Goal: Task Accomplishment & Management: Use online tool/utility

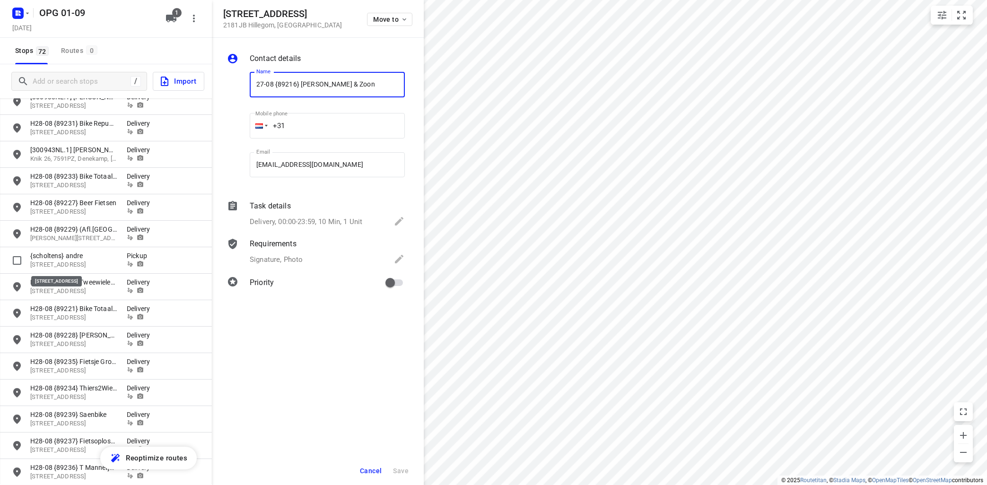
scroll to position [1587, 0]
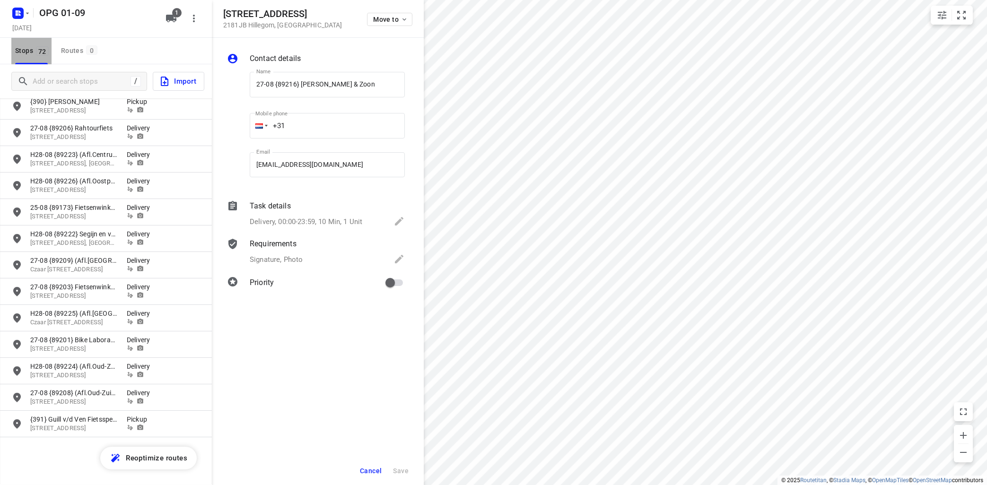
click at [38, 52] on span "72" at bounding box center [42, 50] width 13 height 9
click at [56, 77] on input "Add or search stops" at bounding box center [81, 81] width 97 height 15
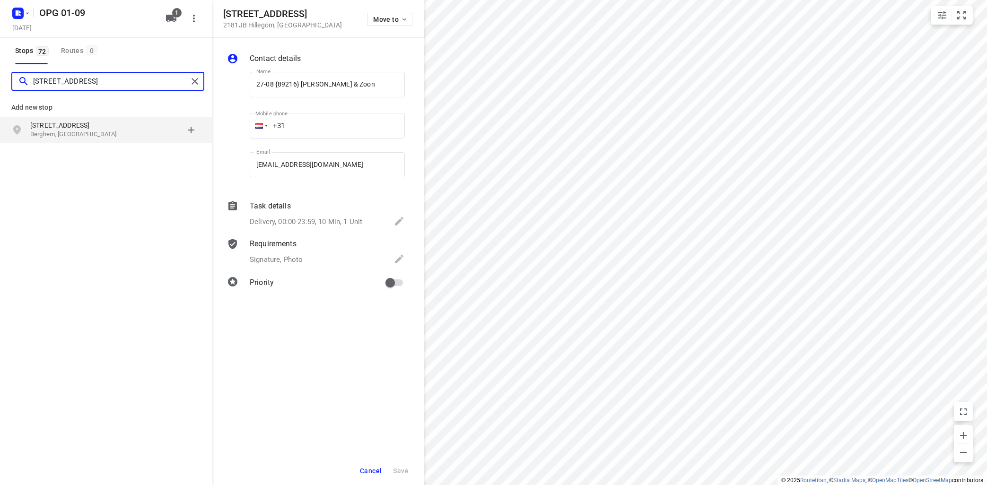
type input "[STREET_ADDRESS]"
click at [84, 132] on p "Berghem, [GEOGRAPHIC_DATA]" at bounding box center [73, 134] width 87 height 9
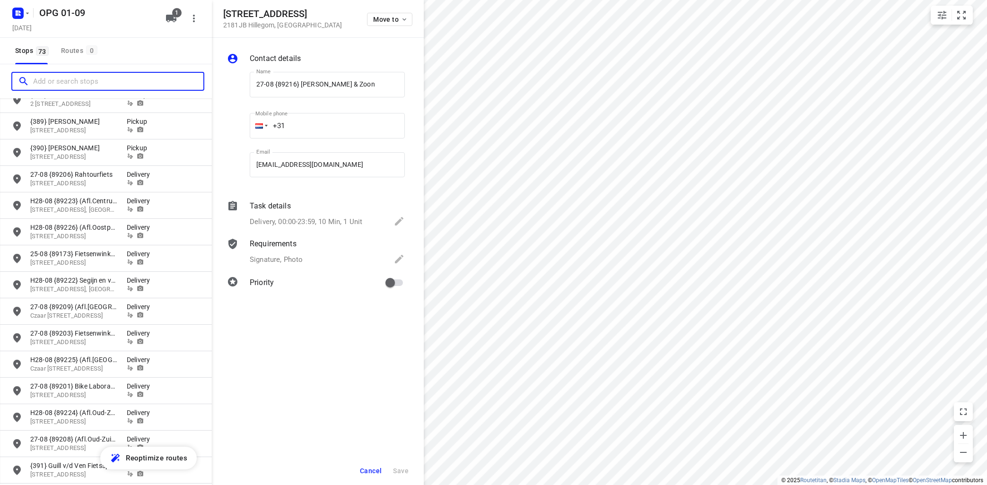
scroll to position [1613, 0]
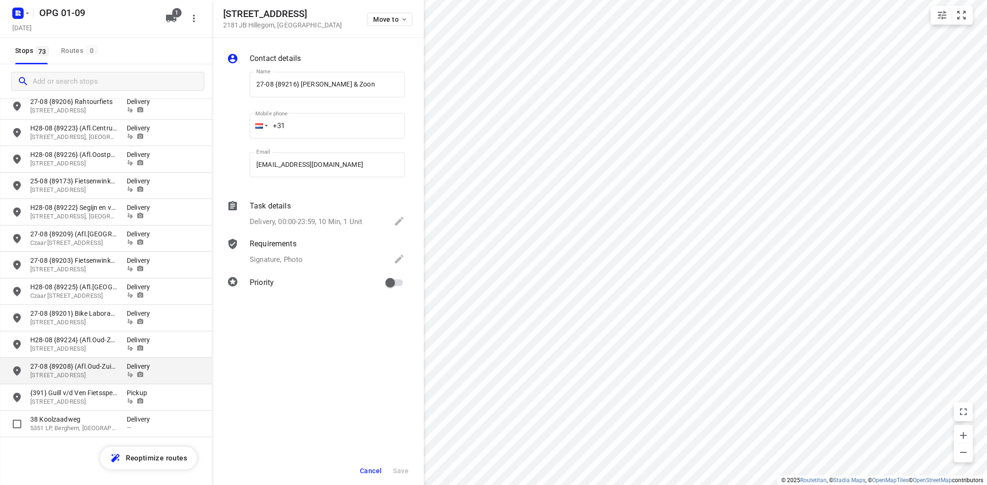
drag, startPoint x: 77, startPoint y: 421, endPoint x: 126, endPoint y: 373, distance: 68.3
click at [79, 417] on p "38 Koolzaadweg" at bounding box center [73, 419] width 87 height 9
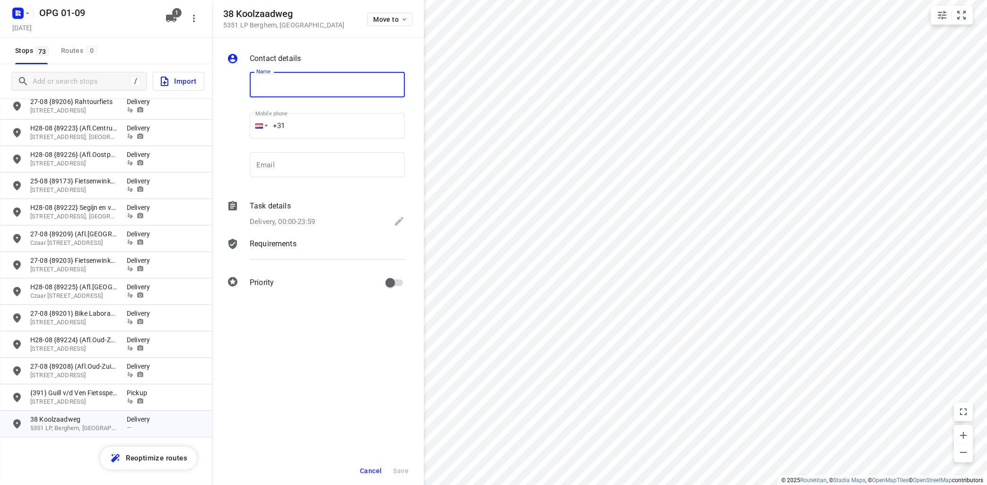
click at [267, 84] on input "text" at bounding box center [327, 85] width 155 height 26
type input "{scholtens} pea brenters"
type input "[PHONE_NUMBER]"
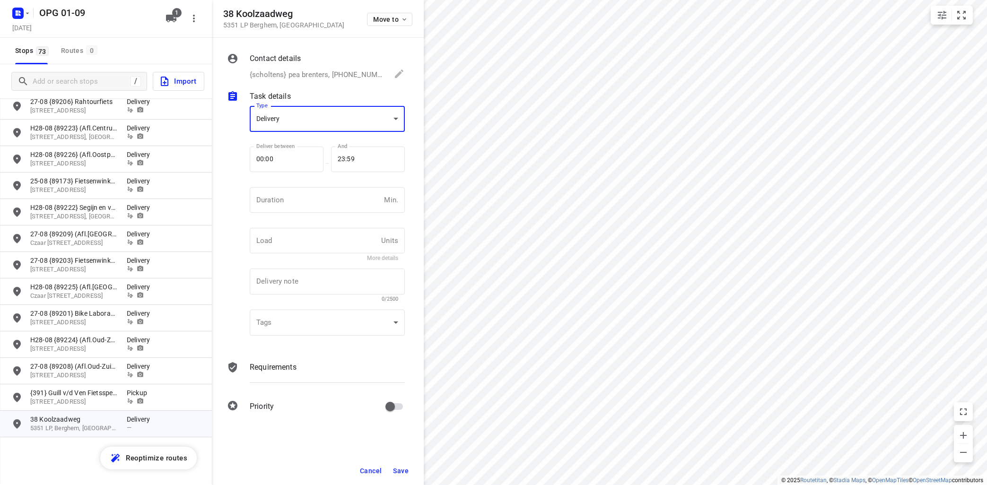
scroll to position [3, 0]
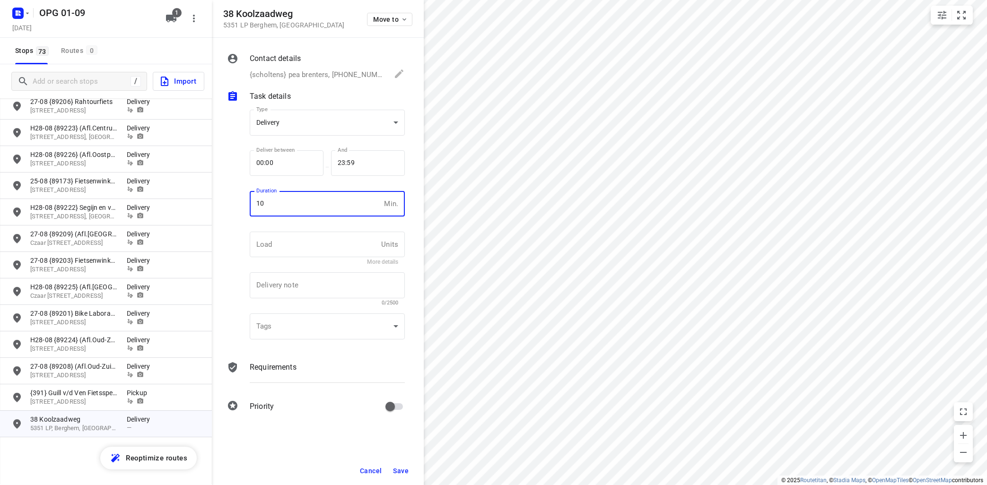
type input "10"
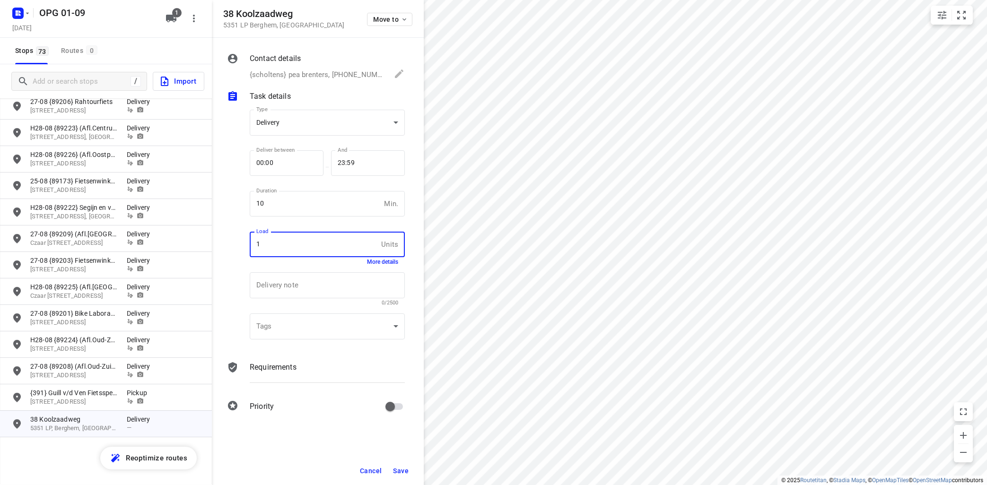
type input "1"
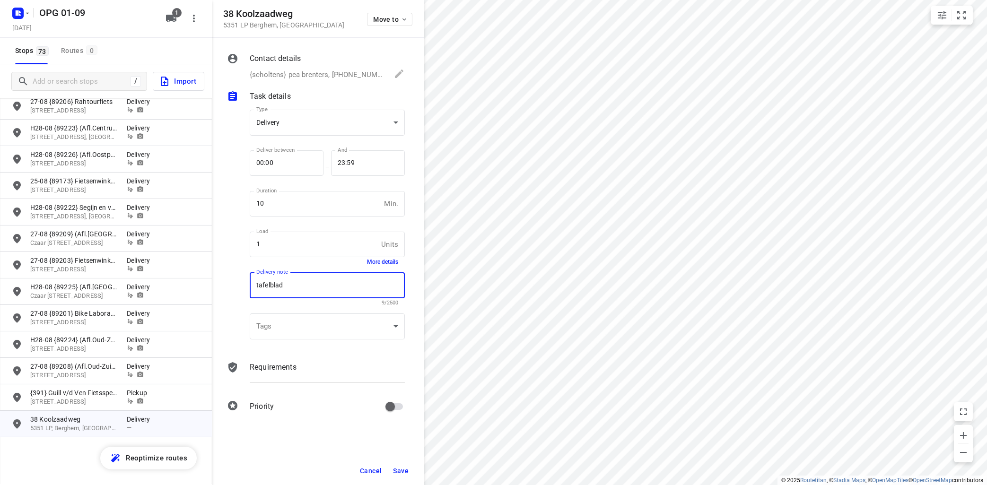
type textarea "tafelblad"
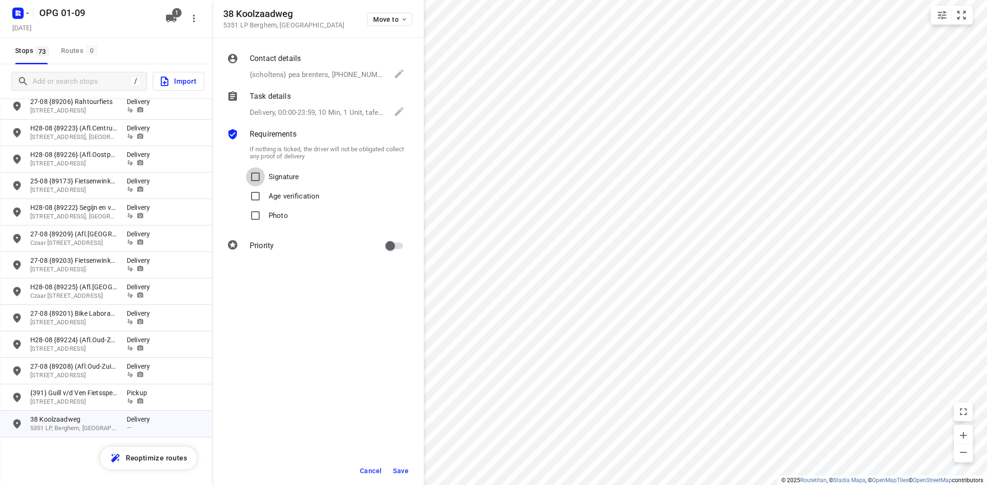
click at [246, 167] on input "Signature" at bounding box center [255, 176] width 19 height 19
checkbox input "true"
click at [246, 206] on input "Photo" at bounding box center [255, 215] width 19 height 19
checkbox input "true"
click at [403, 471] on span "Save" at bounding box center [401, 471] width 16 height 8
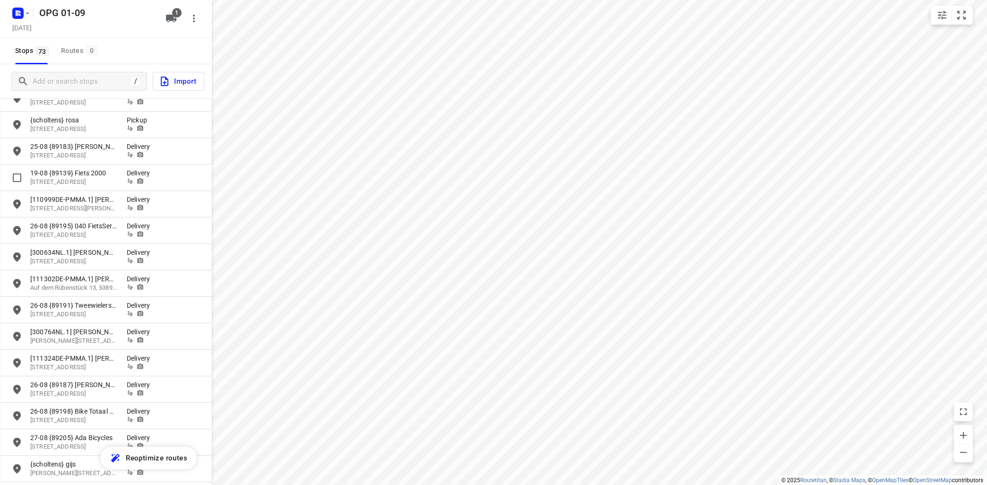
scroll to position [0, 0]
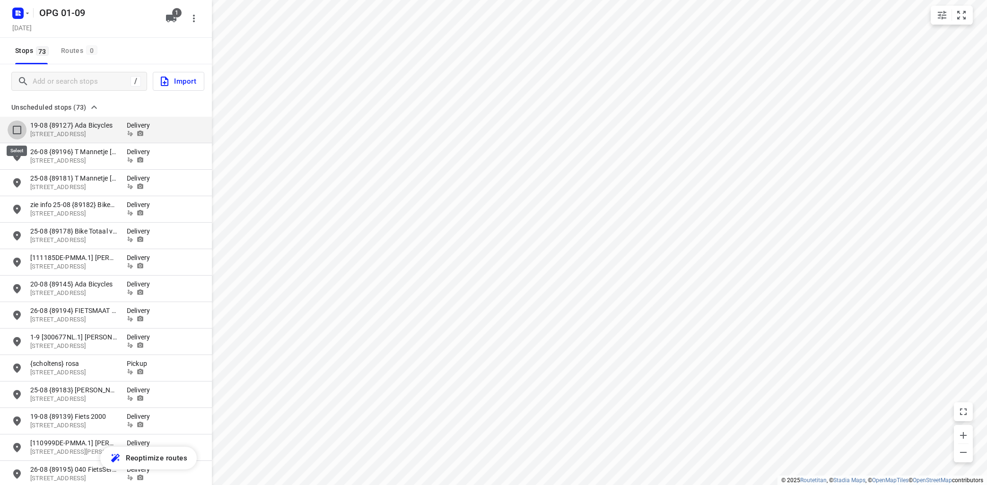
click at [17, 130] on input "grid" at bounding box center [17, 130] width 19 height 19
checkbox input "true"
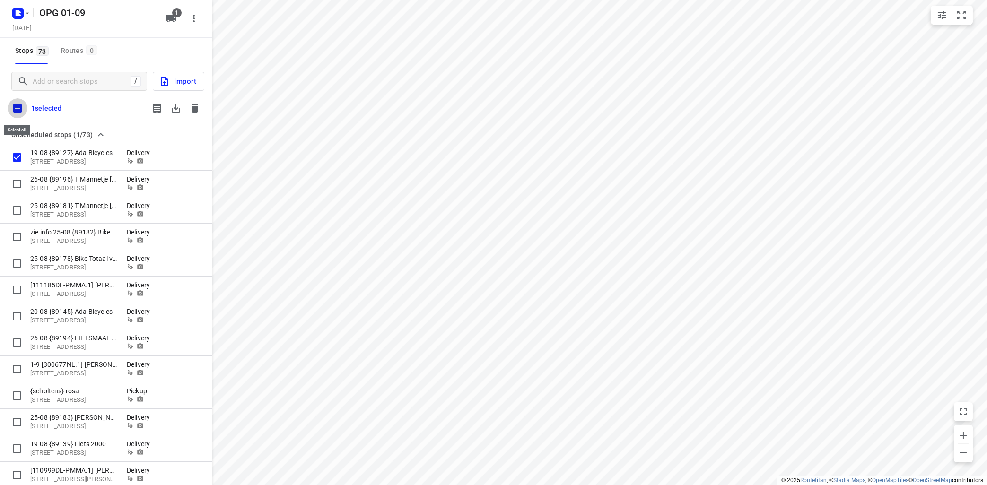
click at [19, 105] on input "checkbox" at bounding box center [18, 108] width 20 height 20
checkbox input "true"
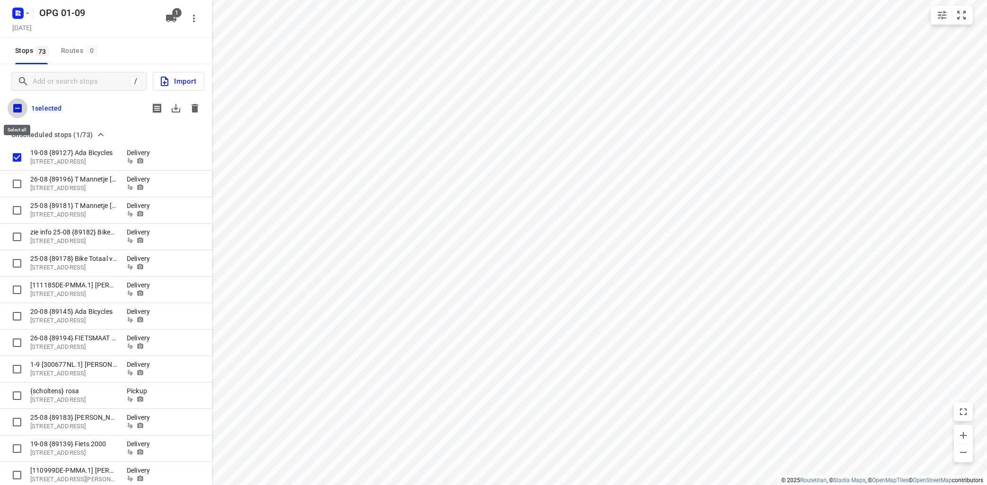
checkbox input "true"
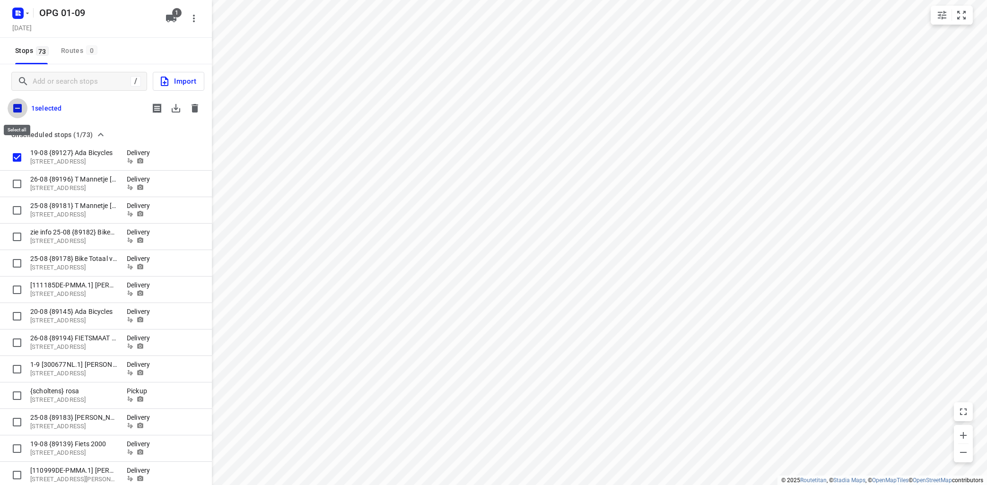
checkbox input "true"
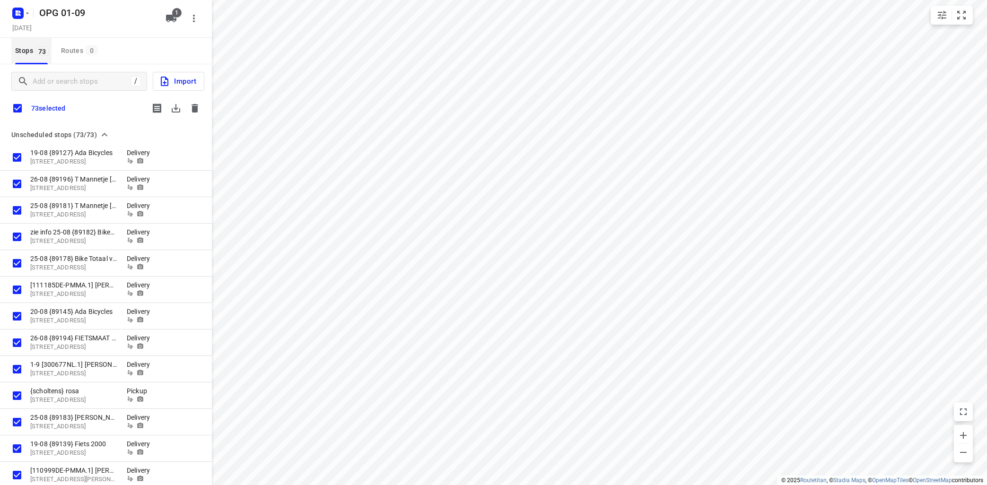
drag, startPoint x: 36, startPoint y: 54, endPoint x: 41, endPoint y: 55, distance: 4.8
click at [36, 53] on span "Stops 73" at bounding box center [33, 51] width 36 height 12
click at [49, 82] on input "Add or search stops" at bounding box center [80, 81] width 94 height 15
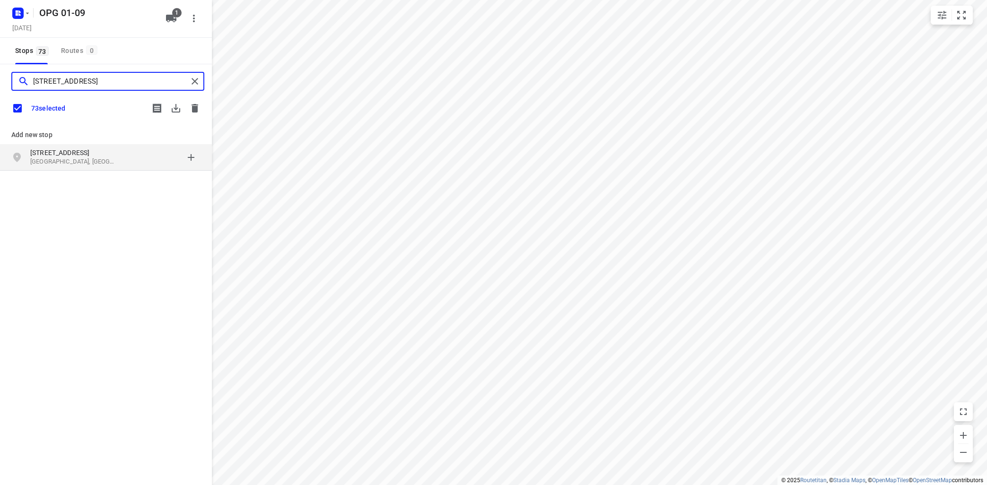
type input "[STREET_ADDRESS]"
click at [79, 158] on p "[GEOGRAPHIC_DATA], [GEOGRAPHIC_DATA]" at bounding box center [73, 162] width 87 height 9
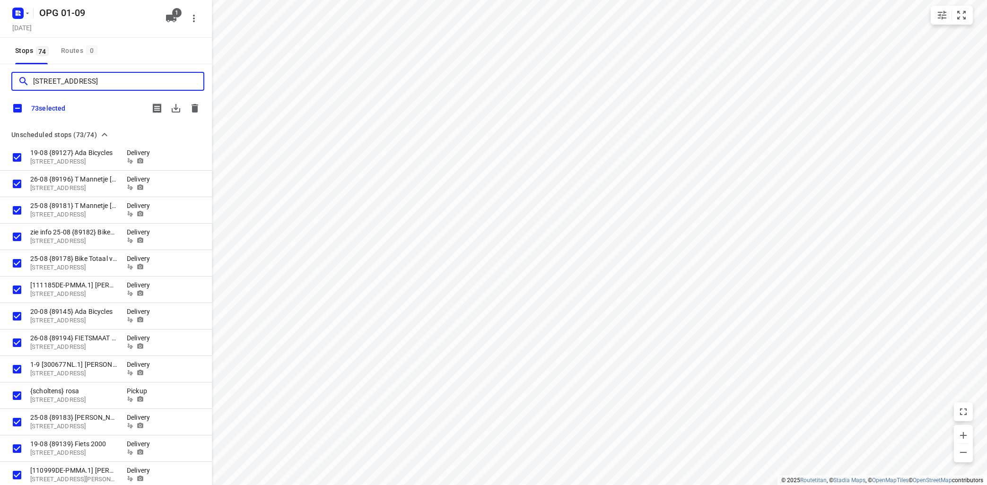
checkbox input "false"
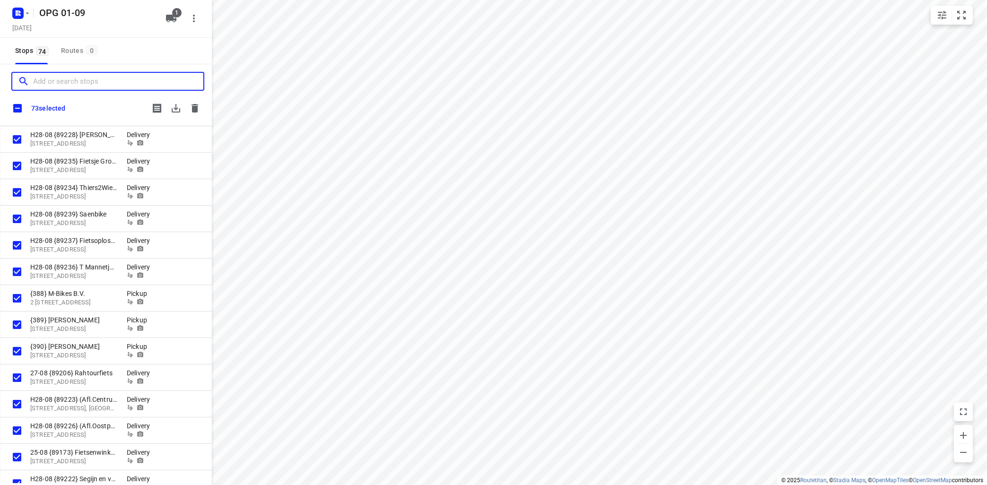
scroll to position [1659, 0]
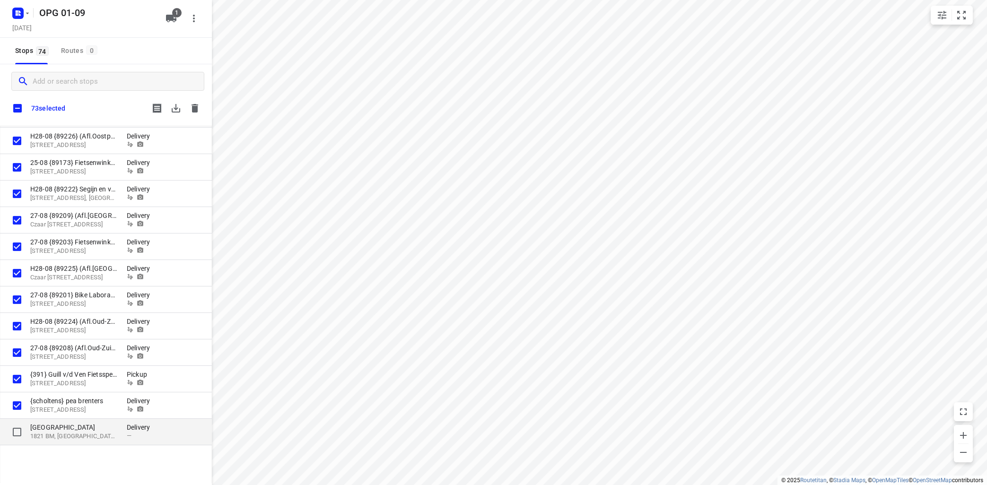
click at [95, 430] on p "[GEOGRAPHIC_DATA]" at bounding box center [73, 427] width 87 height 9
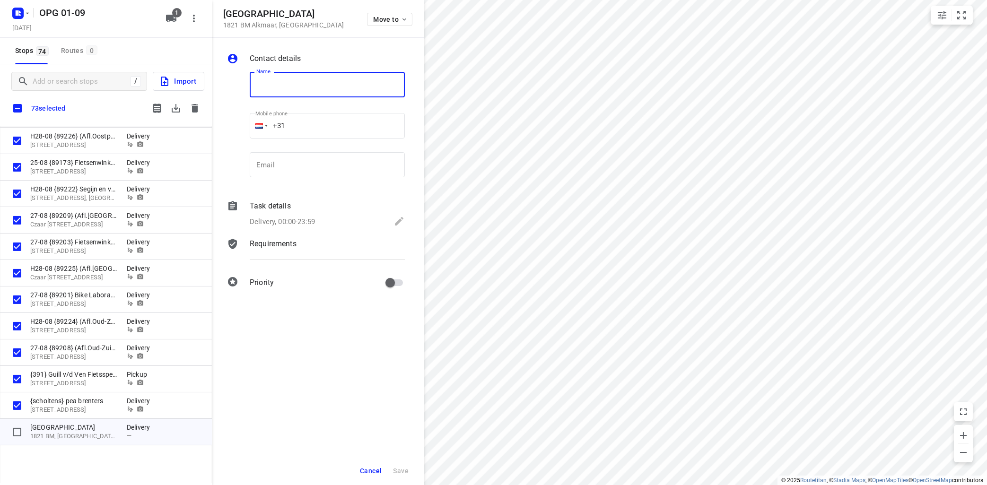
click at [372, 83] on input "text" at bounding box center [327, 85] width 155 height 26
click at [252, 87] on input "{deboer}" at bounding box center [327, 85] width 155 height 26
type input "B02-09 {deboer}"
click at [403, 468] on span "Save" at bounding box center [401, 471] width 16 height 8
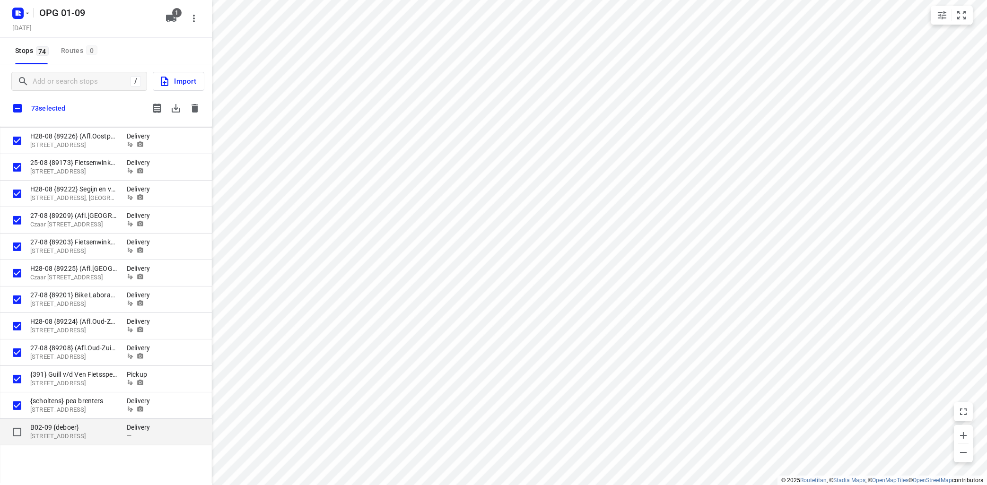
click at [97, 429] on p "B02-09 {deboer}" at bounding box center [73, 427] width 87 height 9
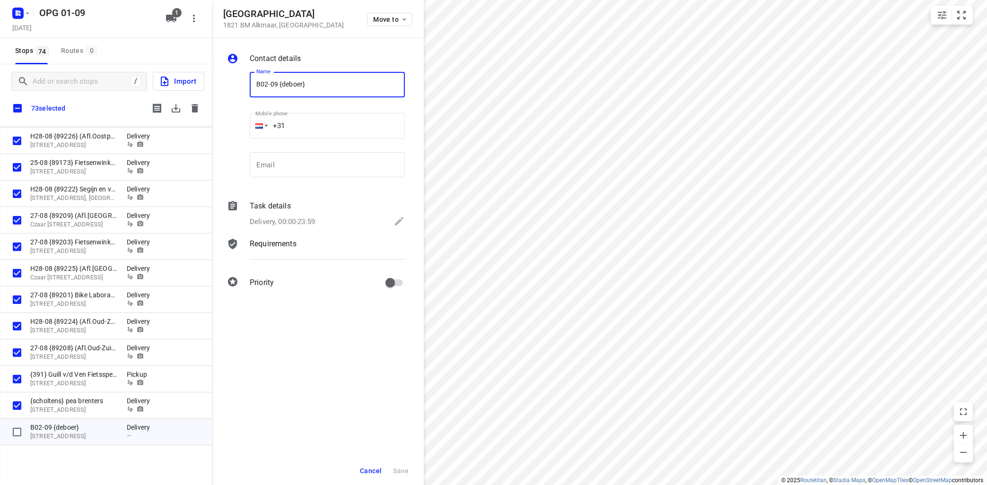
click at [326, 87] on input "B02-09 {deboer}" at bounding box center [327, 85] width 155 height 26
type input "B02-09 {deboer} vlug onderhoudsbedrijf"
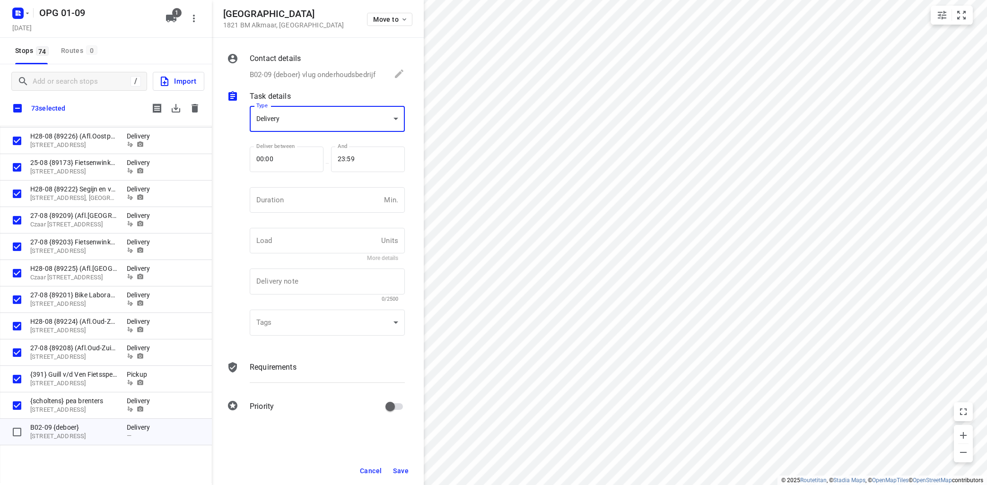
scroll to position [0, 0]
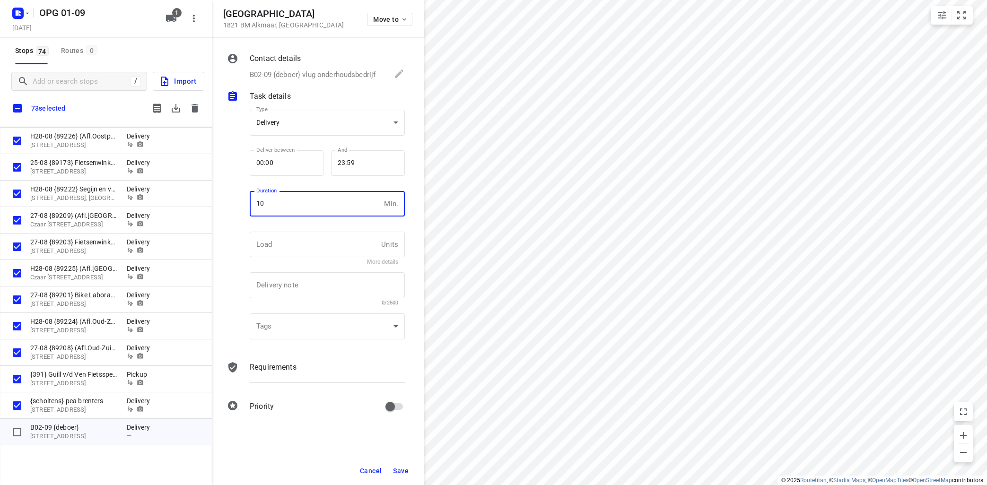
type input "10"
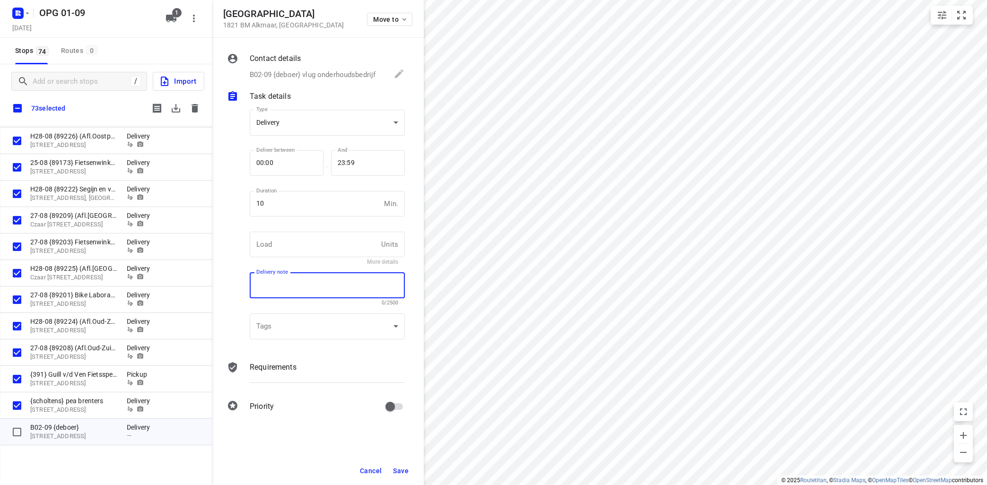
scroll to position [3, 0]
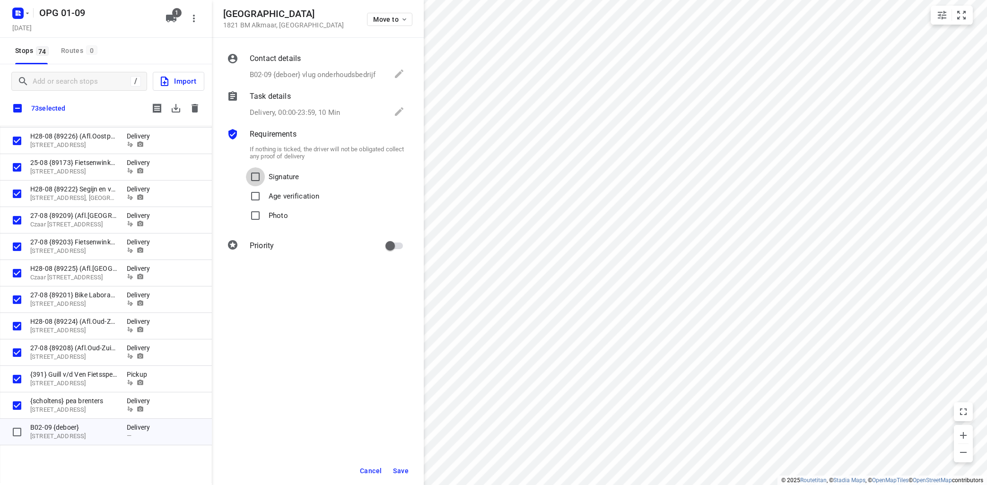
click at [246, 167] on input "Signature" at bounding box center [255, 176] width 19 height 19
checkbox input "true"
click at [246, 206] on input "Photo" at bounding box center [255, 215] width 19 height 19
checkbox input "true"
click at [405, 473] on span "Save" at bounding box center [401, 471] width 16 height 8
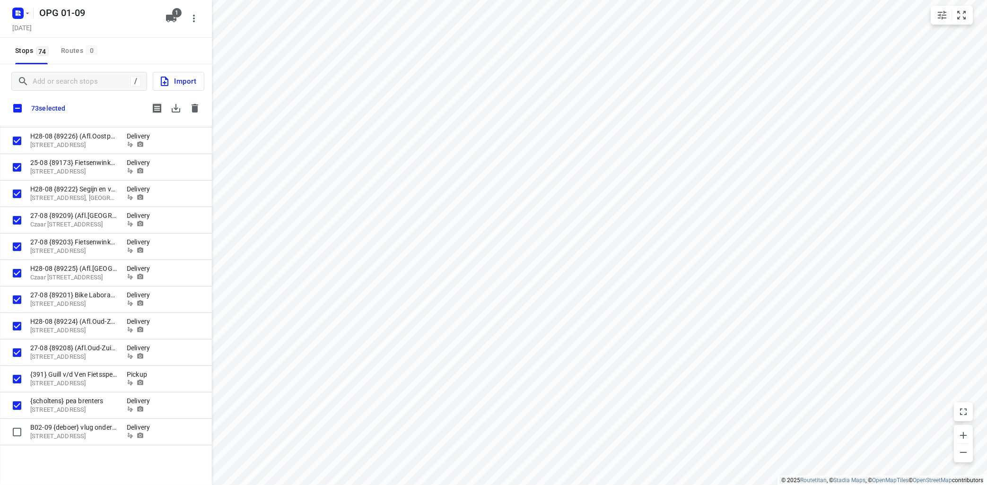
click at [111, 113] on div "73 selected" at bounding box center [106, 108] width 212 height 20
click at [17, 110] on input "checkbox" at bounding box center [18, 108] width 20 height 20
checkbox input "true"
click at [18, 110] on input "checkbox" at bounding box center [18, 108] width 20 height 20
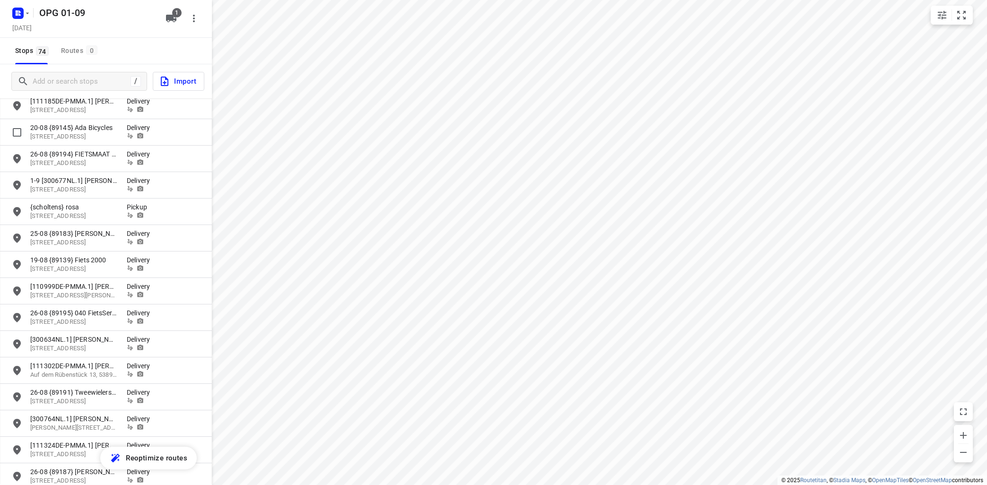
scroll to position [0, 0]
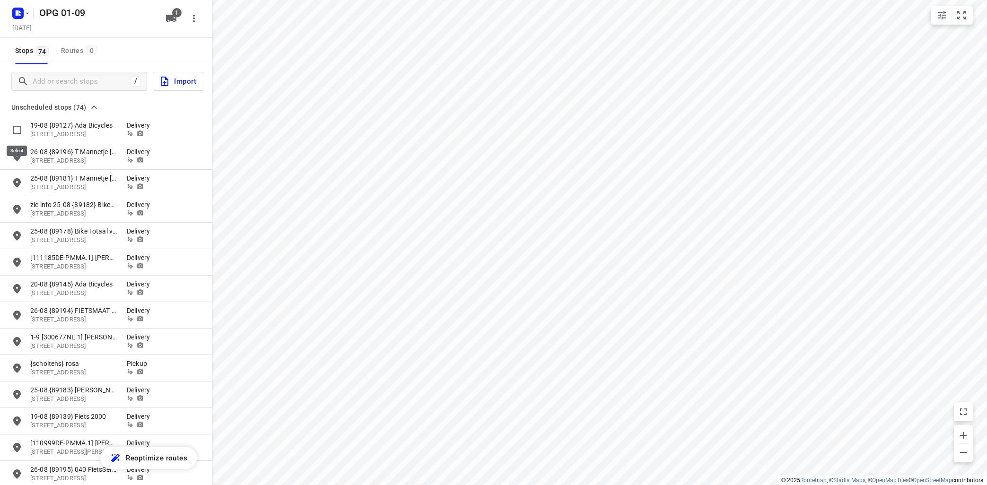
drag, startPoint x: 21, startPoint y: 128, endPoint x: 26, endPoint y: 126, distance: 5.5
click at [22, 127] on input "grid" at bounding box center [17, 130] width 19 height 19
checkbox input "true"
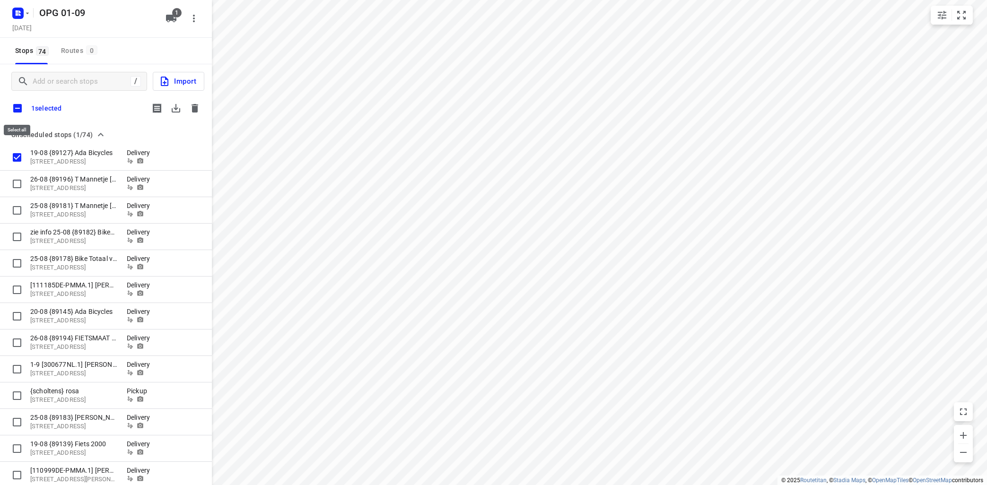
click at [18, 106] on input "checkbox" at bounding box center [18, 108] width 20 height 20
checkbox input "true"
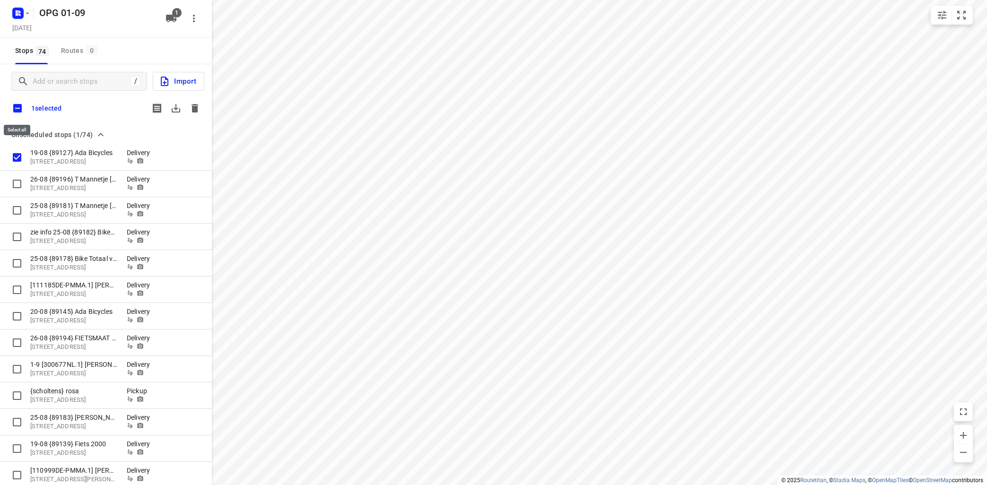
checkbox input "true"
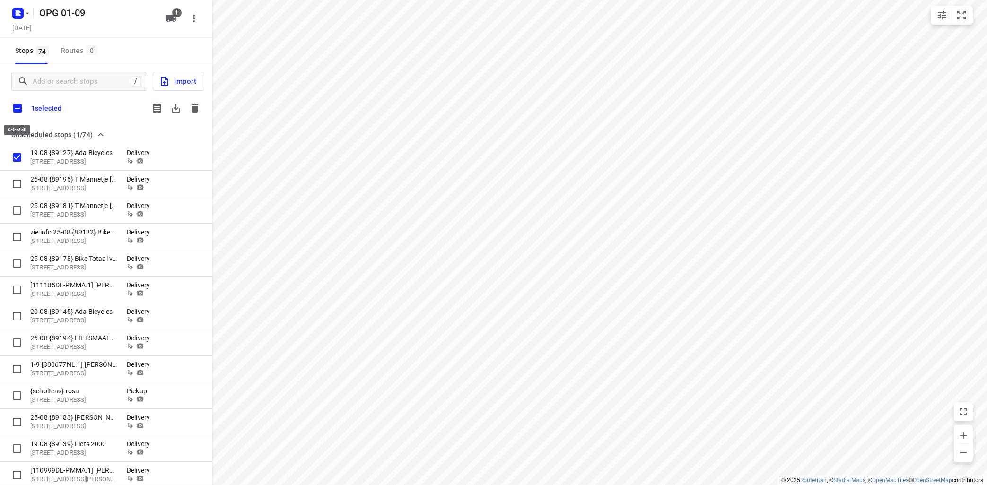
checkbox input "true"
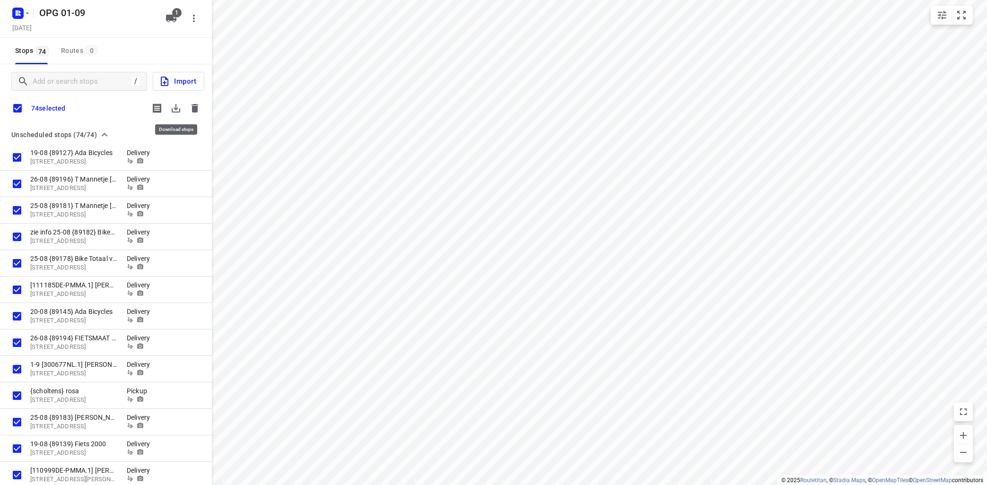
click at [175, 107] on icon "button" at bounding box center [175, 108] width 11 height 11
click at [194, 106] on icon "button" at bounding box center [195, 108] width 7 height 9
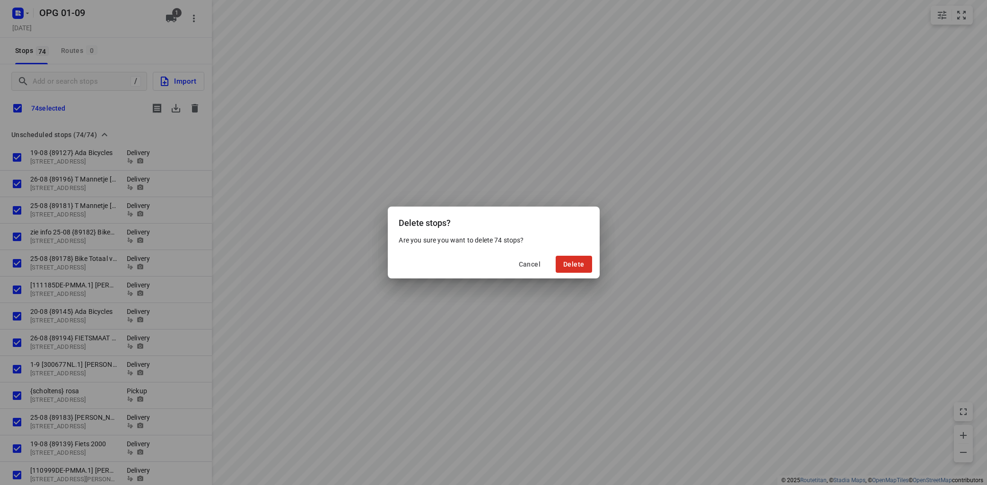
click at [579, 254] on div "Cancel Delete" at bounding box center [494, 264] width 212 height 28
click at [576, 262] on span "Delete" at bounding box center [573, 265] width 21 height 8
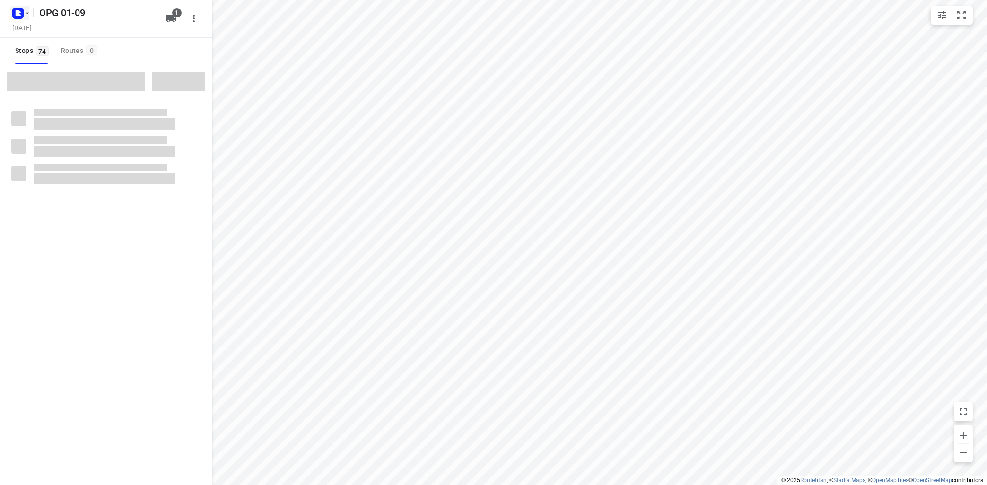
click at [23, 15] on rect "button" at bounding box center [17, 13] width 11 height 11
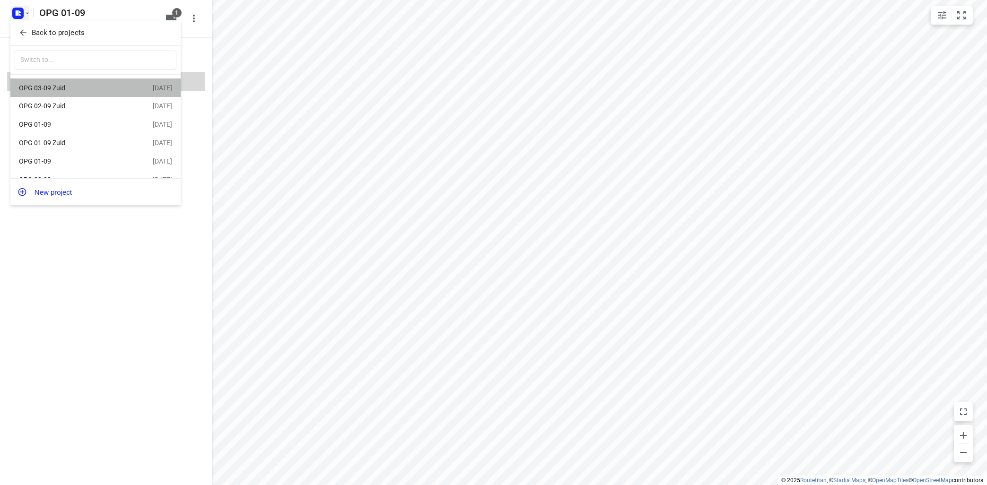
click at [70, 85] on div "OPG 03-09 Zuid" at bounding box center [73, 88] width 109 height 8
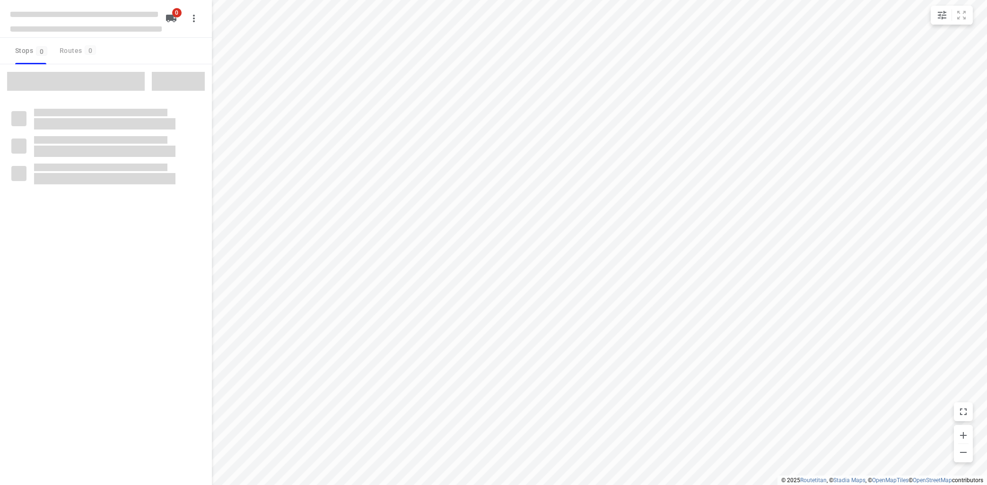
type input "distance"
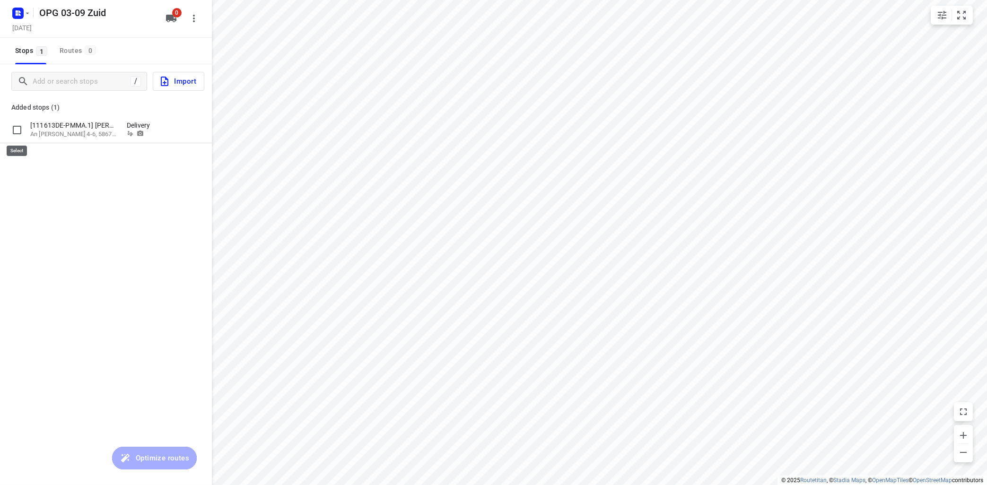
drag, startPoint x: 18, startPoint y: 132, endPoint x: 24, endPoint y: 125, distance: 8.4
click at [21, 129] on input "grid" at bounding box center [17, 130] width 19 height 19
checkbox input "true"
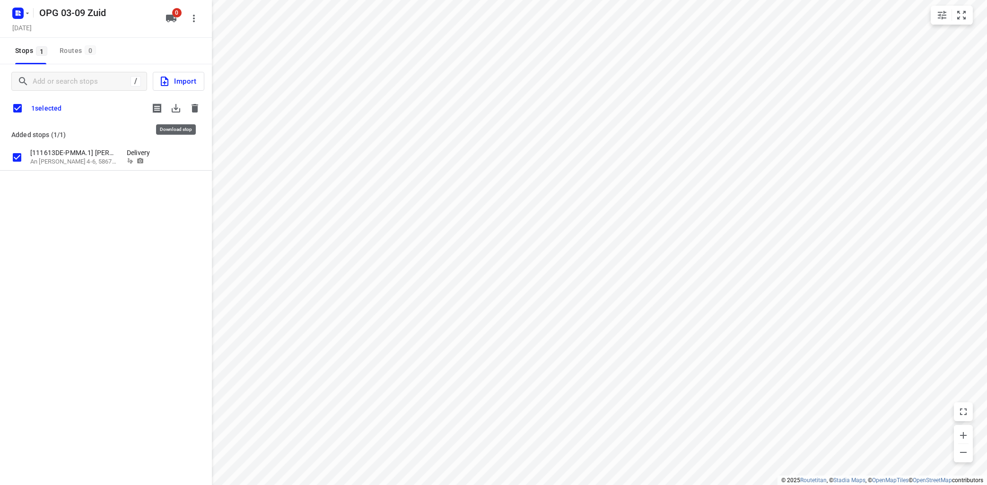
click at [174, 110] on icon "button" at bounding box center [175, 108] width 11 height 11
click at [195, 107] on icon "button" at bounding box center [195, 108] width 7 height 9
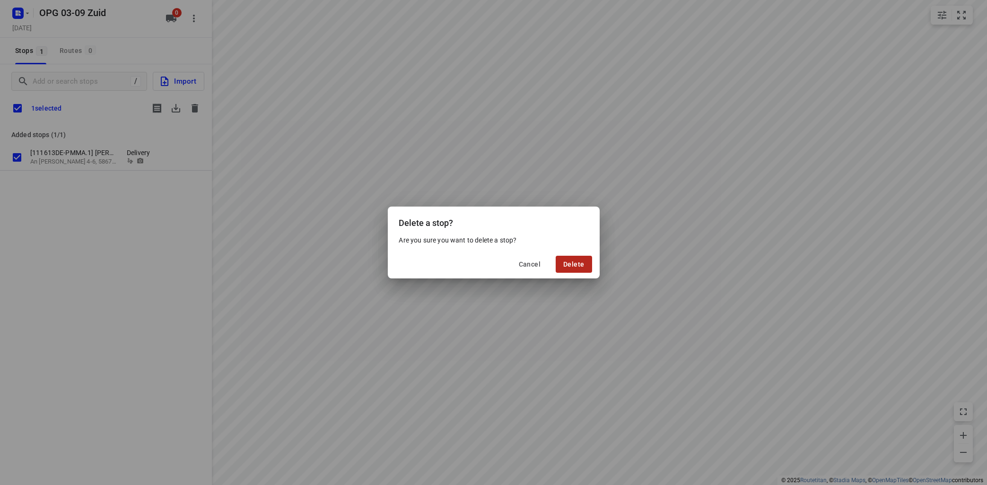
click at [583, 262] on span "Delete" at bounding box center [573, 265] width 21 height 8
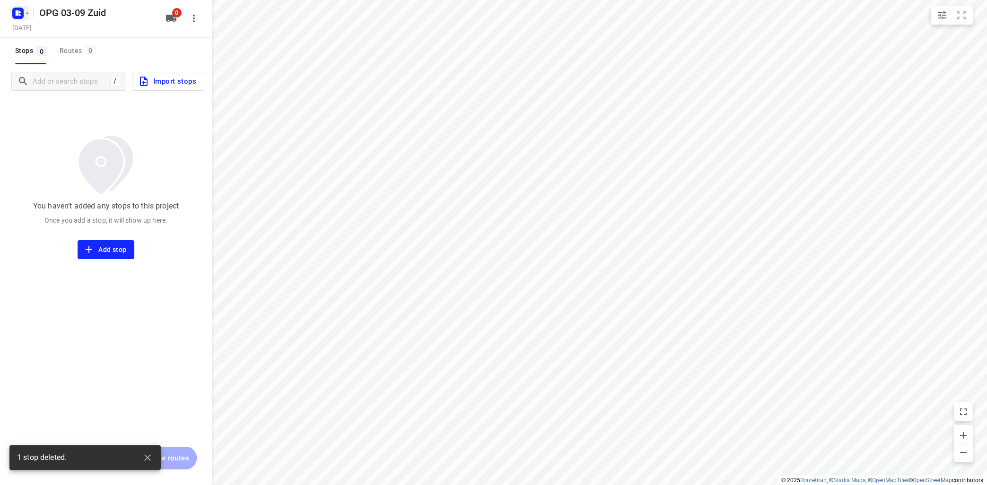
click at [28, 12] on icon "button" at bounding box center [28, 13] width 8 height 8
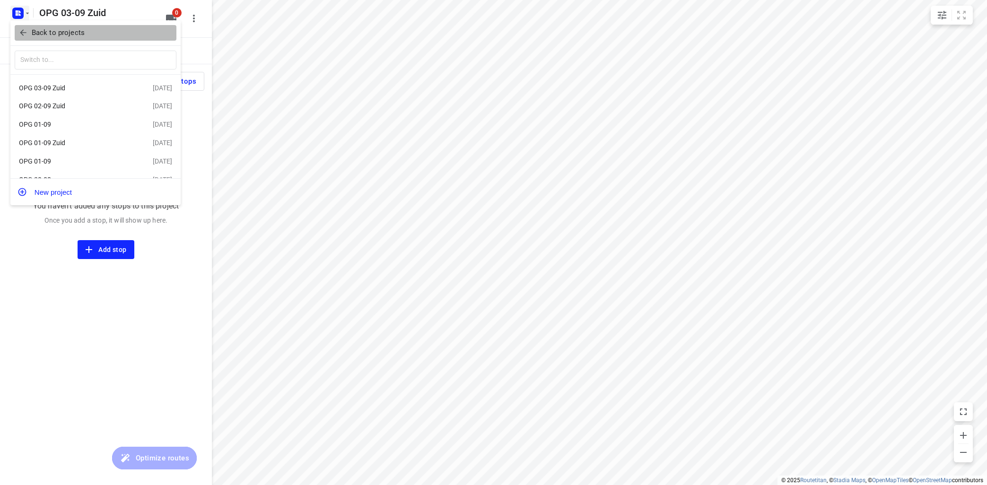
click at [58, 35] on p "Back to projects" at bounding box center [58, 32] width 53 height 11
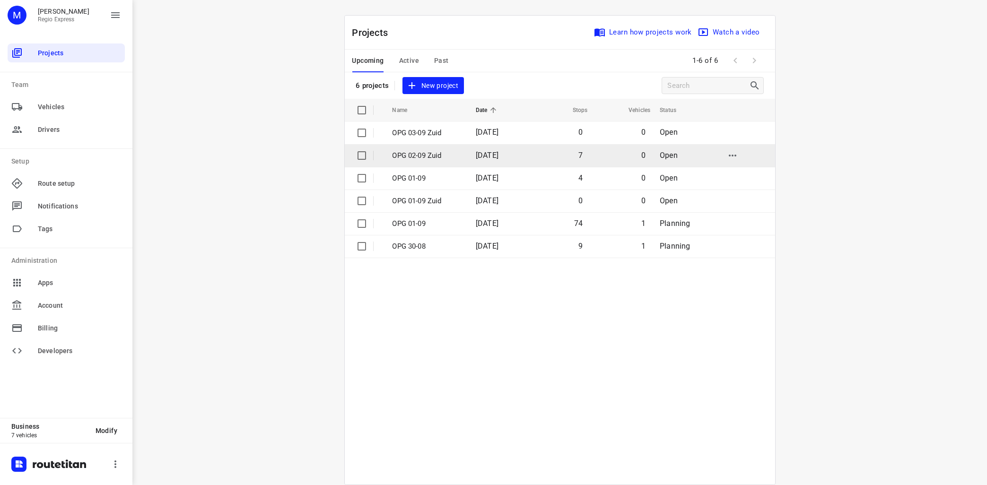
click at [414, 152] on p "OPG 02-09 Zuid" at bounding box center [427, 155] width 69 height 11
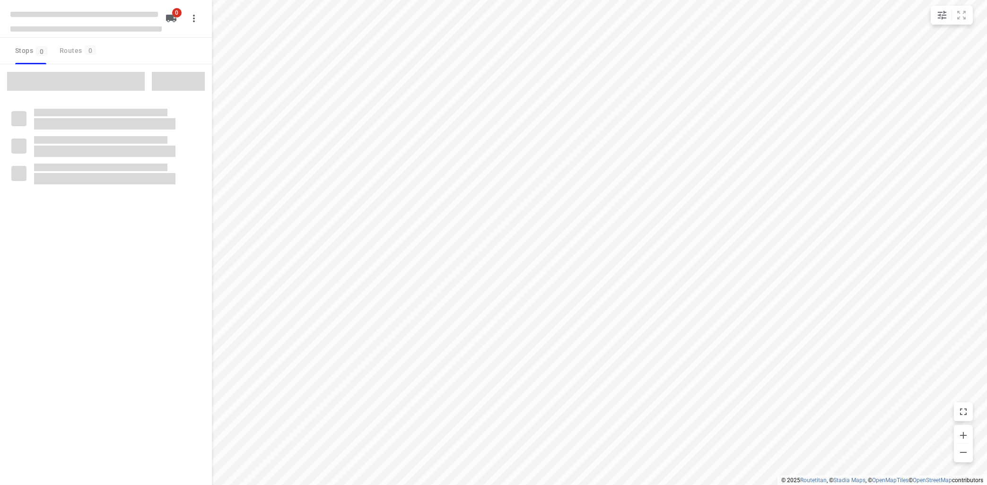
type input "distance"
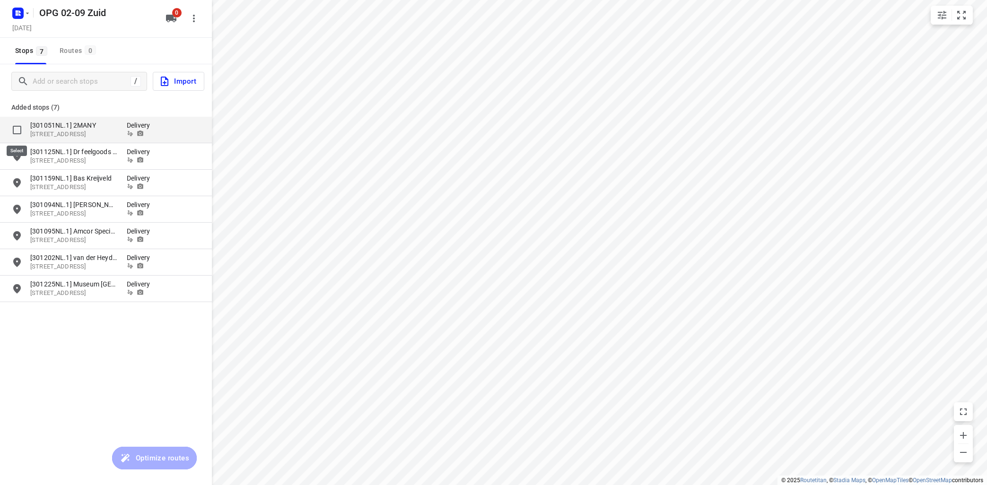
drag, startPoint x: 17, startPoint y: 129, endPoint x: 22, endPoint y: 127, distance: 5.1
click at [18, 129] on input "grid" at bounding box center [17, 130] width 19 height 19
checkbox input "true"
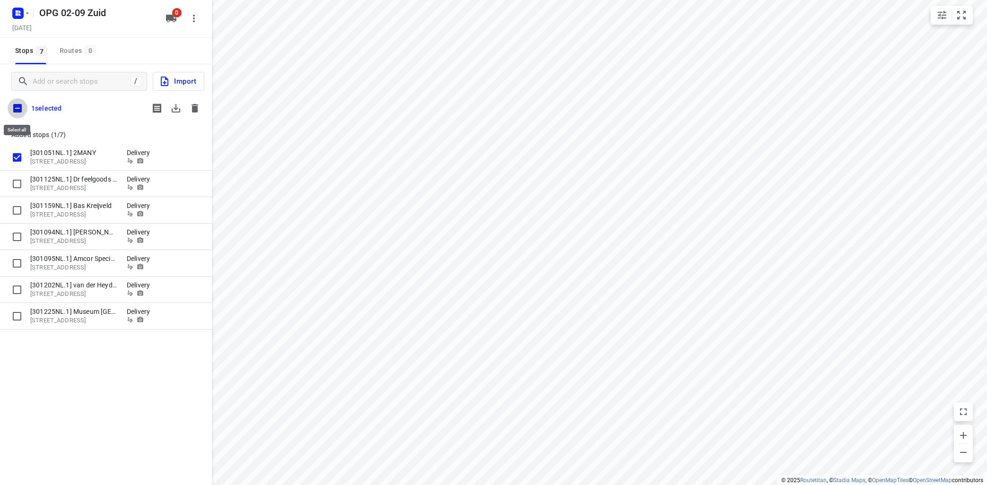
drag, startPoint x: 19, startPoint y: 108, endPoint x: 70, endPoint y: 113, distance: 50.9
click at [19, 108] on input "checkbox" at bounding box center [18, 108] width 20 height 20
checkbox input "true"
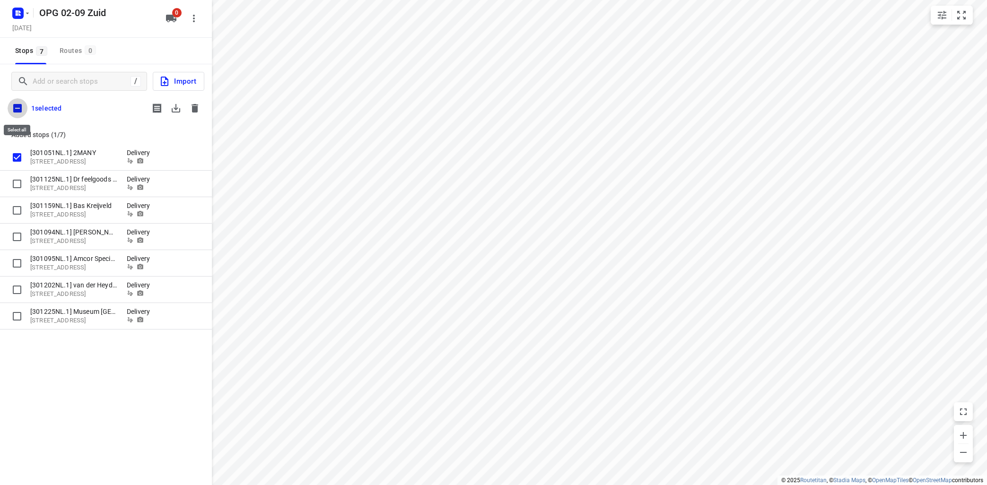
checkbox input "true"
click at [177, 109] on icon "button" at bounding box center [175, 108] width 11 height 11
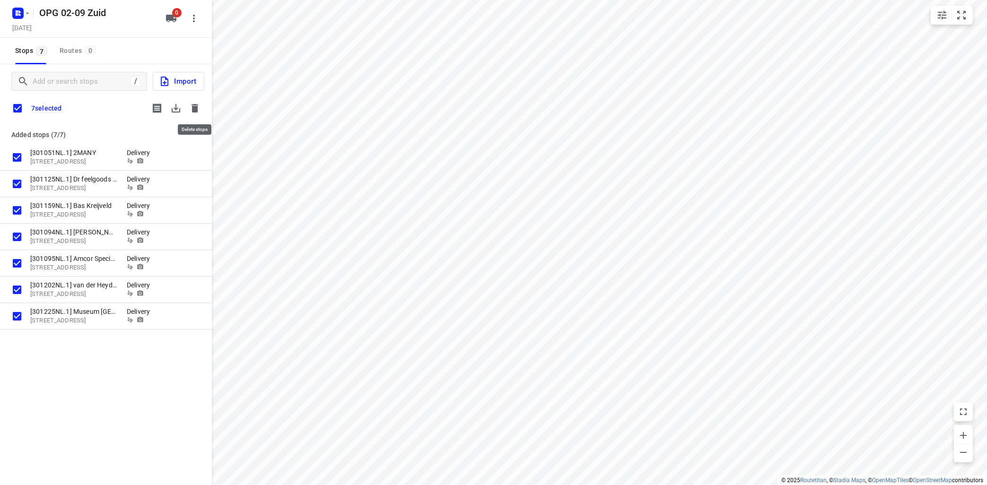
click at [195, 108] on icon "button" at bounding box center [195, 108] width 7 height 9
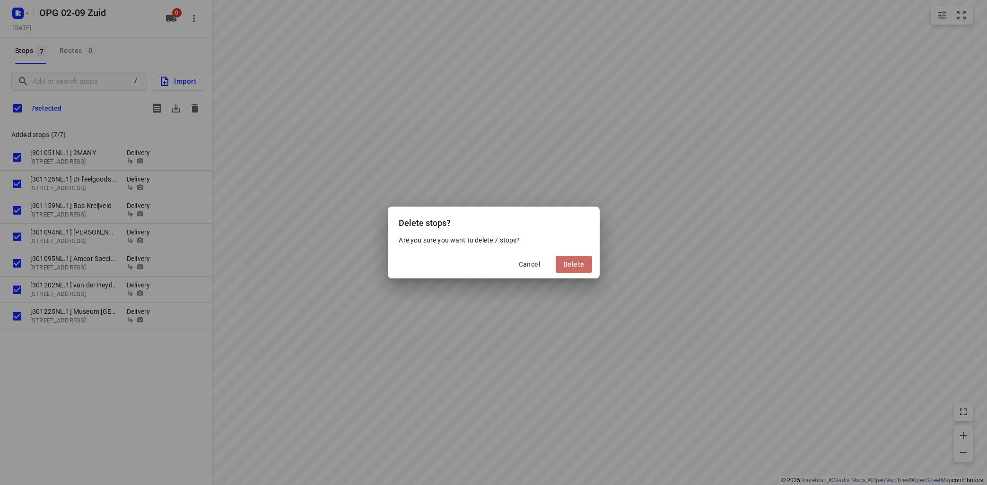
click at [580, 262] on span "Delete" at bounding box center [573, 265] width 21 height 8
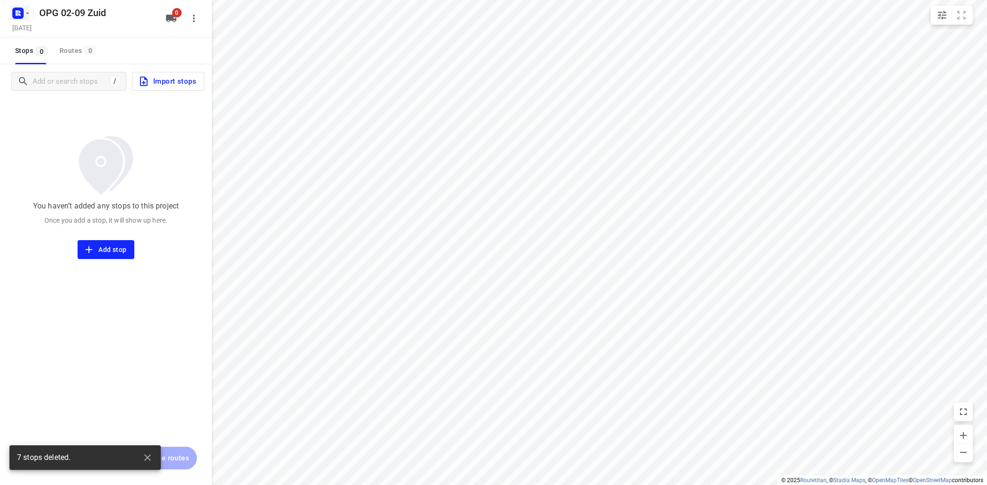
click at [27, 9] on icon "button" at bounding box center [28, 13] width 8 height 8
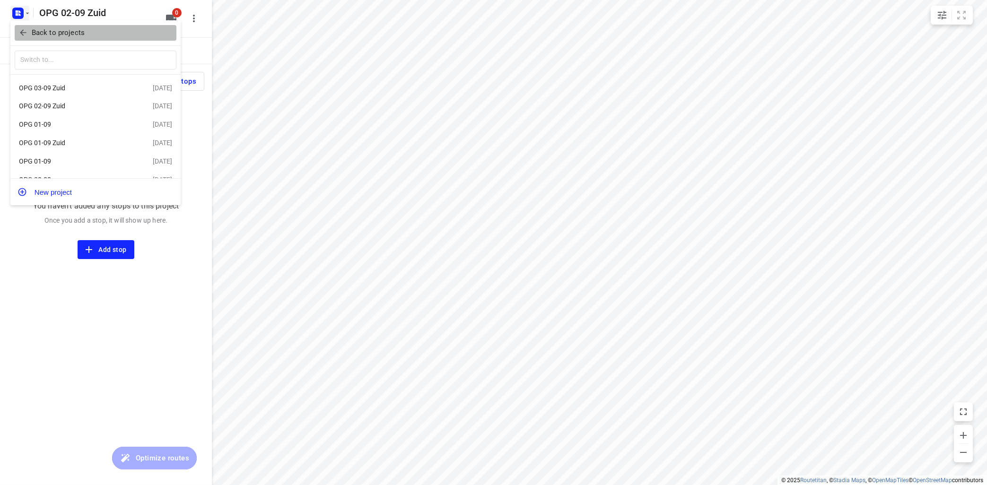
click at [53, 34] on p "Back to projects" at bounding box center [58, 32] width 53 height 11
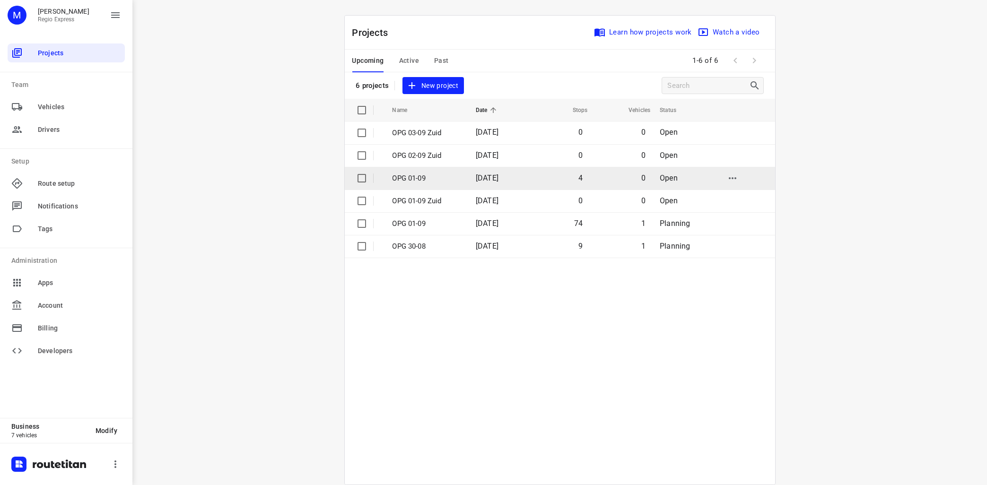
click at [414, 176] on p "OPG 01-09" at bounding box center [427, 178] width 69 height 11
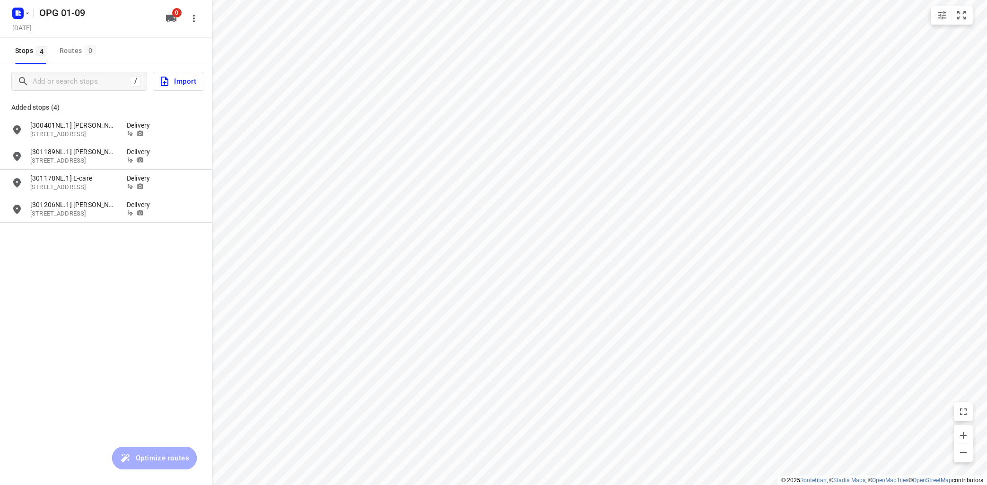
type input "distance"
drag, startPoint x: 15, startPoint y: 128, endPoint x: 22, endPoint y: 125, distance: 7.5
click at [15, 127] on input "grid" at bounding box center [17, 130] width 19 height 19
checkbox input "true"
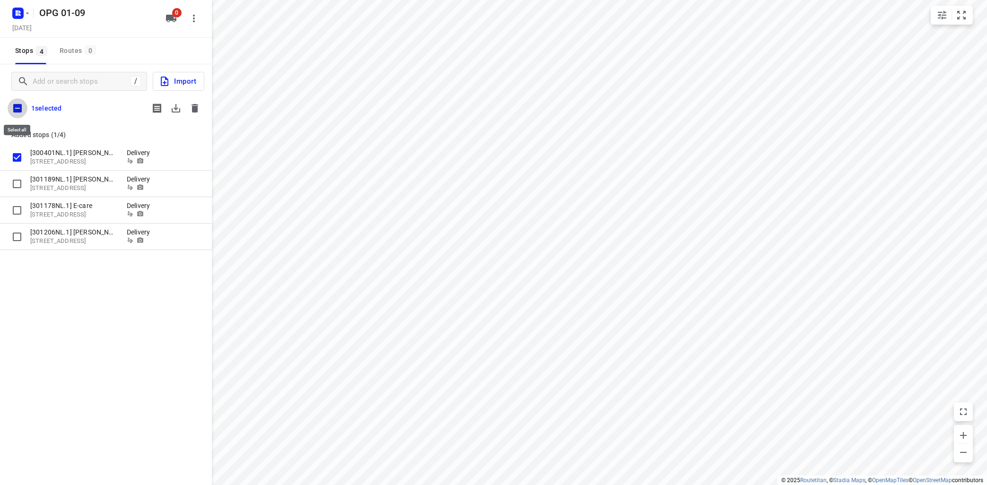
click at [16, 104] on input "checkbox" at bounding box center [18, 108] width 20 height 20
checkbox input "true"
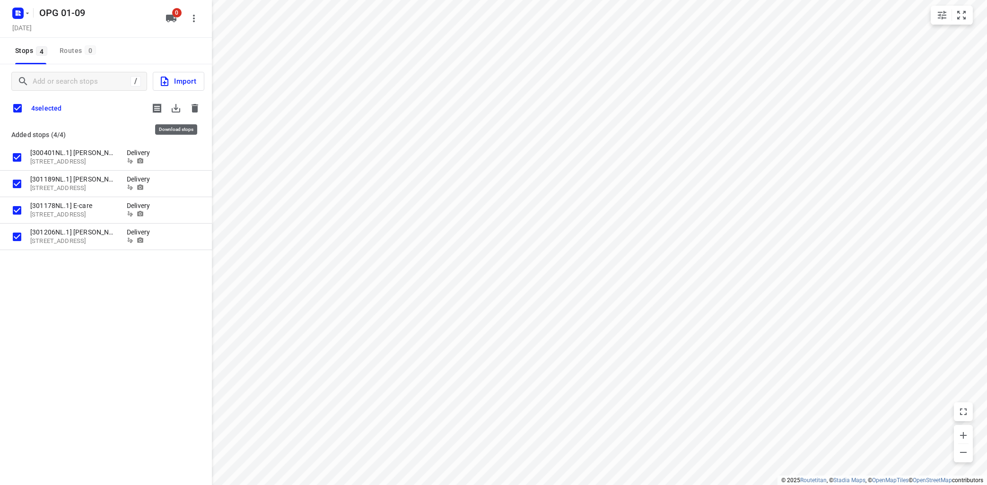
click at [176, 107] on icon "button" at bounding box center [176, 108] width 9 height 9
click at [194, 109] on icon "button" at bounding box center [195, 108] width 7 height 9
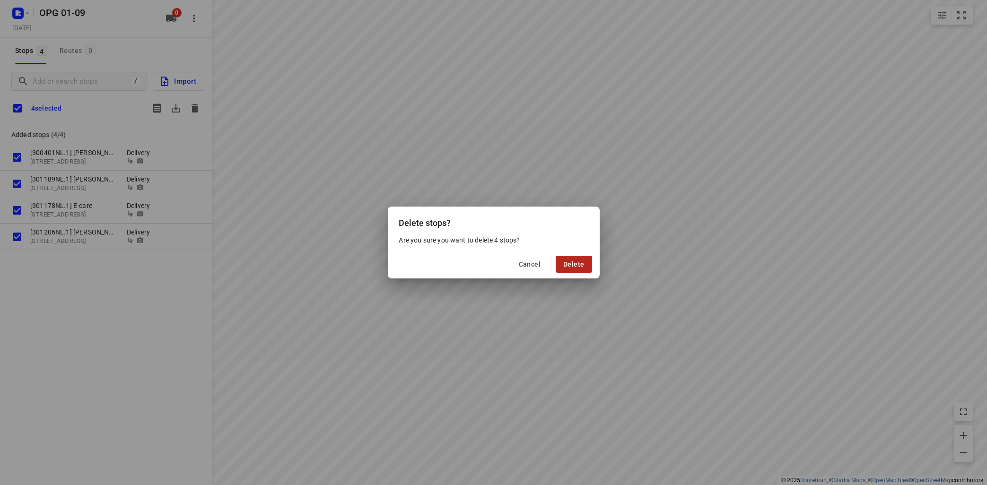
click at [572, 263] on span "Delete" at bounding box center [573, 265] width 21 height 8
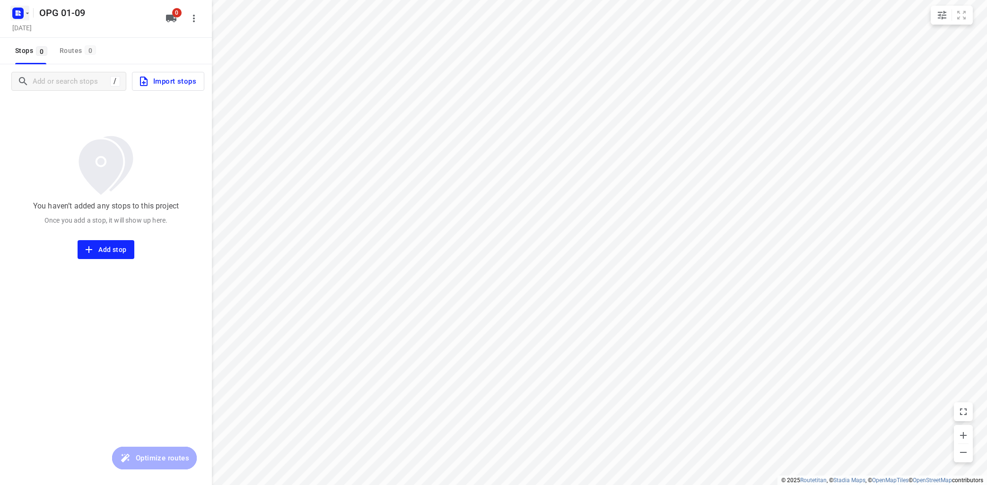
click at [30, 12] on icon "button" at bounding box center [28, 13] width 8 height 8
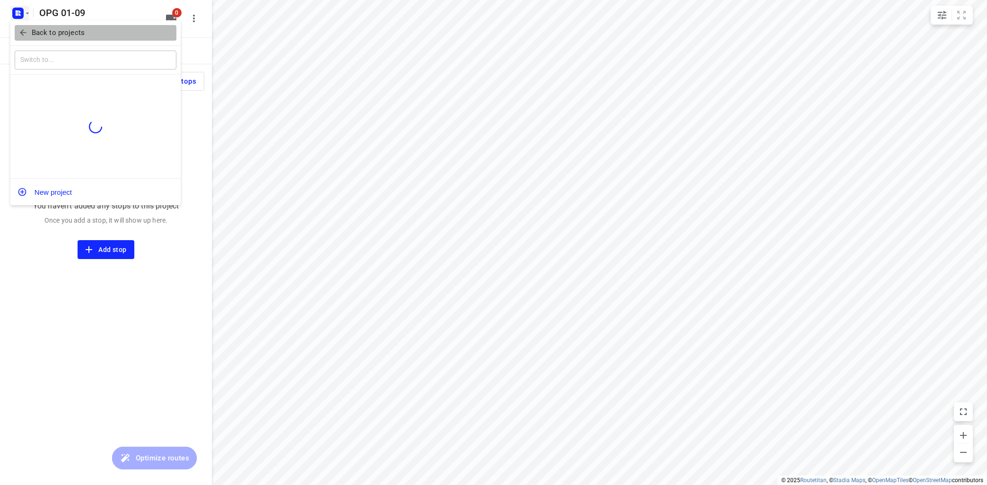
click at [43, 37] on p "Back to projects" at bounding box center [58, 32] width 53 height 11
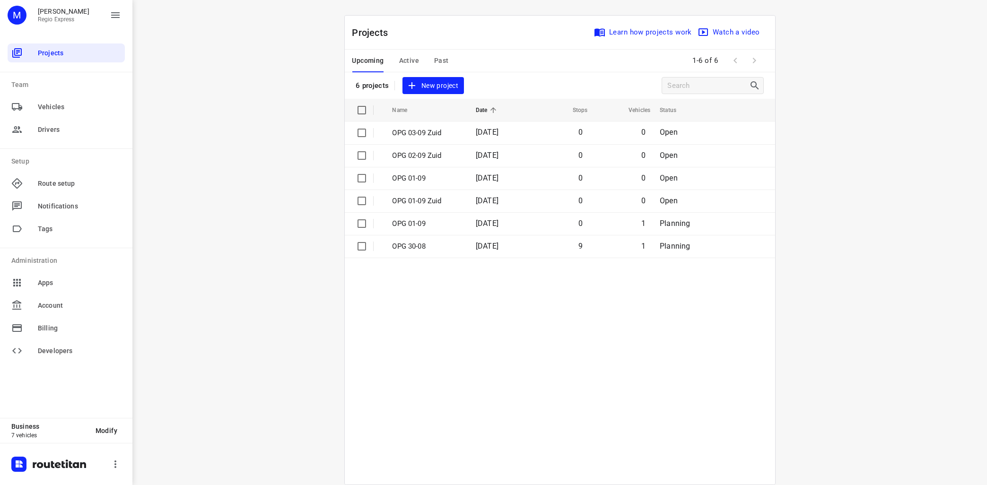
click at [463, 312] on table "Name Date Stops Vehicles Status OPG 03-09 Zuid [DATE] 0 0 Open OPG 02-09 Zuid […" at bounding box center [560, 292] width 431 height 386
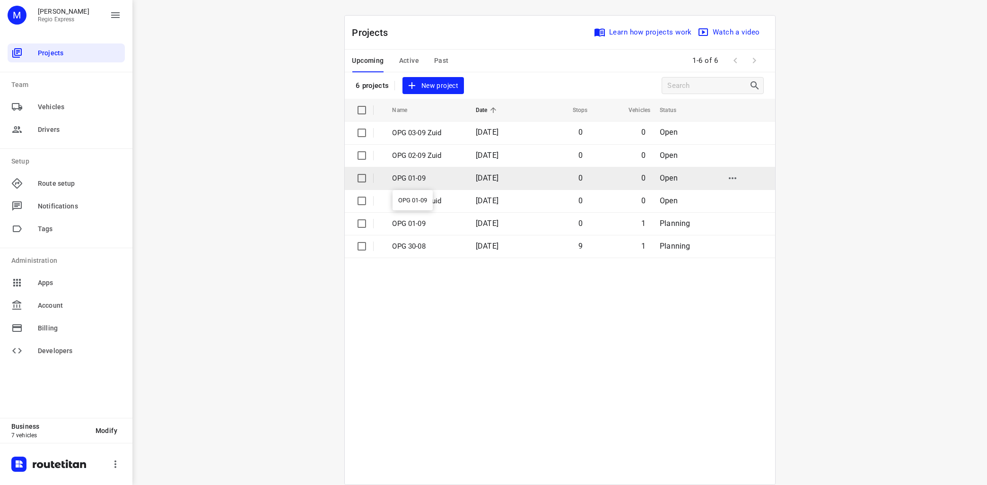
click at [413, 178] on p "OPG 01-09" at bounding box center [427, 178] width 69 height 11
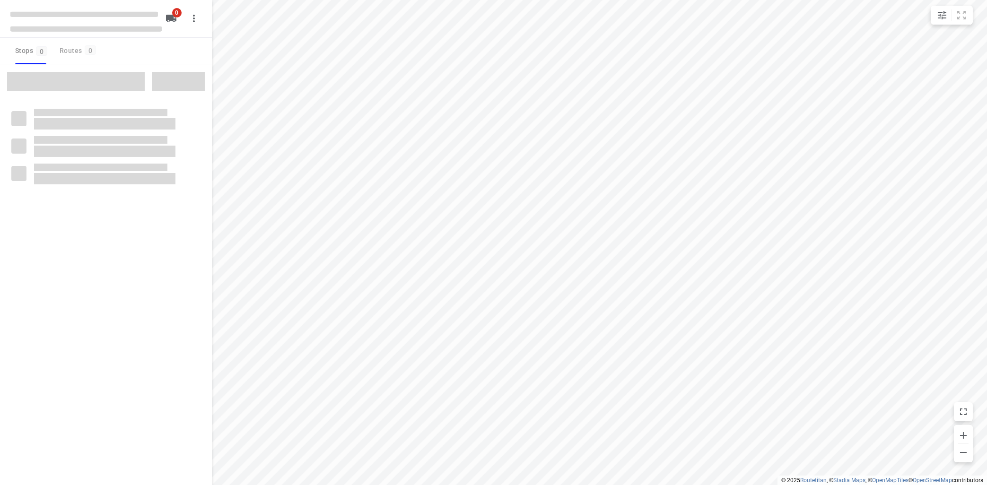
type input "distance"
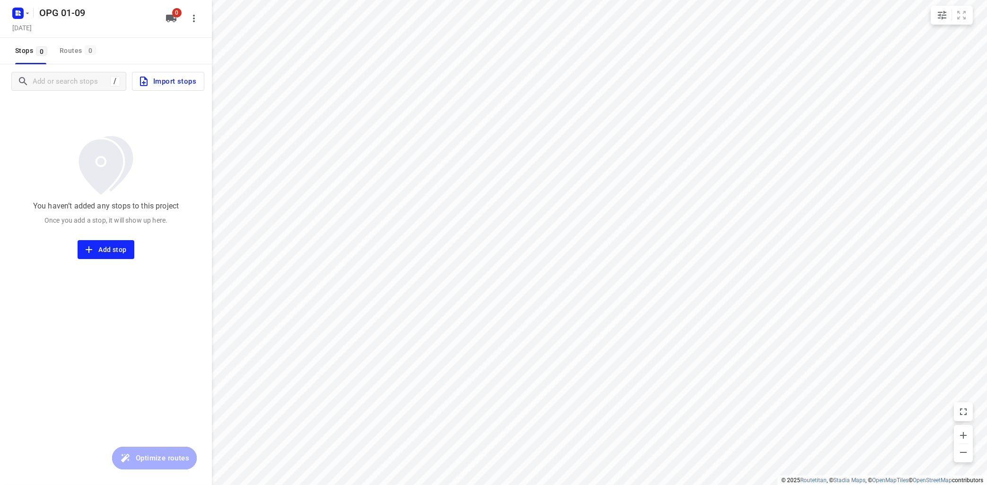
click at [169, 80] on span "Import stops" at bounding box center [167, 81] width 58 height 12
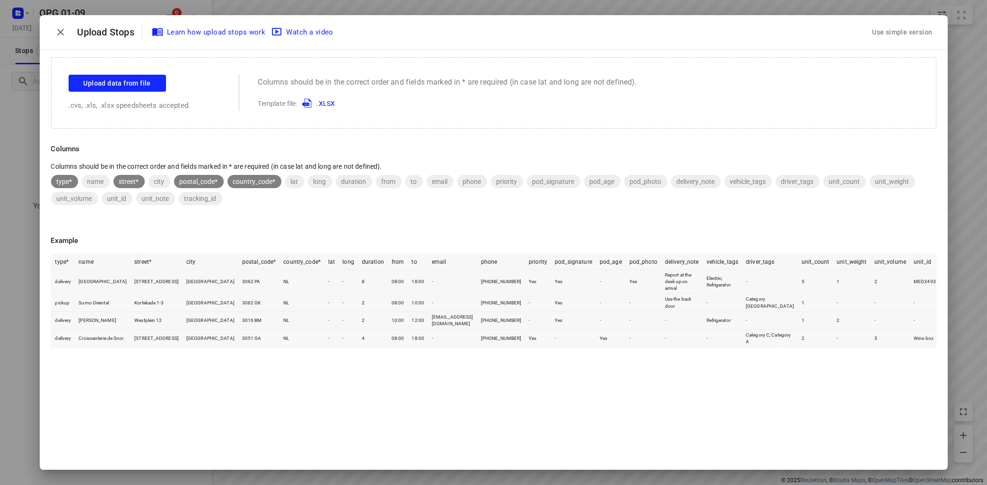
drag, startPoint x: 916, startPoint y: 29, endPoint x: 922, endPoint y: 27, distance: 6.4
click at [918, 30] on div "Use simple version" at bounding box center [903, 33] width 64 height 16
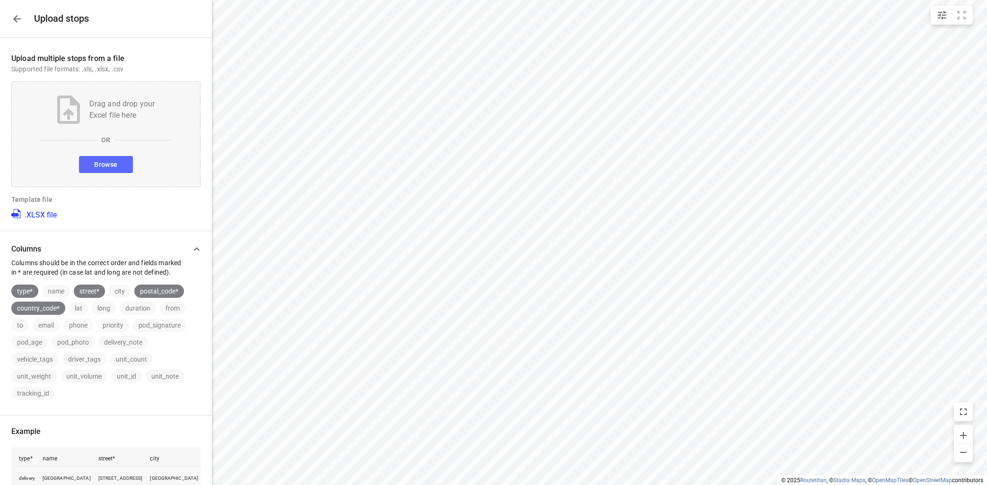
click at [105, 161] on span "Browse" at bounding box center [105, 165] width 23 height 12
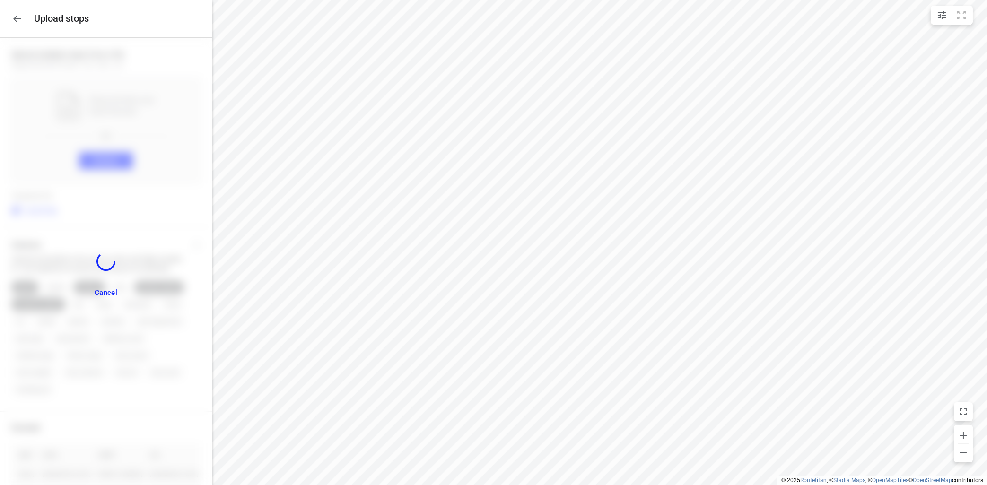
scroll to position [1703, 0]
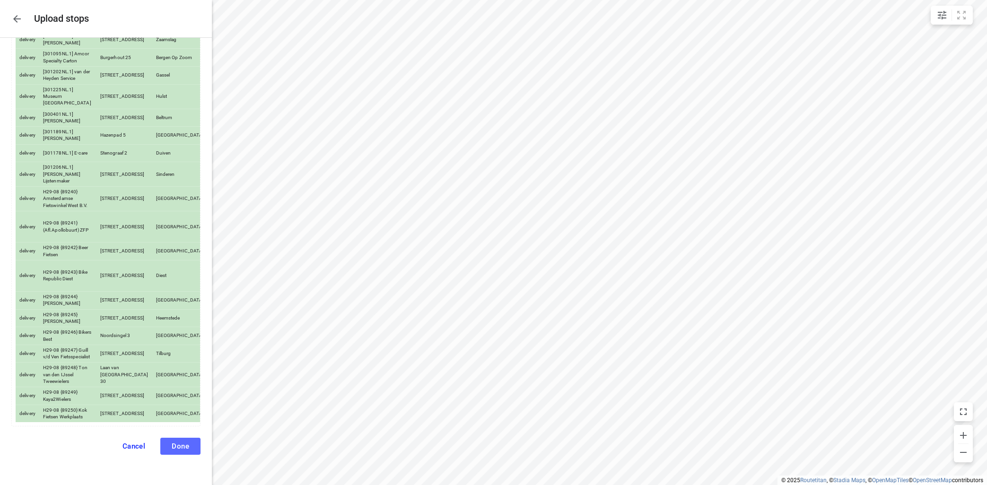
click at [187, 445] on span "Done" at bounding box center [181, 446] width 18 height 9
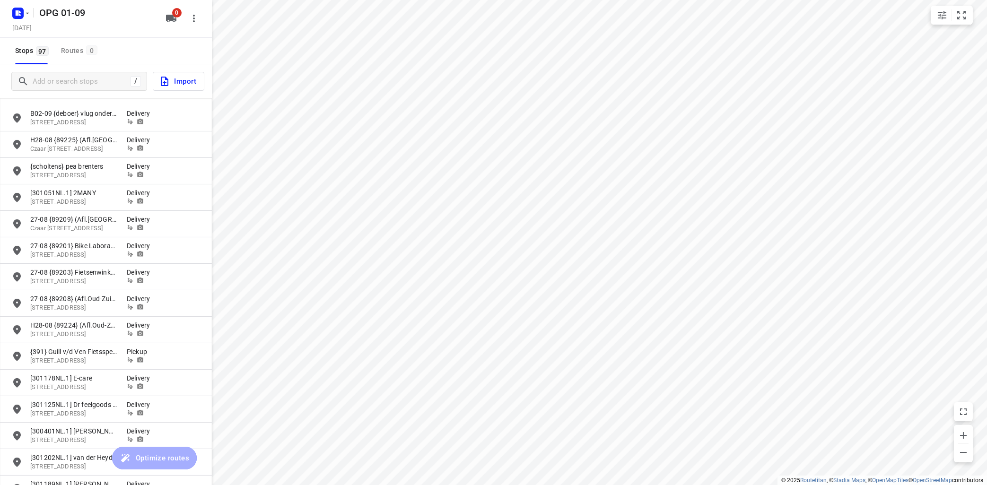
scroll to position [1826, 0]
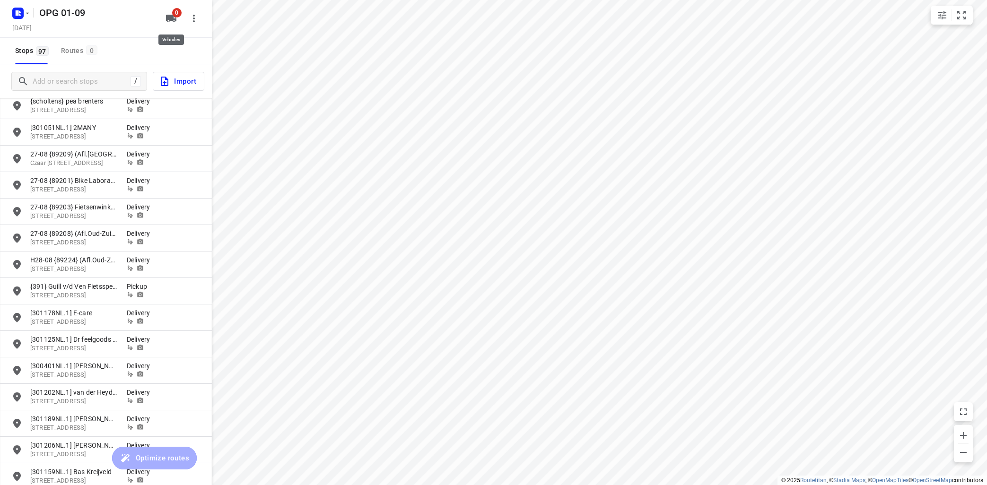
click at [170, 13] on button "0" at bounding box center [171, 18] width 19 height 19
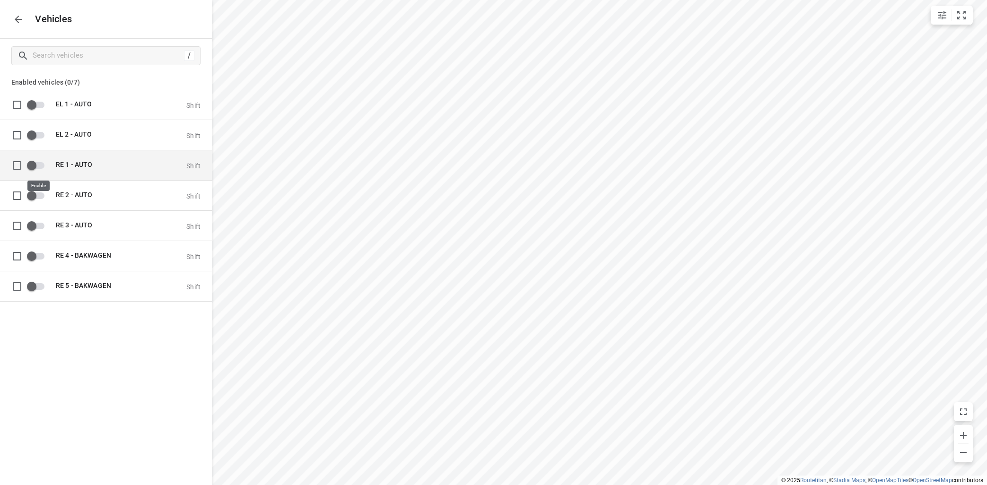
click at [49, 165] on input "grid" at bounding box center [32, 165] width 54 height 18
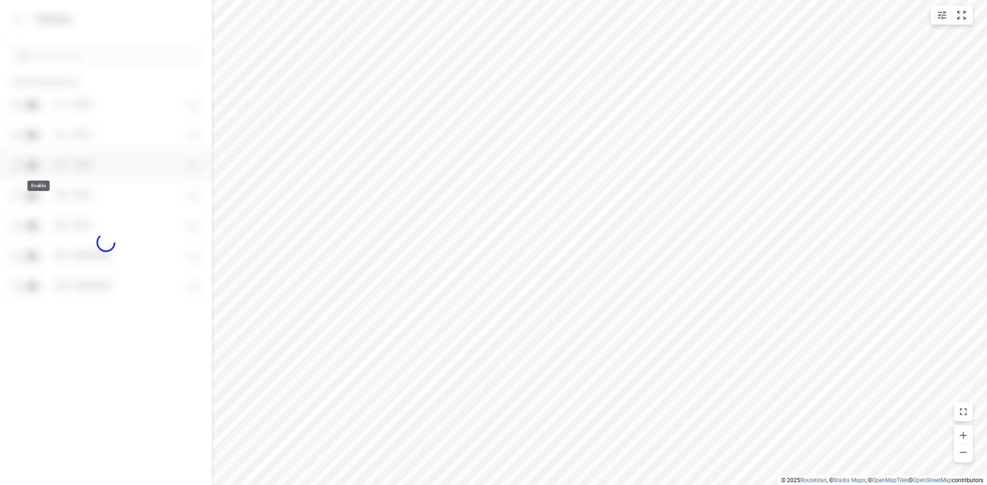
checkbox input "true"
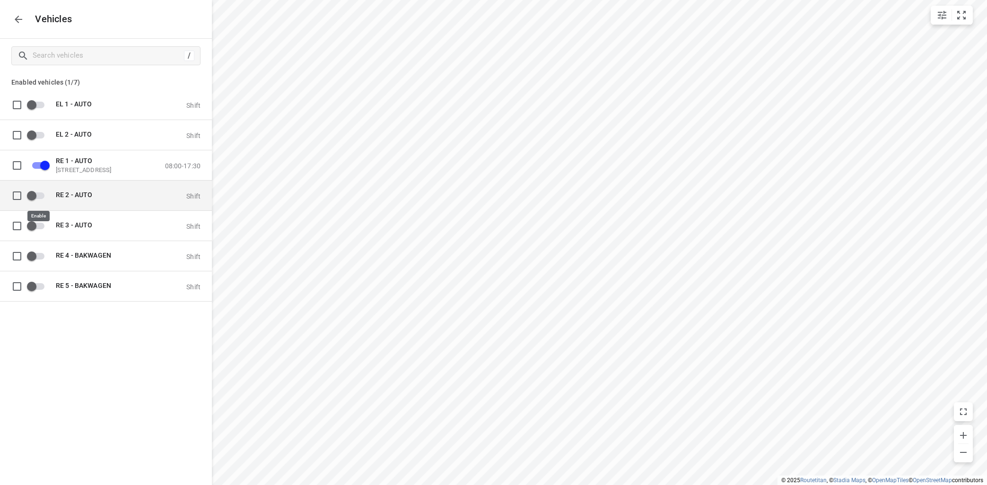
click at [40, 194] on input "grid" at bounding box center [32, 195] width 54 height 18
checkbox input "true"
click at [13, 18] on icon "button" at bounding box center [18, 19] width 11 height 11
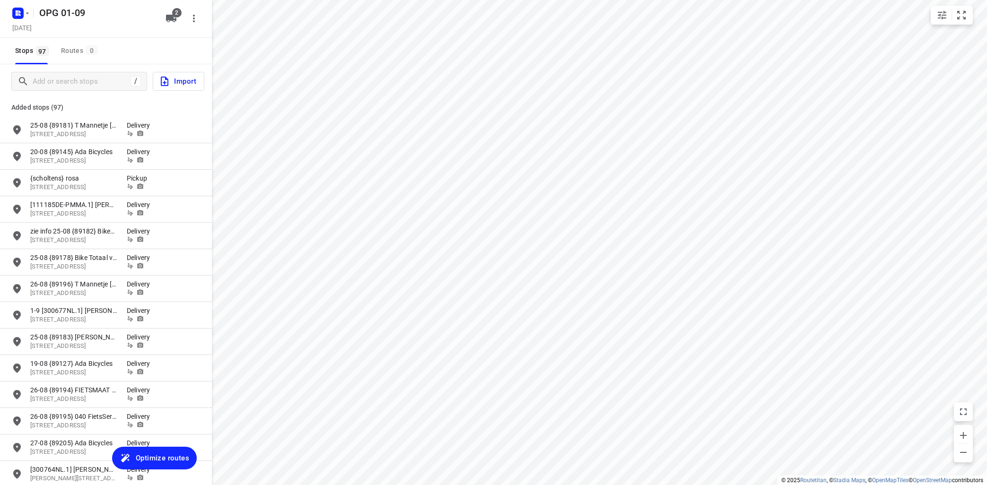
drag, startPoint x: 171, startPoint y: 456, endPoint x: 176, endPoint y: 454, distance: 5.4
click at [171, 455] on span "Optimize routes" at bounding box center [162, 458] width 53 height 12
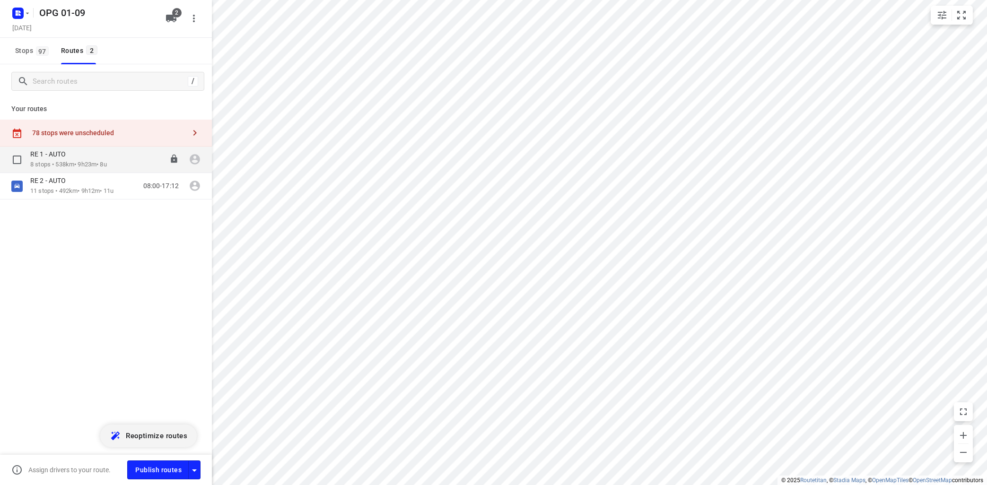
click at [99, 159] on div "RE 1 - AUTO" at bounding box center [68, 155] width 77 height 10
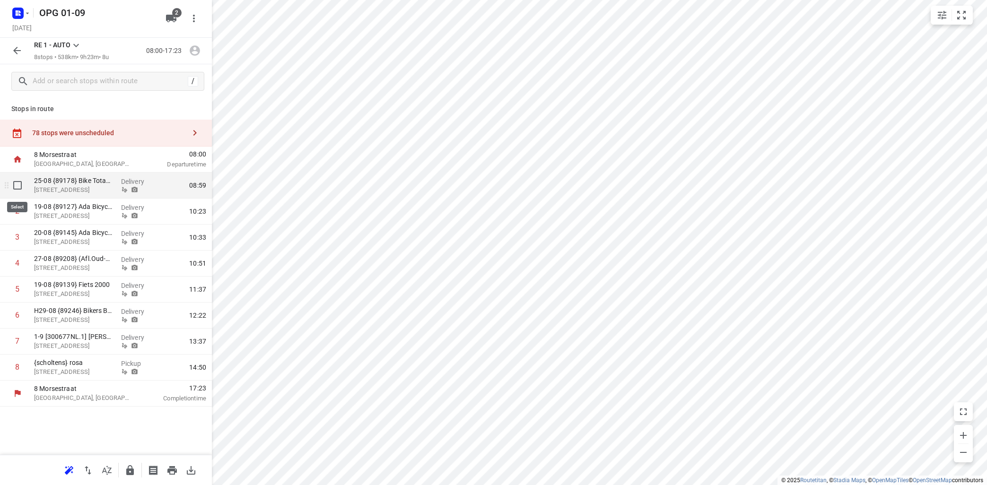
click at [18, 185] on input "checkbox" at bounding box center [17, 185] width 19 height 19
checkbox input "true"
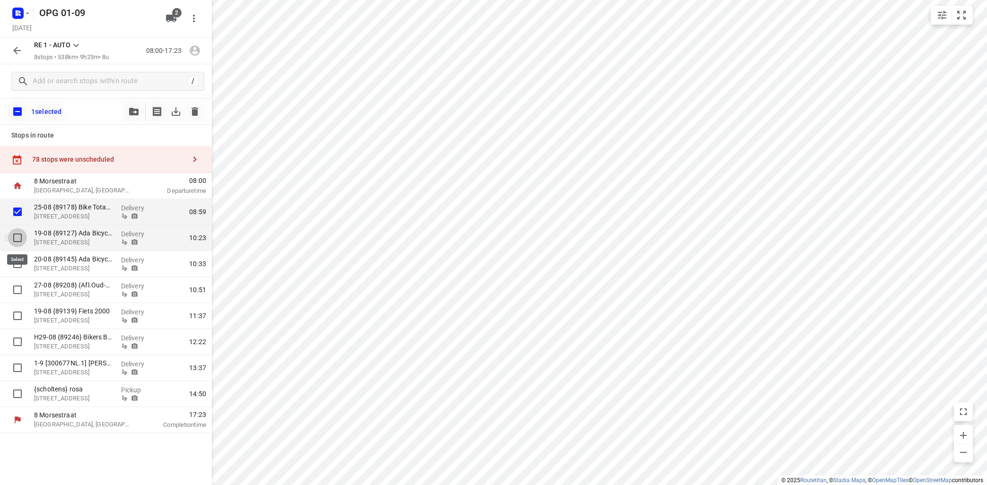
click at [17, 239] on input "checkbox" at bounding box center [17, 238] width 19 height 19
checkbox input "true"
click at [18, 263] on input "checkbox" at bounding box center [17, 264] width 19 height 19
checkbox input "true"
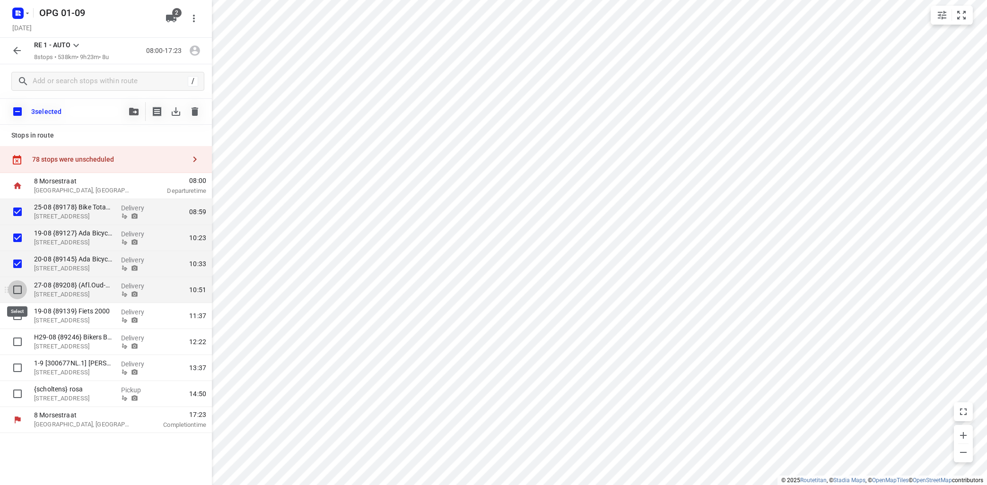
click at [16, 290] on input "checkbox" at bounding box center [17, 290] width 19 height 19
checkbox input "true"
click at [18, 318] on input "checkbox" at bounding box center [17, 316] width 19 height 19
checkbox input "true"
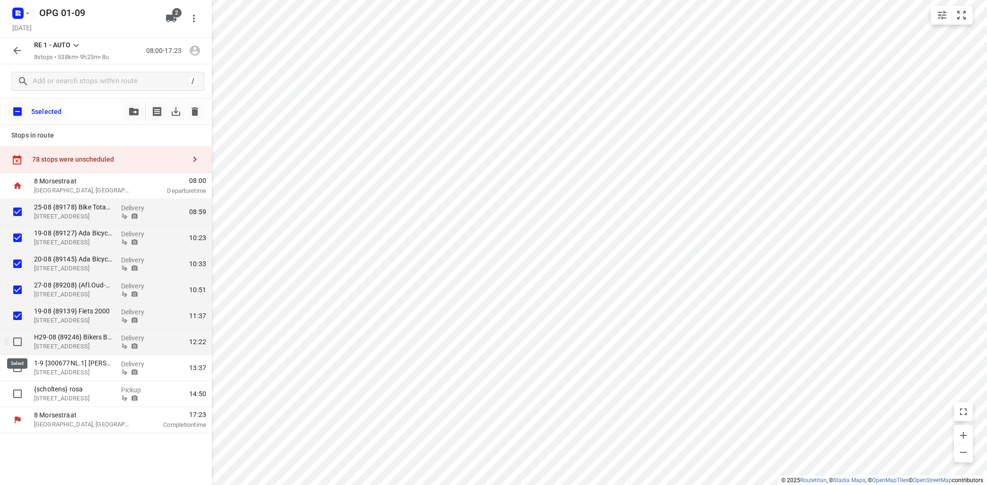
click at [21, 341] on input "checkbox" at bounding box center [17, 342] width 19 height 19
checkbox input "true"
click at [17, 396] on input "checkbox" at bounding box center [17, 394] width 19 height 19
checkbox input "true"
click at [134, 114] on icon "button" at bounding box center [133, 112] width 9 height 8
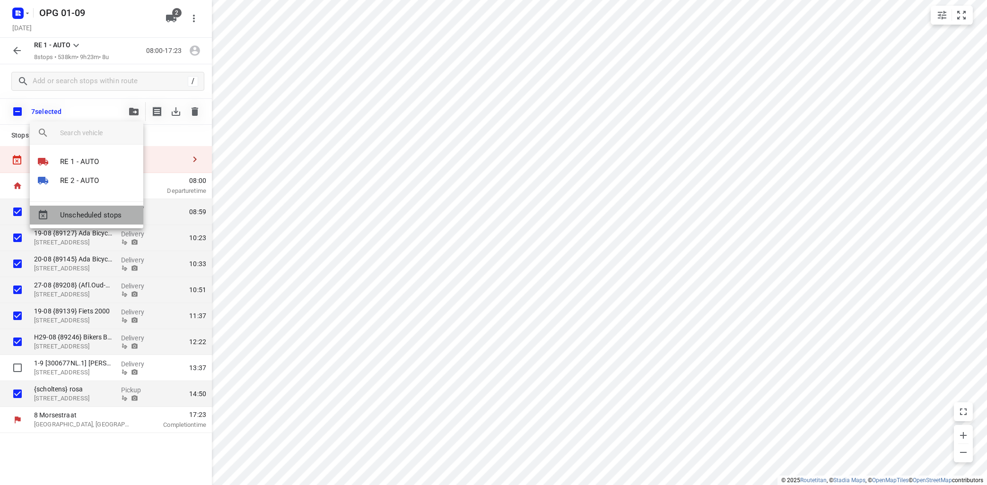
click at [85, 211] on span "Unscheduled stops" at bounding box center [98, 215] width 76 height 11
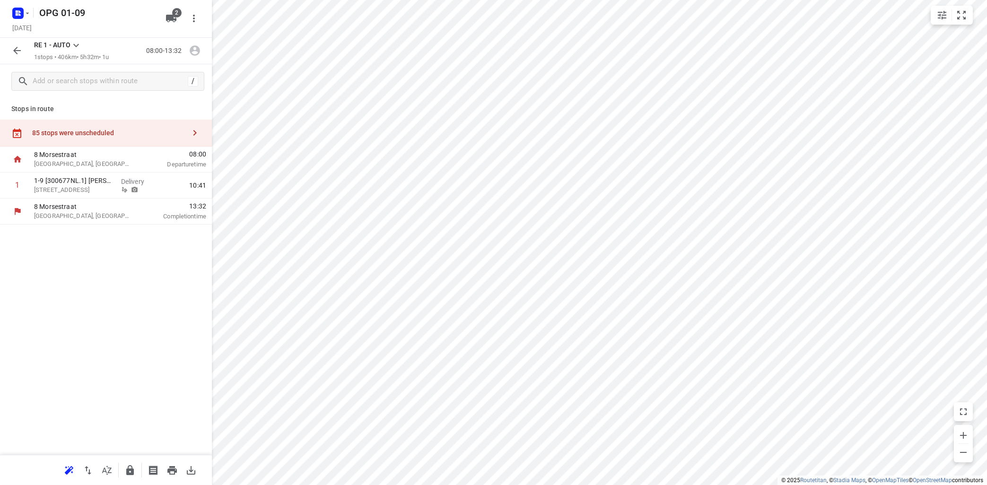
click at [76, 45] on icon at bounding box center [76, 45] width 6 height 3
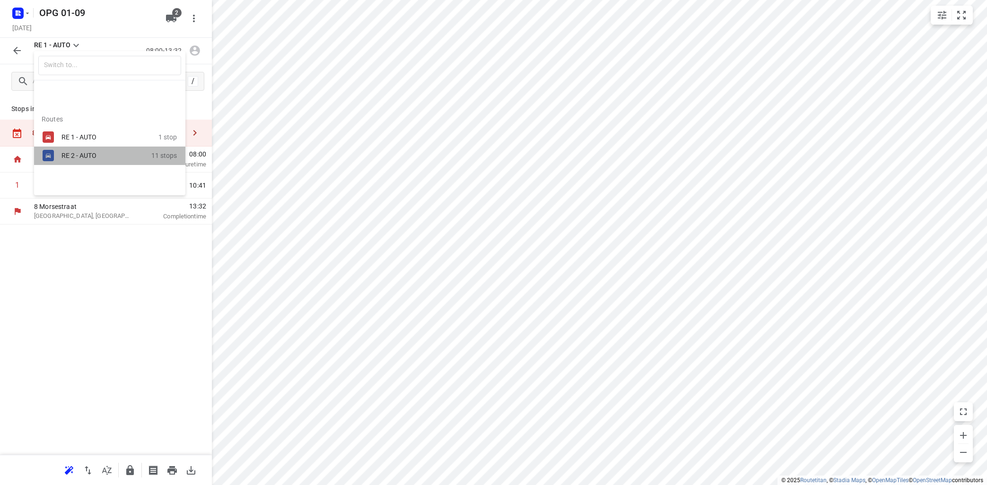
click at [67, 154] on div "RE 2 - AUTO" at bounding box center [102, 156] width 80 height 8
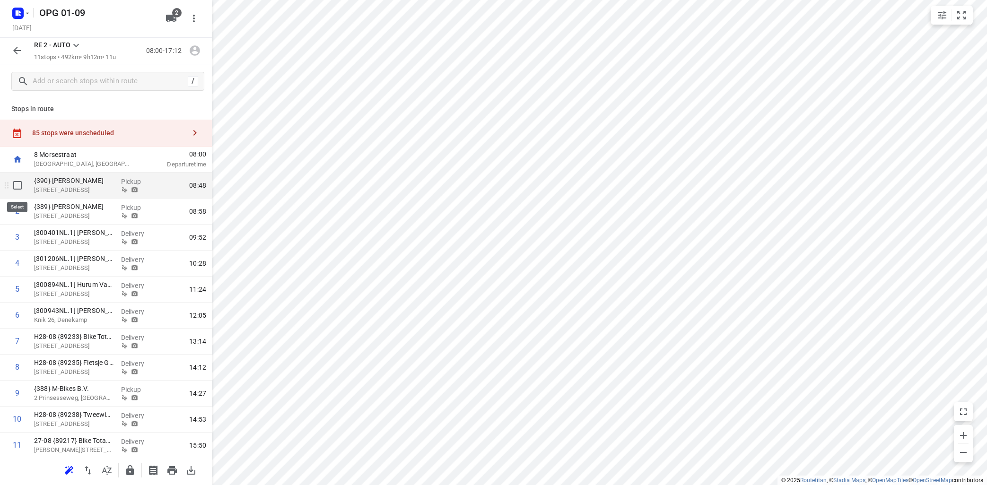
click at [18, 188] on input "checkbox" at bounding box center [17, 185] width 19 height 19
checkbox input "true"
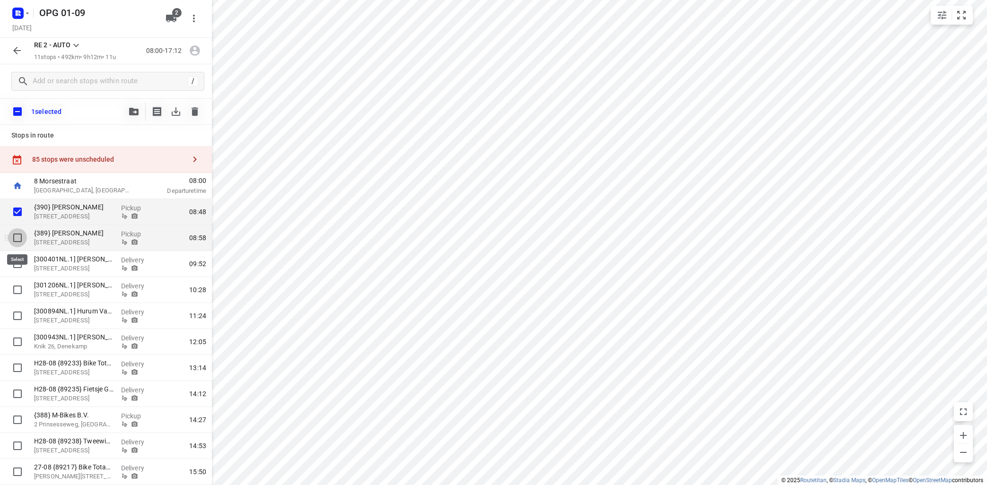
click at [19, 240] on input "checkbox" at bounding box center [17, 238] width 19 height 19
checkbox input "true"
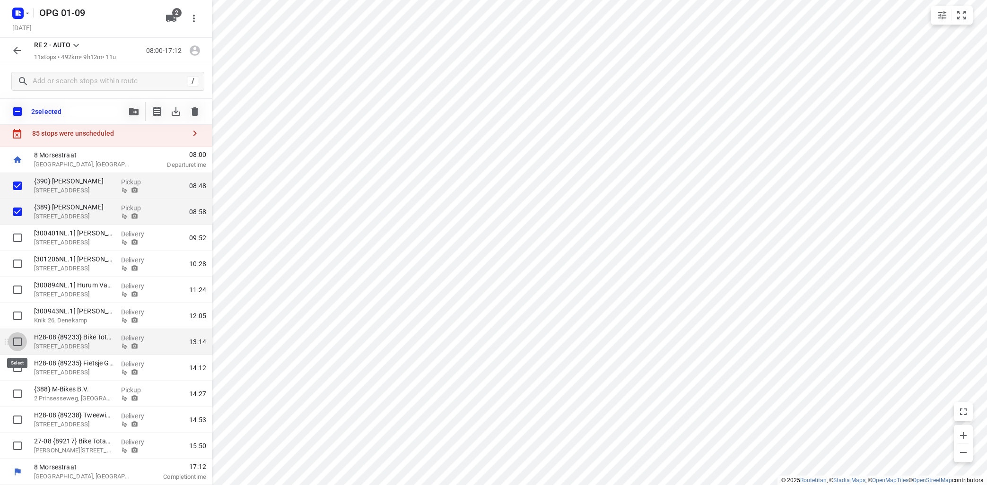
click at [19, 343] on input "checkbox" at bounding box center [17, 342] width 19 height 19
checkbox input "true"
click at [18, 370] on input "checkbox" at bounding box center [17, 368] width 19 height 19
checkbox input "true"
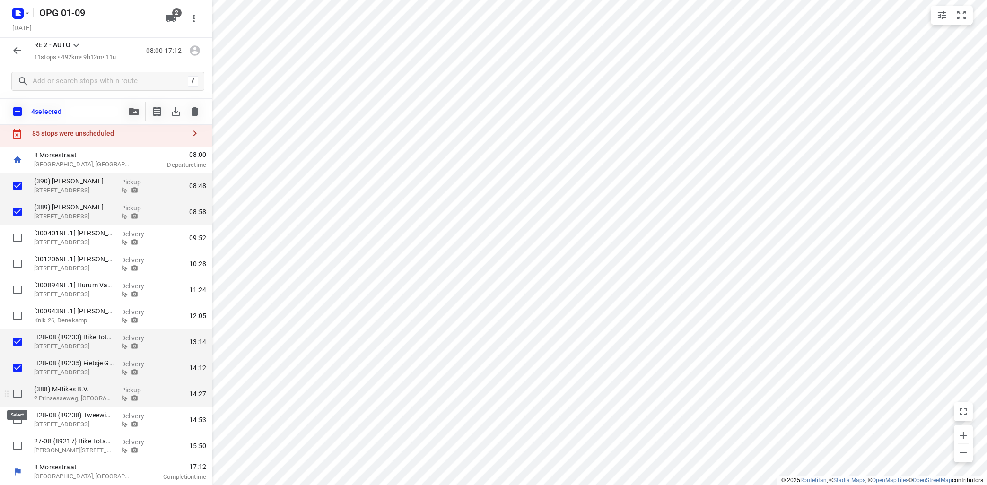
click at [18, 395] on input "checkbox" at bounding box center [17, 394] width 19 height 19
checkbox input "true"
click at [19, 418] on input "checkbox" at bounding box center [17, 420] width 19 height 19
checkbox input "true"
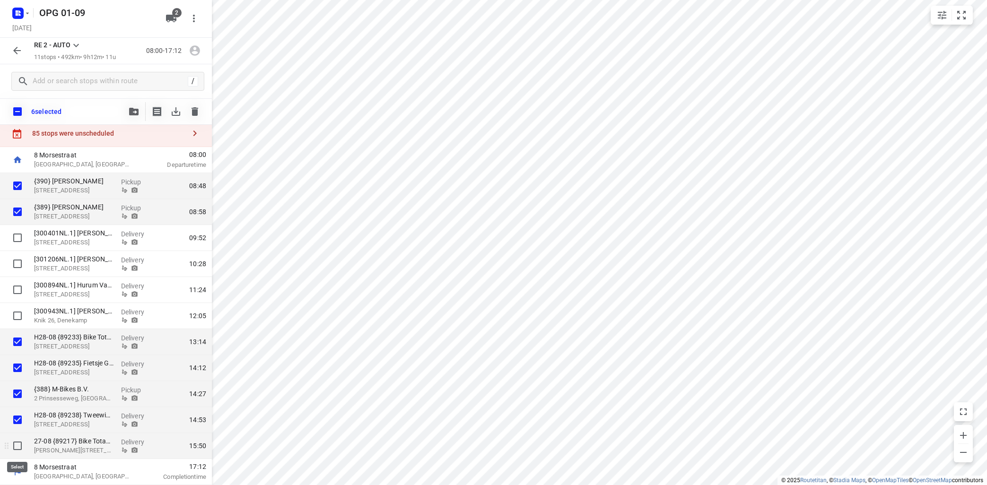
click at [19, 444] on input "checkbox" at bounding box center [17, 446] width 19 height 19
checkbox input "true"
click at [133, 109] on icon "button" at bounding box center [133, 112] width 9 height 8
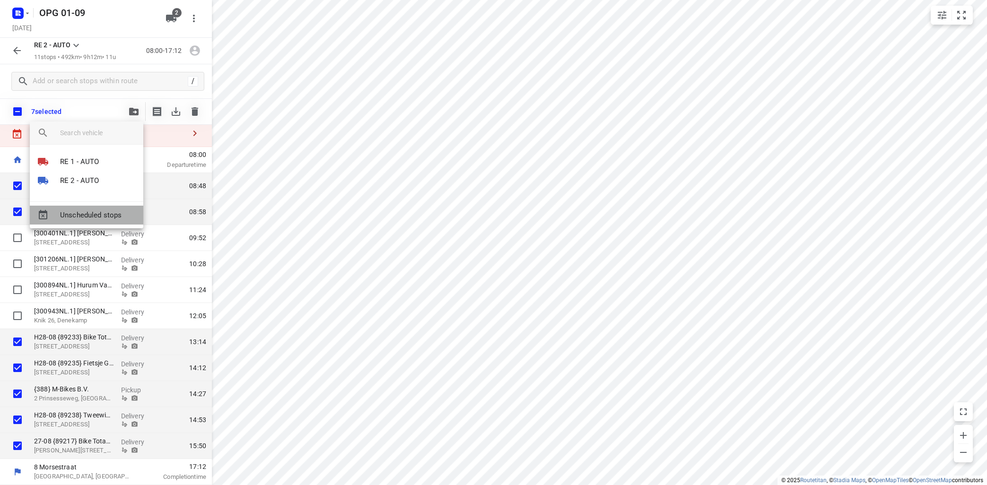
click at [108, 217] on span "Unscheduled stops" at bounding box center [98, 215] width 76 height 11
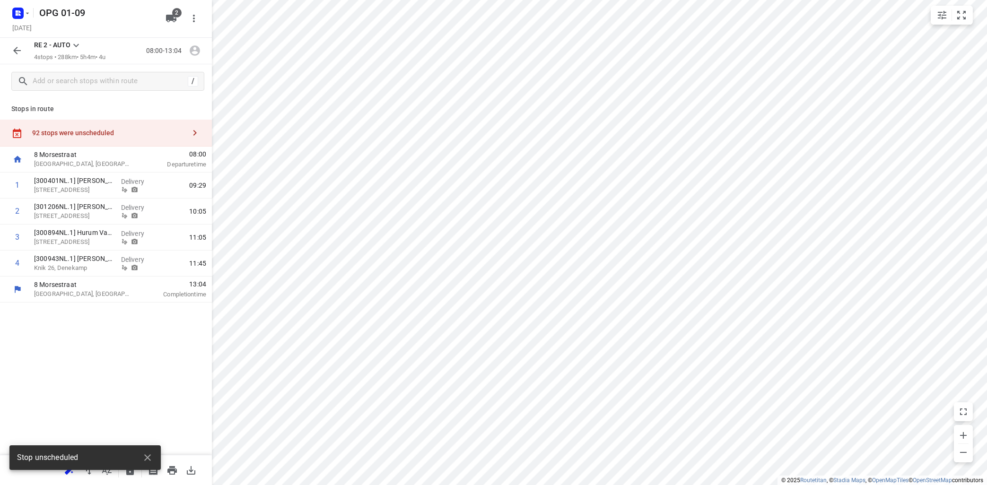
scroll to position [0, 0]
click at [194, 129] on icon "button" at bounding box center [194, 132] width 11 height 11
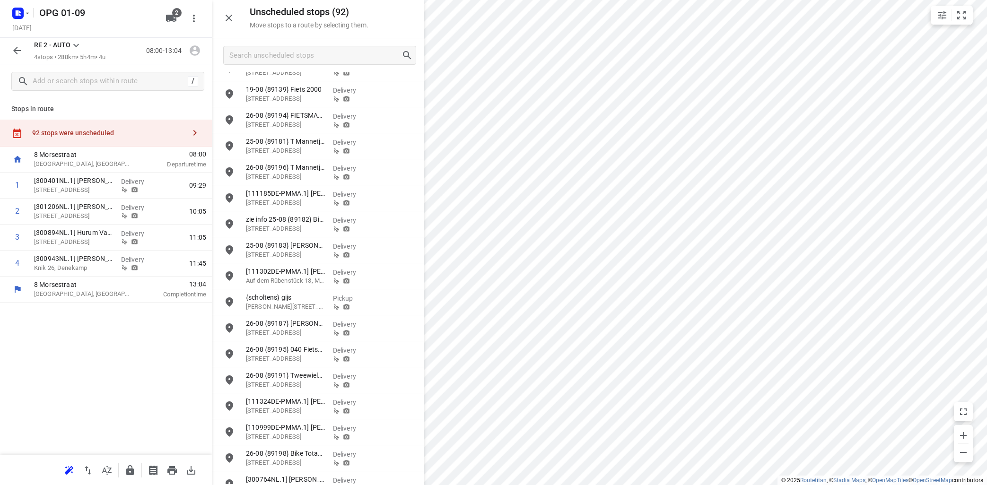
scroll to position [342, 0]
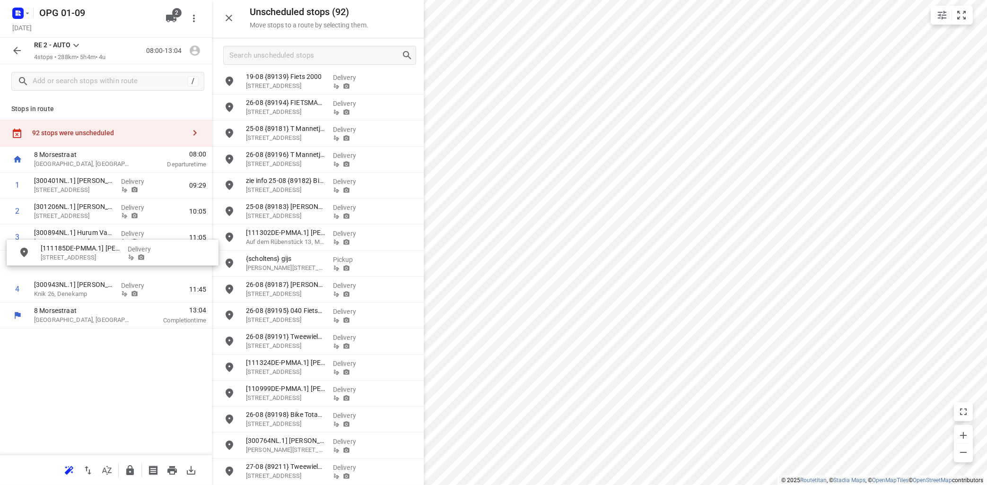
drag, startPoint x: 289, startPoint y: 188, endPoint x: 78, endPoint y: 253, distance: 221.2
drag, startPoint x: 285, startPoint y: 238, endPoint x: 53, endPoint y: 257, distance: 232.6
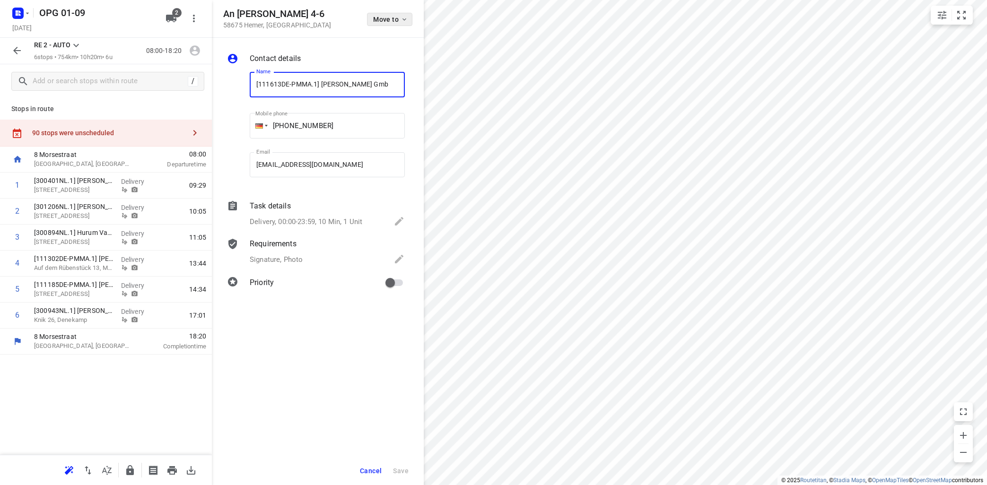
click at [394, 17] on span "Move to" at bounding box center [390, 20] width 35 height 8
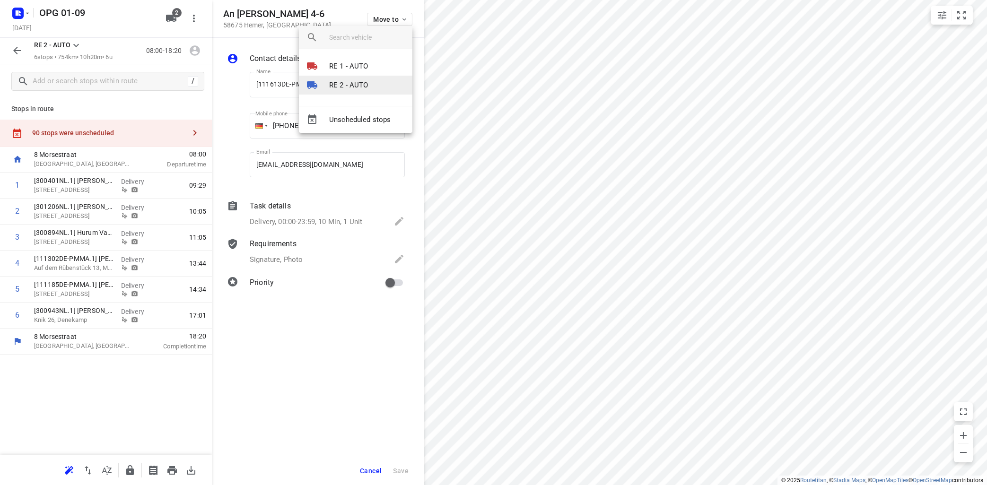
click at [363, 85] on p "RE 2 - AUTO" at bounding box center [348, 85] width 39 height 11
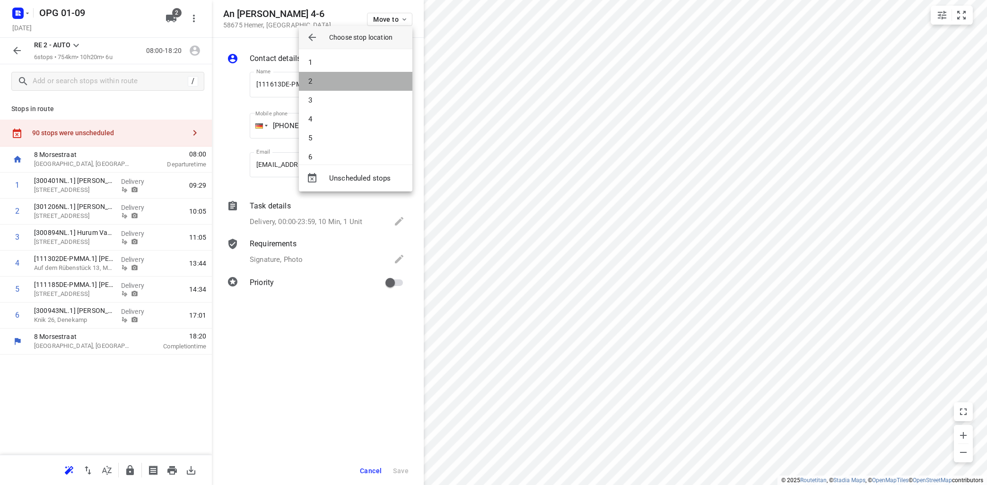
drag, startPoint x: 365, startPoint y: 85, endPoint x: 379, endPoint y: 88, distance: 14.0
click at [366, 85] on li "2" at bounding box center [356, 81] width 114 height 19
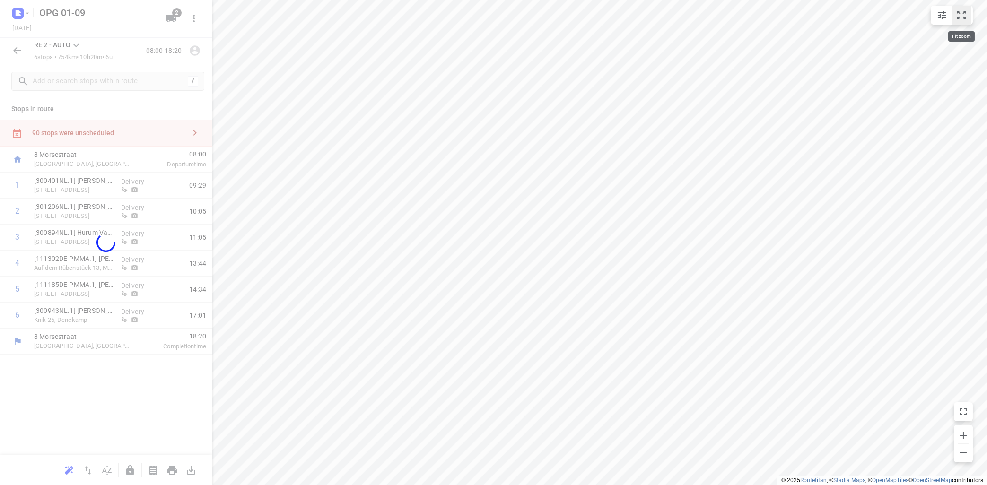
click at [959, 14] on icon "small contained button group" at bounding box center [961, 14] width 11 height 11
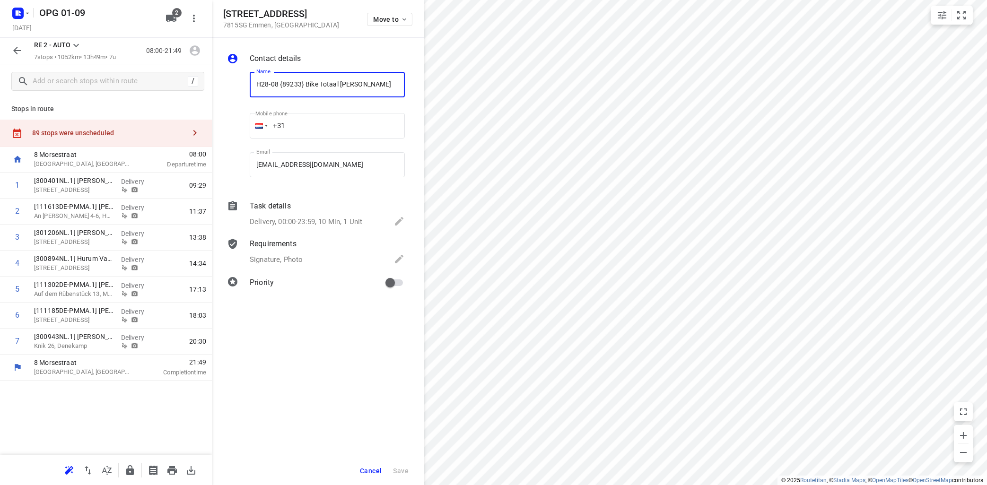
click at [366, 479] on div "Cancel Save" at bounding box center [318, 471] width 212 height 28
click at [369, 470] on span "Cancel" at bounding box center [371, 471] width 22 height 8
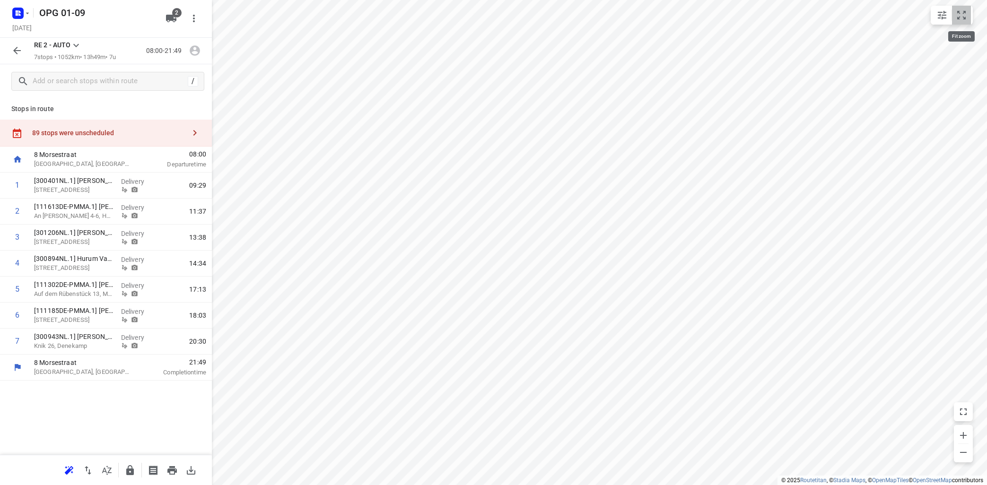
click at [966, 23] on button "small contained button group" at bounding box center [961, 15] width 19 height 19
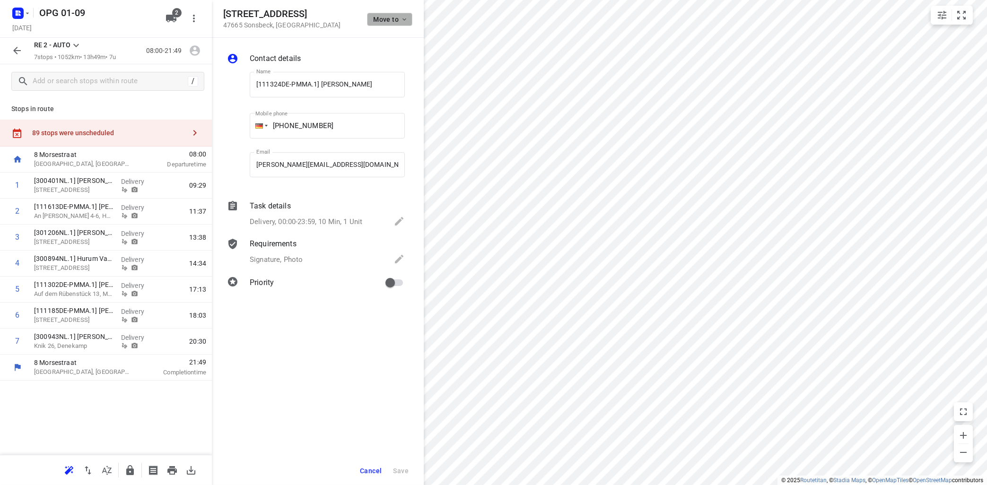
click at [400, 18] on span "Move to" at bounding box center [390, 20] width 35 height 8
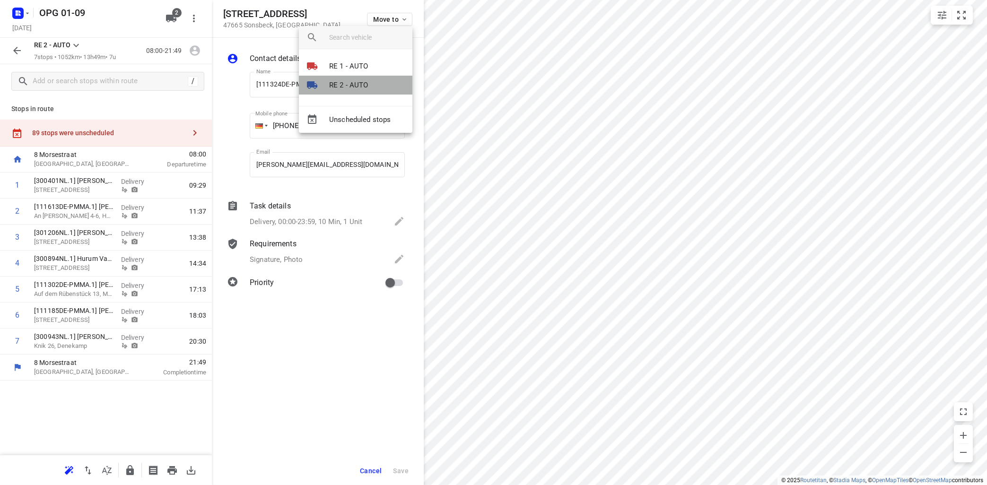
click at [377, 87] on li "RE 2 - AUTO" at bounding box center [356, 85] width 114 height 19
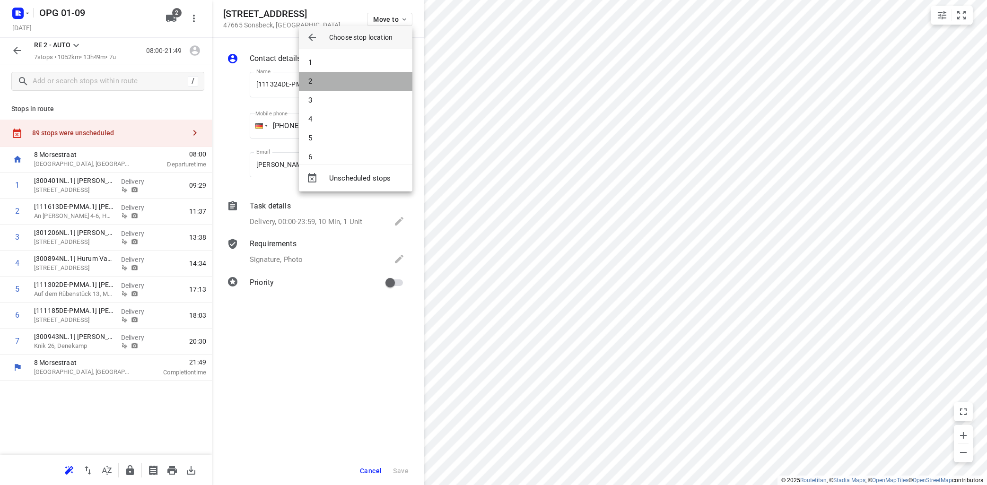
click at [378, 87] on li "2" at bounding box center [356, 81] width 114 height 19
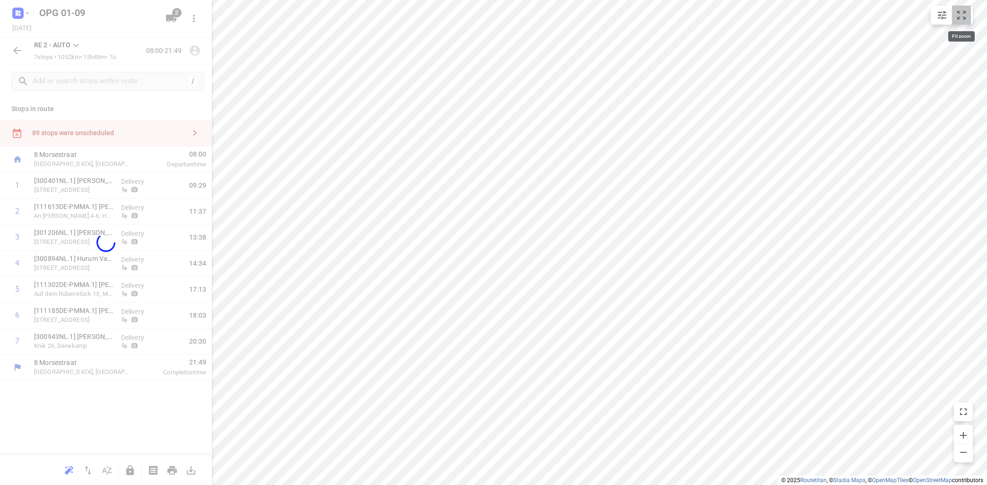
click at [968, 17] on icon "small contained button group" at bounding box center [961, 14] width 11 height 11
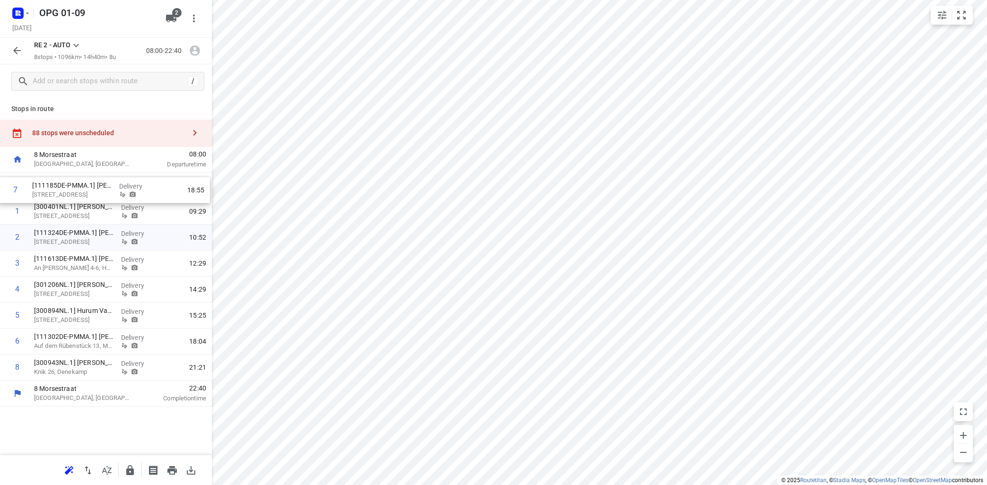
drag, startPoint x: 78, startPoint y: 346, endPoint x: 79, endPoint y: 194, distance: 151.9
click at [79, 194] on div "1 [300401NL.1] [PERSON_NAME] [STREET_ADDRESS], Beltrum Delivery 09:29 2 [111324…" at bounding box center [106, 277] width 212 height 208
drag, startPoint x: 67, startPoint y: 370, endPoint x: 66, endPoint y: 189, distance: 180.3
click at [66, 189] on div "1 [111185DE-PMMA.1] [PERSON_NAME] [STREET_ADDRESS] Delivery 10:53 2 [300401NL.1…" at bounding box center [106, 277] width 212 height 208
drag, startPoint x: 62, startPoint y: 343, endPoint x: 67, endPoint y: 211, distance: 132.1
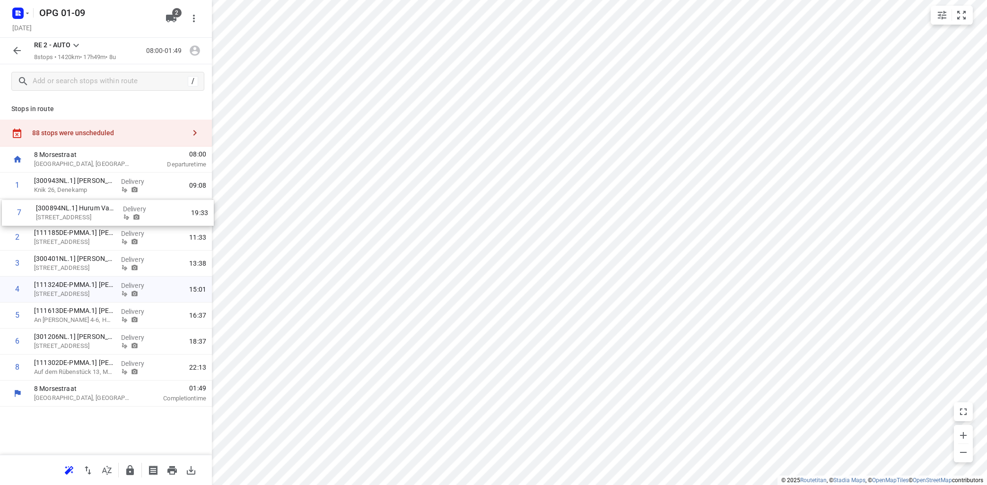
click at [67, 211] on div "1 [300943NL.1] [PERSON_NAME] Knik 26, Denekamp Delivery 09:08 2 [111185DE-PMMA.…" at bounding box center [106, 277] width 212 height 208
drag, startPoint x: 68, startPoint y: 261, endPoint x: 64, endPoint y: 232, distance: 29.2
click at [66, 232] on div "1 [300943NL.1] [PERSON_NAME] Knik 26, Denekamp Delivery 09:08 2 [300894NL.1] Hu…" at bounding box center [106, 277] width 212 height 208
drag, startPoint x: 67, startPoint y: 350, endPoint x: 67, endPoint y: 268, distance: 82.3
click at [69, 267] on div "1 [300943NL.1] [PERSON_NAME] Knik 26, Denekamp Delivery 09:08 2 [300894NL.1] Hu…" at bounding box center [106, 277] width 212 height 208
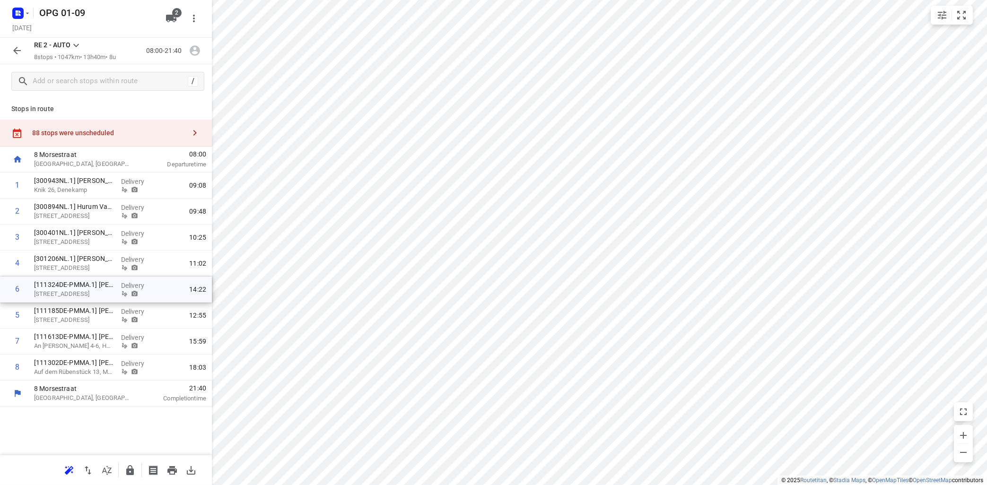
drag, startPoint x: 78, startPoint y: 321, endPoint x: 80, endPoint y: 294, distance: 27.1
click at [80, 294] on div "1 [300943NL.1] [PERSON_NAME] Knik 26, Denekamp Delivery 09:08 2 [300894NL.1] Hu…" at bounding box center [106, 277] width 212 height 208
drag, startPoint x: 90, startPoint y: 342, endPoint x: 84, endPoint y: 362, distance: 21.7
click at [87, 362] on div "1 [300943NL.1] [PERSON_NAME] Knik 26, Denekamp Delivery 09:08 2 [300894NL.1] Hu…" at bounding box center [106, 277] width 212 height 208
drag, startPoint x: 88, startPoint y: 314, endPoint x: 86, endPoint y: 338, distance: 24.6
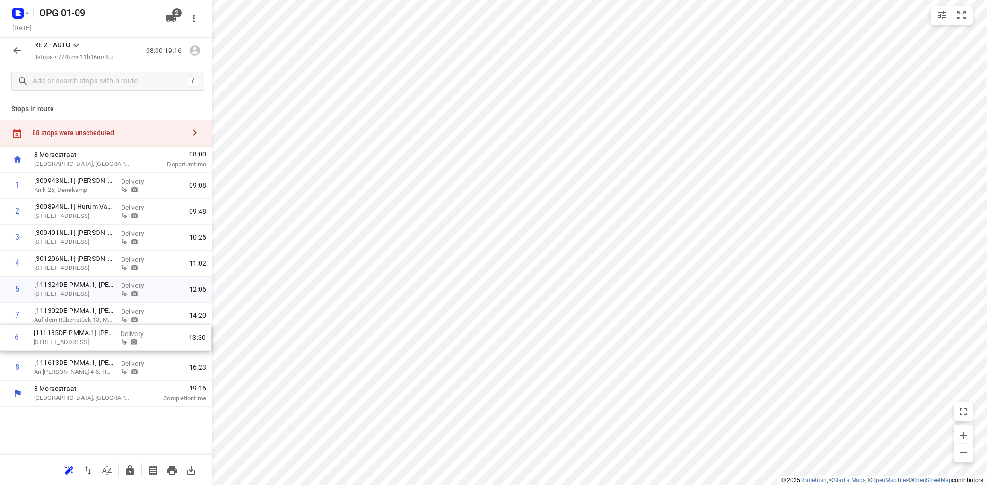
click at [86, 340] on div "1 [300943NL.1] [PERSON_NAME] Knik 26, Denekamp Delivery 09:08 2 [300894NL.1] Hu…" at bounding box center [106, 277] width 212 height 208
click at [80, 40] on icon at bounding box center [75, 45] width 11 height 11
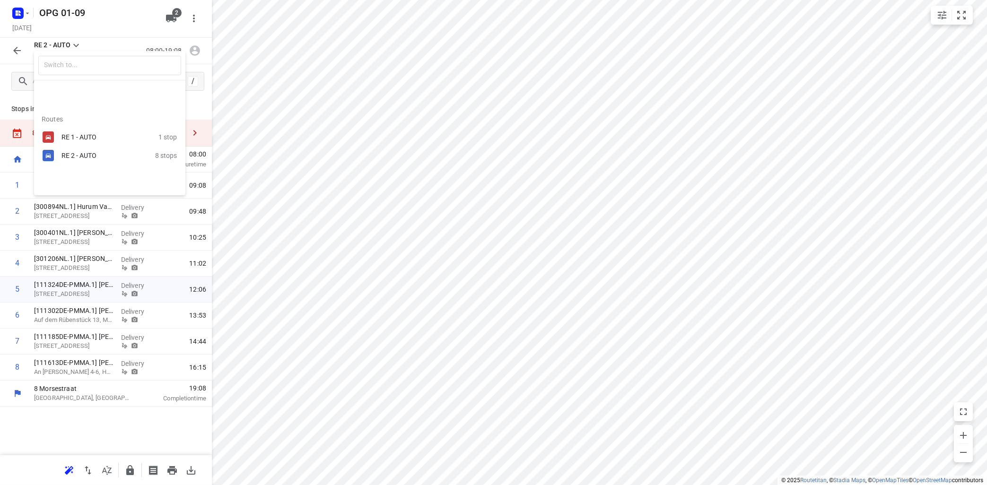
click at [85, 137] on div "RE 1 - AUTO" at bounding box center [102, 137] width 80 height 8
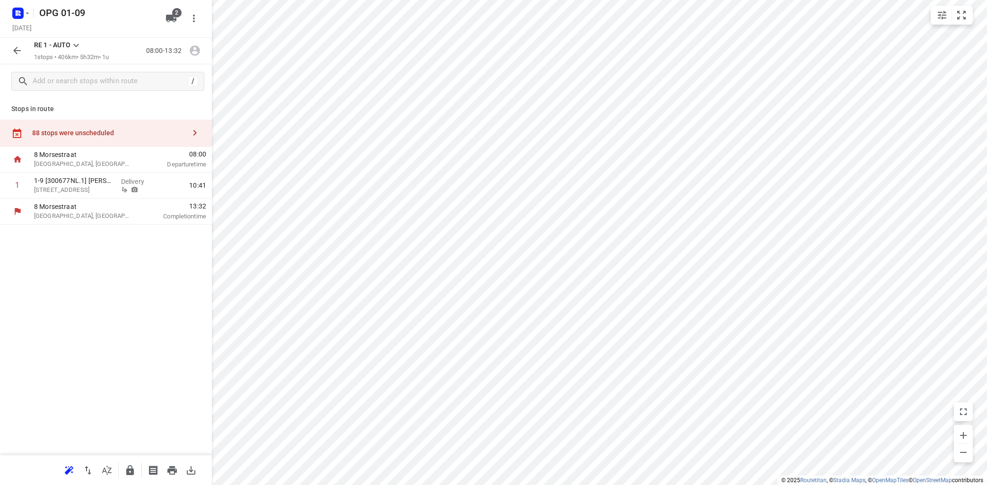
click at [194, 129] on icon "button" at bounding box center [194, 132] width 11 height 11
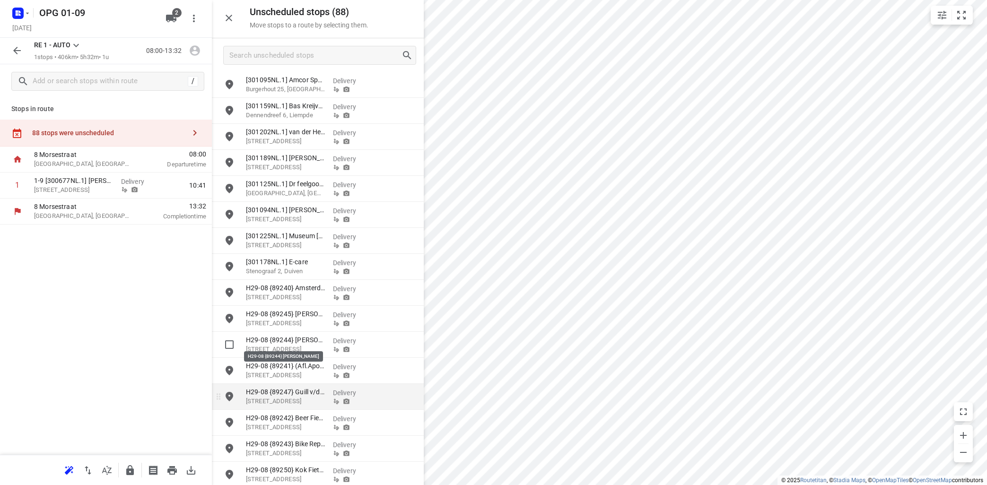
scroll to position [1765, 0]
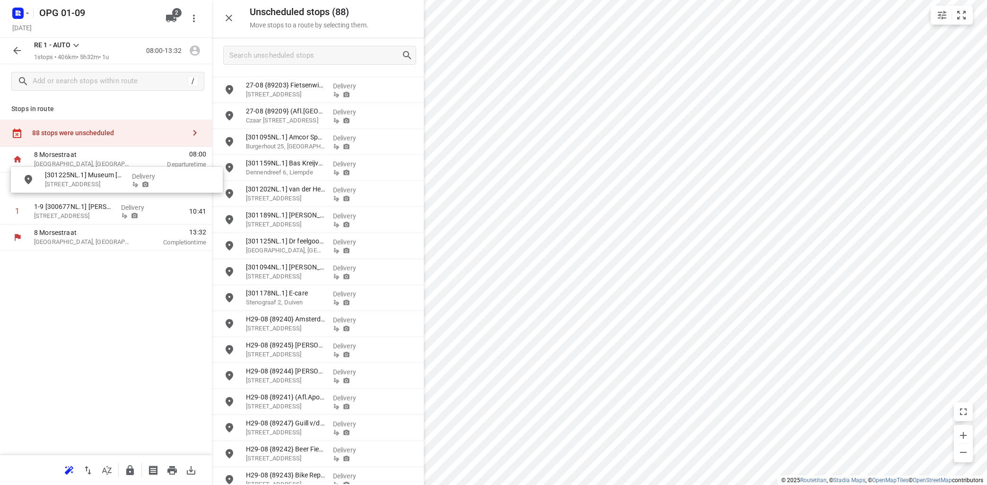
drag, startPoint x: 299, startPoint y: 294, endPoint x: 89, endPoint y: 176, distance: 240.7
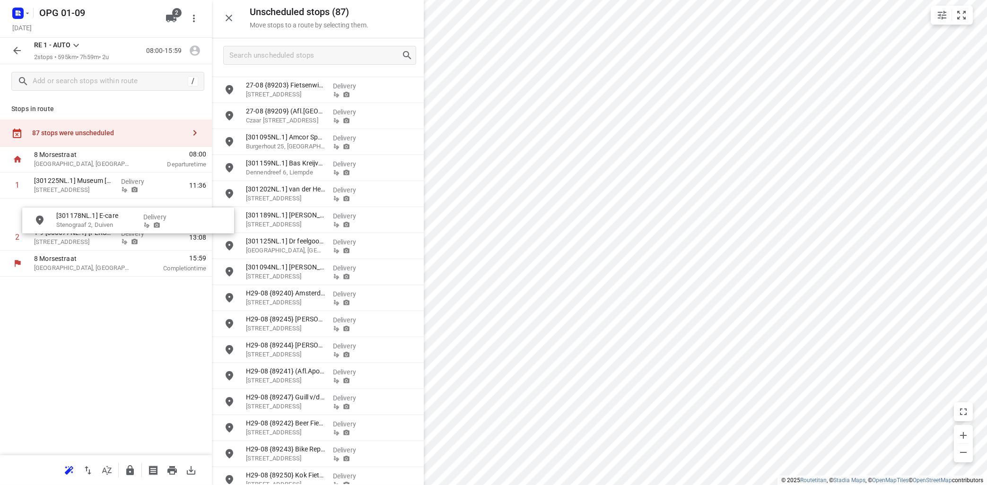
drag, startPoint x: 302, startPoint y: 296, endPoint x: 107, endPoint y: 220, distance: 209.7
drag, startPoint x: 282, startPoint y: 246, endPoint x: 82, endPoint y: 218, distance: 202.1
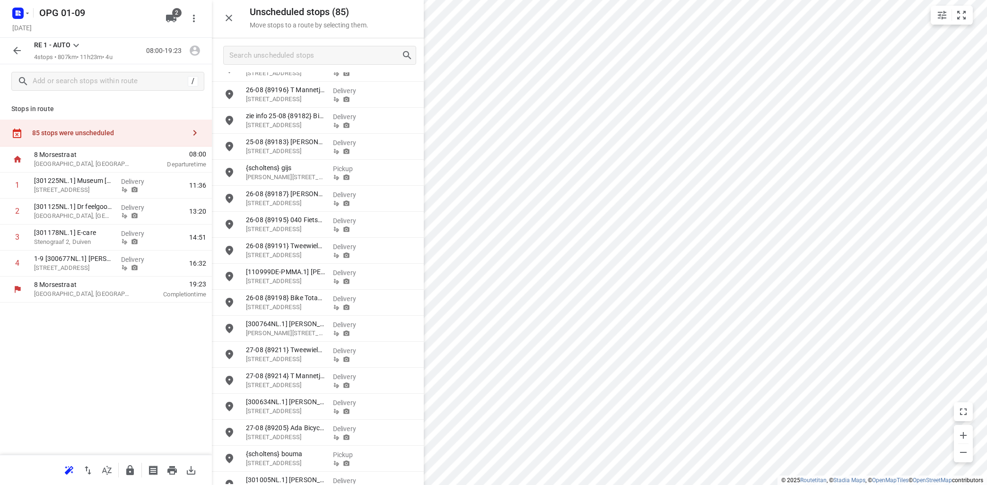
scroll to position [110, 0]
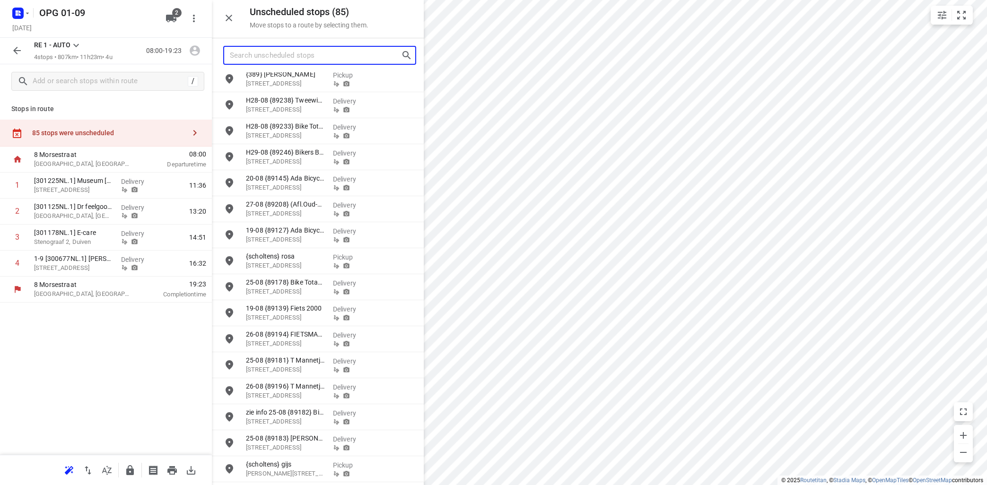
click at [266, 59] on input "Search unscheduled stops" at bounding box center [315, 55] width 171 height 15
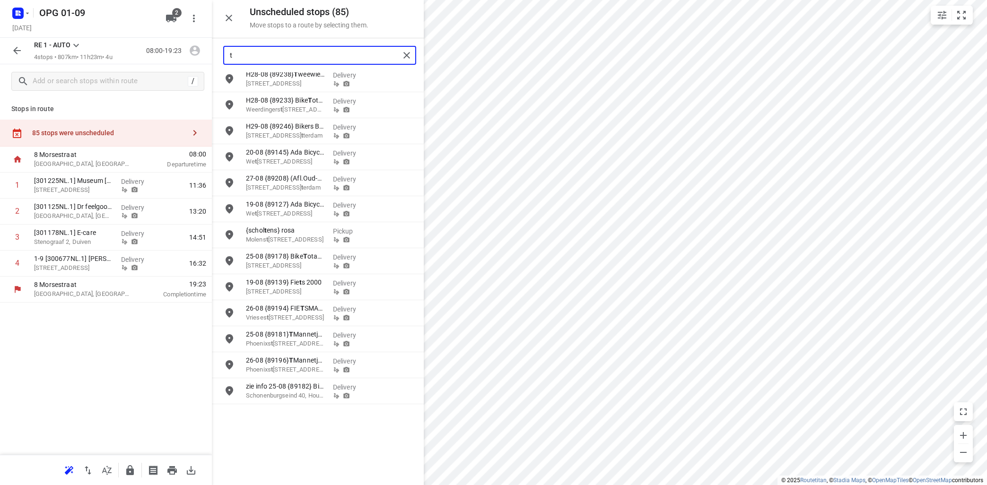
scroll to position [0, 0]
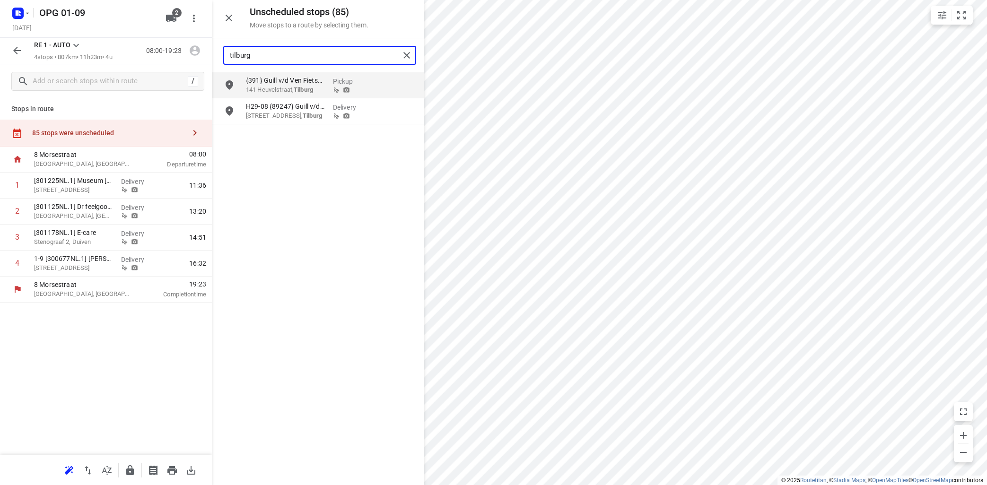
type input "tilburg"
click at [277, 248] on div "{391} Guill v/d Ven Fietsspecialist [STREET_ADDRESS] {89247} Guill v/d [GEOGRAP…" at bounding box center [318, 278] width 212 height 412
click at [282, 215] on div "{391} Guill v/d Ven Fietsspecialist [STREET_ADDRESS] {89247} Guill v/d [GEOGRAP…" at bounding box center [318, 278] width 212 height 412
drag, startPoint x: 317, startPoint y: 50, endPoint x: 210, endPoint y: 56, distance: 108.0
click at [230, 56] on input "tilburg" at bounding box center [315, 55] width 170 height 15
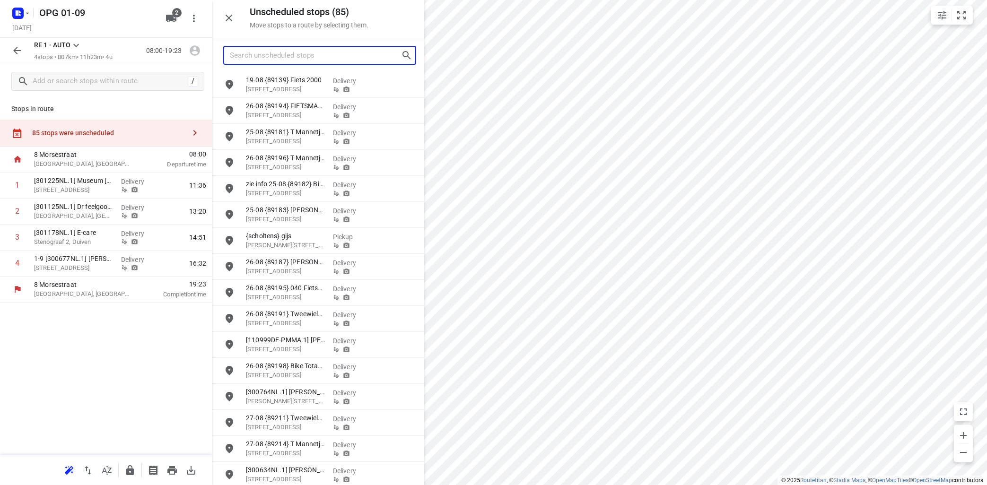
scroll to position [342, 0]
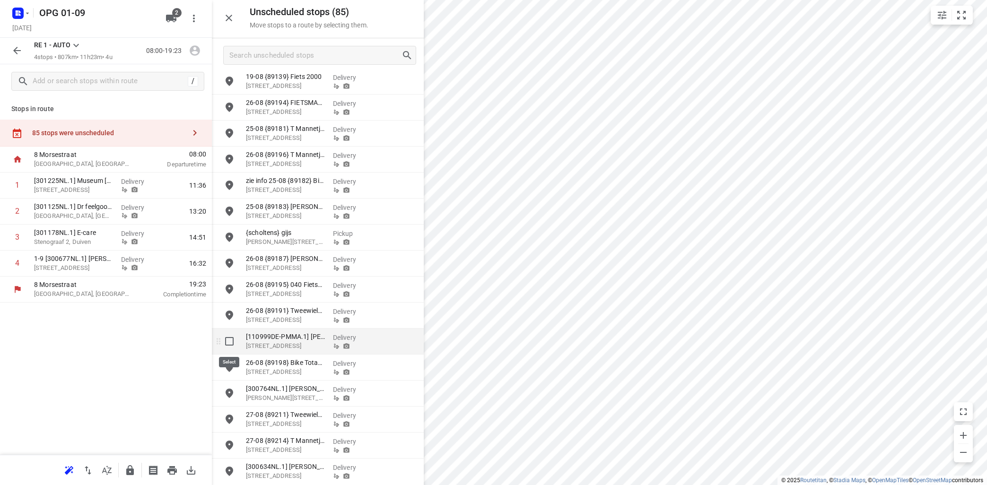
click at [230, 341] on input "grid" at bounding box center [229, 341] width 19 height 19
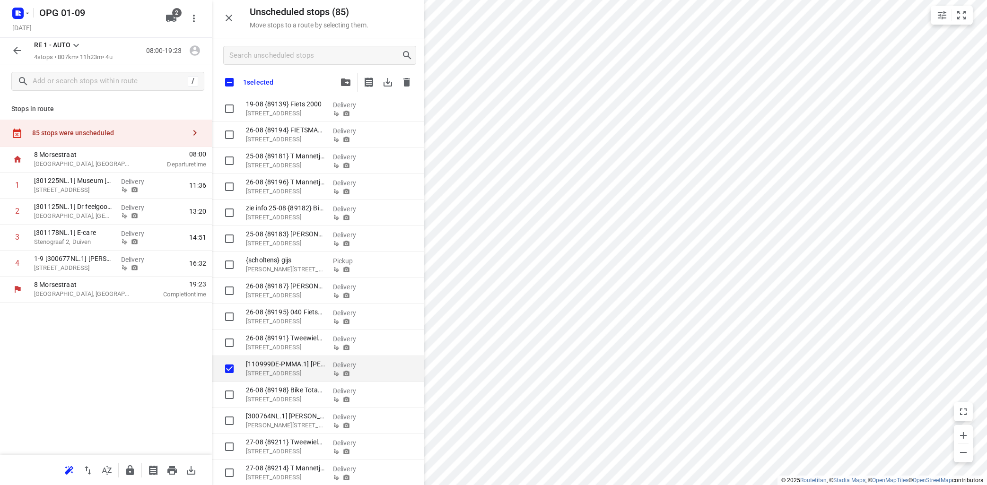
checkbox input "true"
click at [348, 81] on icon "button" at bounding box center [345, 83] width 9 height 8
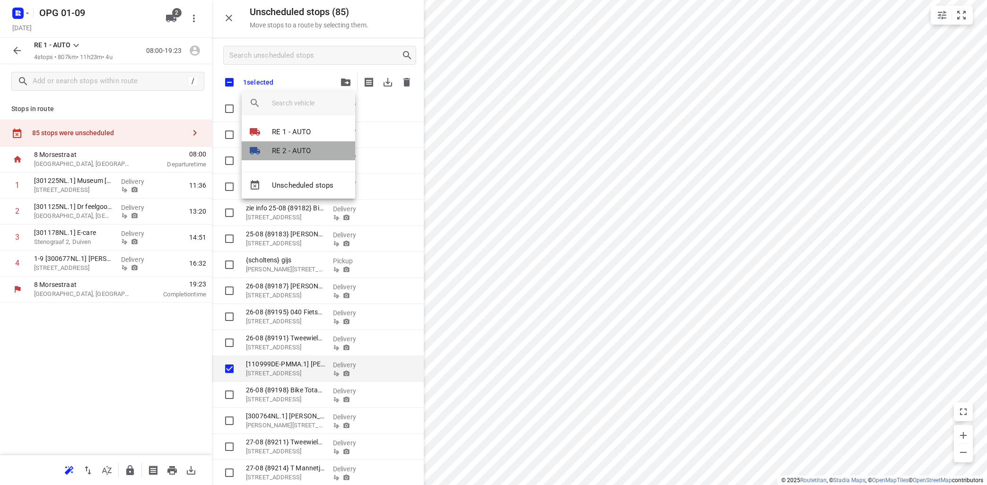
click at [300, 150] on p "RE 2 - AUTO" at bounding box center [291, 151] width 39 height 11
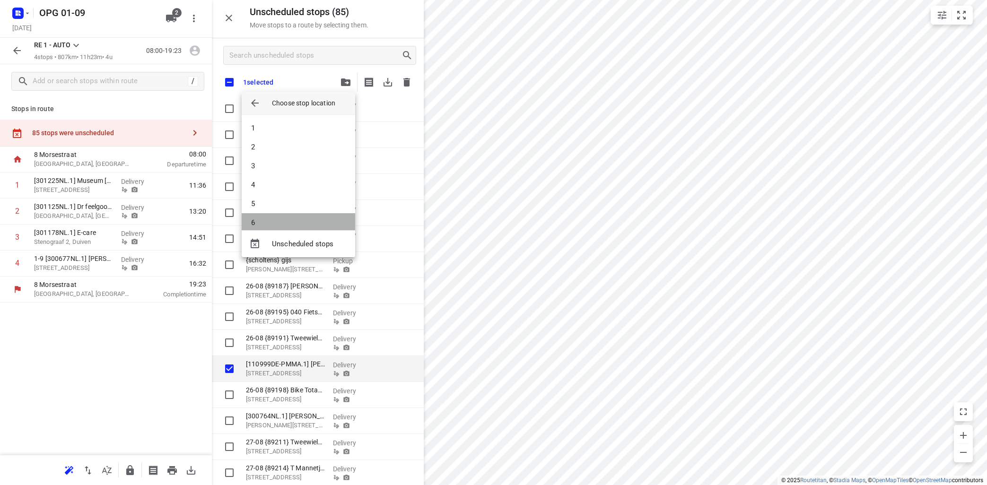
click at [277, 218] on li "6" at bounding box center [299, 222] width 114 height 19
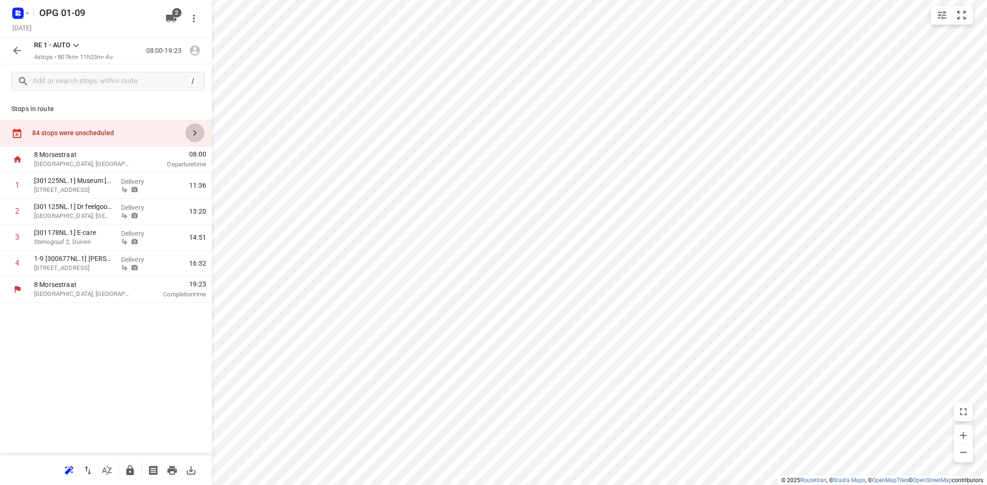
click at [196, 131] on icon "button" at bounding box center [194, 132] width 11 height 11
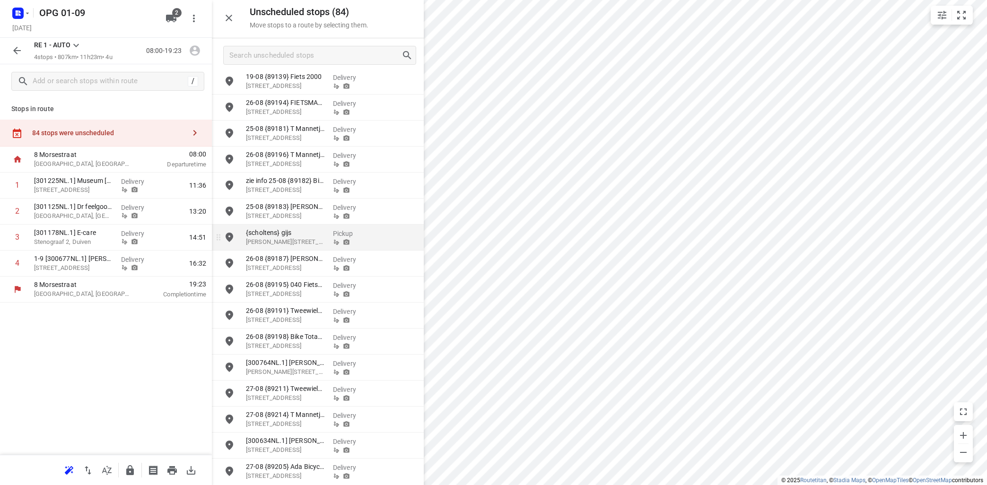
scroll to position [399, 0]
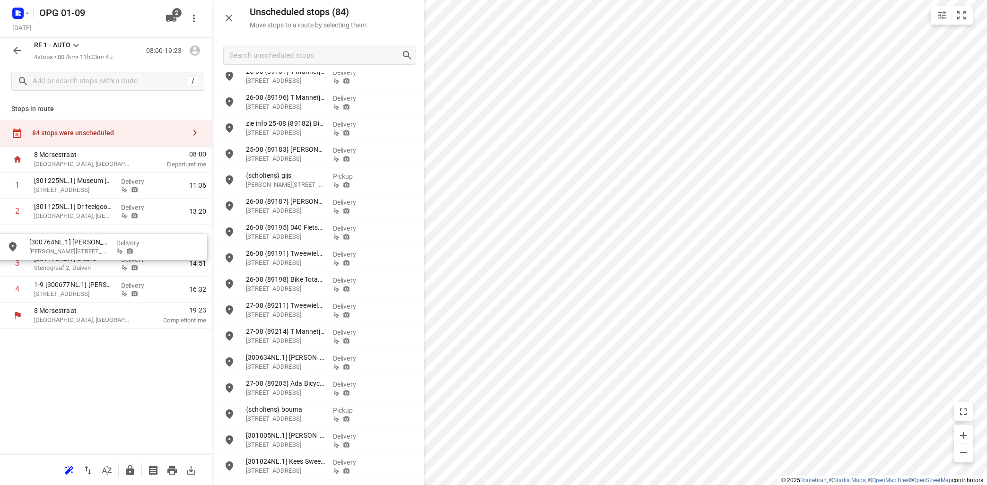
drag, startPoint x: 300, startPoint y: 308, endPoint x: 81, endPoint y: 245, distance: 228.0
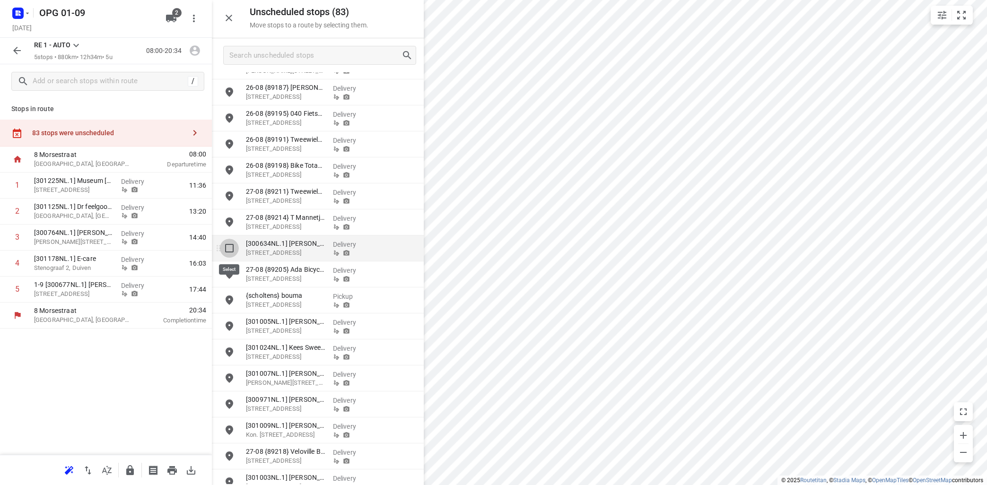
click at [230, 248] on input "grid" at bounding box center [229, 248] width 19 height 19
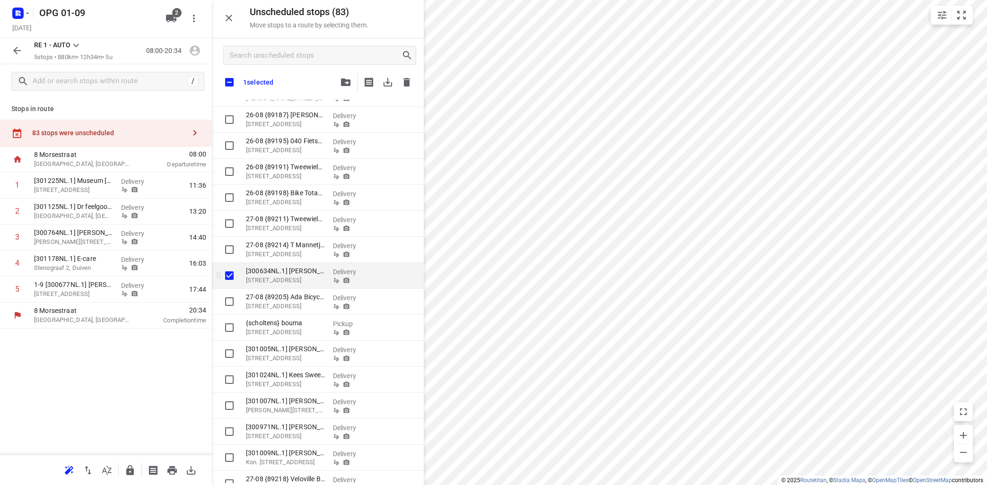
checkbox input "true"
click at [232, 278] on input "grid" at bounding box center [229, 275] width 19 height 19
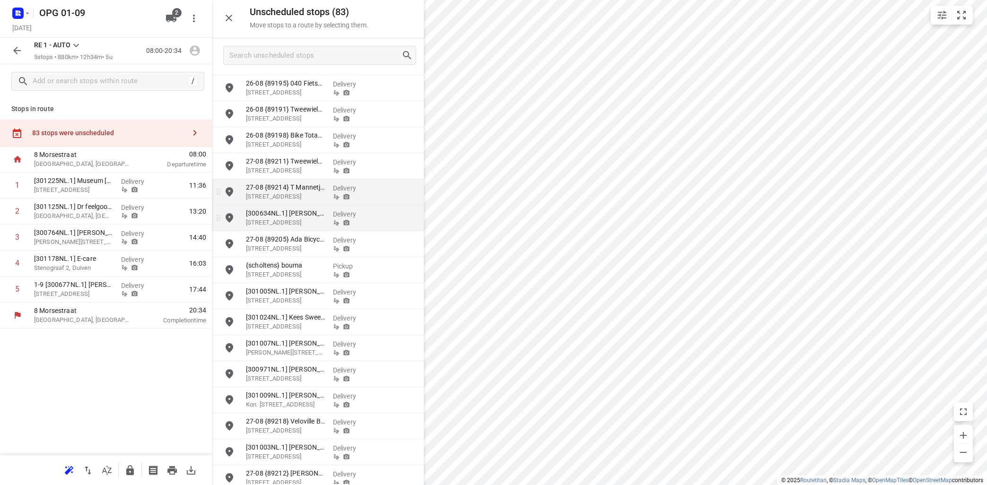
scroll to position [571, 0]
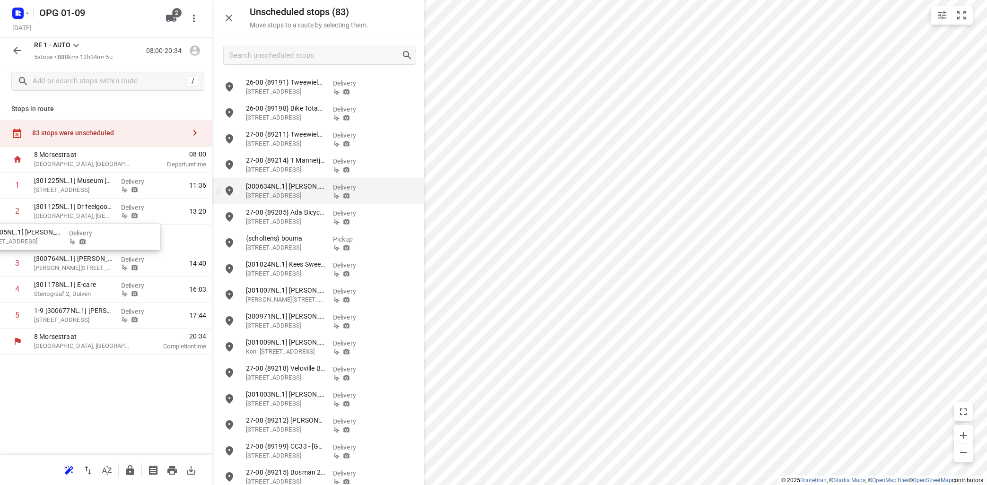
drag, startPoint x: 289, startPoint y: 271, endPoint x: 17, endPoint y: 237, distance: 274.6
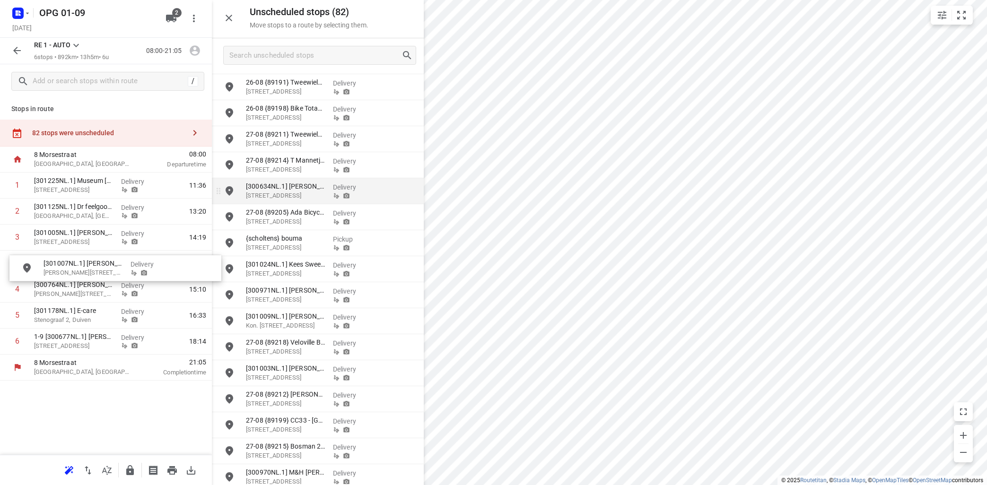
drag, startPoint x: 311, startPoint y: 291, endPoint x: 106, endPoint y: 265, distance: 206.4
click at [17, 185] on input "checkbox" at bounding box center [17, 185] width 19 height 19
checkbox input "true"
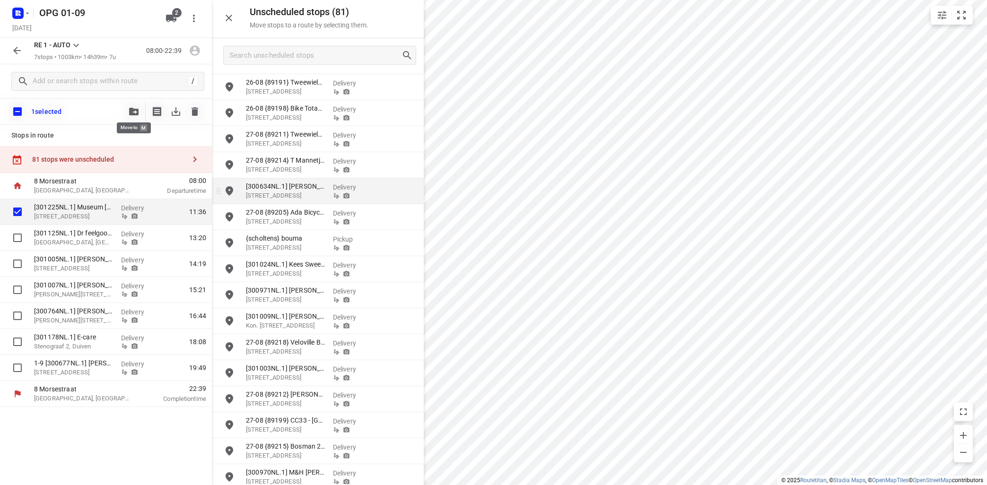
click at [131, 110] on icon "button" at bounding box center [133, 112] width 9 height 8
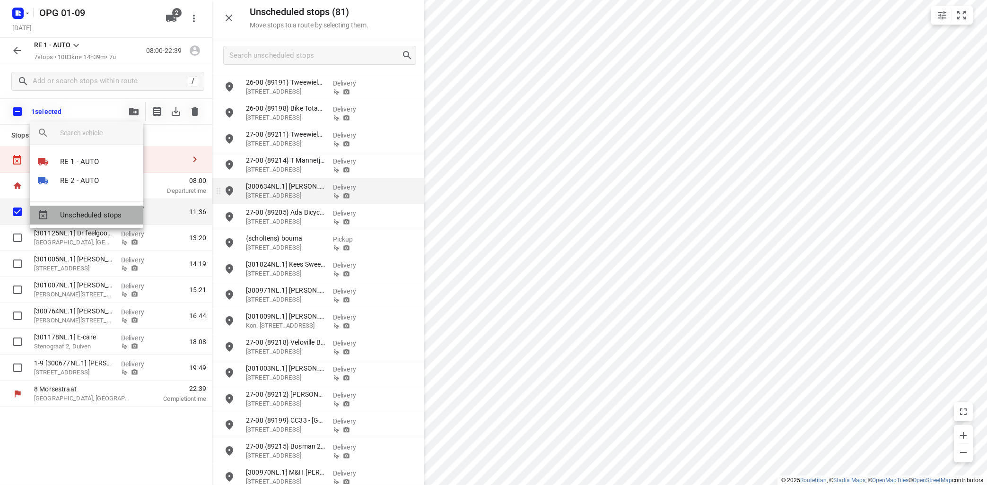
click at [109, 214] on span "Unscheduled stops" at bounding box center [98, 215] width 76 height 11
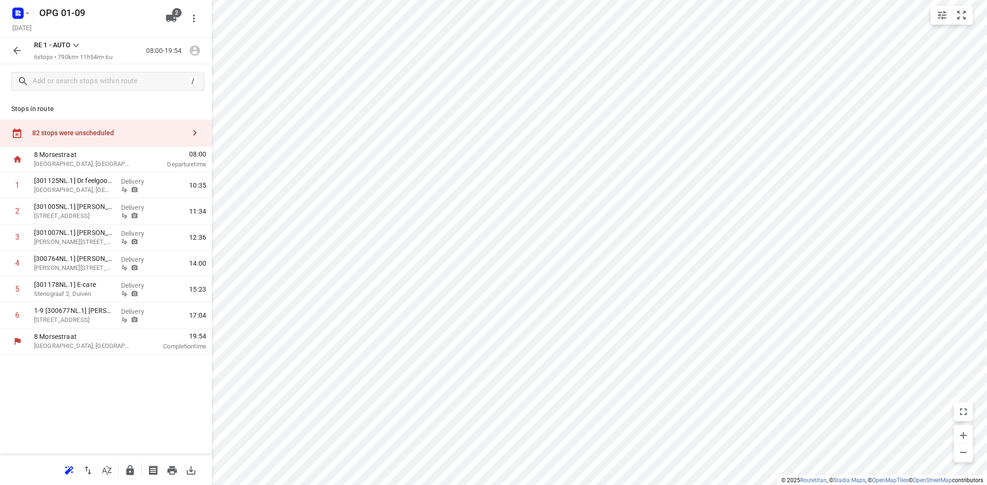
click at [194, 132] on icon "button" at bounding box center [194, 132] width 11 height 11
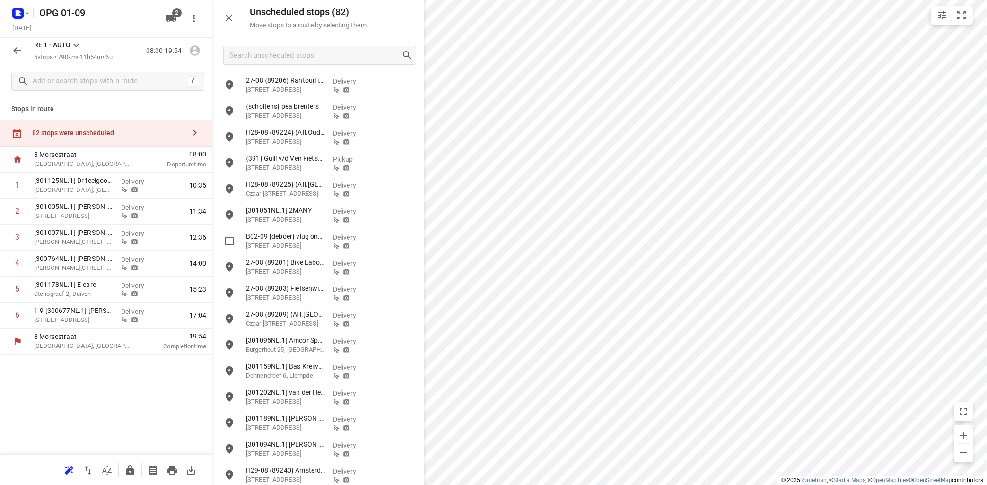
scroll to position [1723, 0]
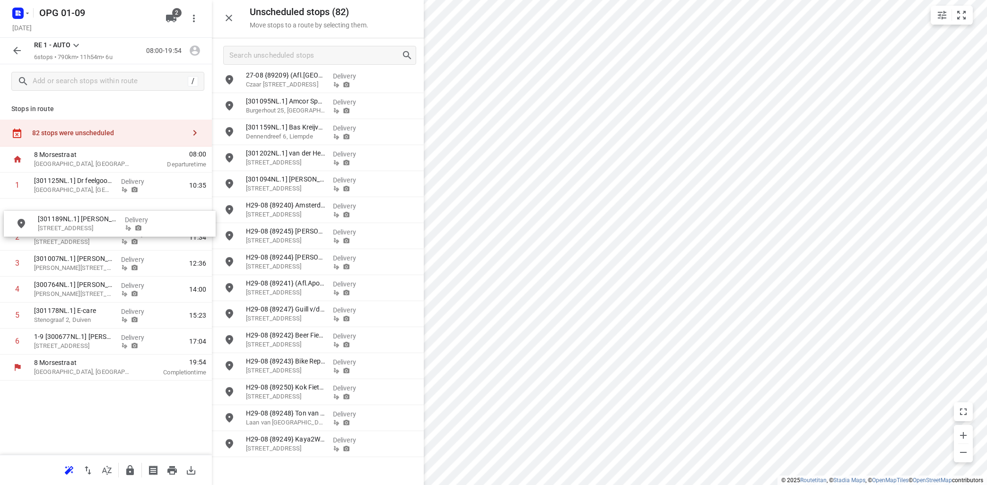
drag, startPoint x: 311, startPoint y: 183, endPoint x: 105, endPoint y: 214, distance: 209.0
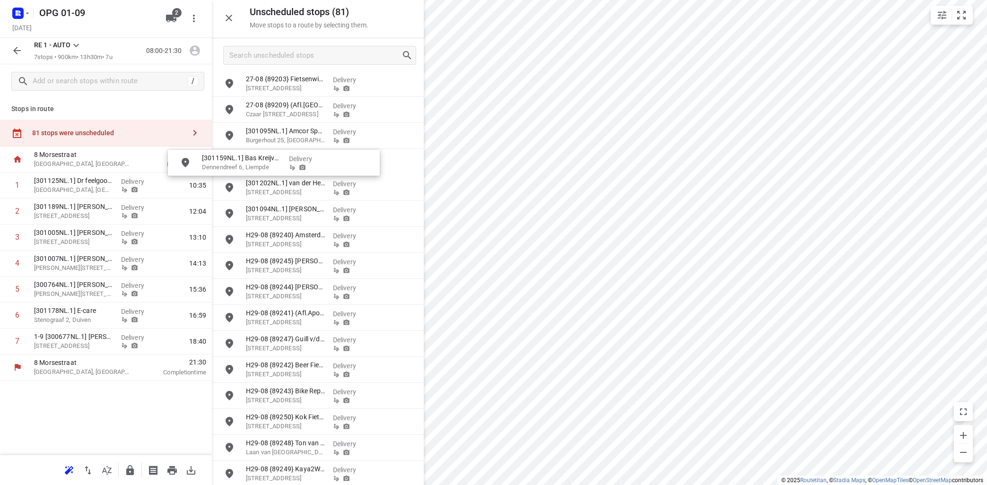
scroll to position [1690, 0]
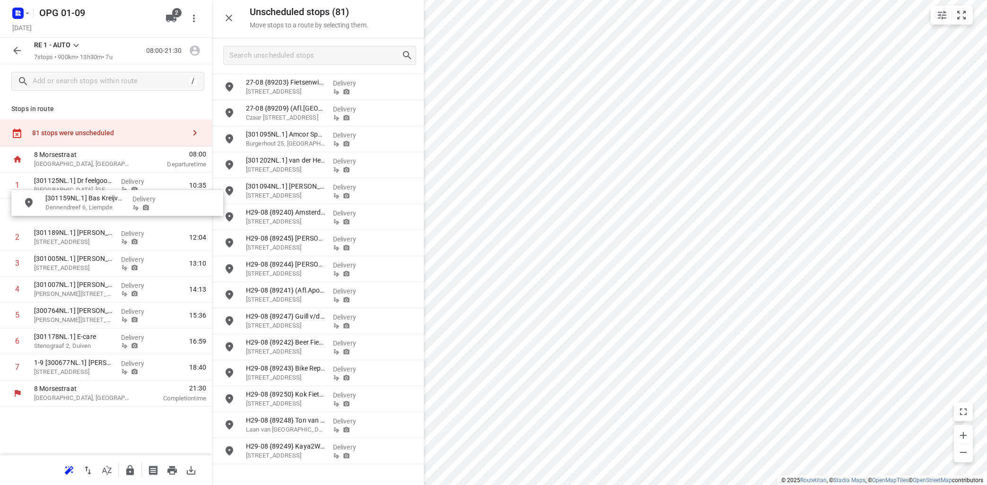
drag, startPoint x: 300, startPoint y: 160, endPoint x: 94, endPoint y: 205, distance: 211.0
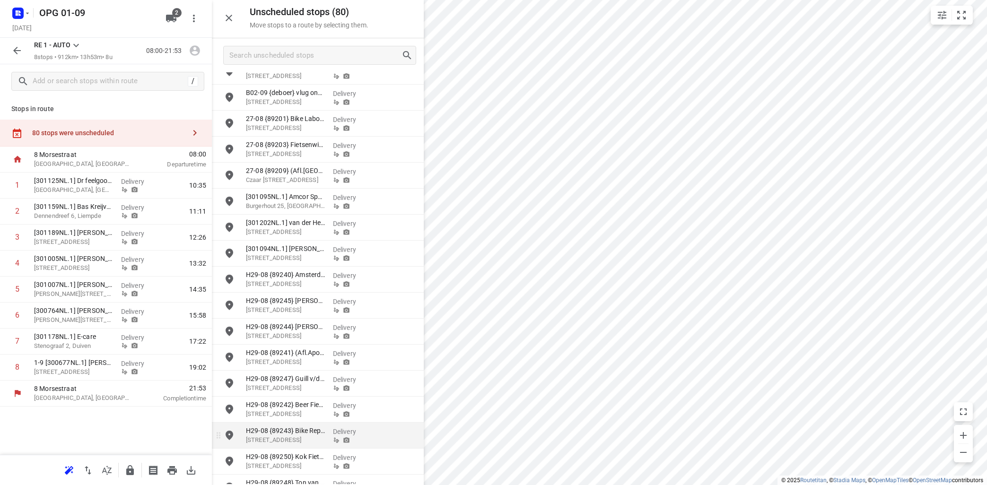
scroll to position [1614, 0]
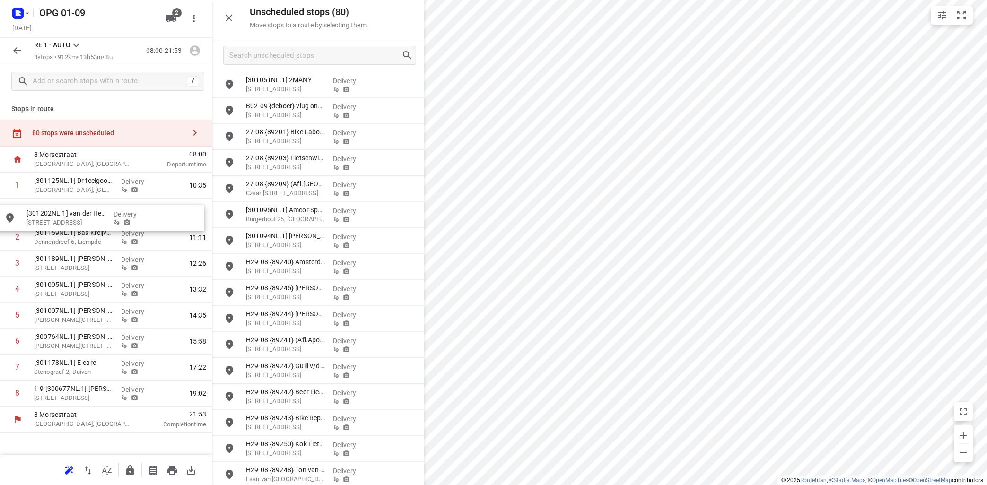
drag, startPoint x: 330, startPoint y: 240, endPoint x: 109, endPoint y: 218, distance: 221.6
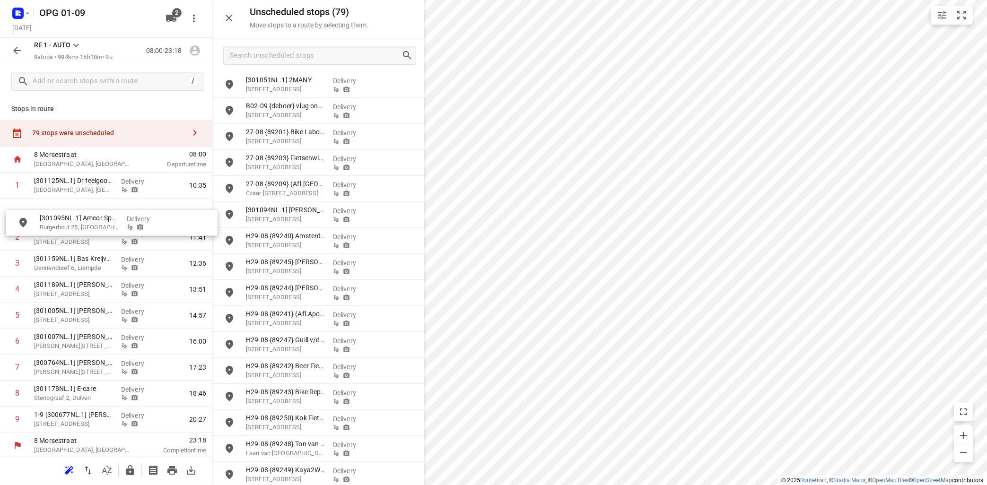
drag, startPoint x: 287, startPoint y: 214, endPoint x: 77, endPoint y: 225, distance: 210.4
click at [71, 469] on icon "button" at bounding box center [68, 470] width 11 height 11
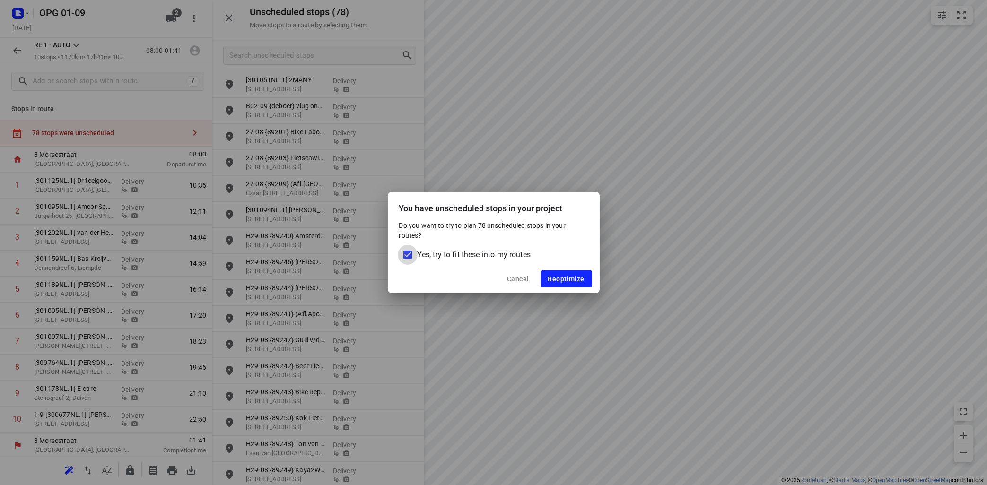
click at [409, 254] on input "Yes, try to fit these into my routes" at bounding box center [408, 255] width 20 height 20
checkbox input "false"
click at [577, 284] on button "Reoptimize" at bounding box center [567, 279] width 52 height 17
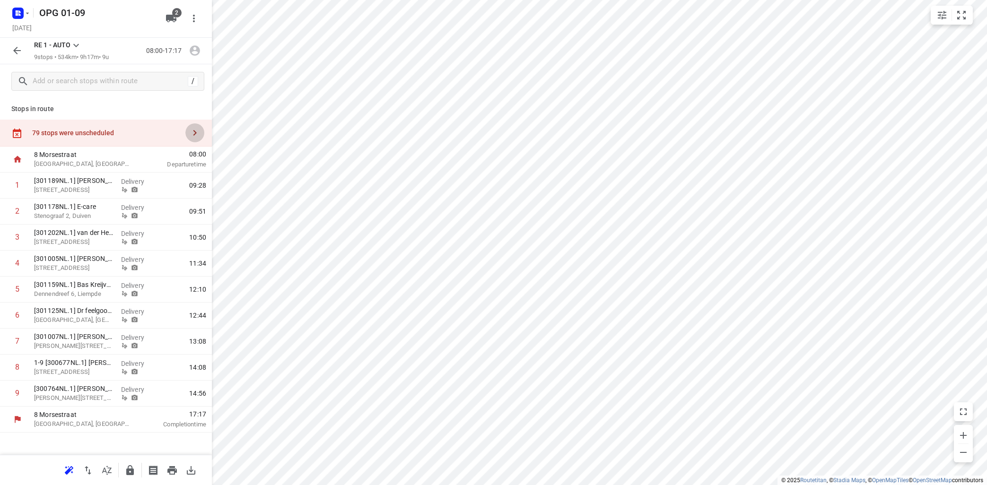
click at [198, 131] on icon "button" at bounding box center [194, 132] width 11 height 11
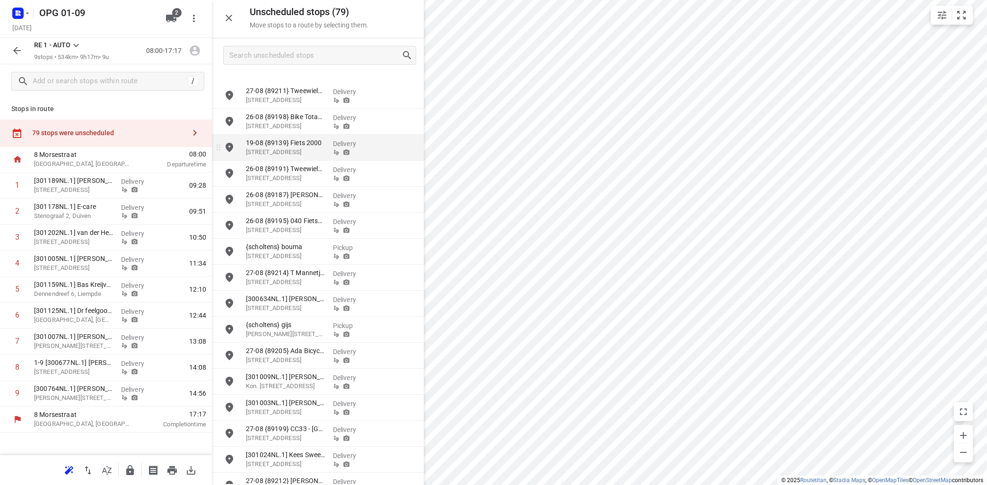
scroll to position [285, 0]
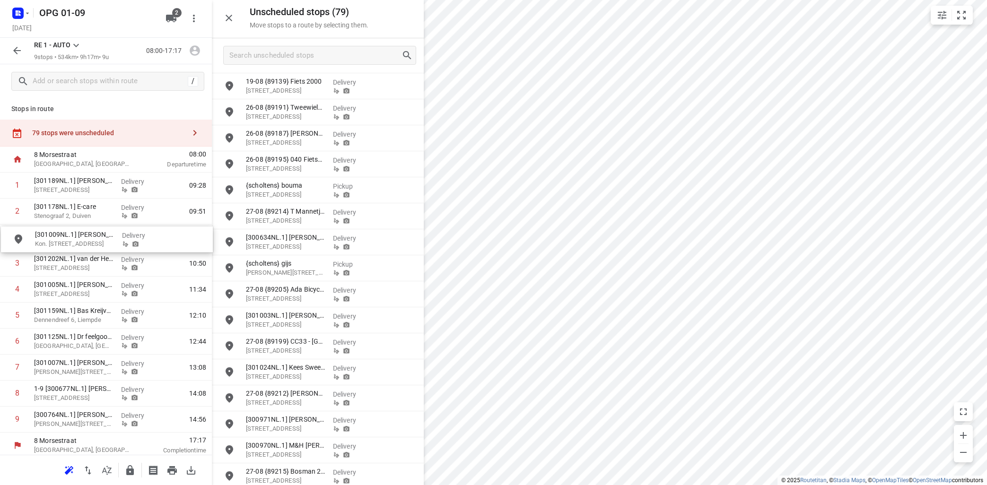
drag, startPoint x: 286, startPoint y: 325, endPoint x: 68, endPoint y: 241, distance: 233.0
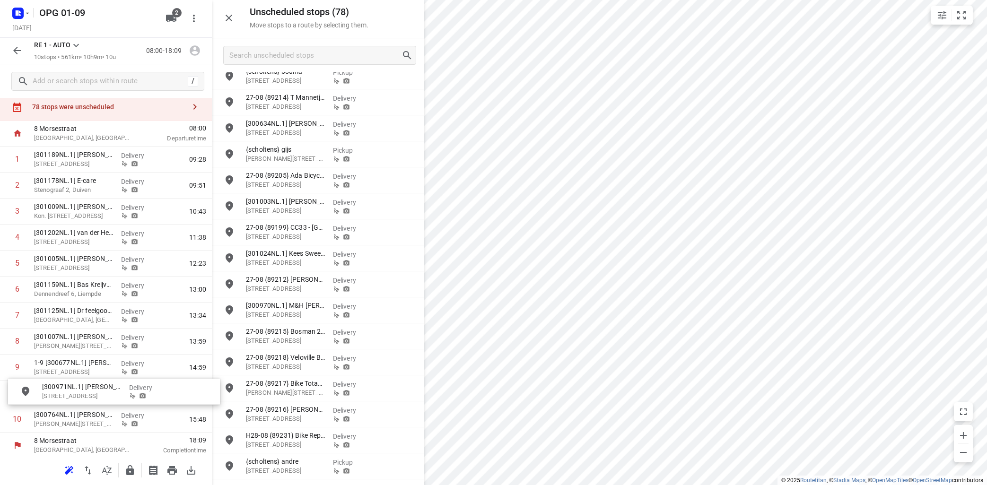
scroll to position [30, 0]
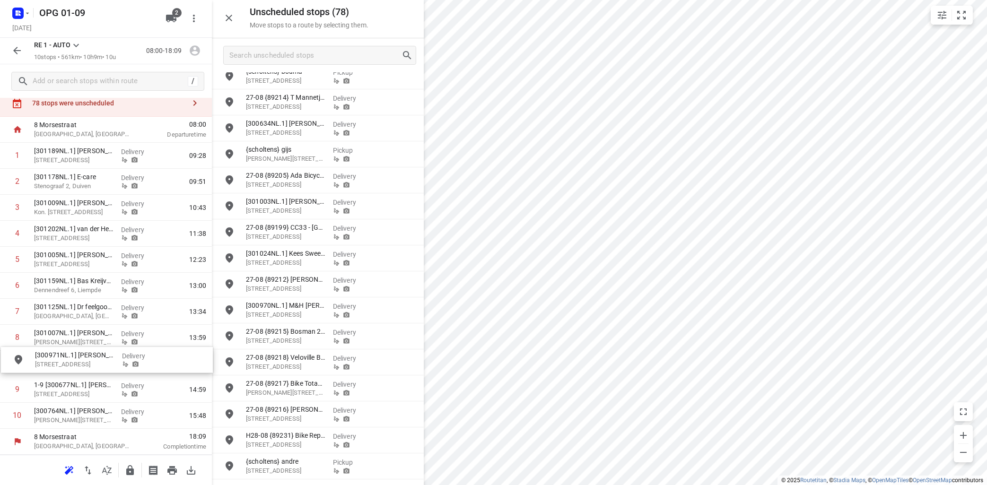
drag, startPoint x: 302, startPoint y: 311, endPoint x: 86, endPoint y: 354, distance: 220.0
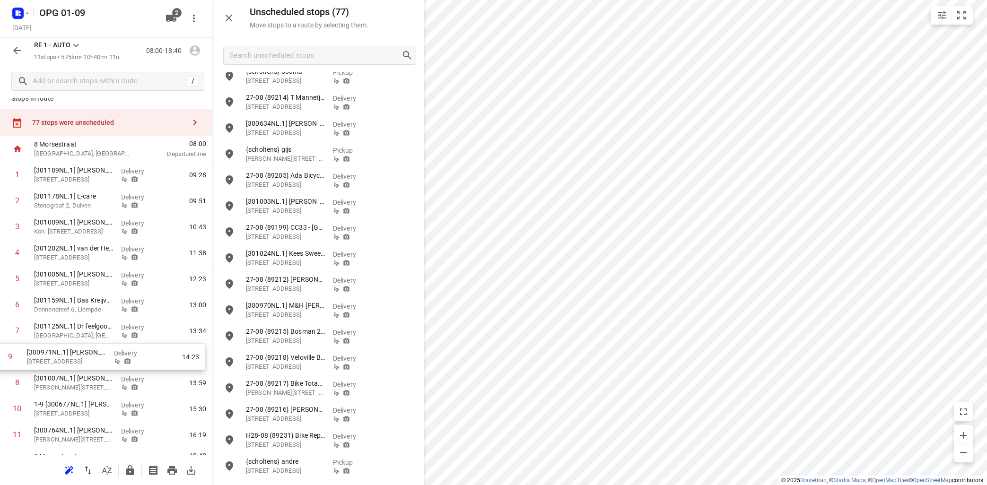
scroll to position [10, 0]
drag, startPoint x: 95, startPoint y: 393, endPoint x: 98, endPoint y: 325, distance: 68.2
click at [98, 325] on div "1 [301189NL.1] [PERSON_NAME] 5, Arnhem Delivery 09:28 2 [301178NL.1] E-care Ste…" at bounding box center [106, 305] width 212 height 286
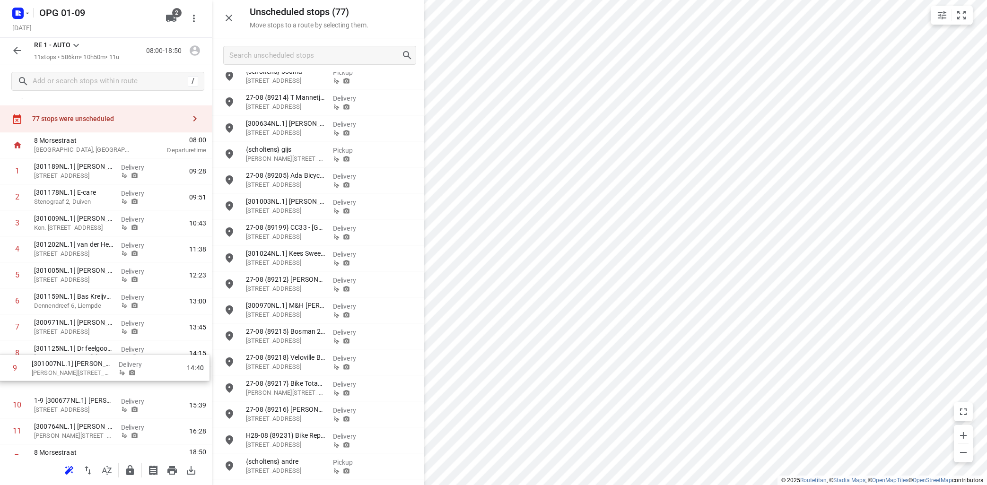
scroll to position [17, 0]
drag, startPoint x: 84, startPoint y: 382, endPoint x: 78, endPoint y: 343, distance: 39.7
click at [78, 345] on div "1 [301189NL.1] [PERSON_NAME] 5, Arnhem Delivery 09:28 2 [301178NL.1] E-care Ste…" at bounding box center [106, 299] width 212 height 286
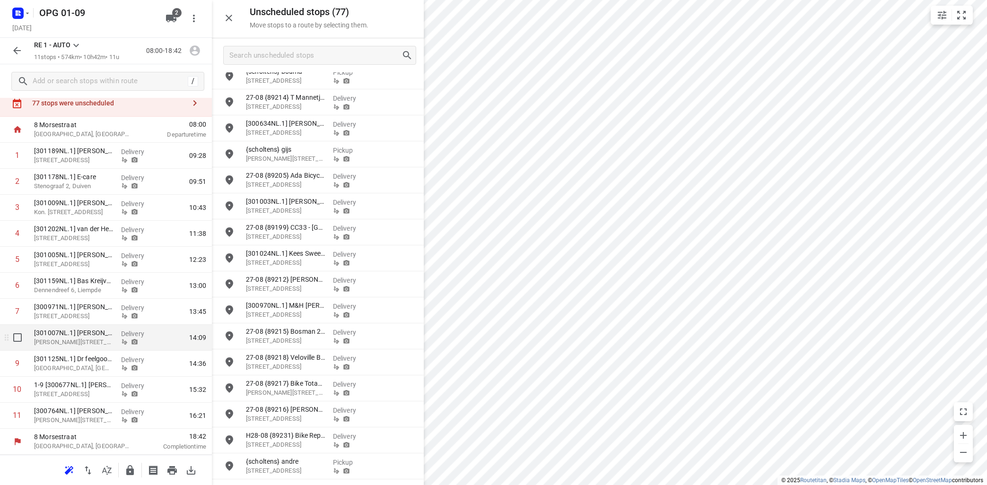
scroll to position [0, 0]
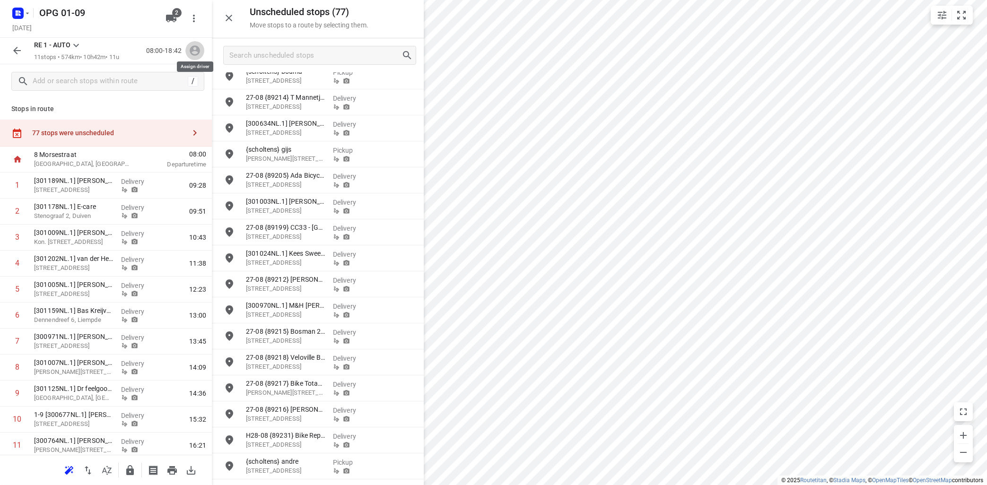
click at [192, 53] on icon "button" at bounding box center [195, 50] width 12 height 12
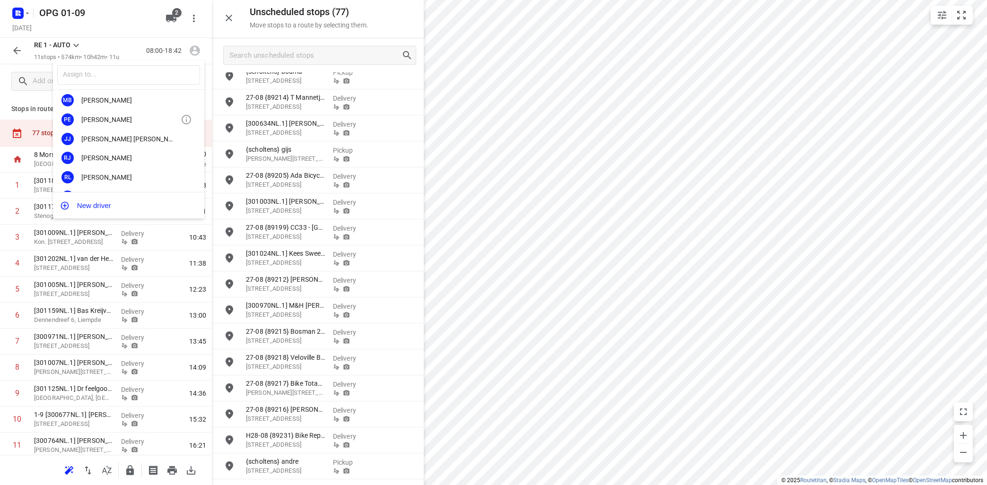
scroll to position [57, 0]
click at [465, 126] on div at bounding box center [493, 242] width 987 height 485
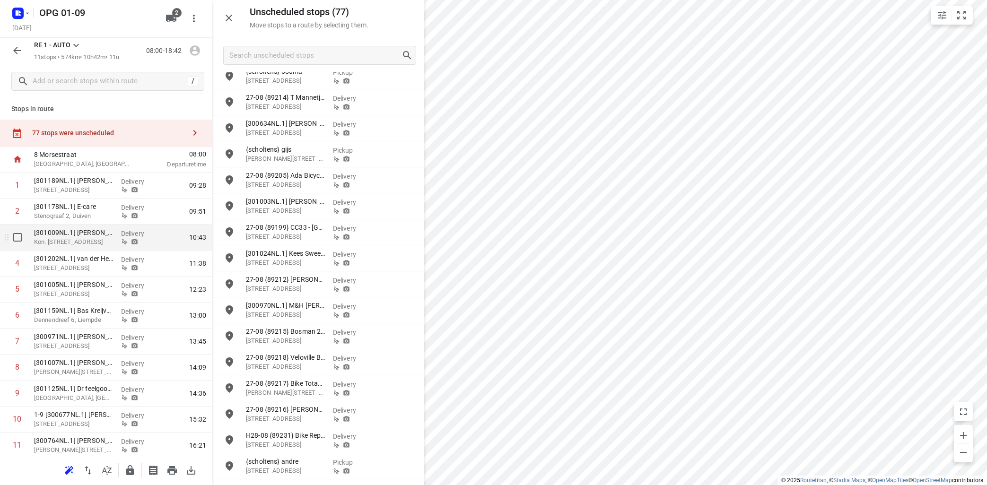
scroll to position [30, 0]
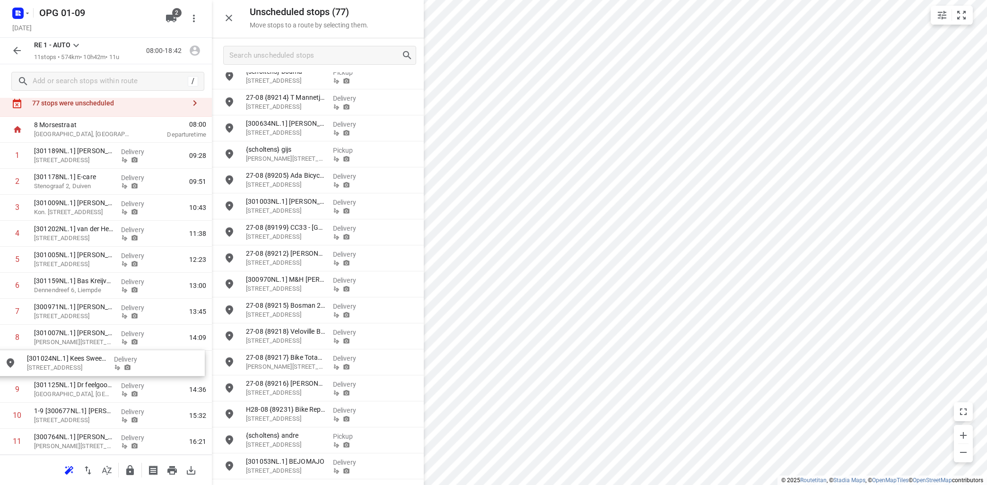
drag, startPoint x: 298, startPoint y: 257, endPoint x: 77, endPoint y: 361, distance: 243.8
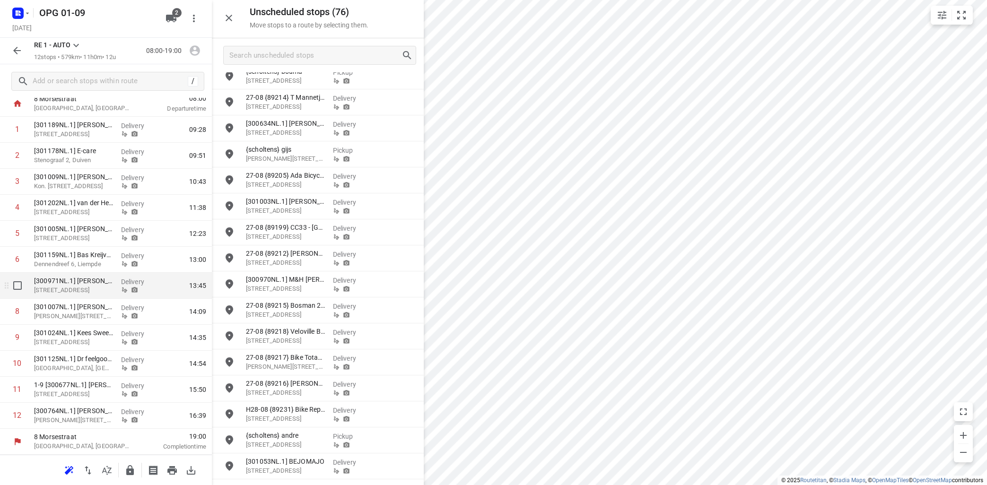
scroll to position [0, 0]
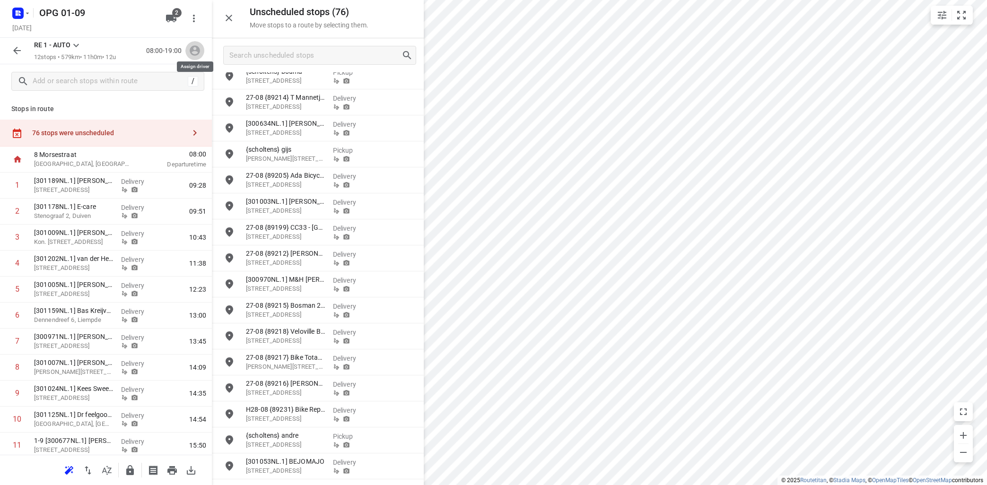
click at [200, 48] on icon "button" at bounding box center [195, 50] width 12 height 12
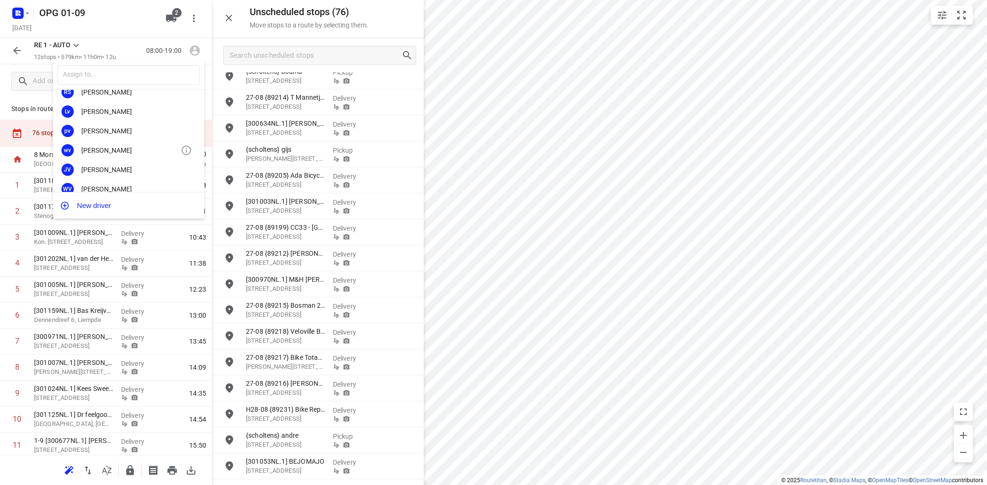
scroll to position [176, 0]
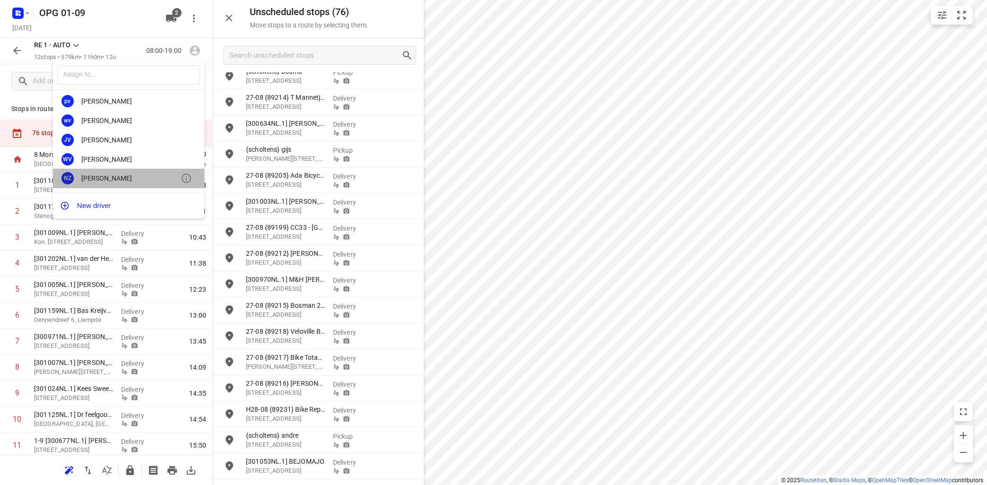
click at [126, 177] on div "[PERSON_NAME]" at bounding box center [130, 179] width 99 height 8
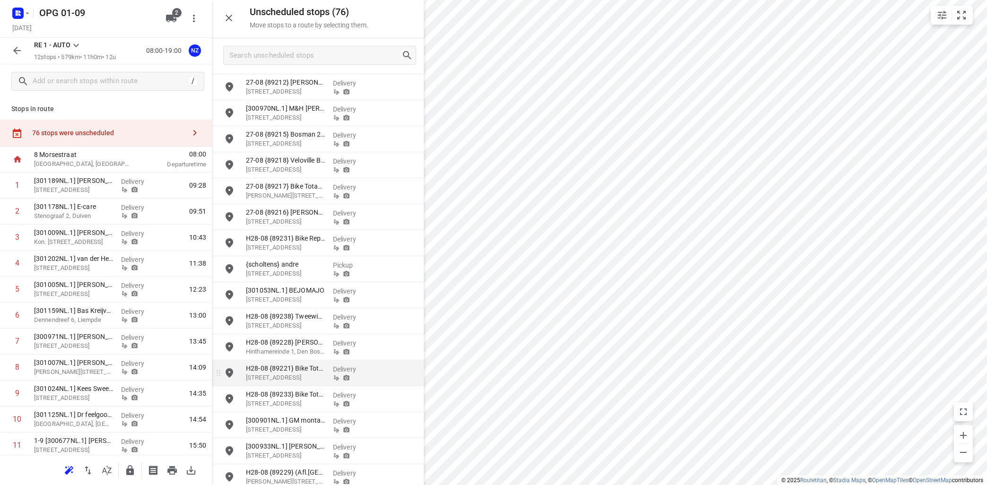
scroll to position [627, 0]
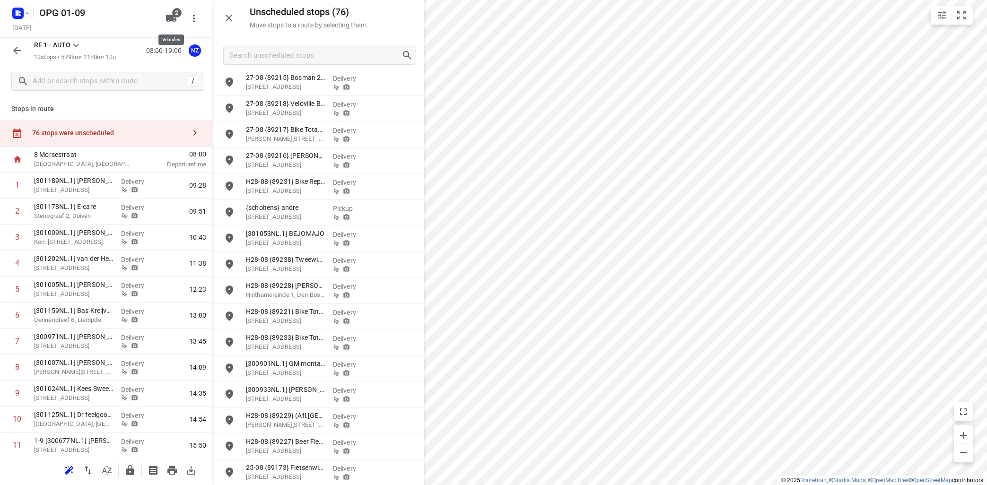
click at [176, 15] on span "2" at bounding box center [176, 12] width 9 height 9
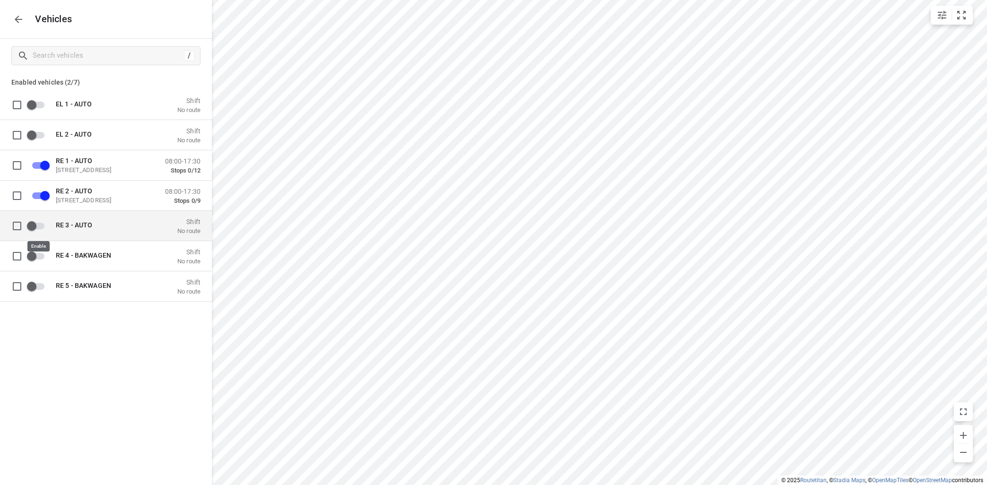
click at [41, 227] on input "grid" at bounding box center [32, 226] width 54 height 18
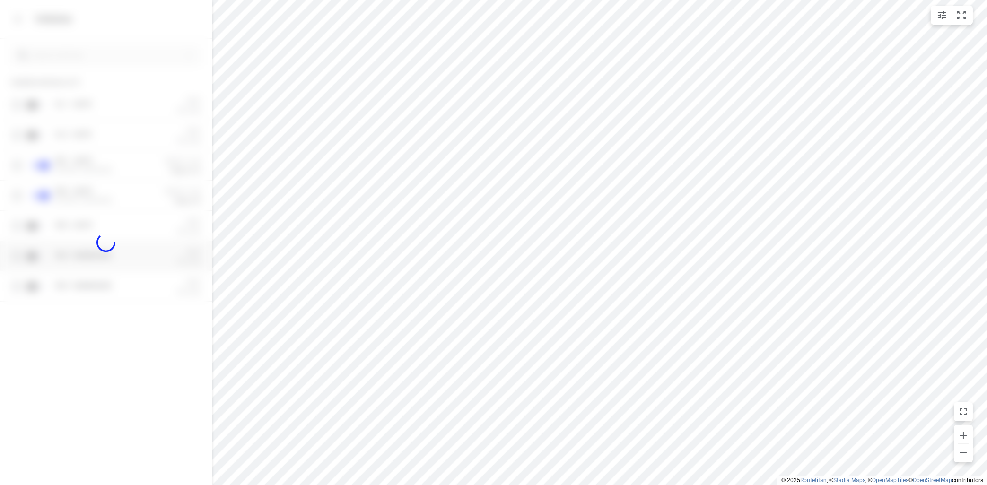
checkbox input "true"
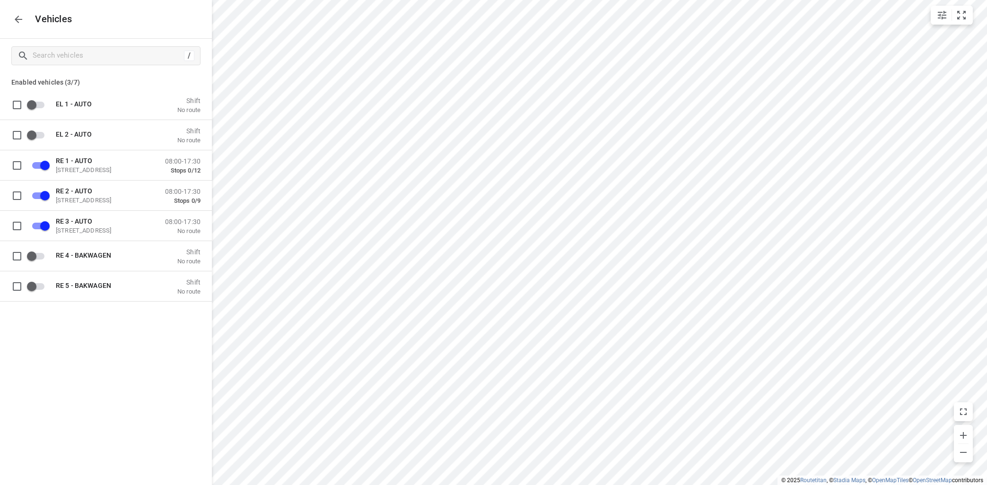
click at [15, 17] on icon "button" at bounding box center [18, 19] width 11 height 11
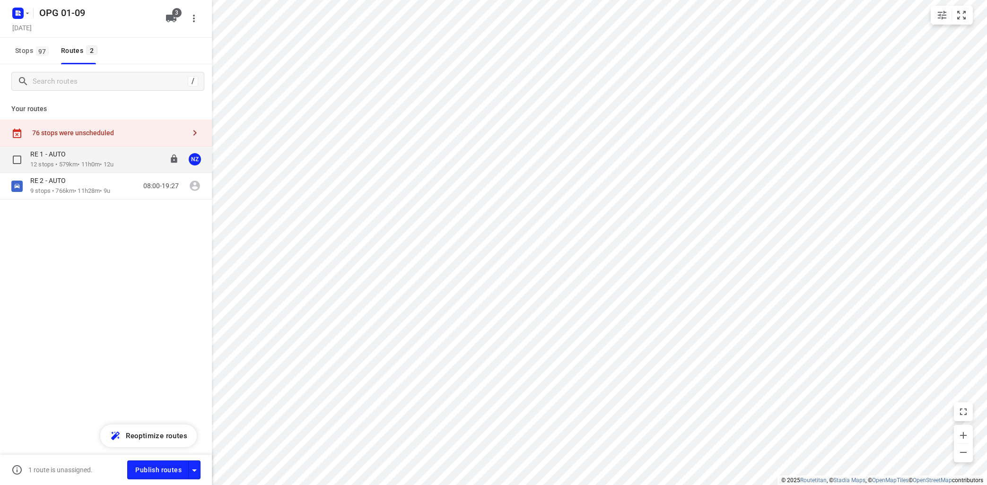
click at [99, 158] on div "RE 1 - AUTO" at bounding box center [71, 155] width 83 height 10
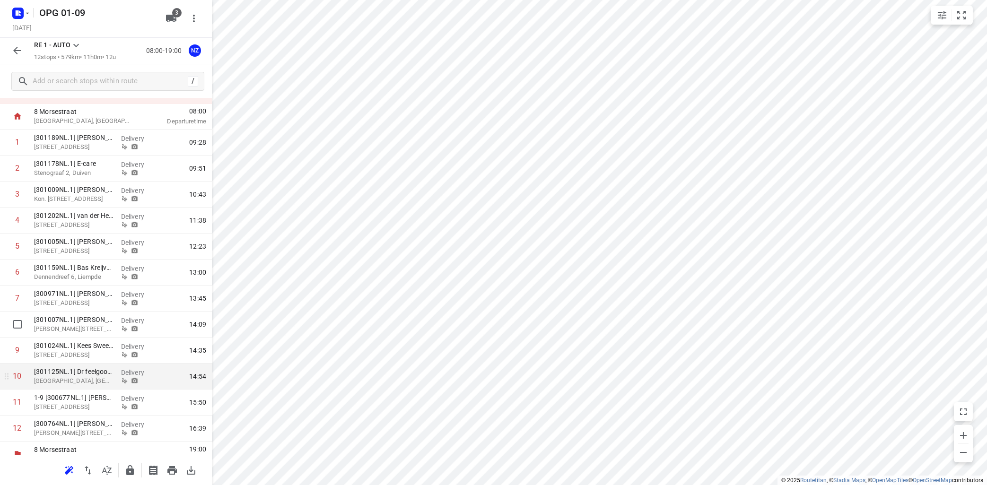
scroll to position [56, 0]
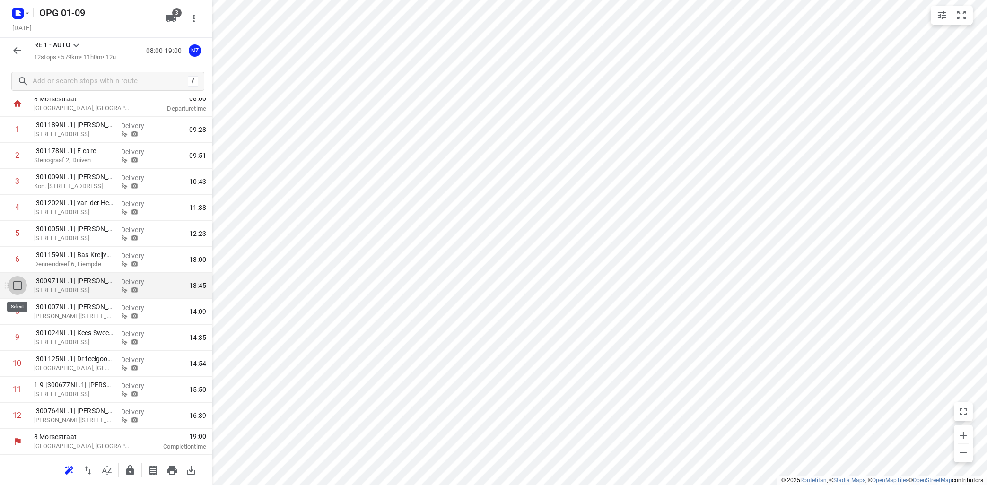
click at [17, 285] on input "checkbox" at bounding box center [17, 285] width 19 height 19
checkbox input "true"
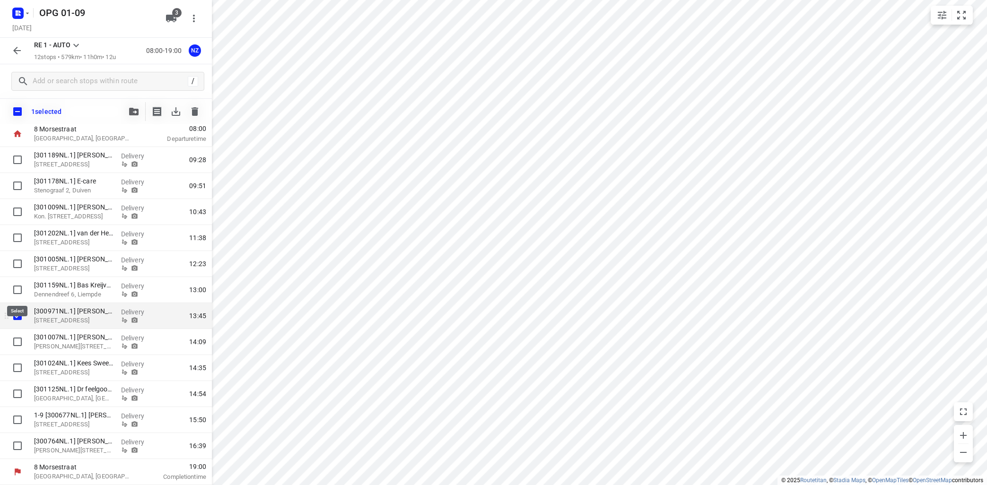
scroll to position [52, 0]
click at [18, 342] on input "checkbox" at bounding box center [17, 342] width 19 height 19
checkbox input "true"
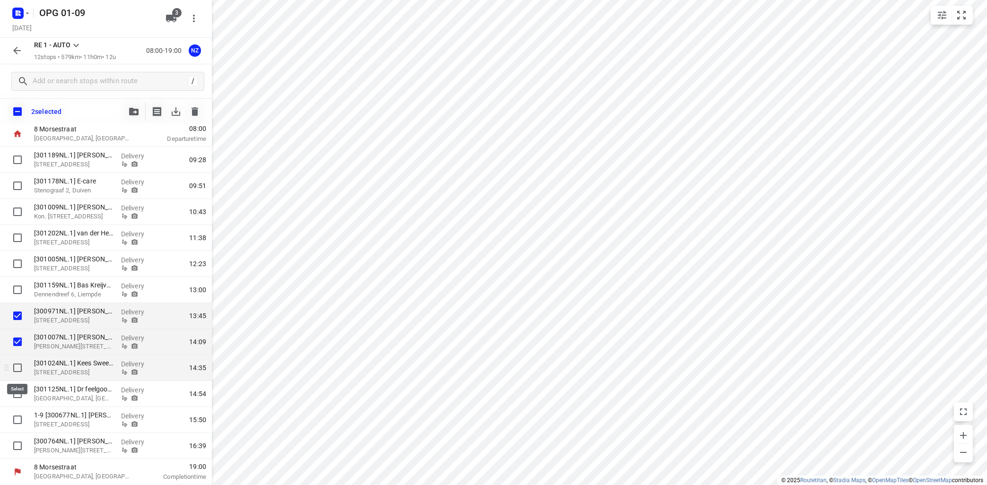
click at [18, 367] on input "checkbox" at bounding box center [17, 368] width 19 height 19
checkbox input "true"
click at [17, 395] on input "checkbox" at bounding box center [17, 394] width 19 height 19
checkbox input "true"
click at [132, 112] on icon "button" at bounding box center [133, 112] width 9 height 8
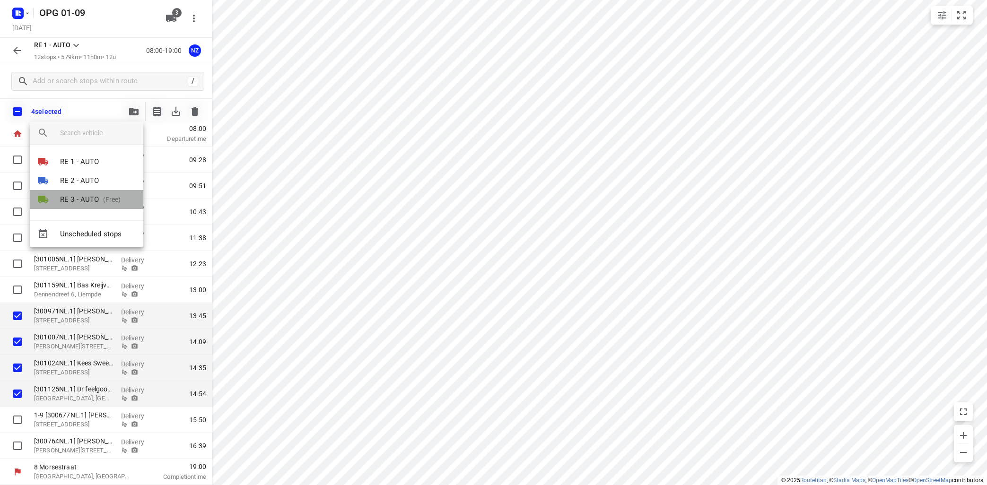
click at [93, 196] on p "RE 3 - AUTO" at bounding box center [79, 199] width 39 height 11
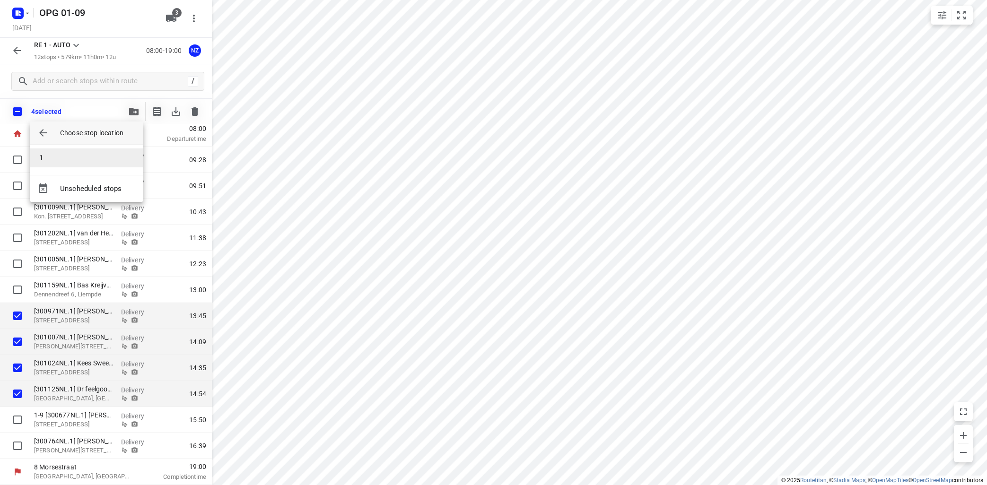
click at [106, 161] on li "1" at bounding box center [87, 158] width 114 height 19
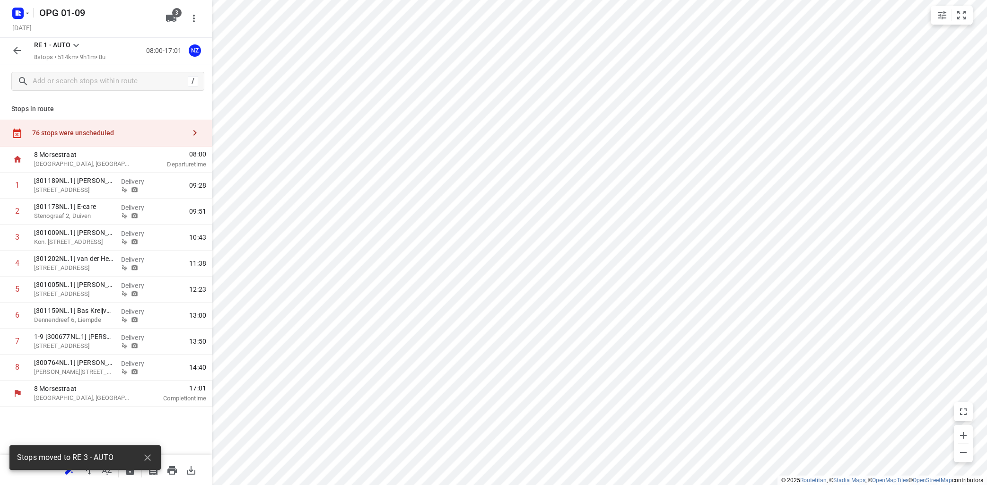
scroll to position [0, 0]
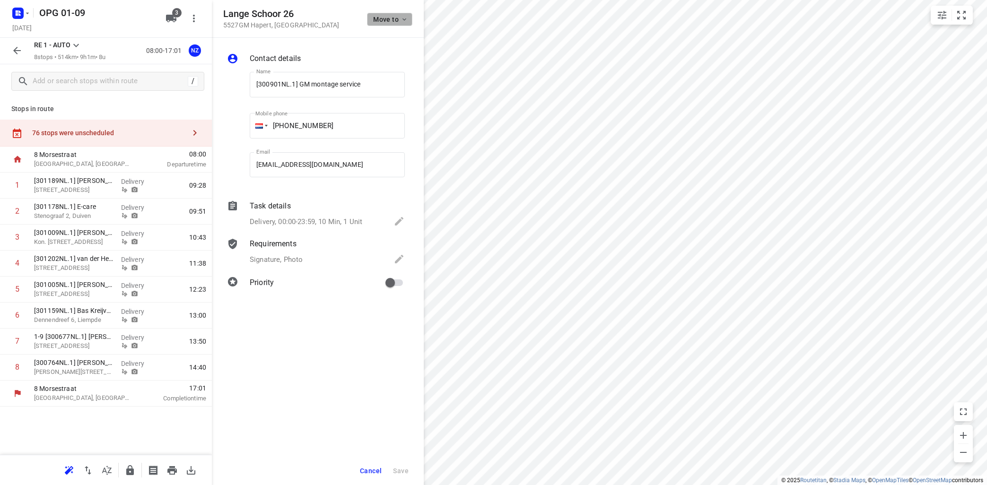
click at [402, 22] on icon "button" at bounding box center [405, 20] width 8 height 8
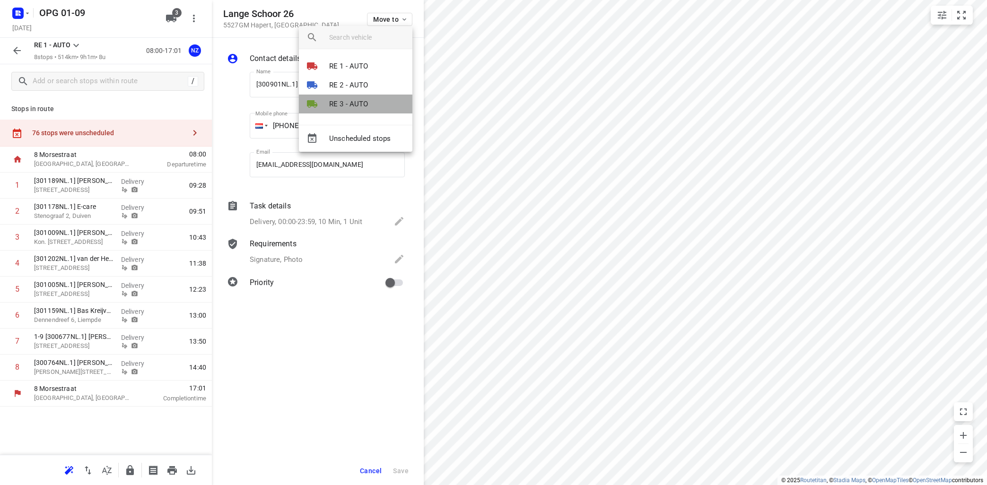
click at [359, 101] on p "RE 3 - AUTO" at bounding box center [348, 104] width 39 height 11
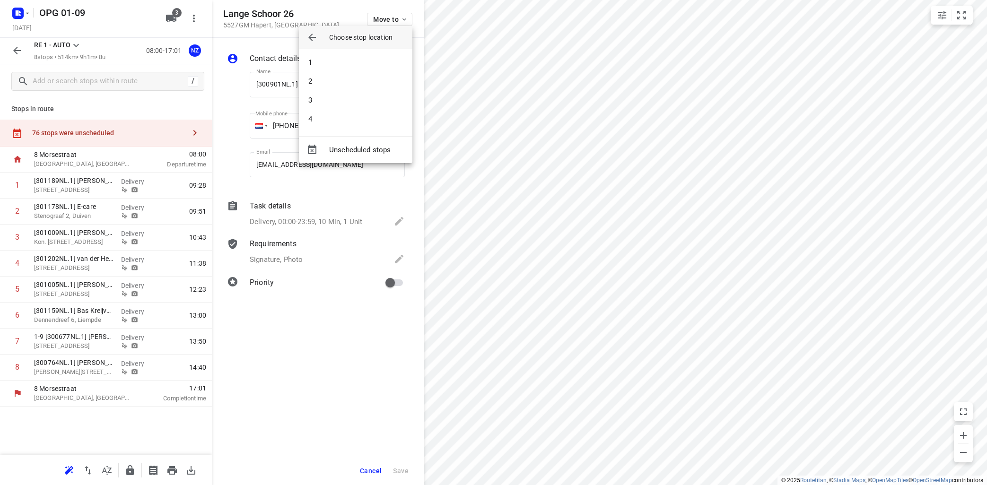
click at [361, 101] on li "3" at bounding box center [356, 100] width 114 height 19
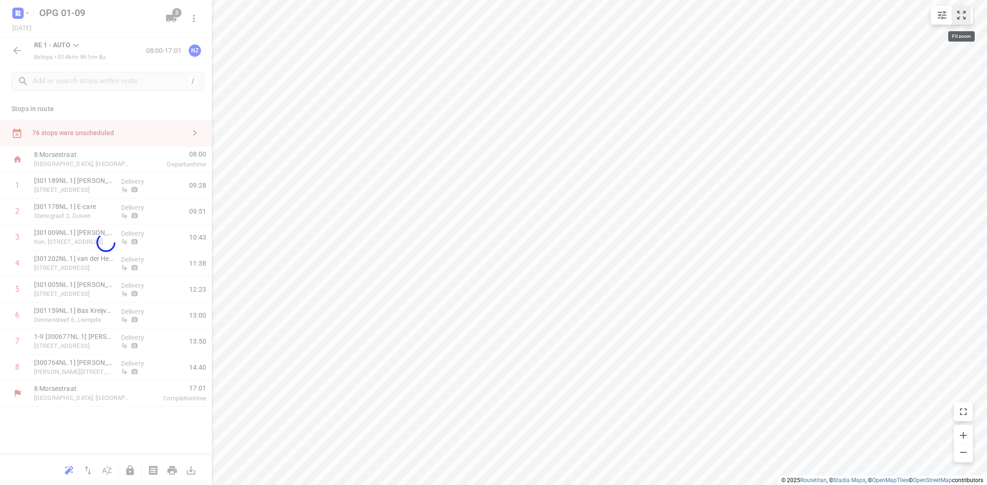
click at [960, 9] on icon "small contained button group" at bounding box center [961, 14] width 11 height 11
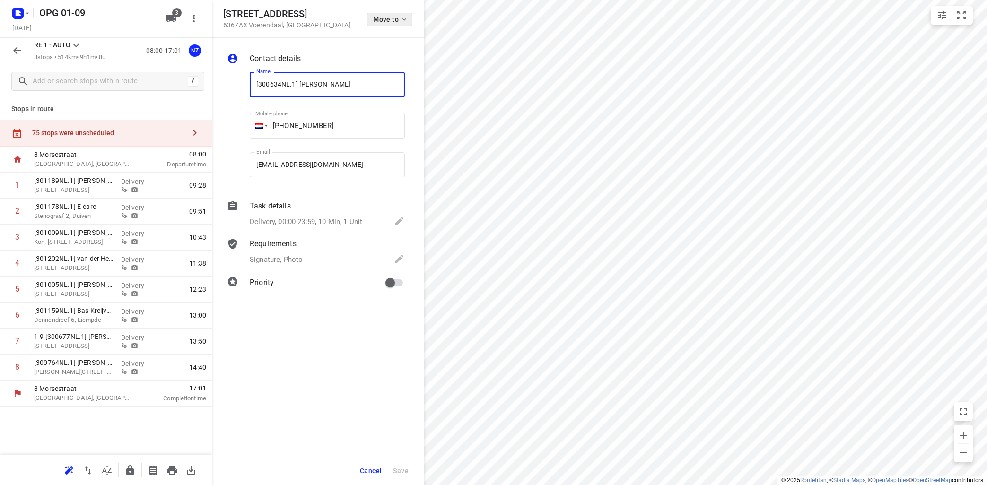
click at [400, 19] on span "Move to" at bounding box center [390, 20] width 35 height 8
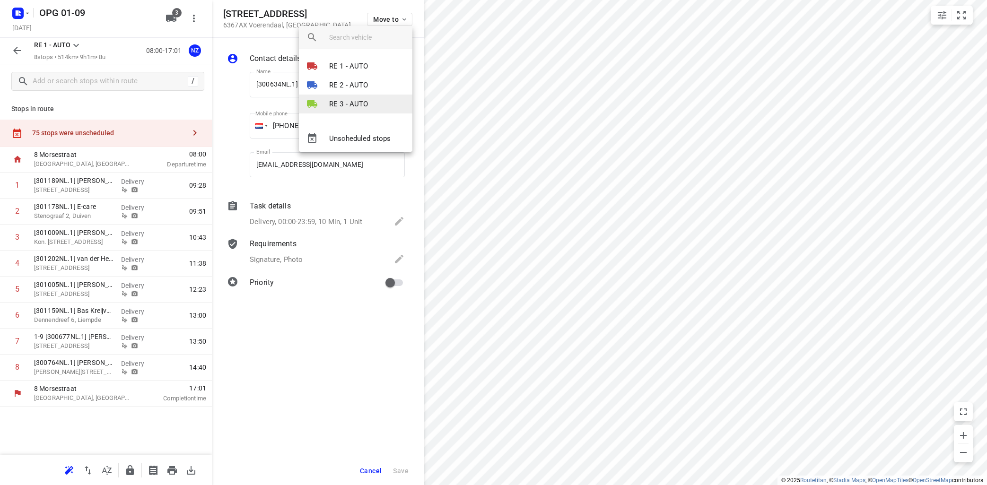
click at [353, 103] on p "RE 3 - AUTO" at bounding box center [348, 104] width 39 height 11
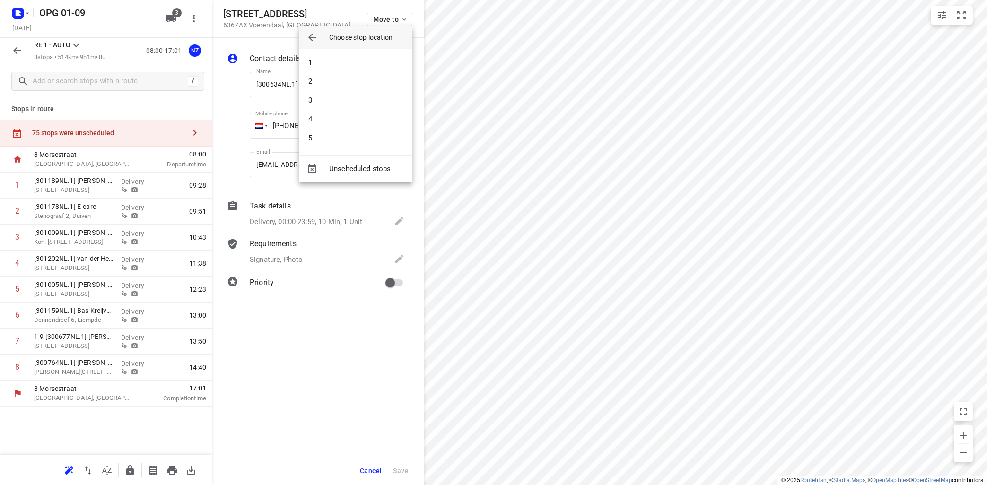
click at [353, 80] on li "2" at bounding box center [356, 81] width 114 height 19
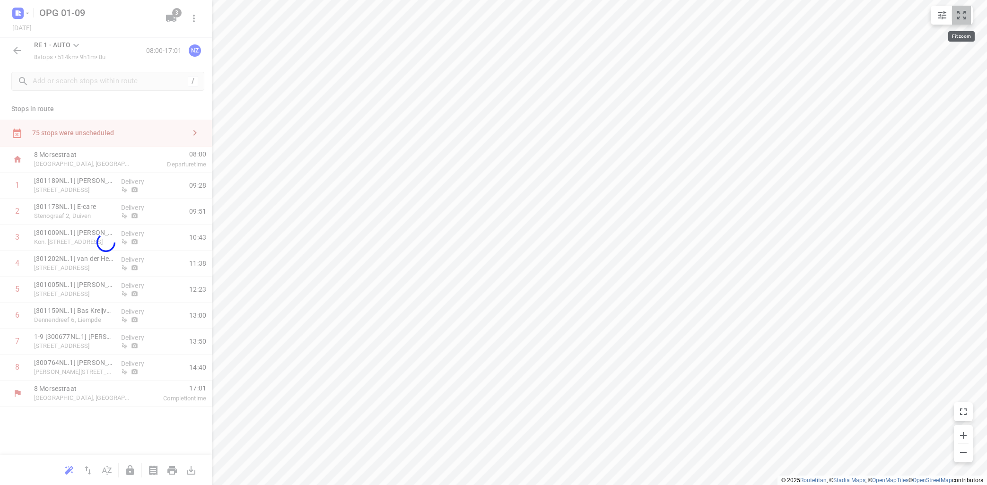
click at [961, 14] on icon "small contained button group" at bounding box center [961, 14] width 11 height 11
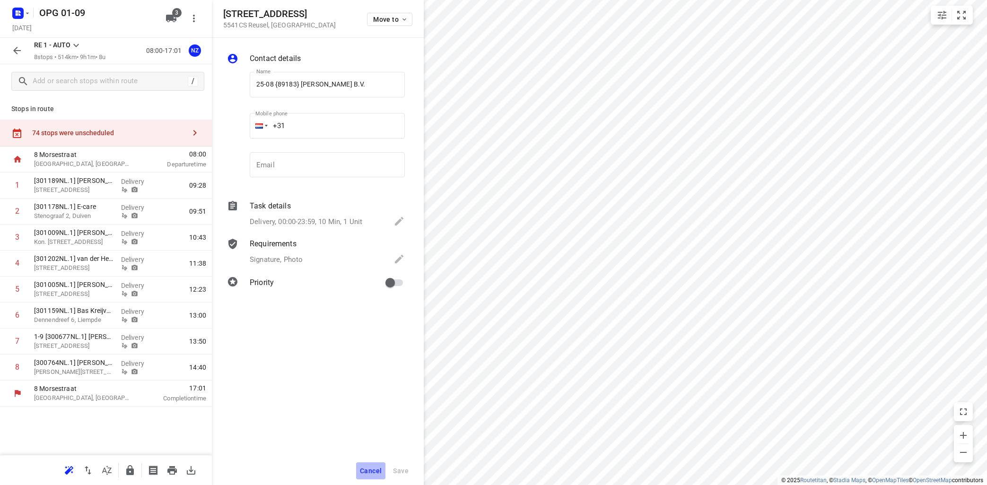
click at [376, 470] on span "Cancel" at bounding box center [371, 471] width 22 height 8
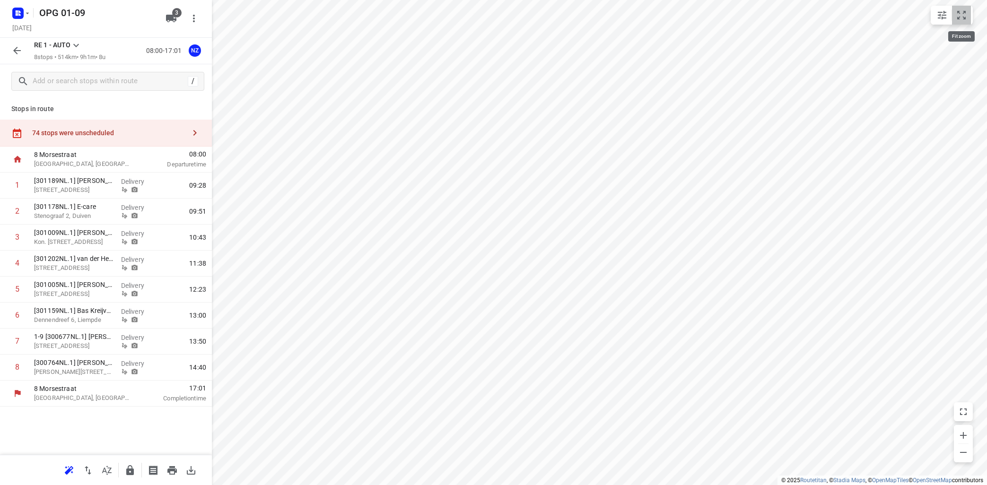
click at [965, 15] on icon "small contained button group" at bounding box center [961, 14] width 11 height 11
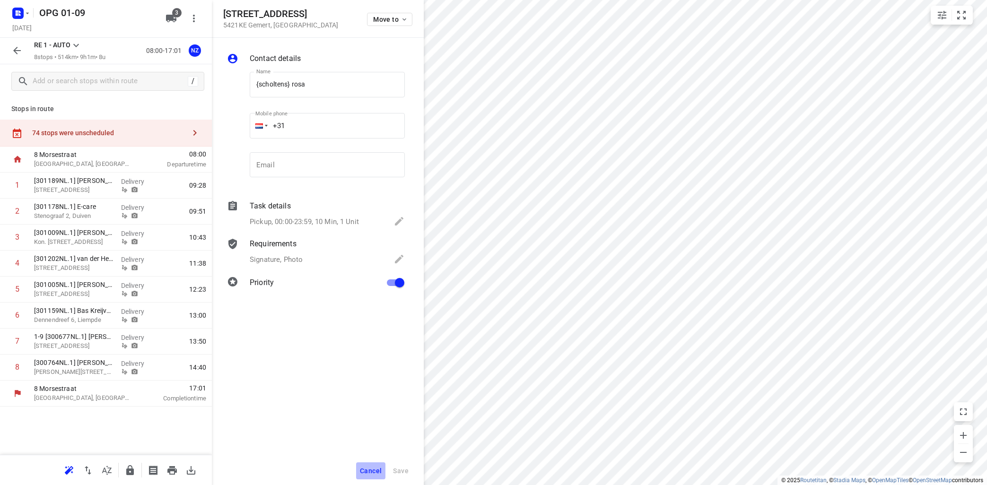
click at [371, 470] on span "Cancel" at bounding box center [371, 471] width 22 height 8
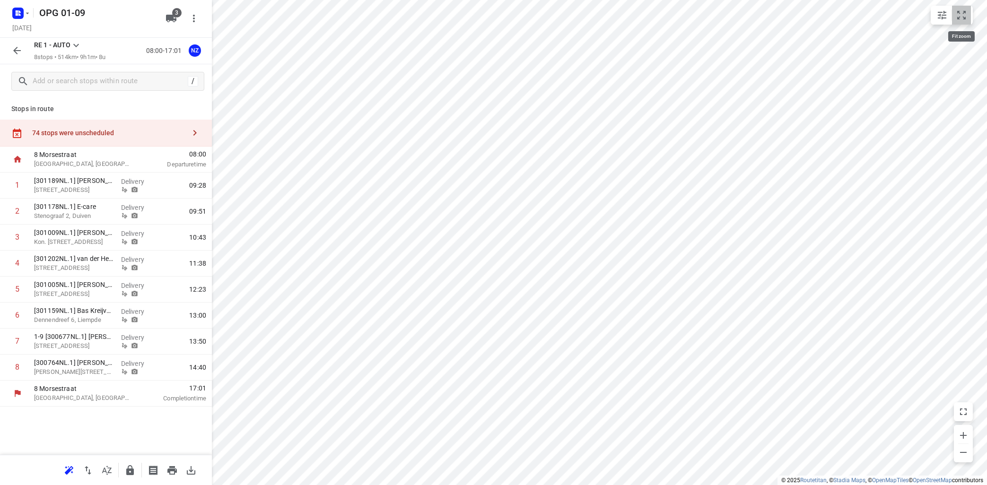
click at [962, 16] on icon "small contained button group" at bounding box center [961, 14] width 11 height 11
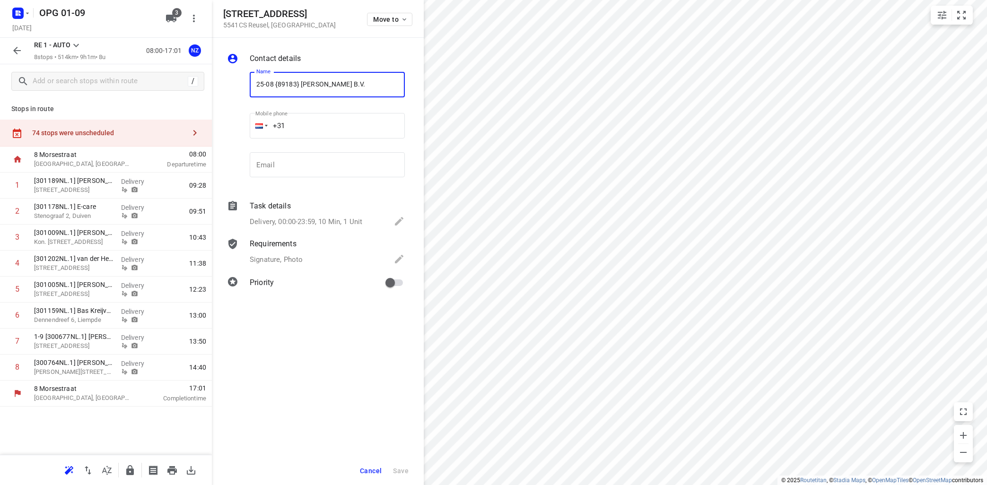
click at [375, 474] on span "Cancel" at bounding box center [371, 471] width 22 height 8
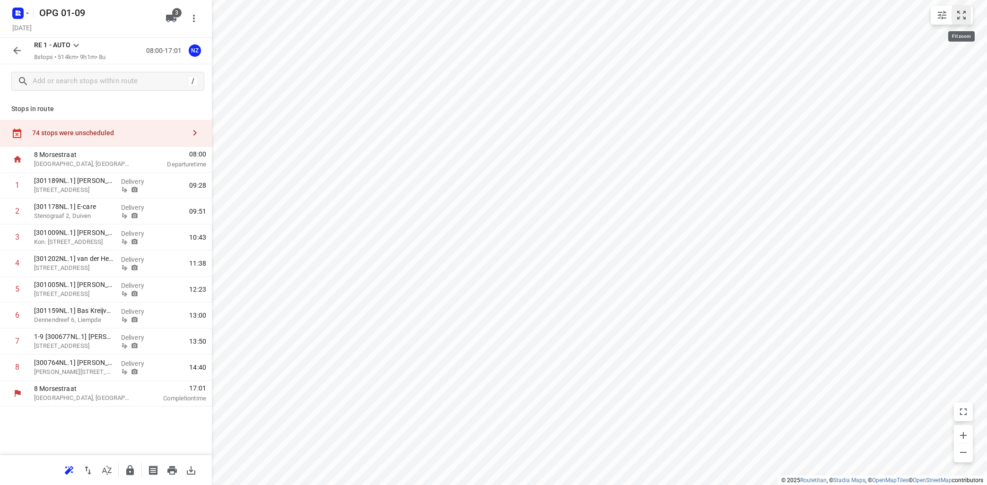
click at [964, 21] on button "small contained button group" at bounding box center [961, 15] width 19 height 19
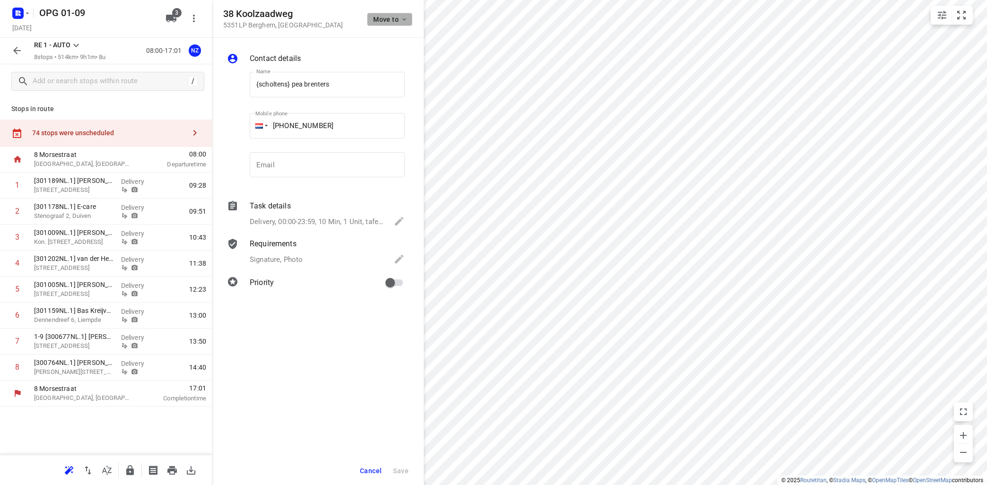
click at [404, 18] on icon "button" at bounding box center [405, 20] width 8 height 8
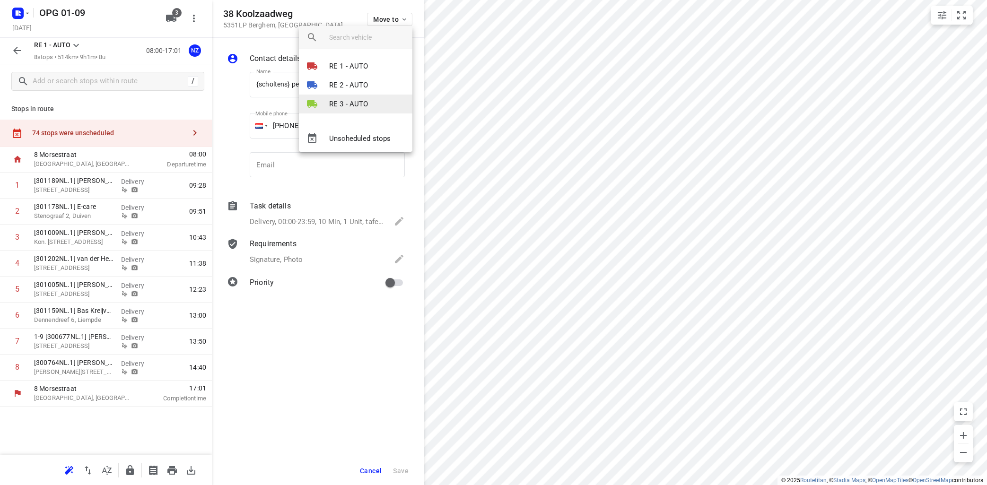
click at [365, 99] on li "RE 3 - AUTO" at bounding box center [356, 104] width 114 height 19
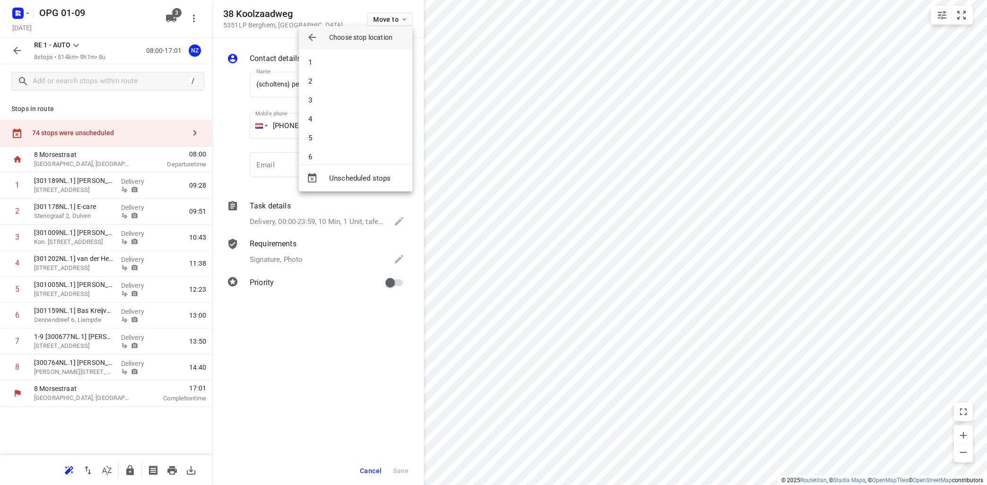
click at [364, 100] on li "3" at bounding box center [356, 100] width 114 height 19
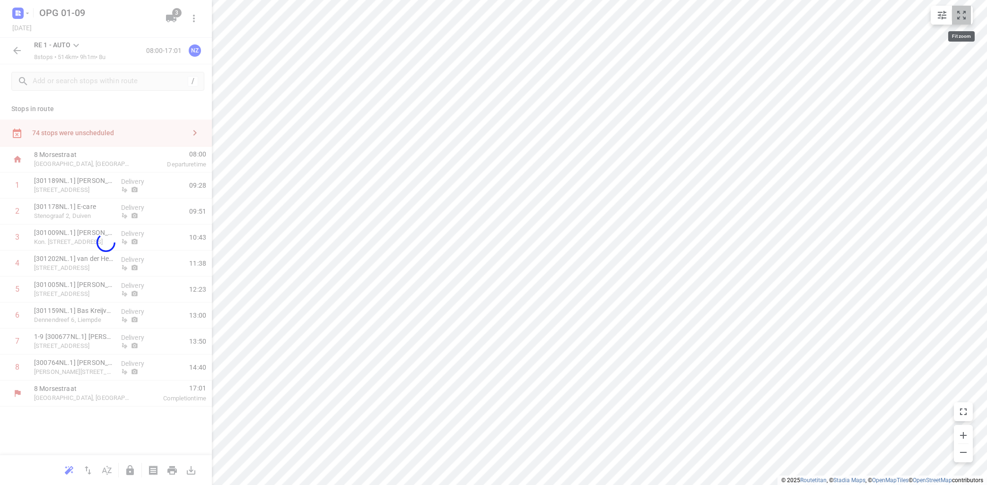
click at [963, 10] on icon "small contained button group" at bounding box center [961, 14] width 11 height 11
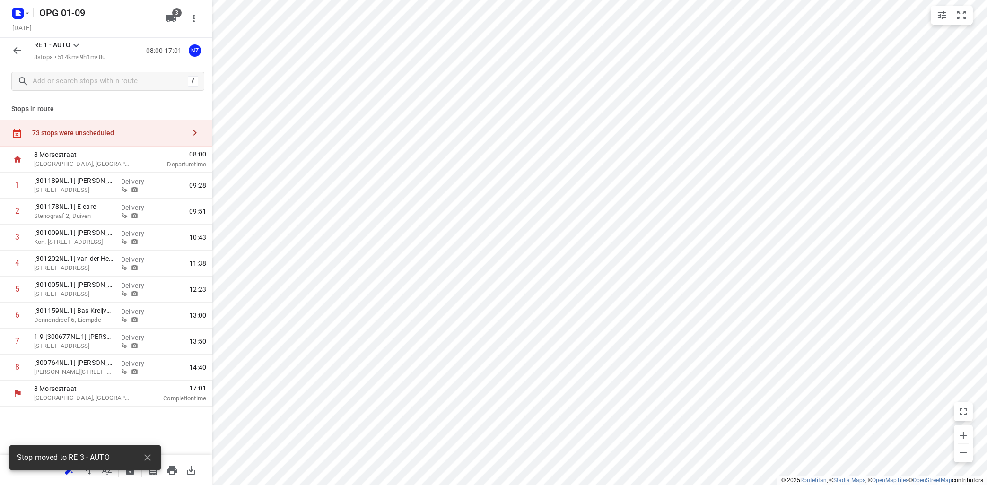
click at [194, 128] on icon "button" at bounding box center [194, 132] width 11 height 11
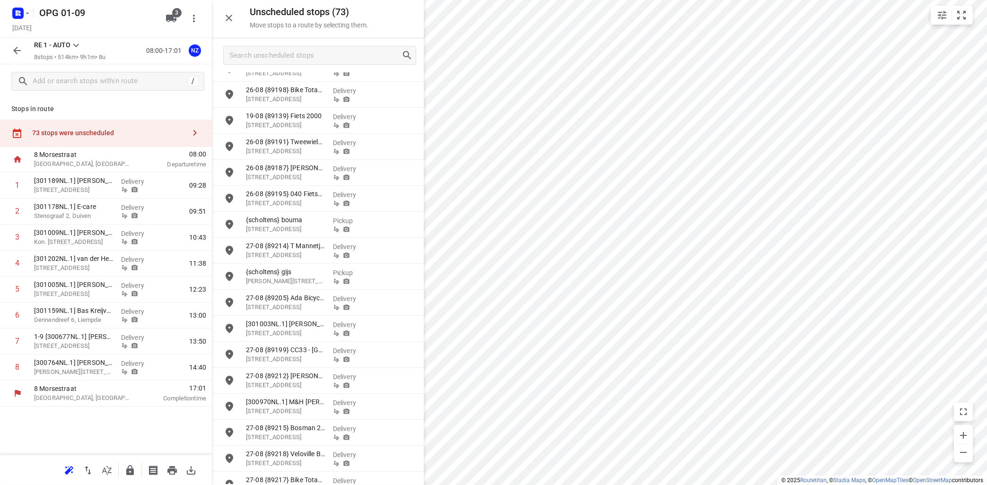
scroll to position [285, 0]
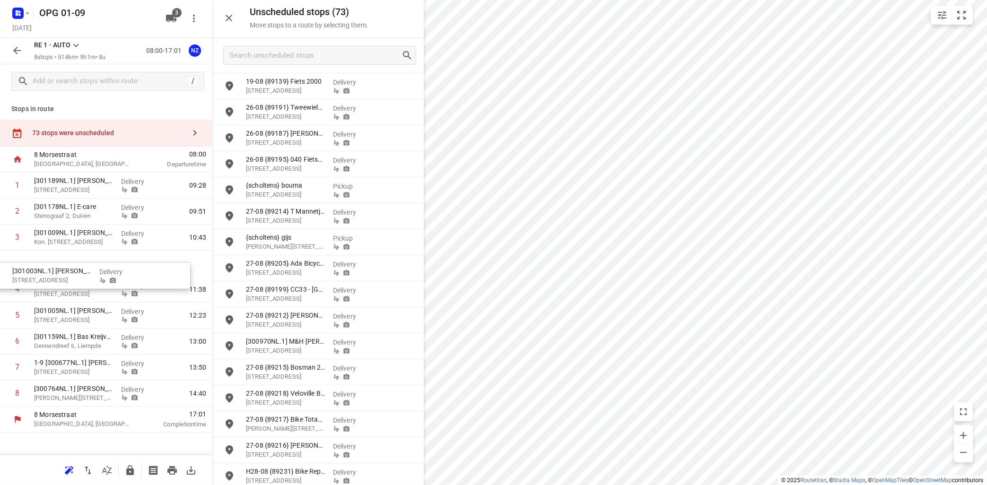
drag, startPoint x: 286, startPoint y: 295, endPoint x: 41, endPoint y: 275, distance: 245.9
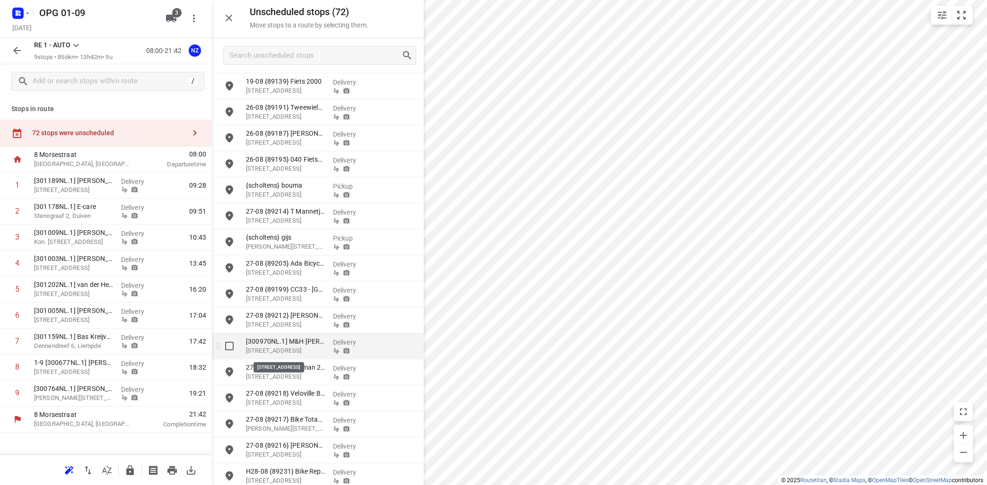
click at [307, 352] on p "[STREET_ADDRESS]" at bounding box center [285, 350] width 79 height 9
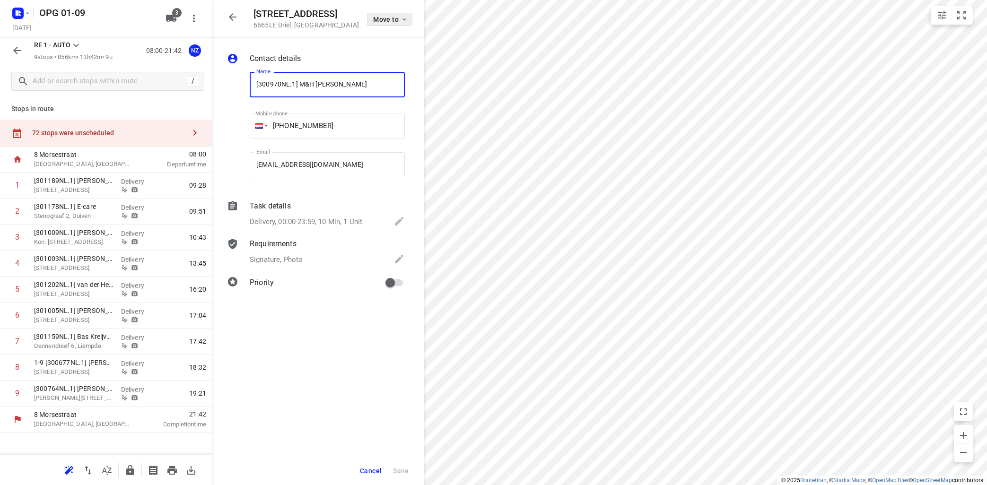
click at [387, 15] on button "Move to" at bounding box center [389, 19] width 45 height 13
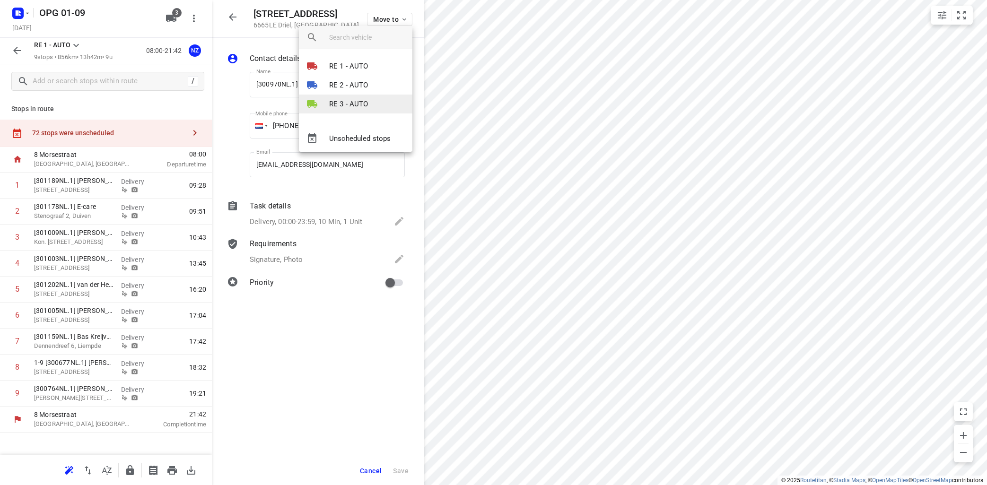
click at [346, 106] on p "RE 3 - AUTO" at bounding box center [348, 104] width 39 height 11
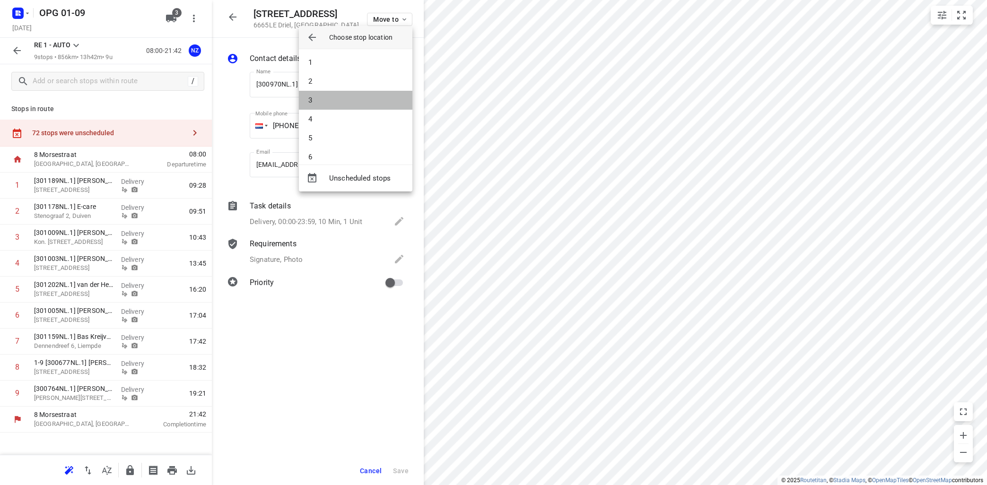
drag, startPoint x: 347, startPoint y: 97, endPoint x: 353, endPoint y: 95, distance: 6.4
click at [348, 96] on li "3" at bounding box center [356, 100] width 114 height 19
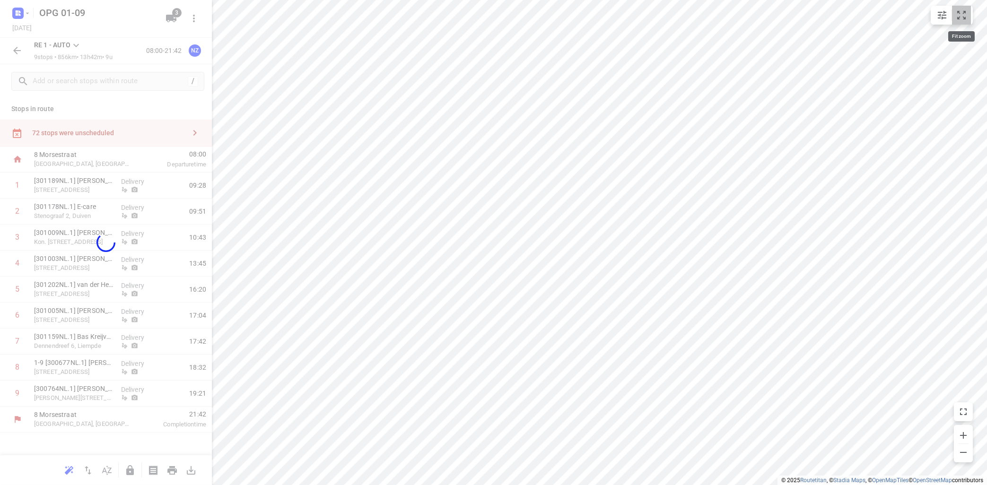
click at [963, 13] on icon "small contained button group" at bounding box center [961, 14] width 11 height 11
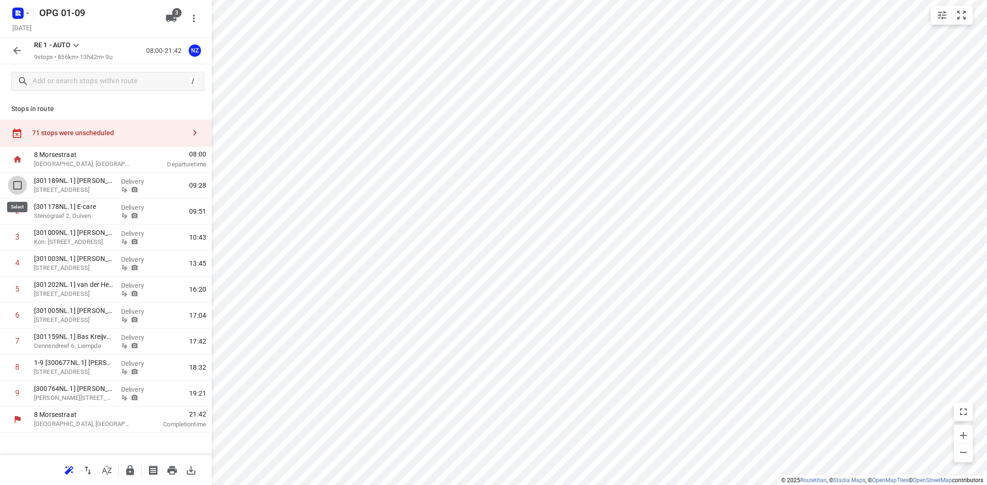
drag, startPoint x: 13, startPoint y: 183, endPoint x: 22, endPoint y: 184, distance: 9.0
click at [14, 183] on input "checkbox" at bounding box center [17, 185] width 19 height 19
checkbox input "true"
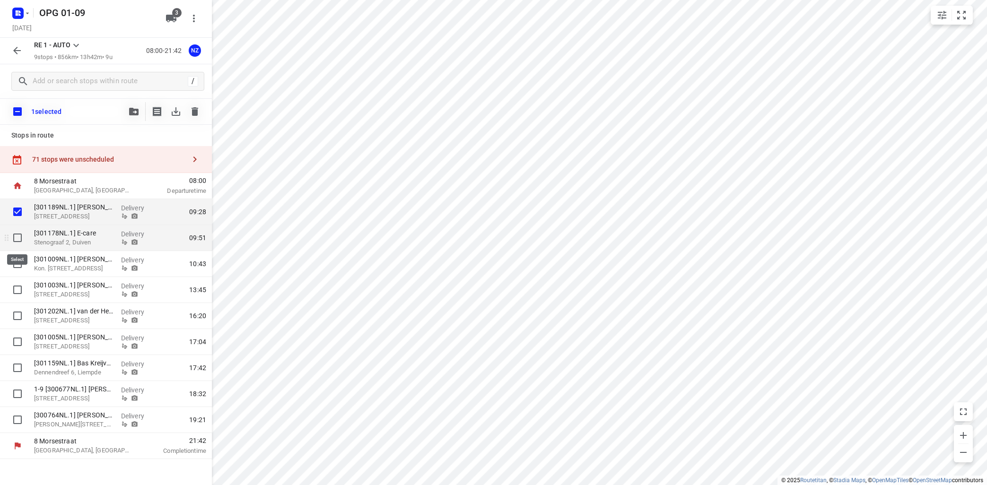
click at [18, 237] on input "checkbox" at bounding box center [17, 238] width 19 height 19
checkbox input "true"
click at [21, 263] on input "checkbox" at bounding box center [17, 264] width 19 height 19
checkbox input "true"
click at [136, 115] on button "button" at bounding box center [133, 111] width 19 height 19
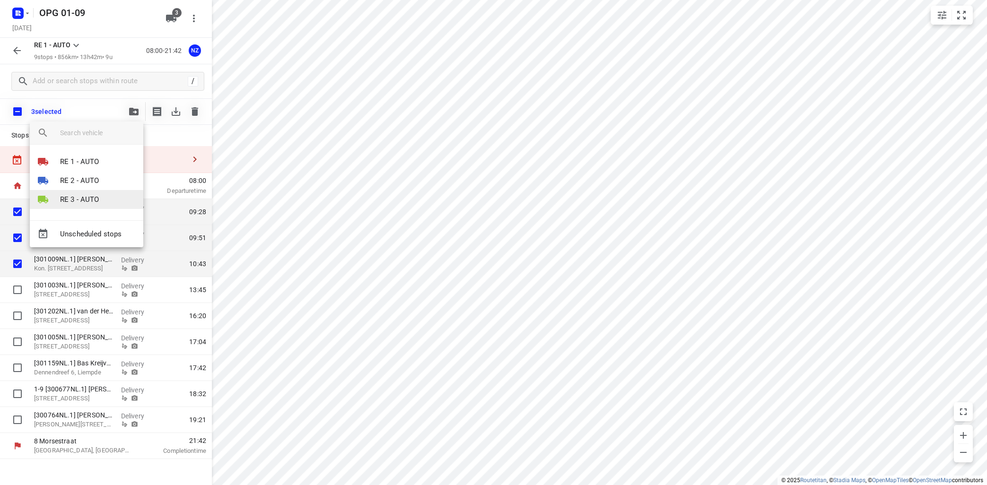
click at [105, 199] on li "RE 3 - AUTO" at bounding box center [87, 199] width 114 height 19
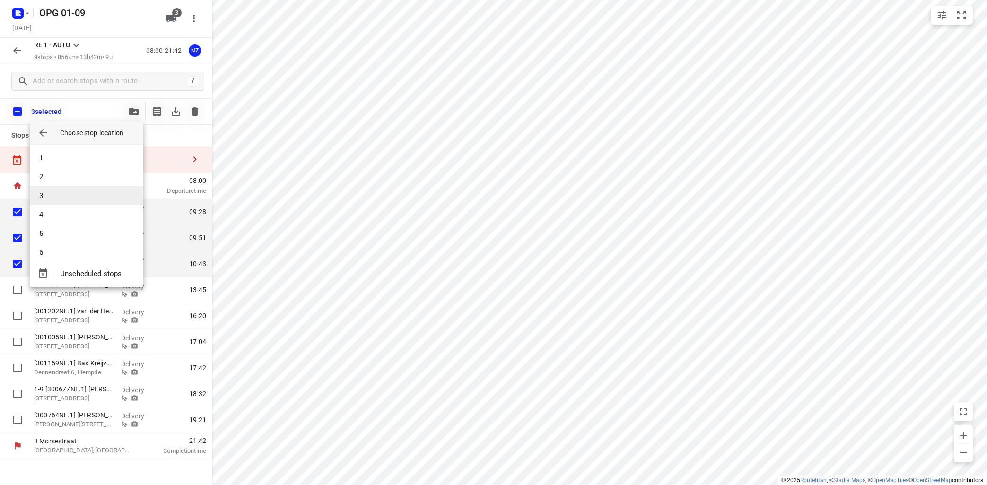
click at [104, 198] on li "3" at bounding box center [87, 195] width 114 height 19
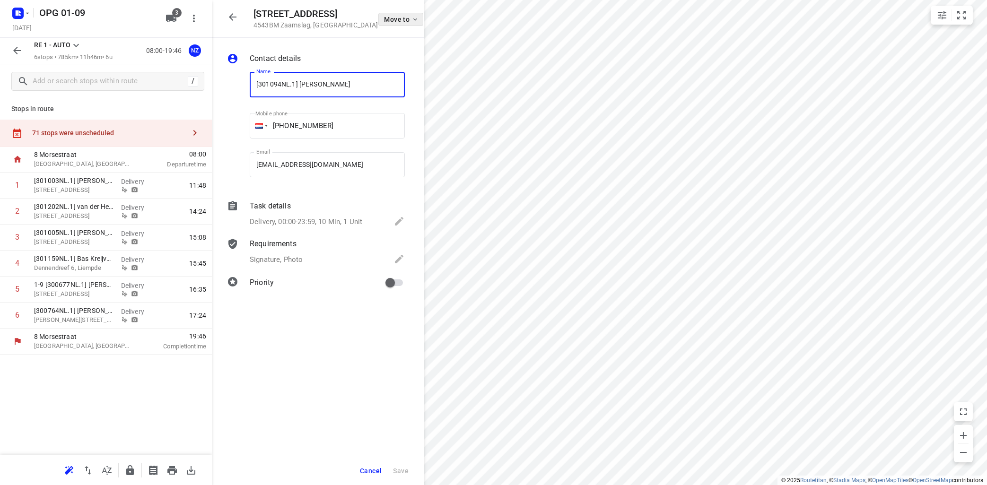
click at [399, 20] on span "Move to" at bounding box center [402, 20] width 35 height 8
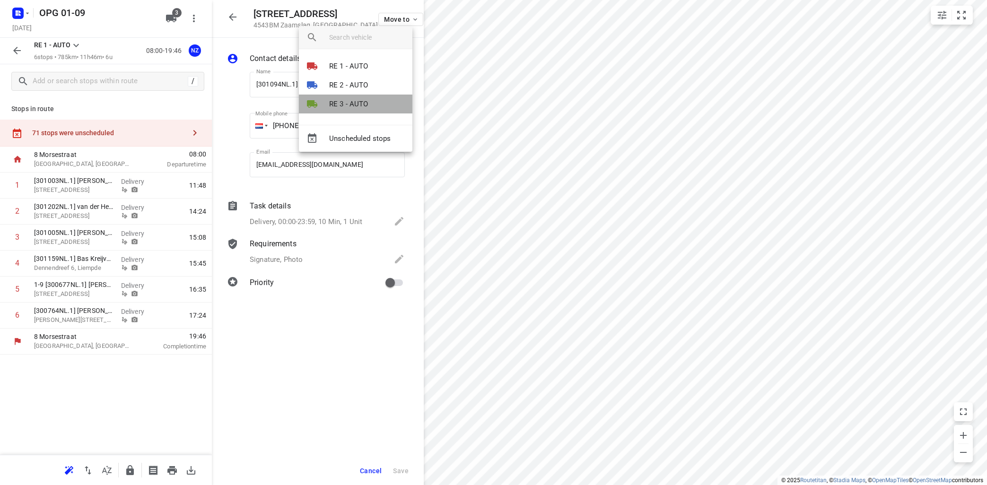
click at [352, 104] on p "RE 3 - AUTO" at bounding box center [348, 104] width 39 height 11
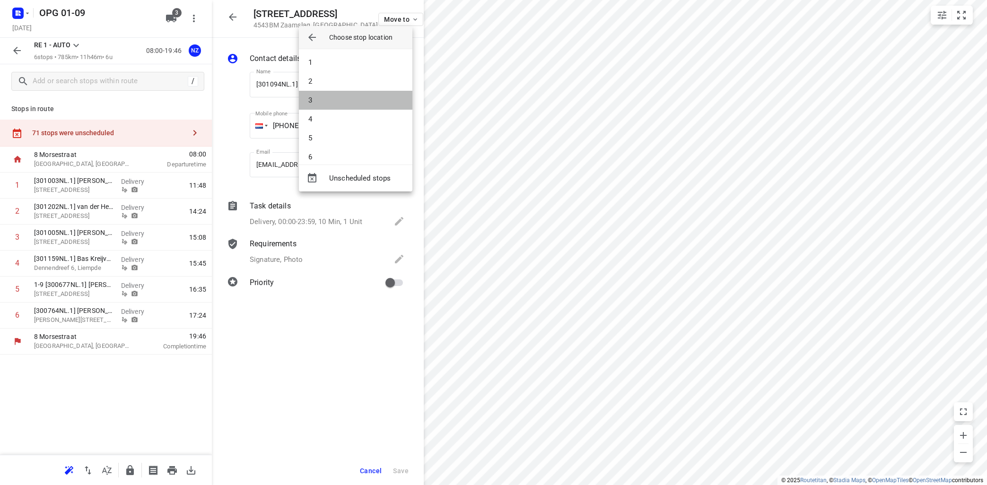
click at [352, 102] on li "3" at bounding box center [356, 100] width 114 height 19
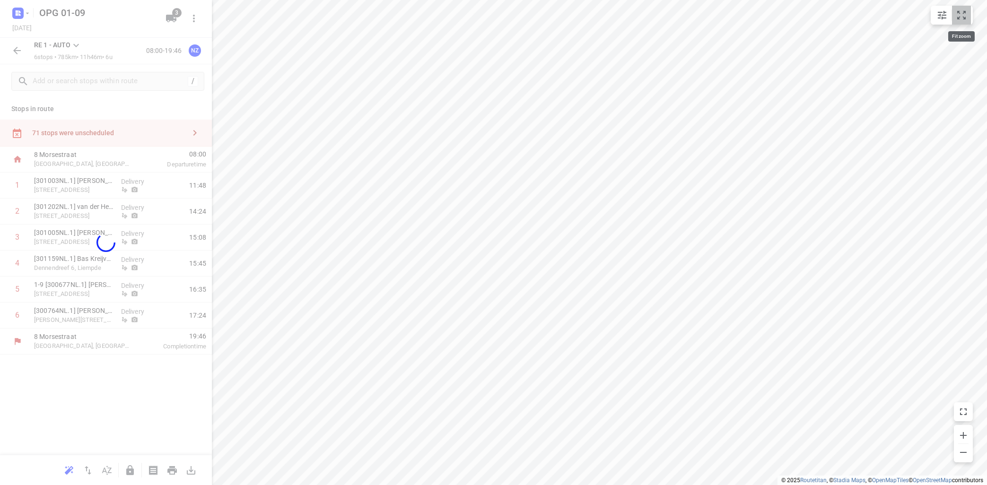
click at [959, 17] on icon "small contained button group" at bounding box center [961, 14] width 11 height 11
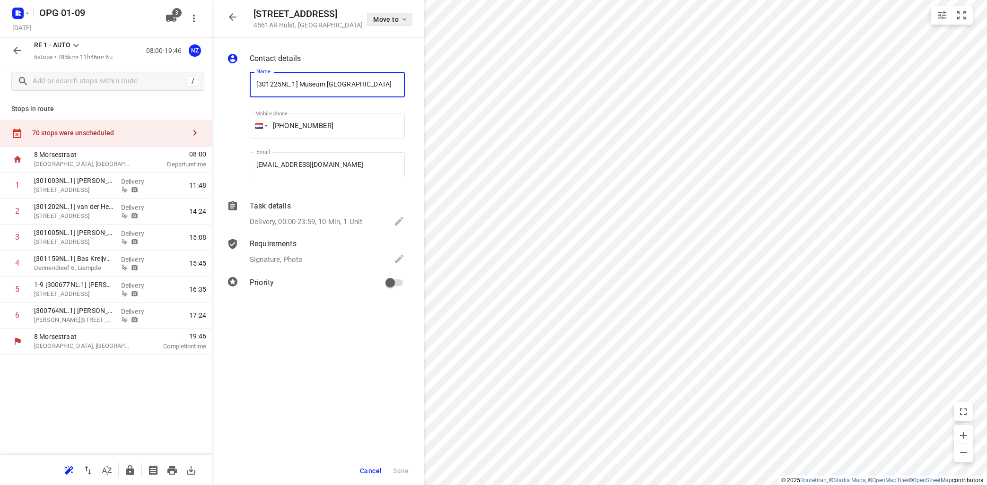
click at [405, 22] on icon "button" at bounding box center [405, 20] width 8 height 8
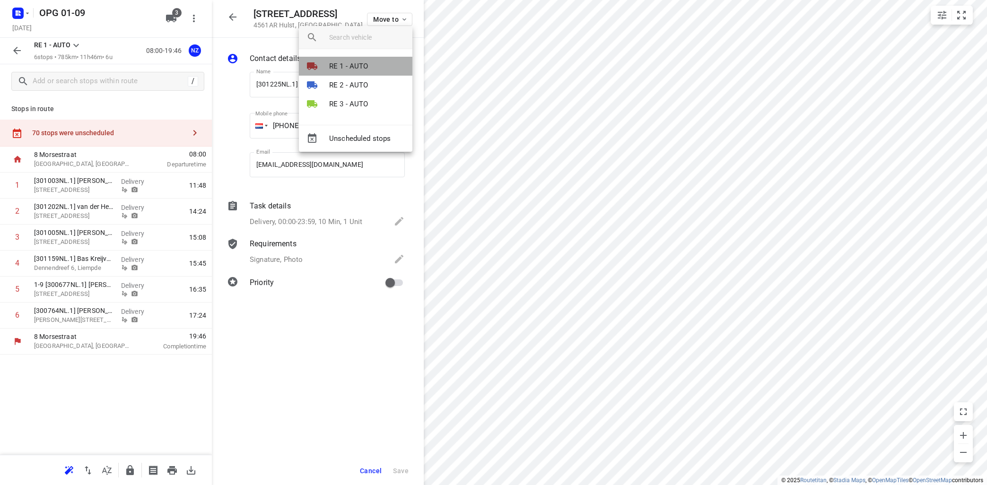
click at [356, 59] on li "RE 1 - AUTO" at bounding box center [356, 66] width 114 height 19
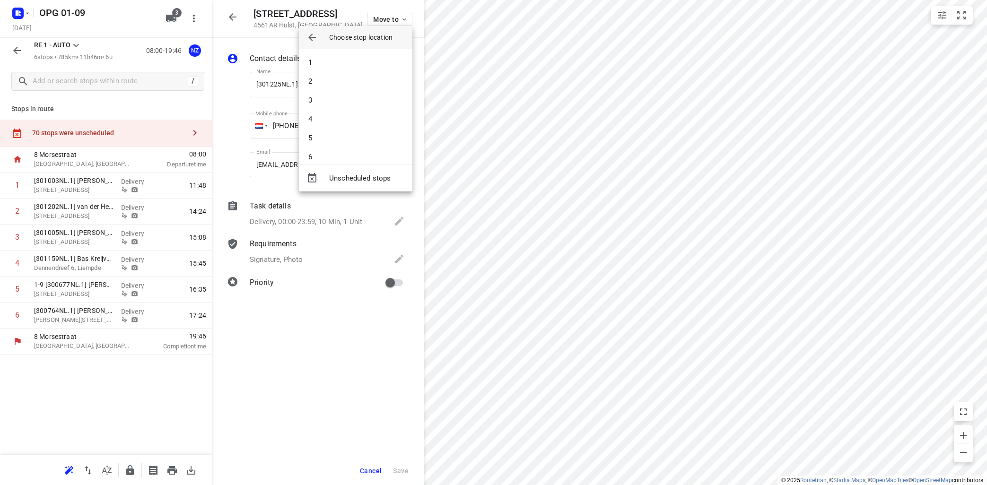
click at [961, 14] on div at bounding box center [493, 242] width 987 height 485
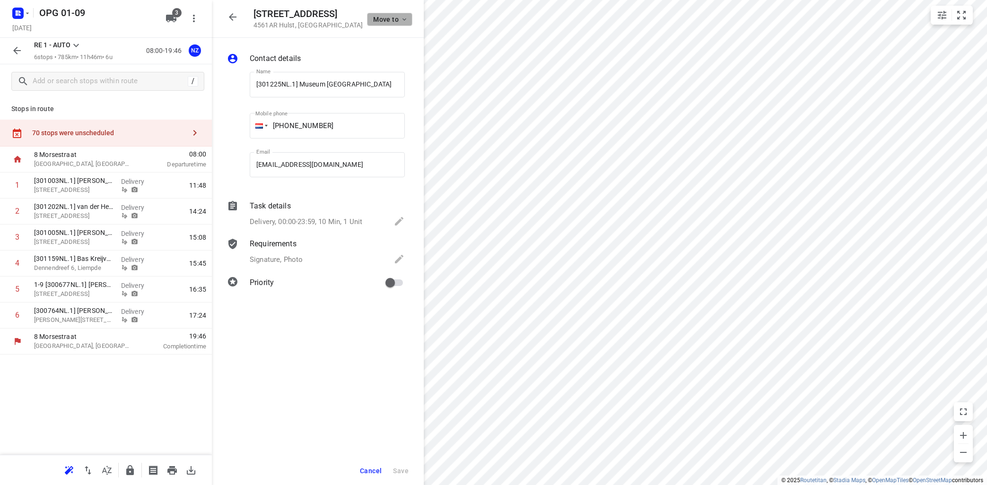
click at [401, 17] on icon "button" at bounding box center [405, 20] width 8 height 8
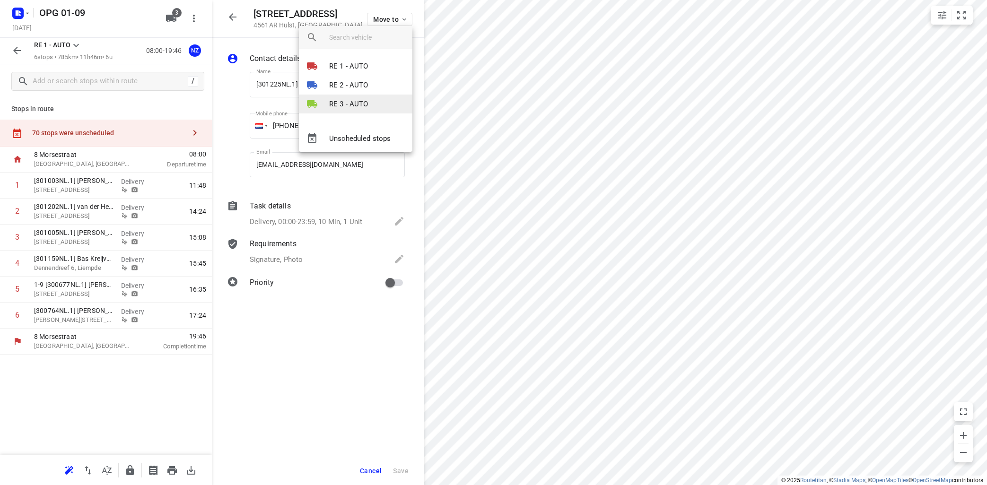
click at [363, 106] on p "RE 3 - AUTO" at bounding box center [348, 104] width 39 height 11
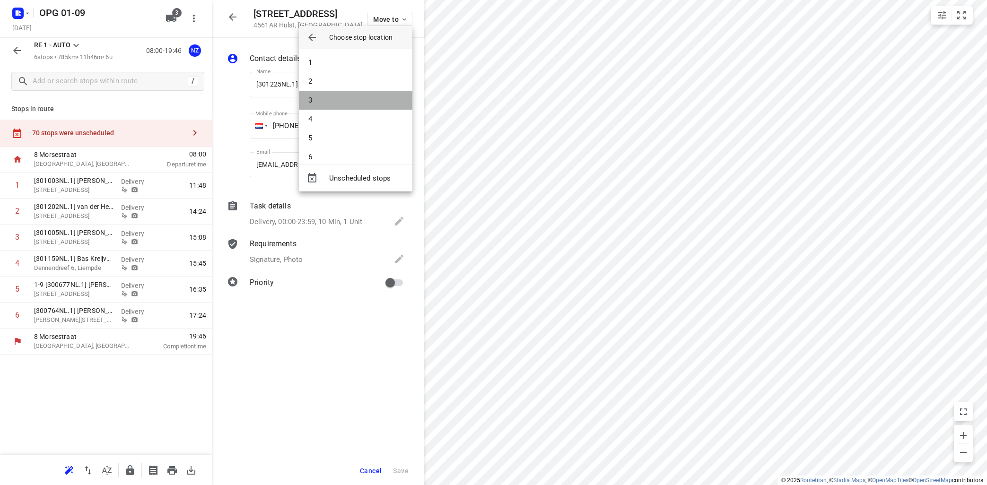
click at [356, 101] on li "3" at bounding box center [356, 100] width 114 height 19
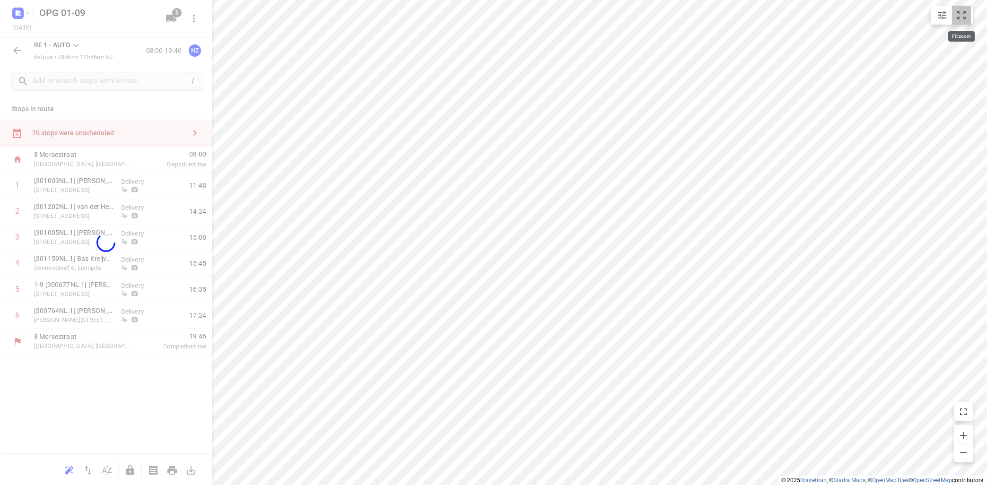
click at [962, 10] on icon "small contained button group" at bounding box center [961, 14] width 11 height 11
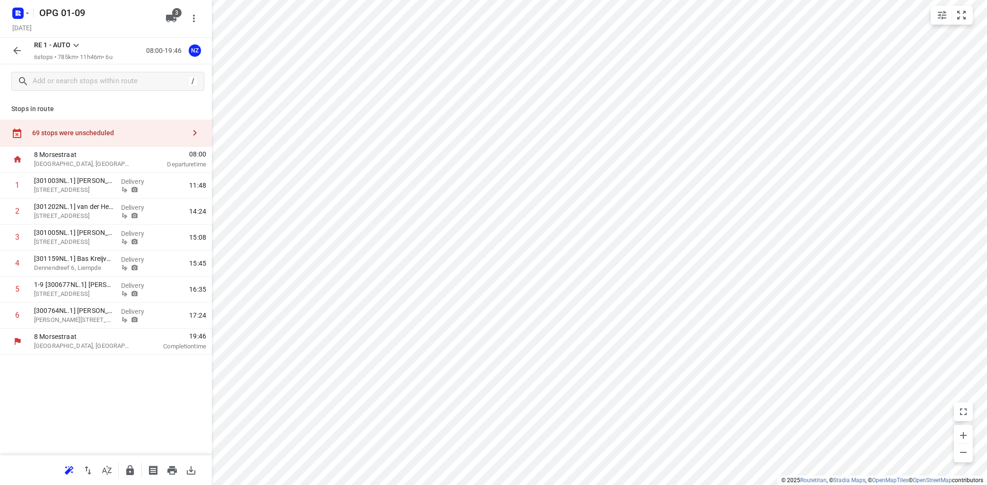
click at [78, 44] on icon at bounding box center [75, 45] width 11 height 11
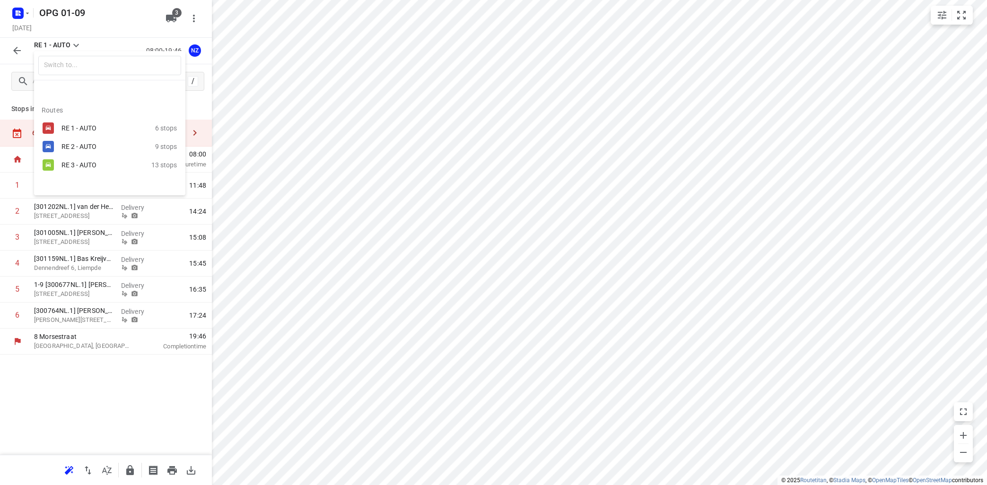
click at [67, 161] on div "RE 3 - AUTO" at bounding box center [107, 164] width 90 height 11
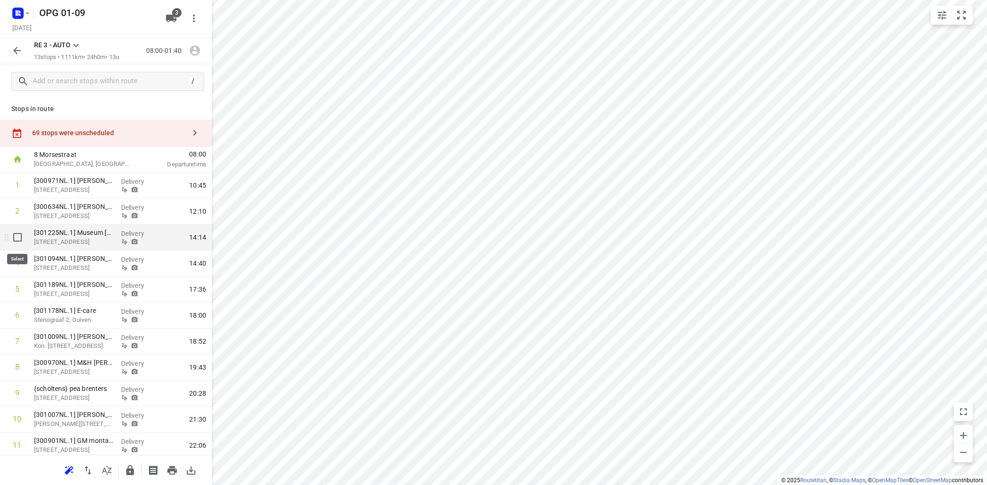
click at [18, 237] on input "checkbox" at bounding box center [17, 237] width 19 height 19
checkbox input "true"
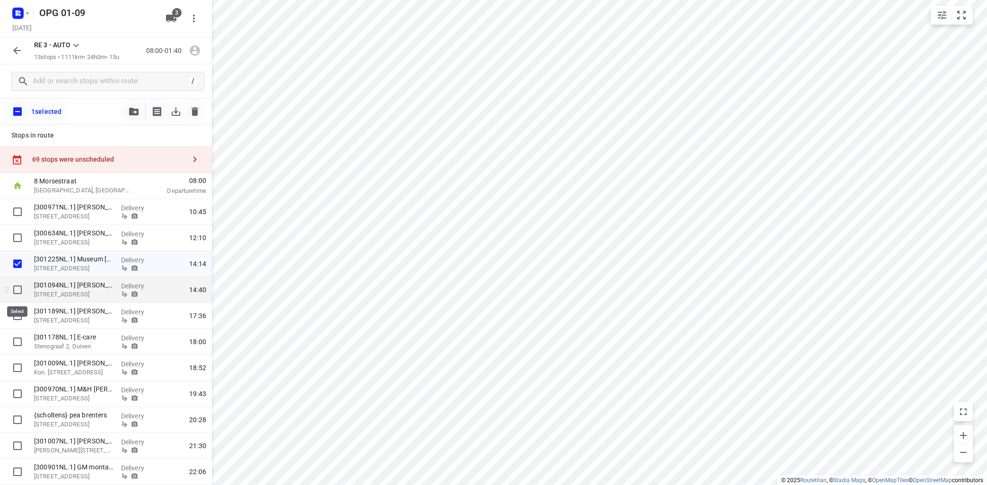
click at [17, 290] on input "checkbox" at bounding box center [17, 290] width 19 height 19
checkbox input "true"
click at [132, 107] on button "button" at bounding box center [133, 111] width 19 height 19
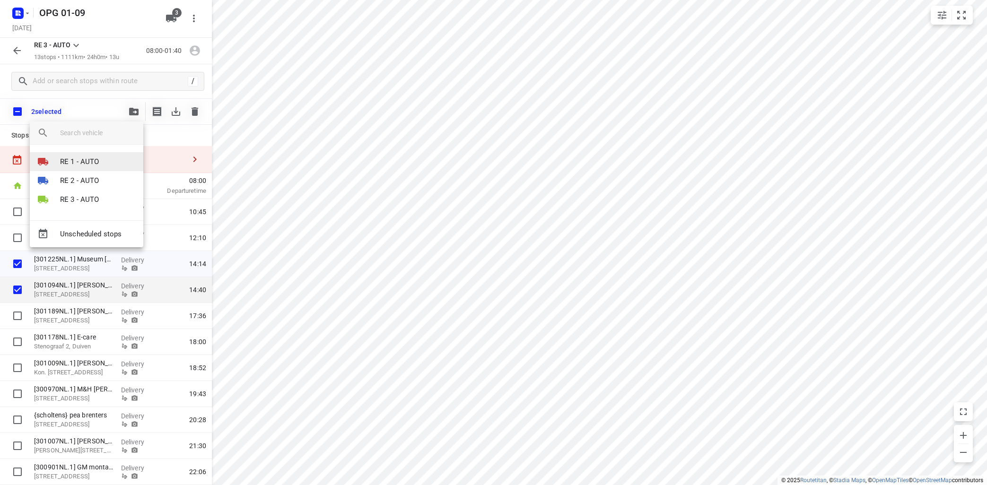
click at [108, 159] on li "RE 1 - AUTO" at bounding box center [87, 161] width 114 height 19
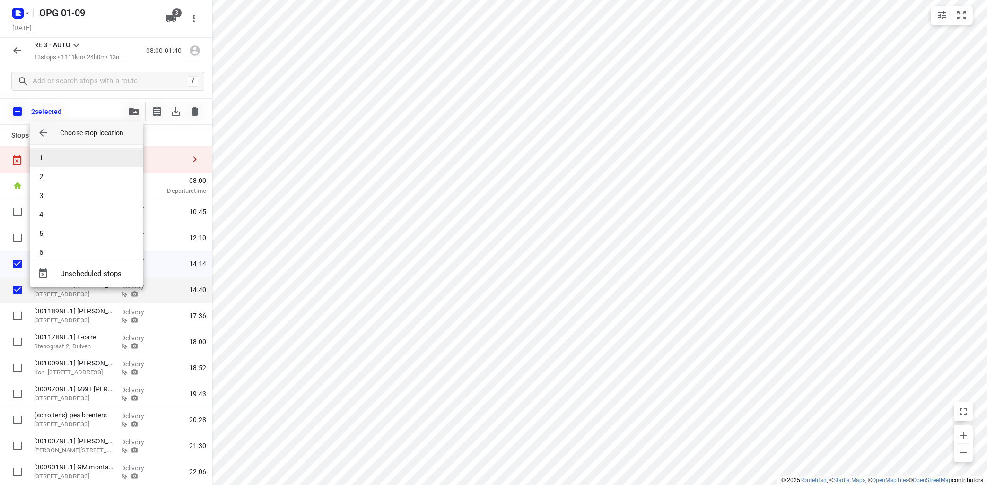
click at [111, 158] on li "1" at bounding box center [87, 158] width 114 height 19
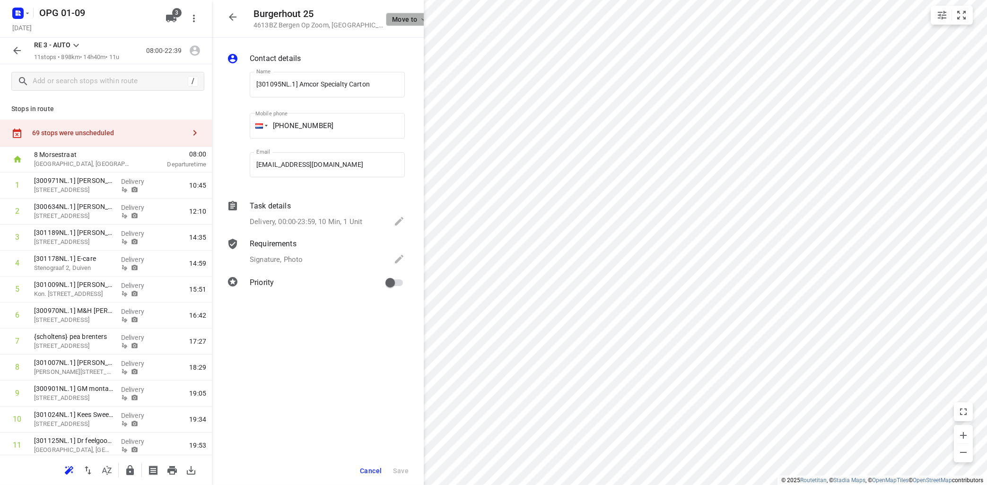
click at [399, 18] on span "Move to" at bounding box center [409, 20] width 35 height 8
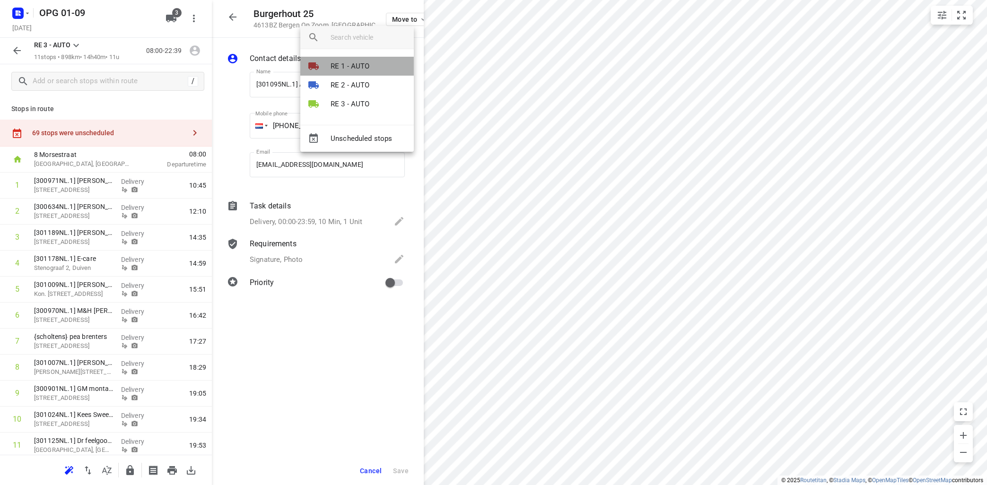
click at [370, 63] on li "RE 1 - AUTO" at bounding box center [357, 66] width 114 height 19
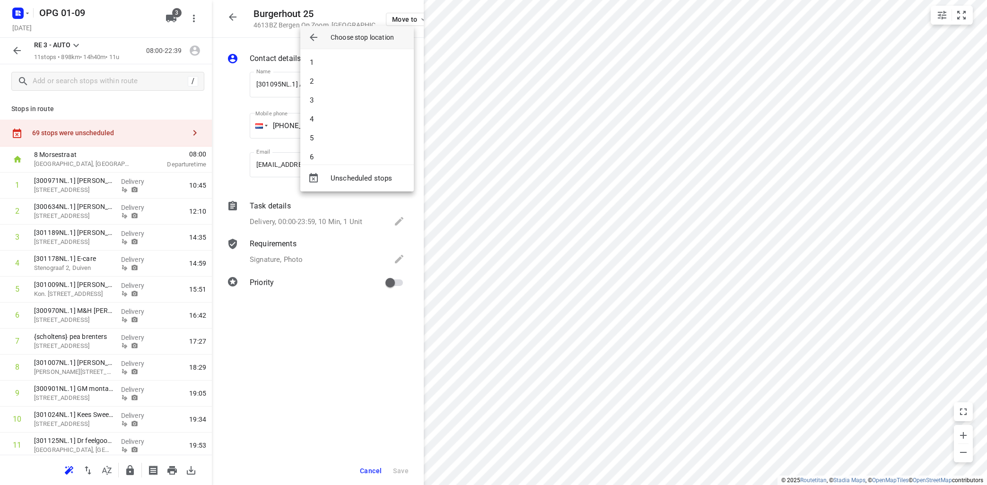
click at [379, 59] on li "1" at bounding box center [357, 62] width 114 height 19
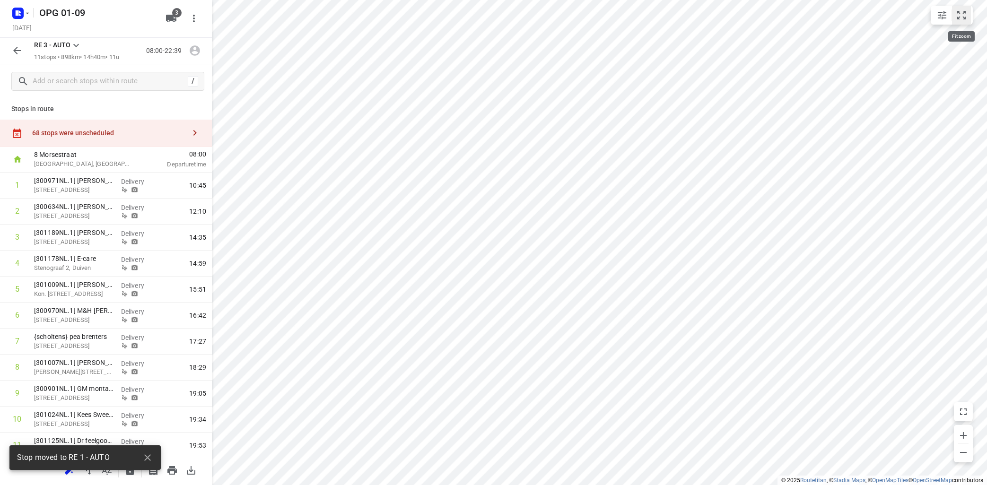
click at [960, 15] on icon "small contained button group" at bounding box center [961, 14] width 11 height 11
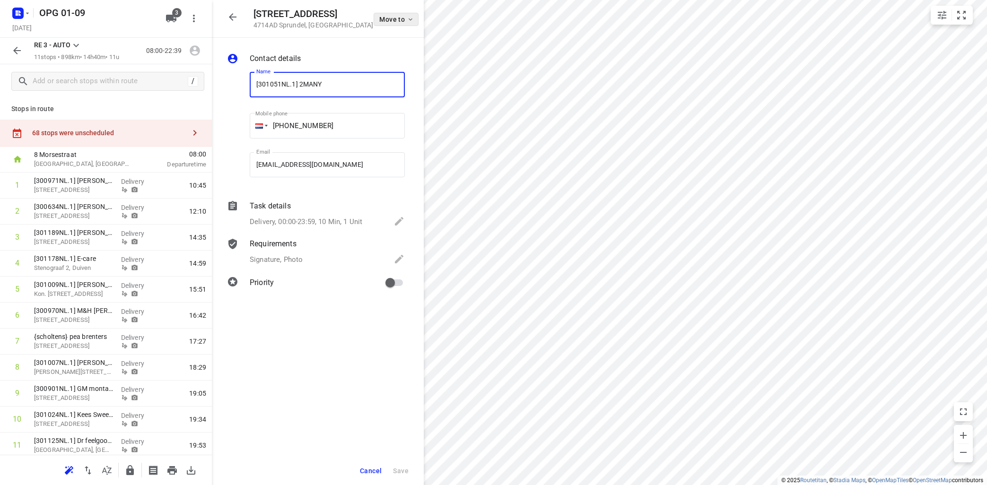
click at [409, 18] on icon "button" at bounding box center [411, 19] width 4 height 2
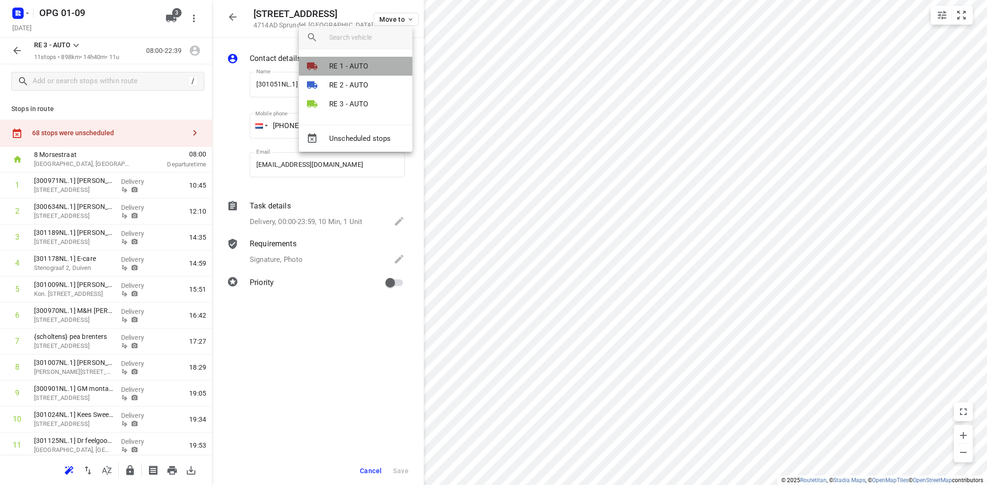
click at [347, 63] on p "RE 1 - AUTO" at bounding box center [348, 66] width 39 height 11
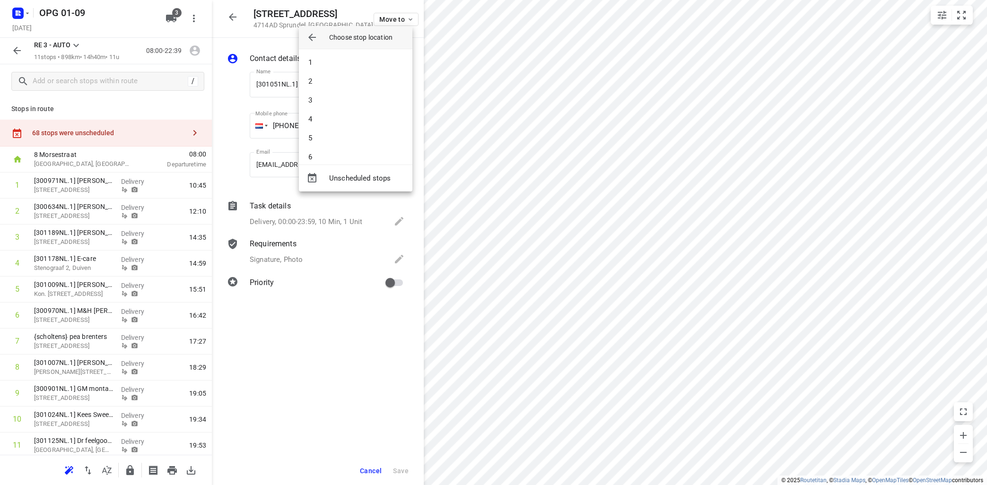
click at [347, 63] on li "1" at bounding box center [356, 62] width 114 height 19
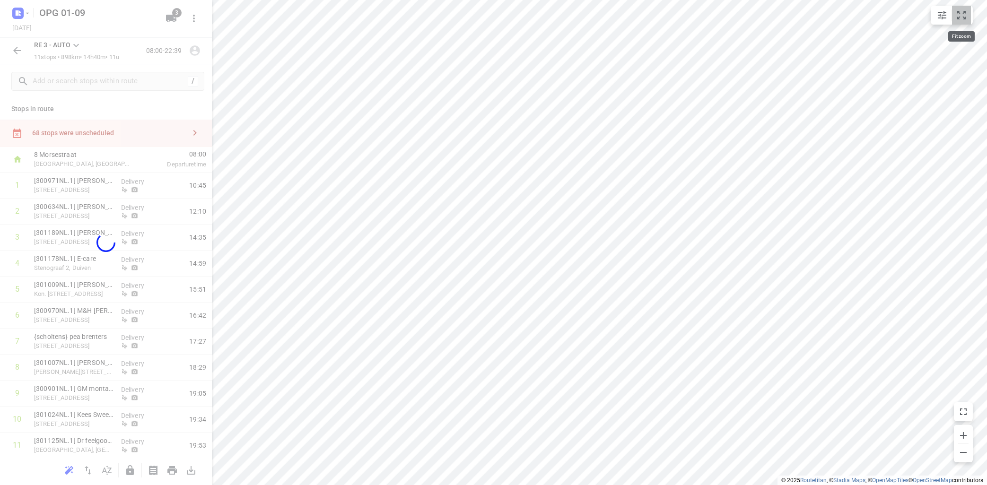
click at [956, 13] on button "small contained button group" at bounding box center [961, 15] width 19 height 19
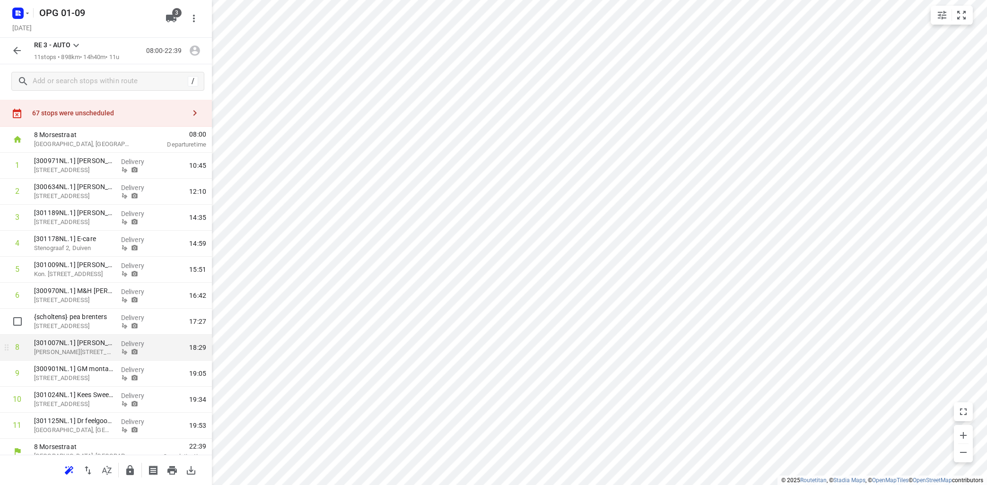
scroll to position [30, 0]
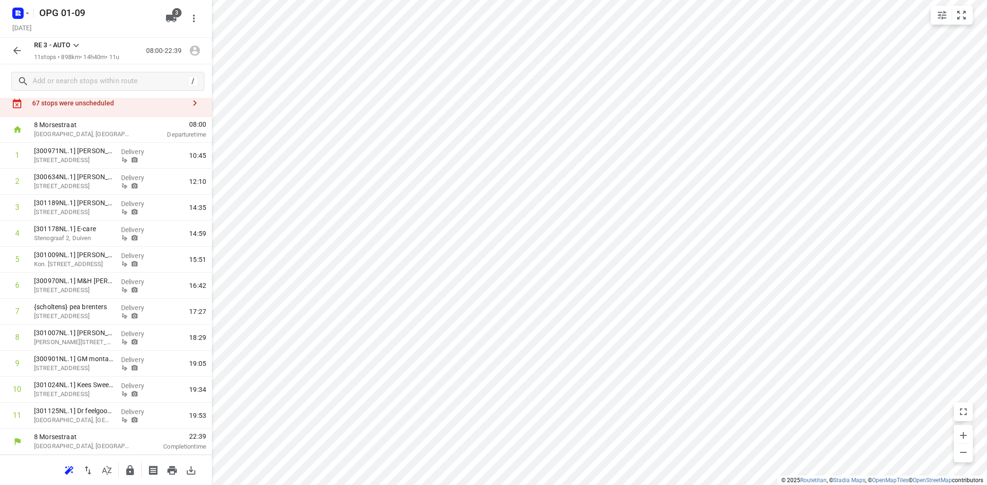
click at [77, 44] on icon at bounding box center [75, 45] width 11 height 11
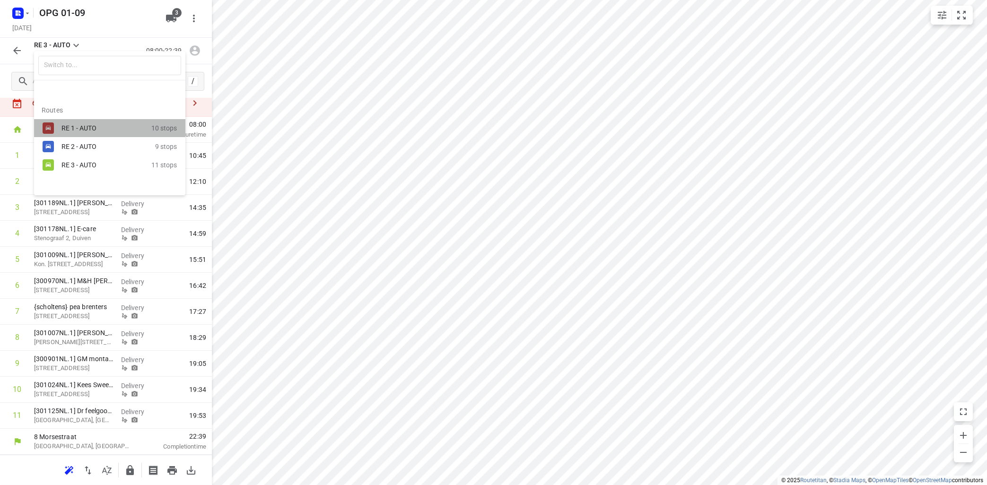
click at [71, 123] on div "RE 1 - AUTO" at bounding box center [107, 128] width 90 height 11
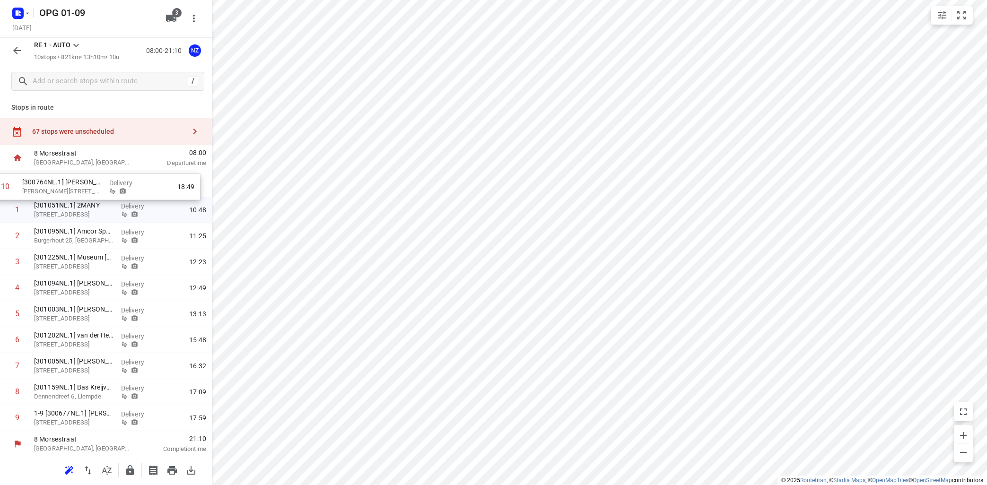
scroll to position [0, 0]
drag, startPoint x: 100, startPoint y: 417, endPoint x: 91, endPoint y: 182, distance: 234.8
click at [91, 182] on div "1 [301051NL.1] 2MANY [STREET_ADDRESS] Delivery 10:48 2 [301095NL.1] Amcor Speci…" at bounding box center [106, 303] width 212 height 260
drag, startPoint x: 73, startPoint y: 318, endPoint x: 65, endPoint y: 264, distance: 55.5
click at [65, 264] on div "1 [300764NL.1] Johan [STREET_ADDRESS][PERSON_NAME] Delivery 10:11 2 [301051NL.1…" at bounding box center [106, 303] width 212 height 260
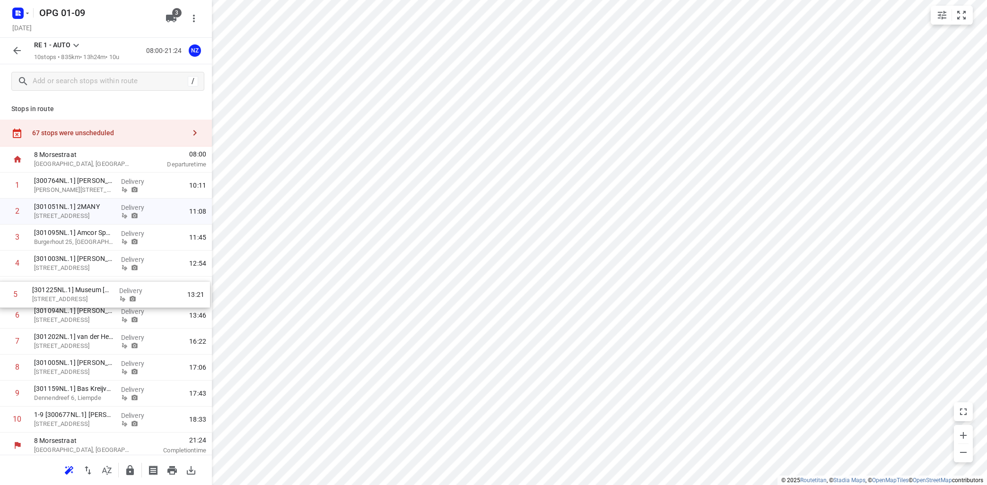
click at [74, 294] on div "1 [300764NL.1] Johan [STREET_ADDRESS][PERSON_NAME] Delivery 10:11 2 [301051NL.1…" at bounding box center [106, 303] width 212 height 260
drag, startPoint x: 78, startPoint y: 317, endPoint x: 84, endPoint y: 285, distance: 32.8
click at [79, 286] on div "1 [300764NL.1] Johan [STREET_ADDRESS][PERSON_NAME] Delivery 10:11 2 [301051NL.1…" at bounding box center [106, 303] width 212 height 260
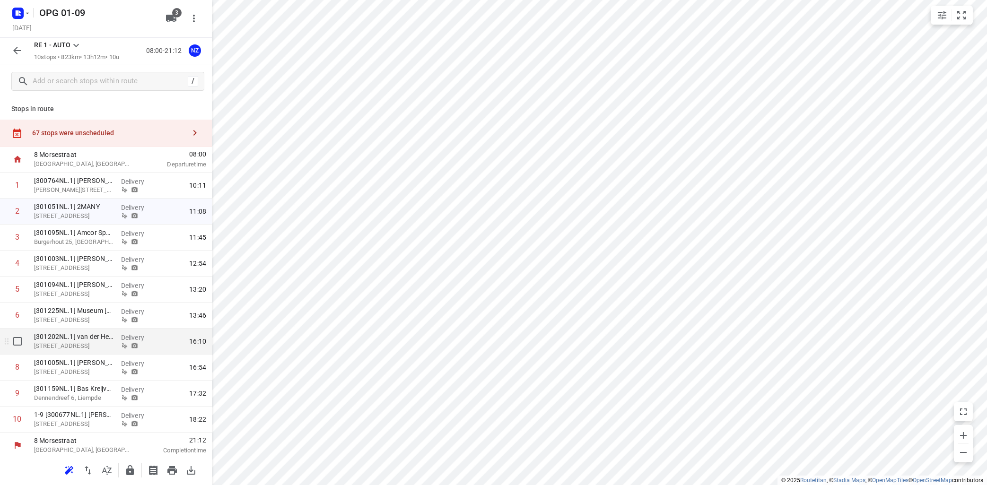
scroll to position [3, 0]
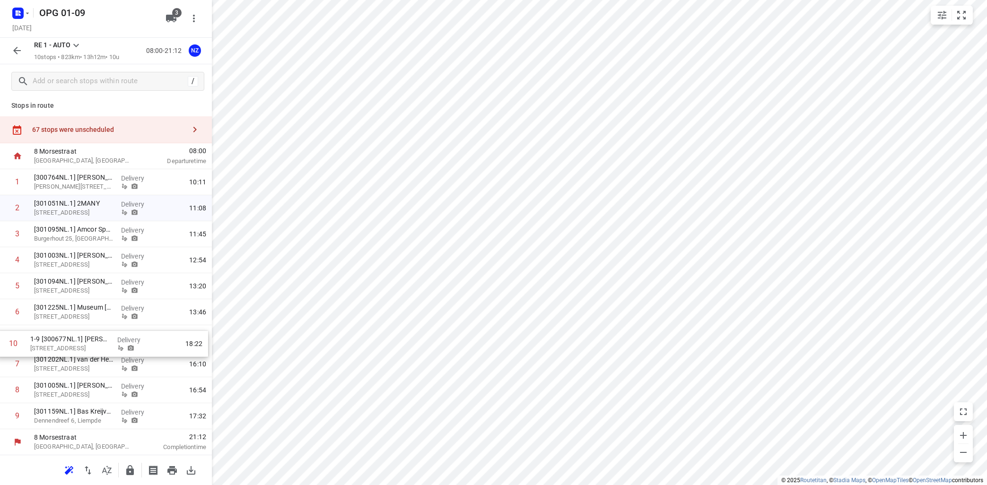
drag, startPoint x: 73, startPoint y: 418, endPoint x: 64, endPoint y: 341, distance: 77.6
click at [64, 341] on div "1 [300764NL.1] [PERSON_NAME][STREET_ADDRESS][PERSON_NAME] Delivery 10:11 2 [301…" at bounding box center [106, 299] width 212 height 260
drag, startPoint x: 88, startPoint y: 424, endPoint x: 82, endPoint y: 366, distance: 58.4
click at [82, 366] on div "1 [300764NL.1] [PERSON_NAME][STREET_ADDRESS][PERSON_NAME] Delivery 10:11 2 [301…" at bounding box center [106, 299] width 212 height 260
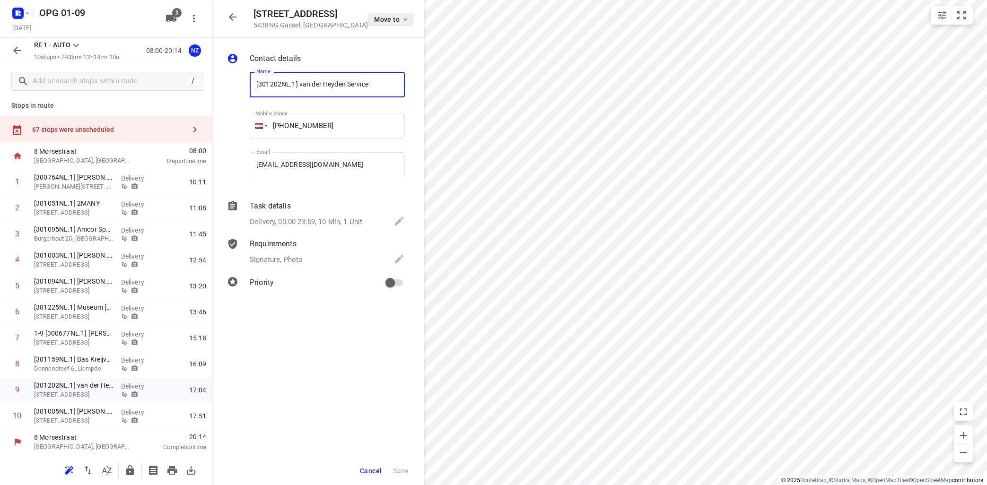
click at [390, 19] on span "Move to" at bounding box center [391, 20] width 35 height 8
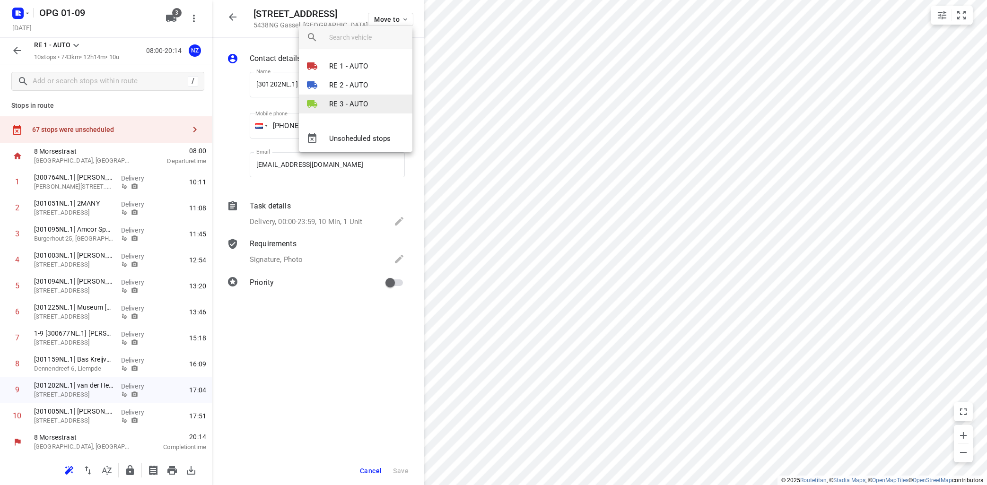
click at [343, 101] on p "RE 3 - AUTO" at bounding box center [348, 104] width 39 height 11
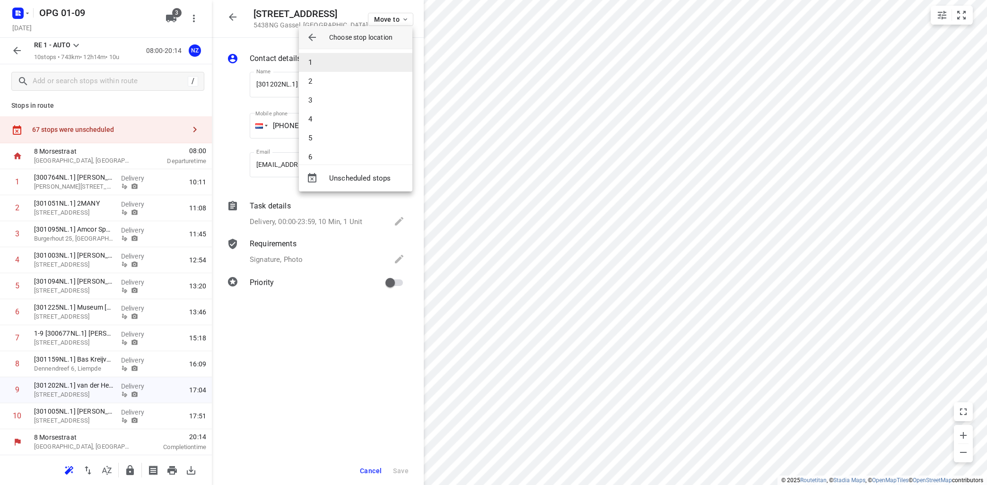
click at [316, 62] on li "1" at bounding box center [356, 62] width 114 height 19
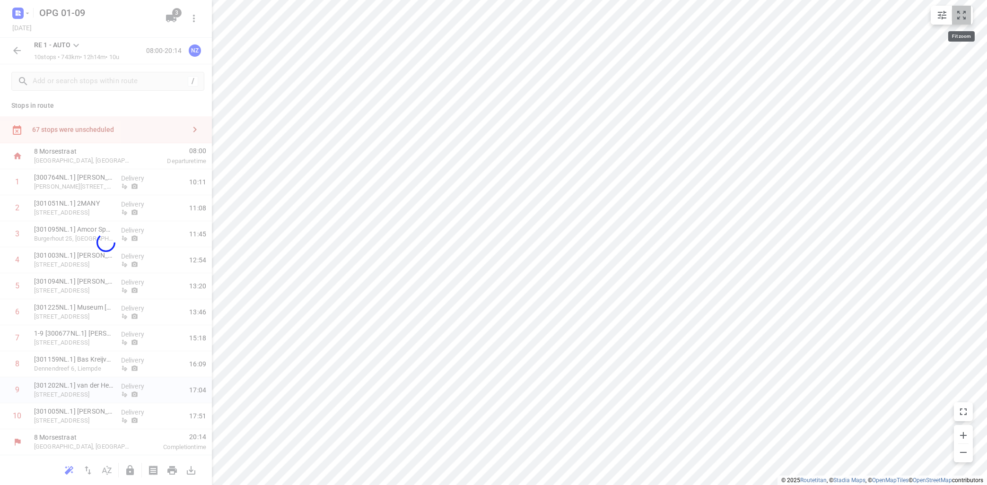
click at [965, 12] on icon "small contained button group" at bounding box center [962, 15] width 9 height 9
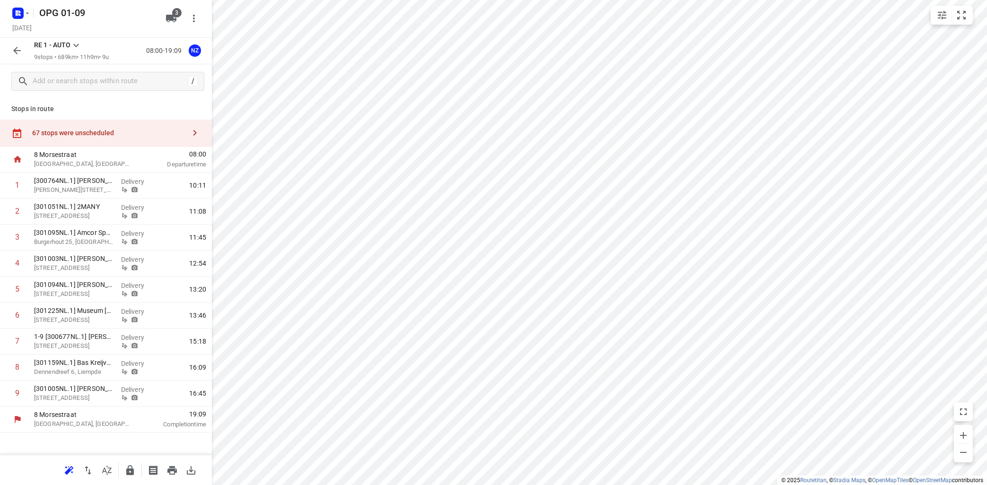
click at [76, 40] on div "RE 1 - AUTO 9 stops • 689km • 11h9m • 9u 08:00-19:09 NZ" at bounding box center [106, 51] width 212 height 26
click at [78, 48] on icon at bounding box center [75, 45] width 11 height 11
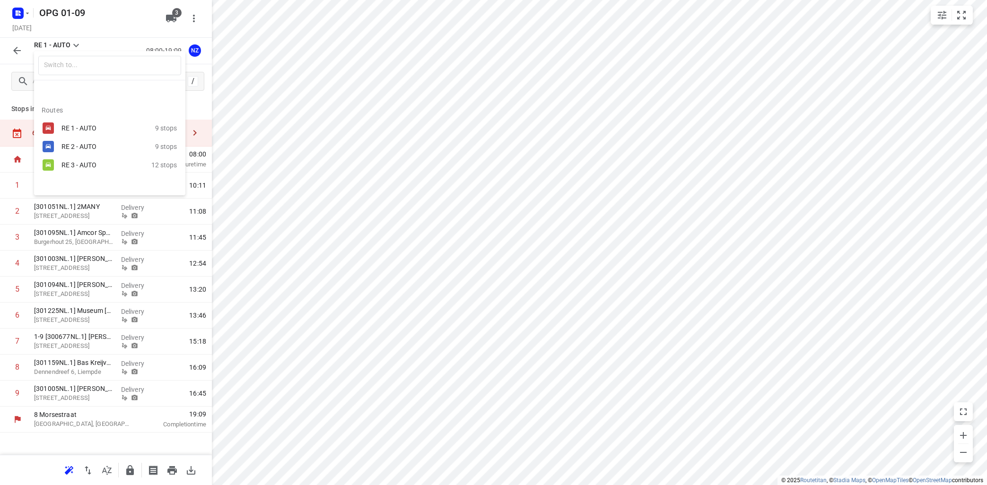
click at [75, 164] on div "RE 3 - AUTO" at bounding box center [102, 165] width 80 height 8
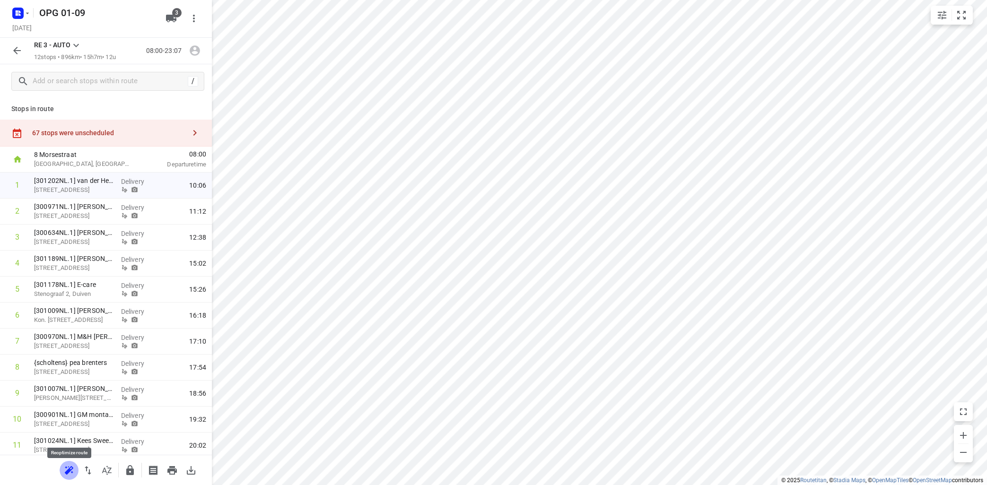
click at [64, 465] on button "button" at bounding box center [69, 470] width 19 height 19
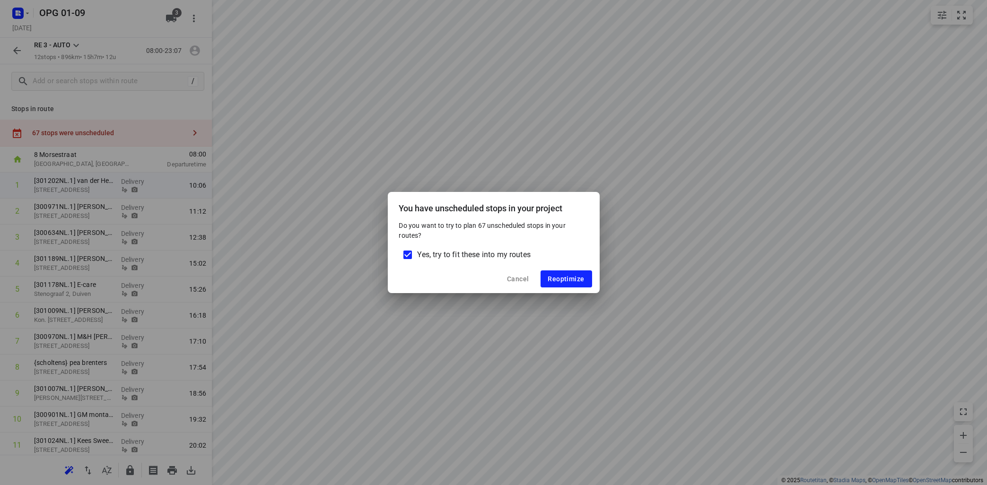
click at [408, 254] on input "Yes, try to fit these into my routes" at bounding box center [408, 255] width 20 height 20
checkbox input "false"
click at [578, 281] on span "Reoptimize" at bounding box center [566, 279] width 36 height 8
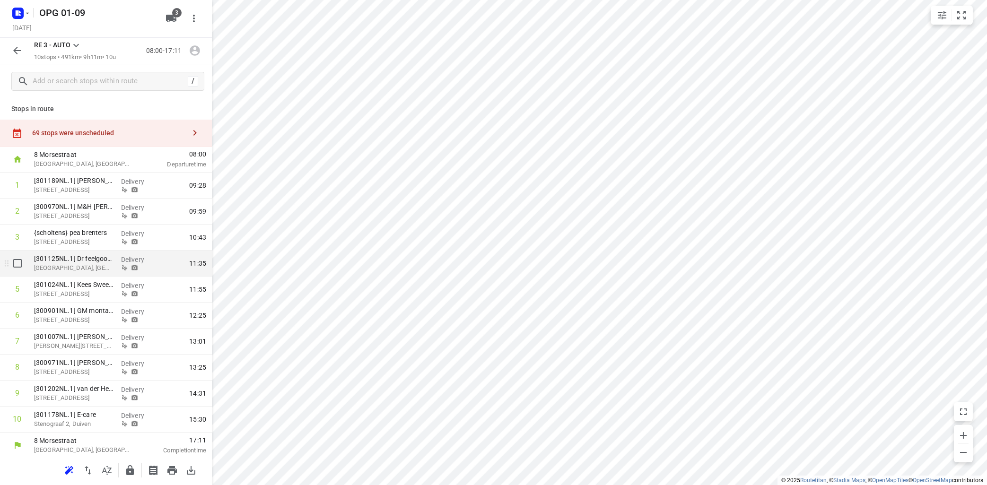
scroll to position [3, 0]
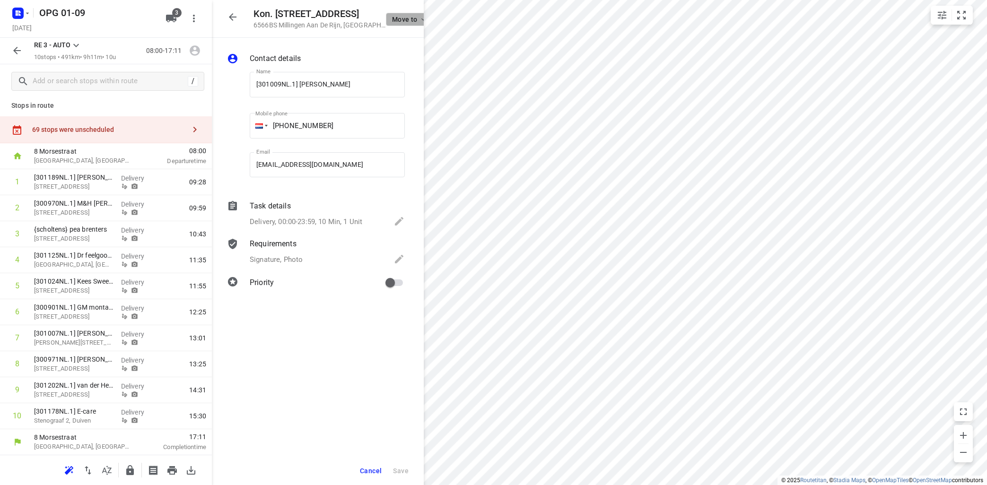
click at [409, 18] on span "Move to" at bounding box center [409, 20] width 35 height 8
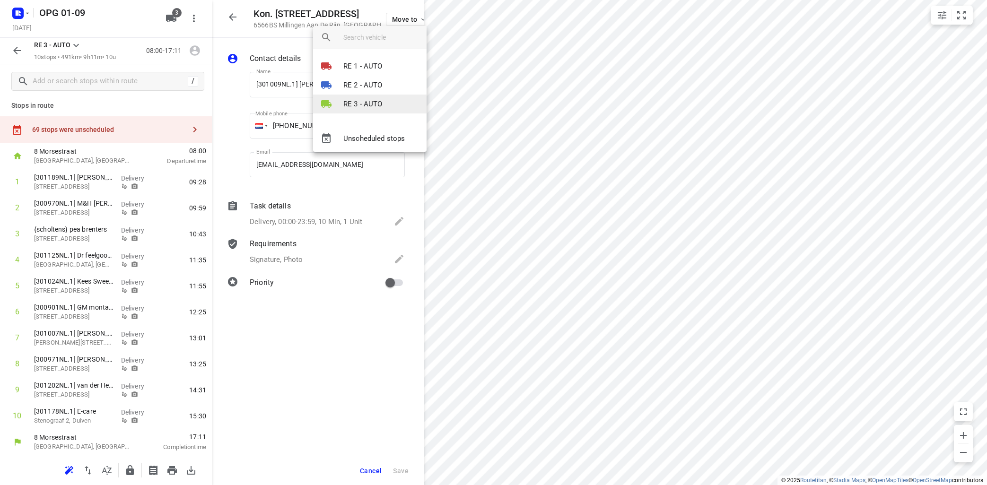
click at [377, 97] on li "RE 3 - AUTO" at bounding box center [370, 104] width 114 height 19
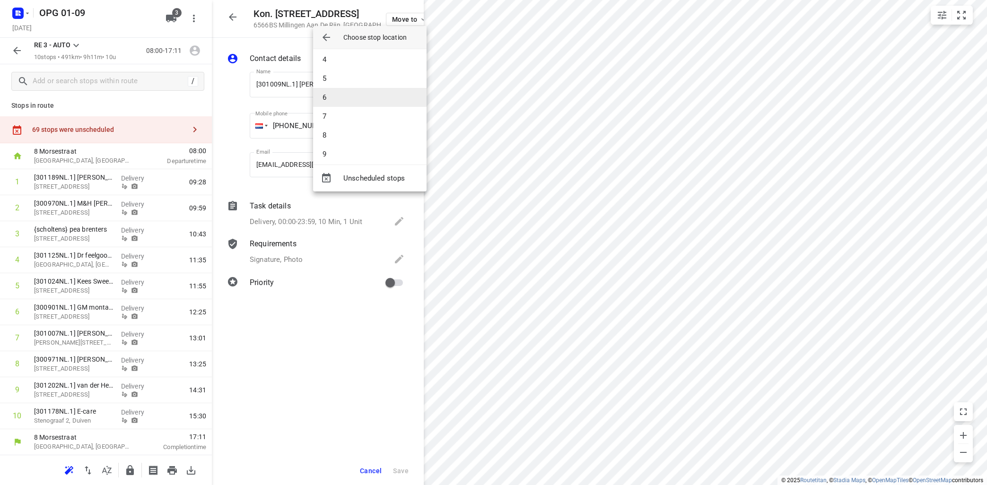
scroll to position [85, 0]
click at [363, 146] on li "10" at bounding box center [370, 148] width 114 height 19
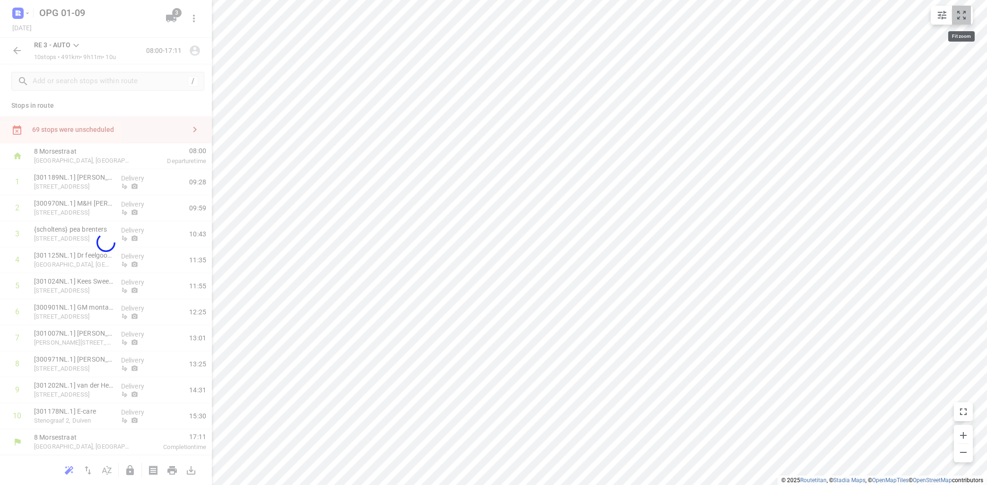
click at [959, 18] on icon "small contained button group" at bounding box center [962, 15] width 9 height 9
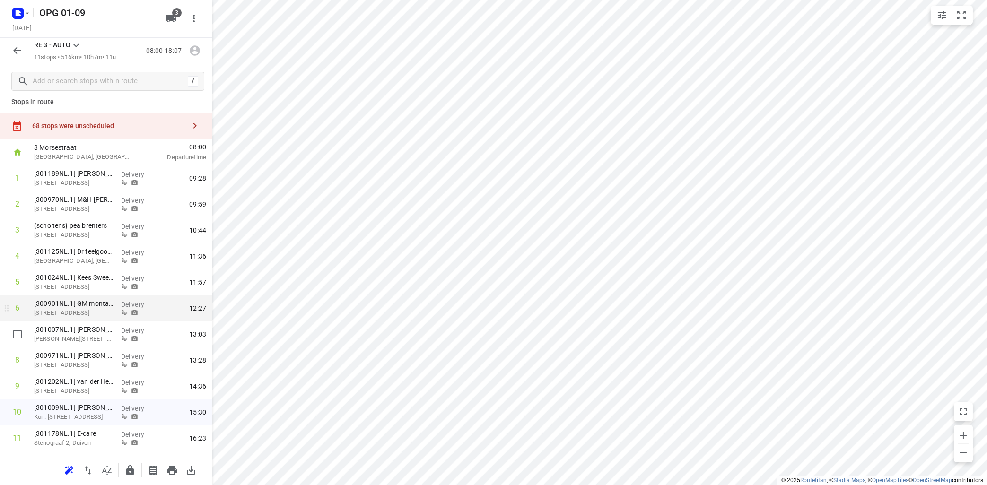
scroll to position [0, 0]
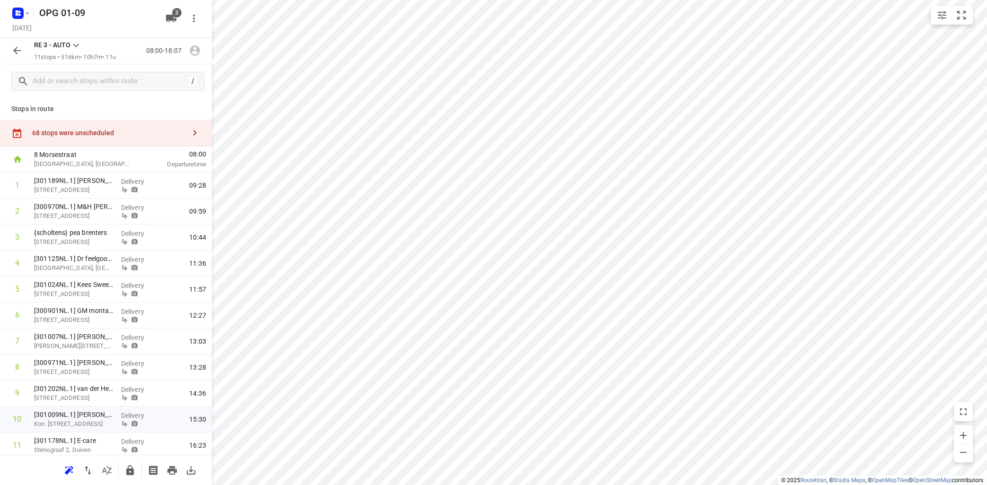
click at [79, 42] on icon at bounding box center [75, 45] width 11 height 11
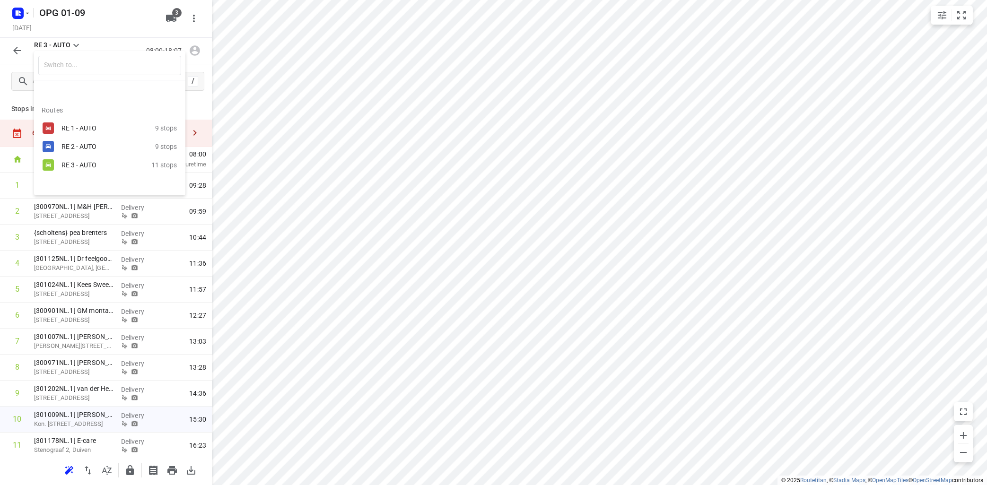
click at [86, 126] on div "RE 1 - AUTO" at bounding box center [102, 128] width 80 height 8
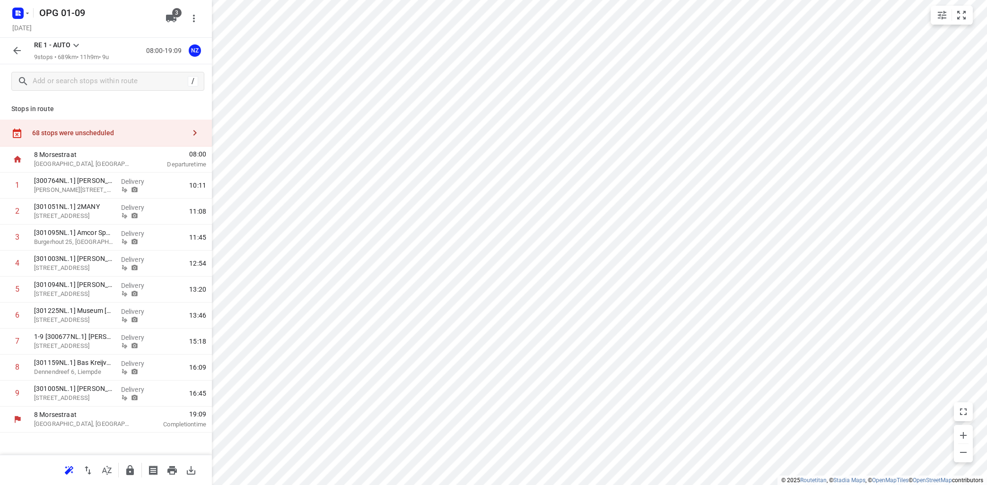
click at [76, 42] on icon at bounding box center [75, 45] width 11 height 11
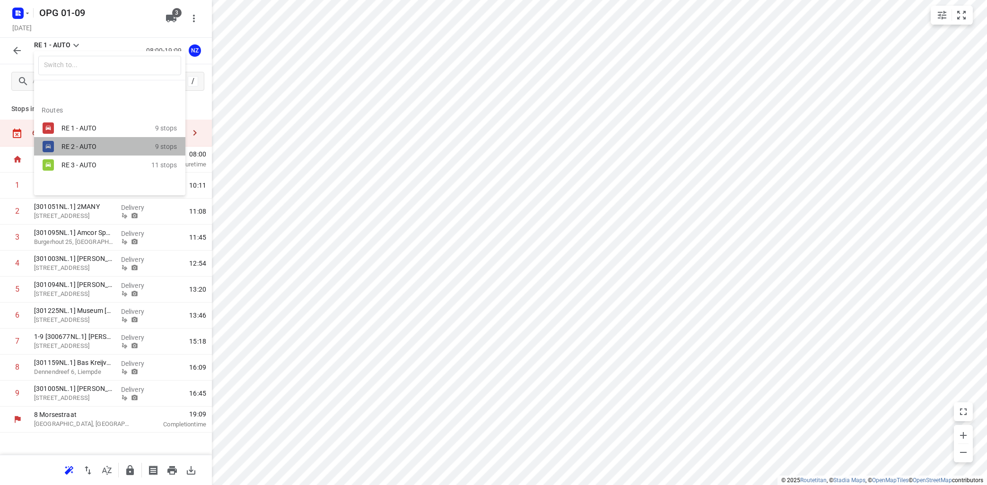
click at [86, 146] on div "RE 2 - AUTO" at bounding box center [102, 147] width 80 height 8
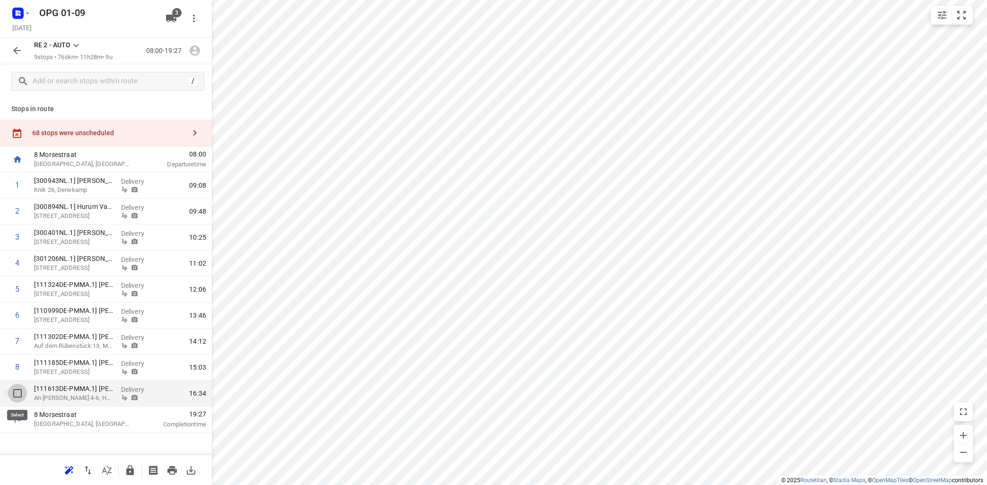
click at [16, 395] on input "checkbox" at bounding box center [17, 393] width 19 height 19
checkbox input "true"
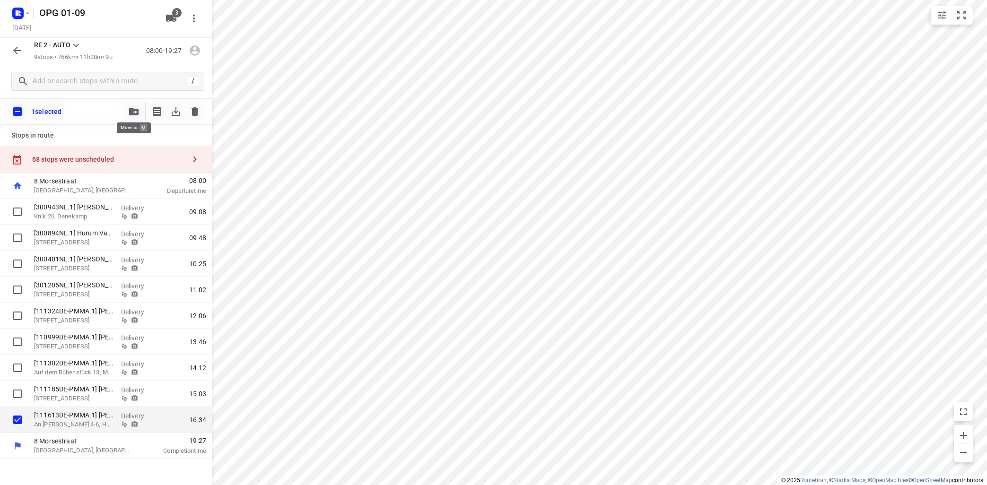
click at [135, 112] on icon "button" at bounding box center [133, 112] width 9 height 8
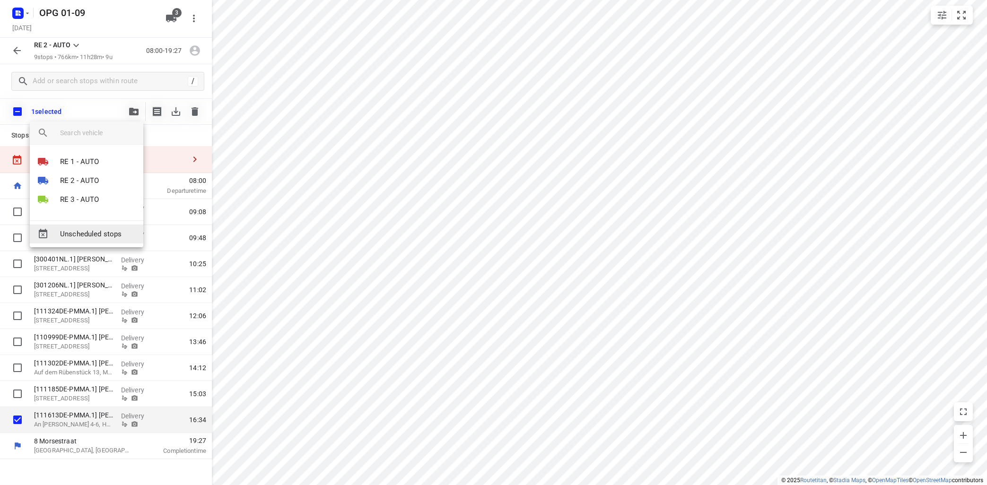
click at [122, 234] on span "Unscheduled stops" at bounding box center [98, 234] width 76 height 11
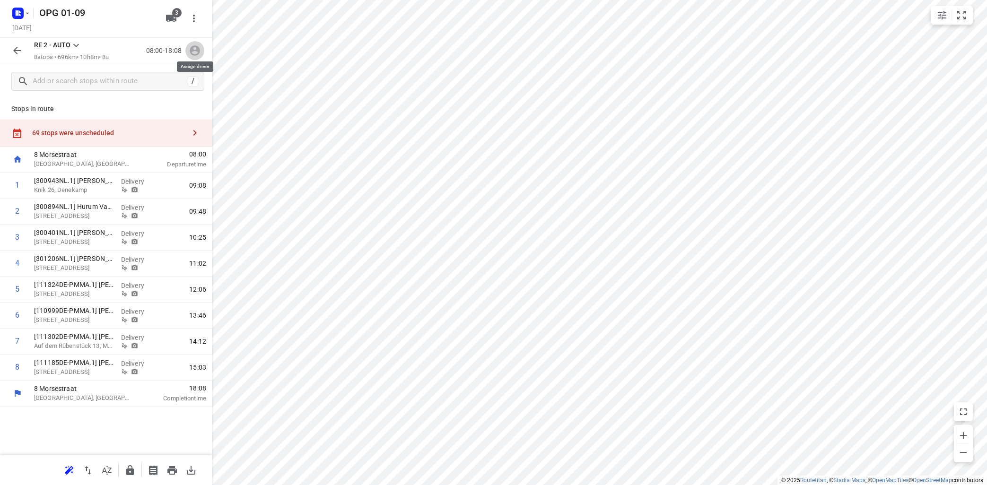
click at [194, 49] on icon "button" at bounding box center [195, 50] width 12 height 12
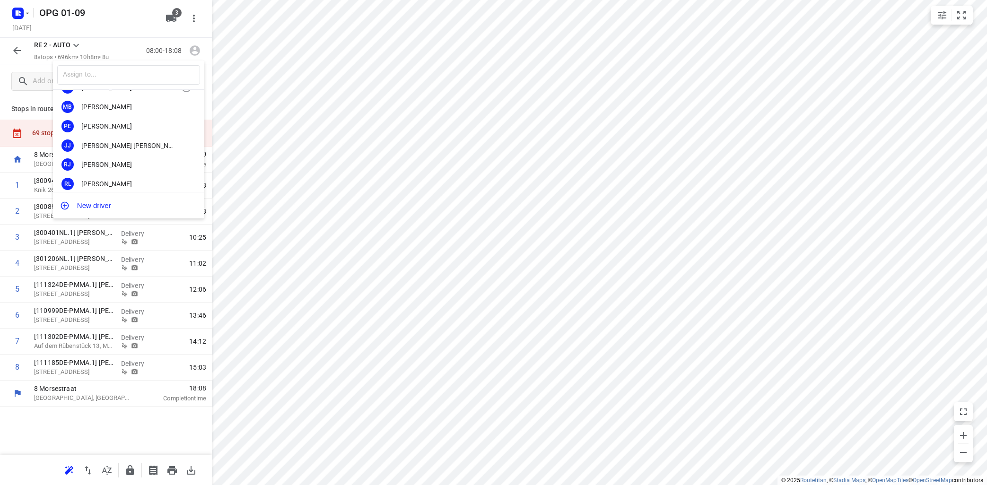
scroll to position [57, 0]
click at [125, 160] on div "[PERSON_NAME]" at bounding box center [130, 162] width 99 height 8
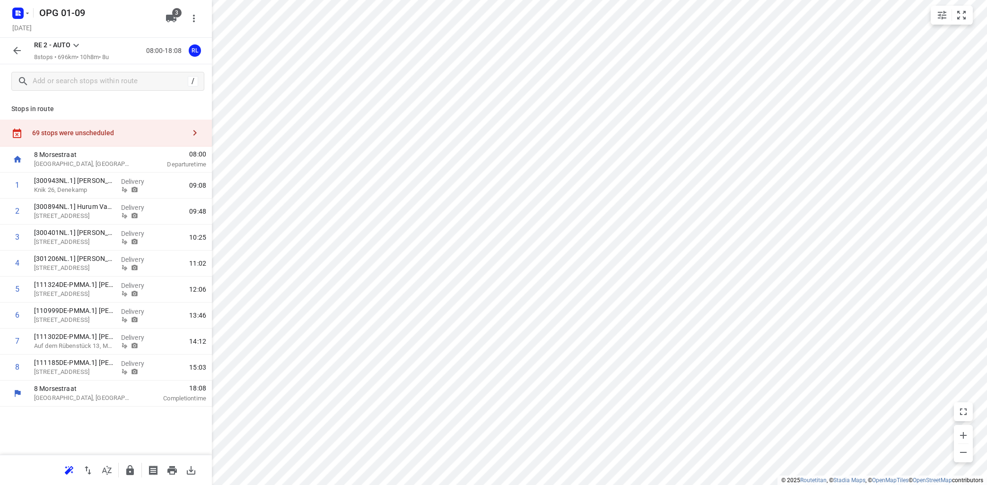
click at [78, 48] on icon at bounding box center [75, 45] width 11 height 11
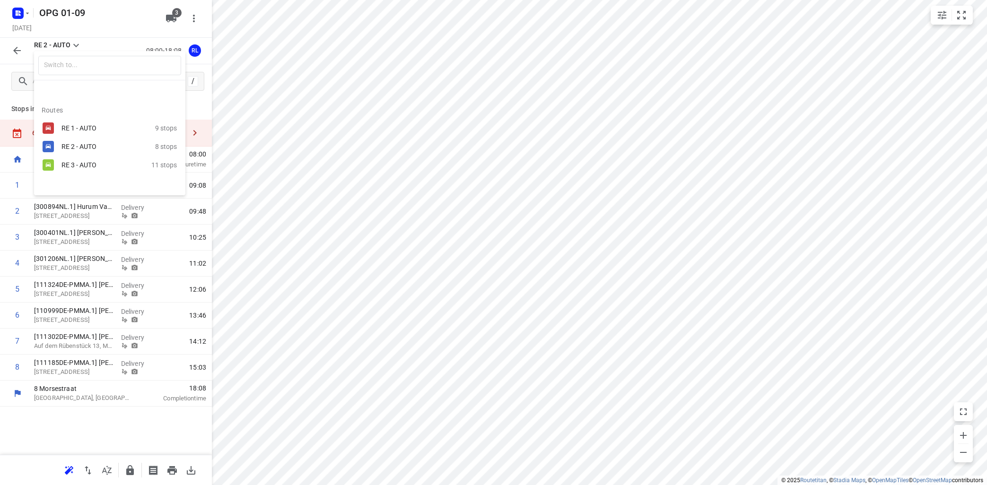
click at [73, 162] on div "RE 3 - AUTO" at bounding box center [102, 165] width 80 height 8
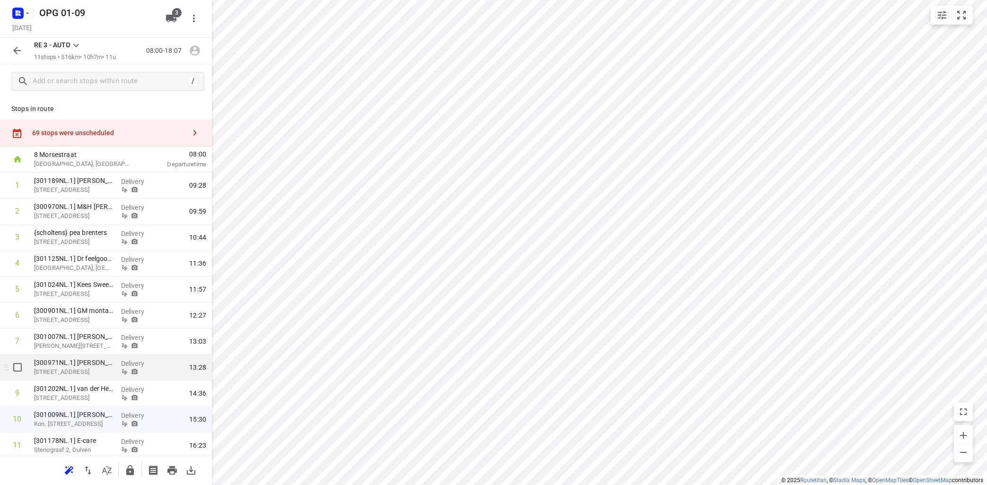
scroll to position [30, 0]
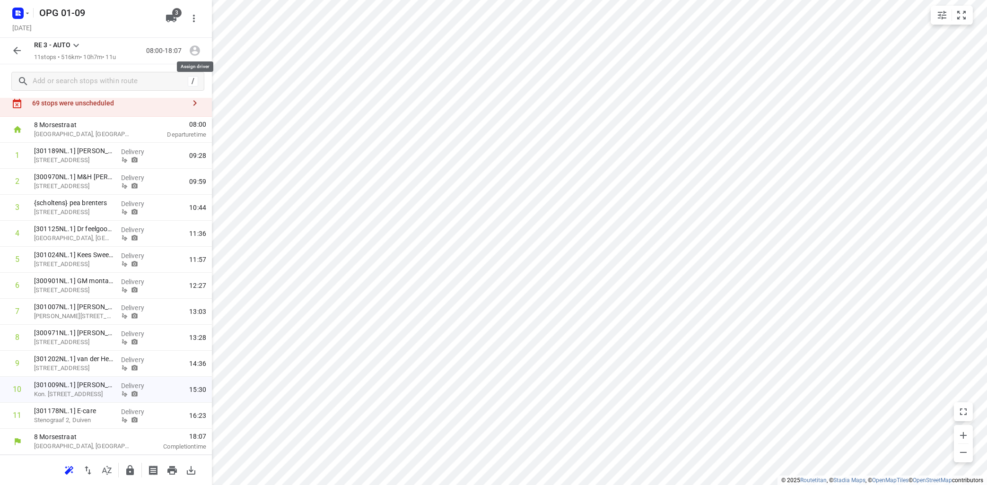
click at [195, 46] on icon "button" at bounding box center [195, 51] width 10 height 10
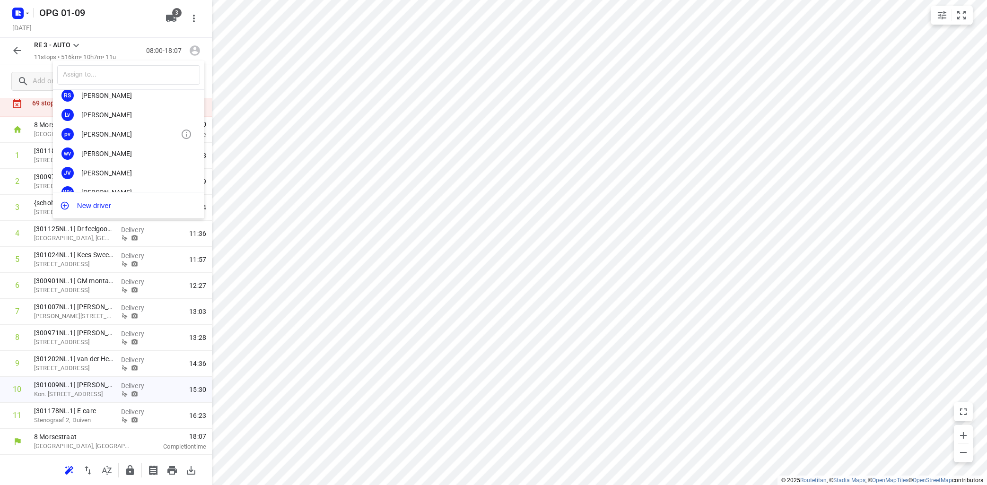
scroll to position [171, 0]
click at [126, 143] on div "[PERSON_NAME]" at bounding box center [130, 145] width 99 height 8
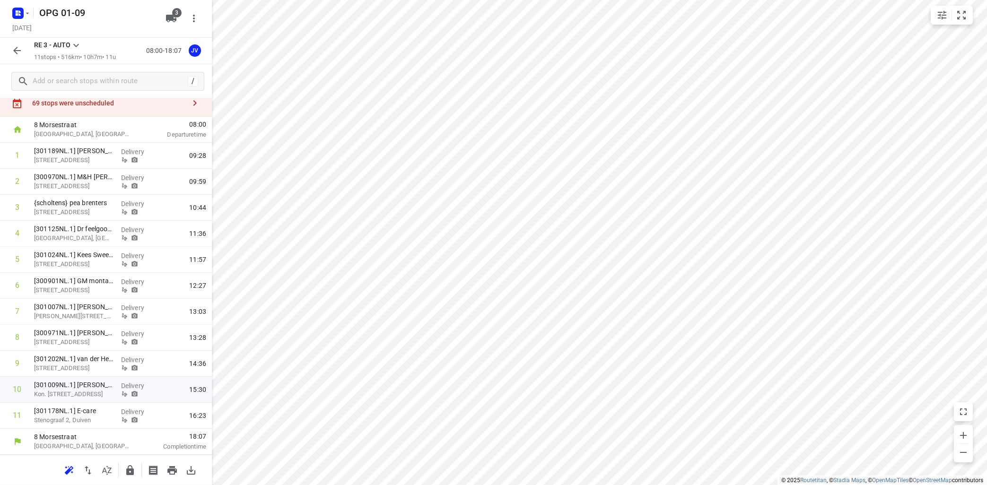
click at [74, 41] on icon at bounding box center [75, 45] width 11 height 11
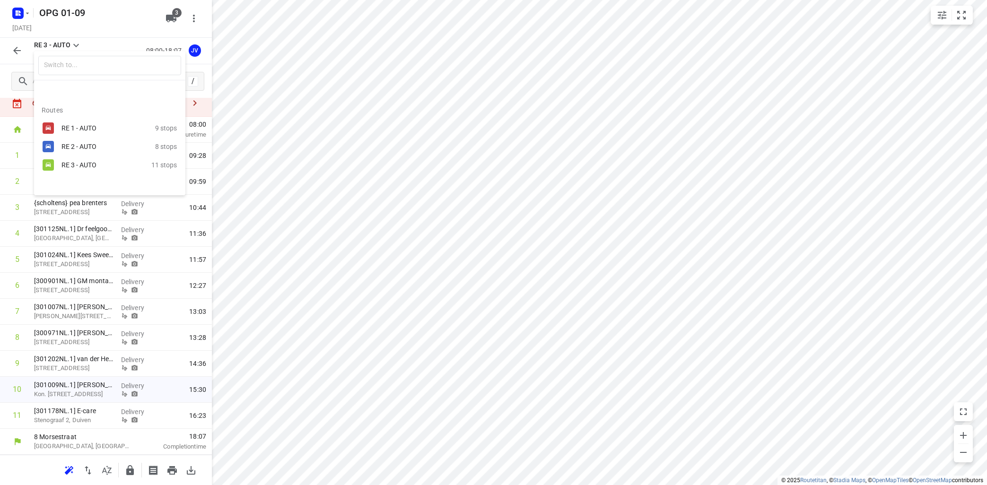
click at [60, 129] on div "RE 1 - AUTO 9 stops" at bounding box center [109, 128] width 151 height 18
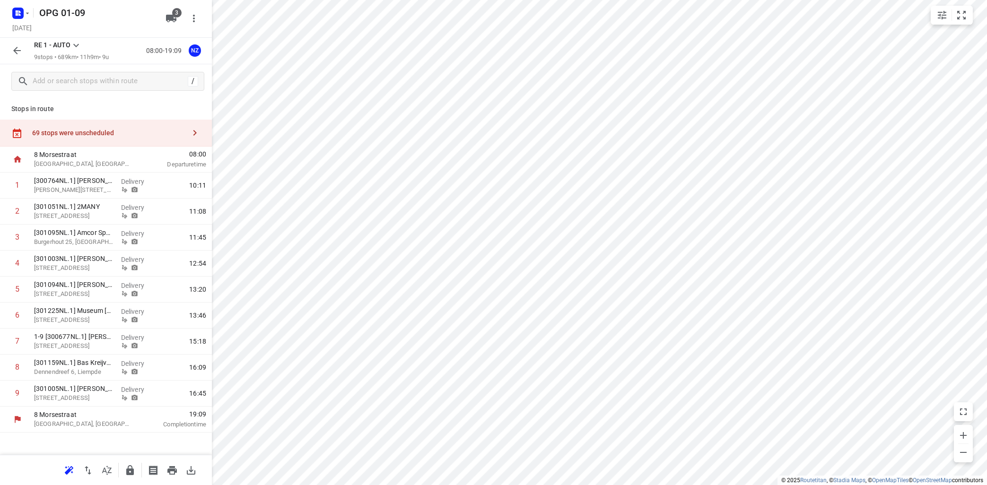
scroll to position [0, 0]
click at [74, 46] on icon at bounding box center [75, 45] width 11 height 11
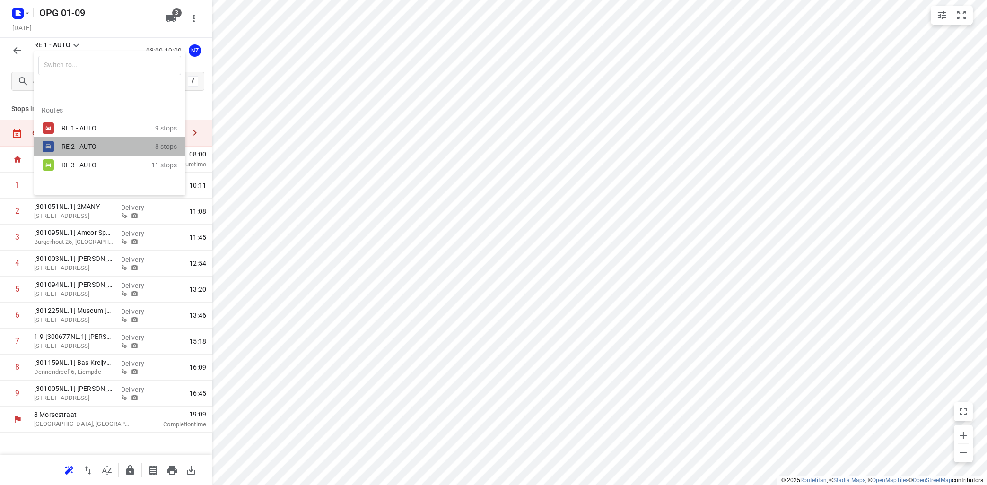
click at [66, 145] on div "RE 2 - AUTO" at bounding box center [102, 147] width 80 height 8
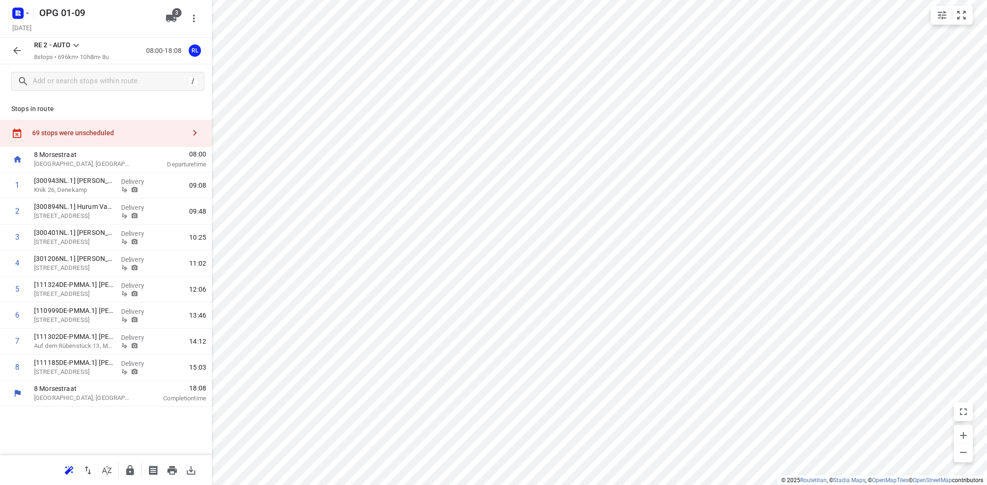
click at [76, 42] on icon at bounding box center [75, 45] width 11 height 11
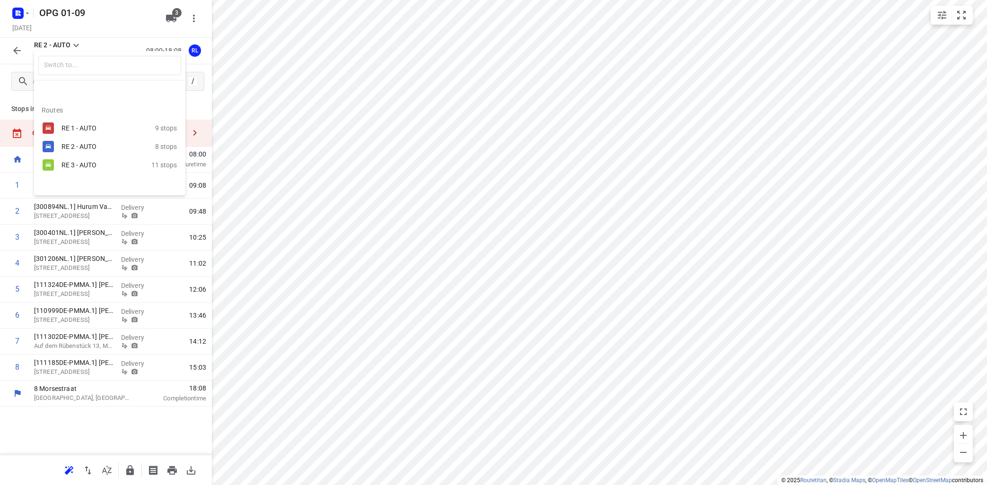
click at [85, 164] on div "RE 3 - AUTO" at bounding box center [102, 165] width 80 height 8
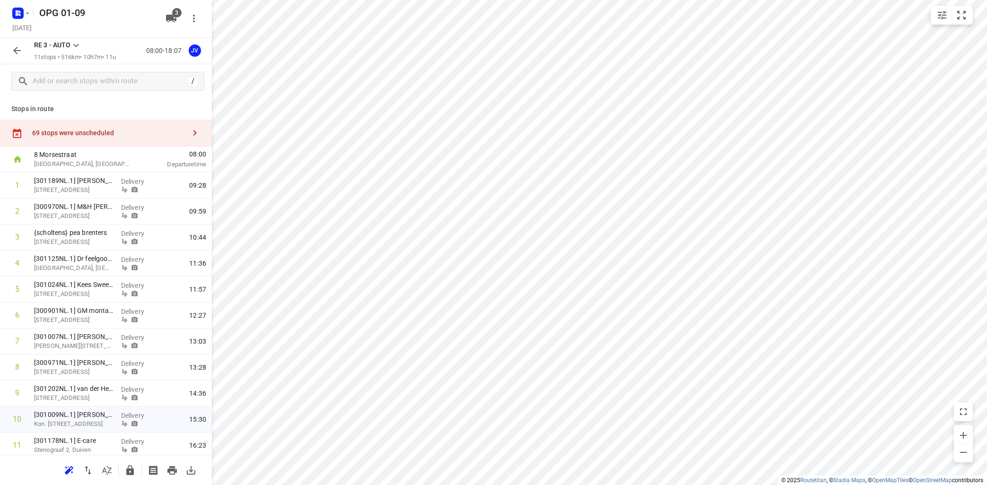
click at [77, 45] on icon at bounding box center [75, 45] width 11 height 11
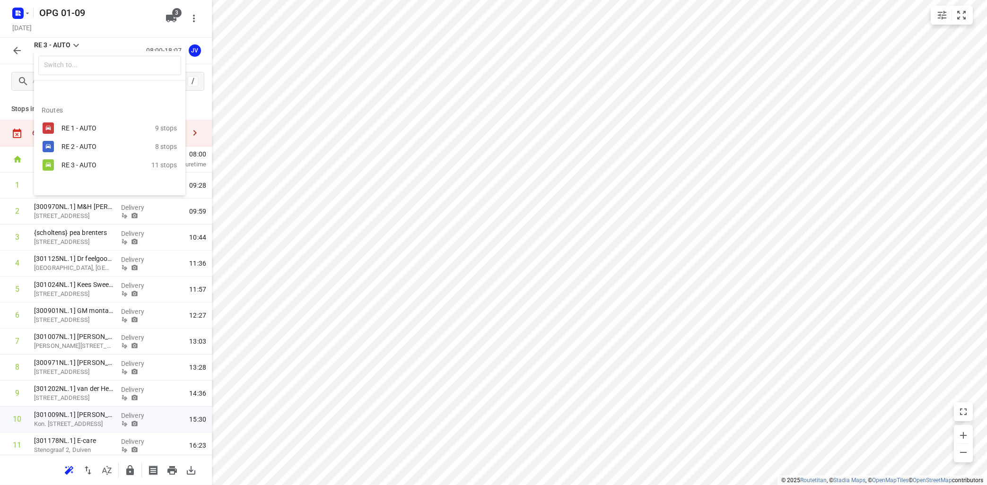
click at [64, 127] on div "RE 1 - AUTO" at bounding box center [102, 128] width 80 height 8
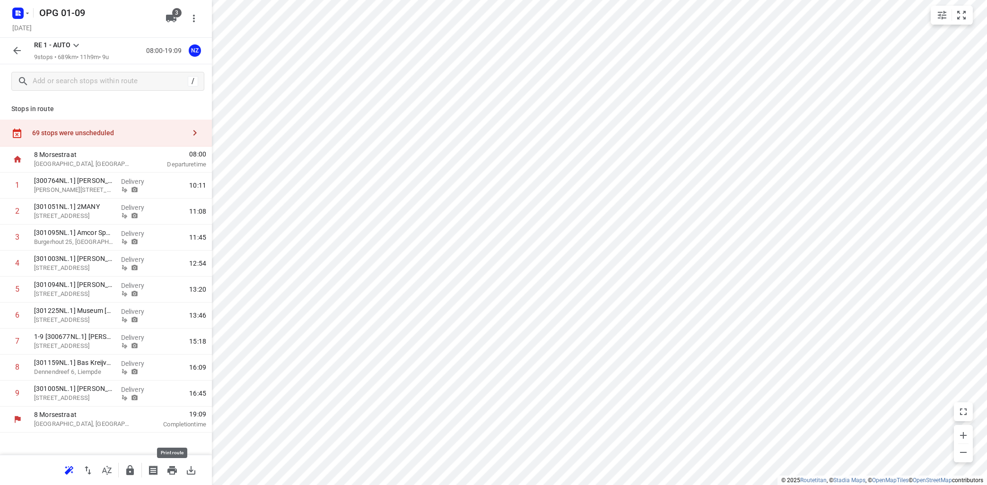
click at [169, 467] on icon "button" at bounding box center [172, 470] width 11 height 11
click at [72, 44] on icon at bounding box center [75, 45] width 11 height 11
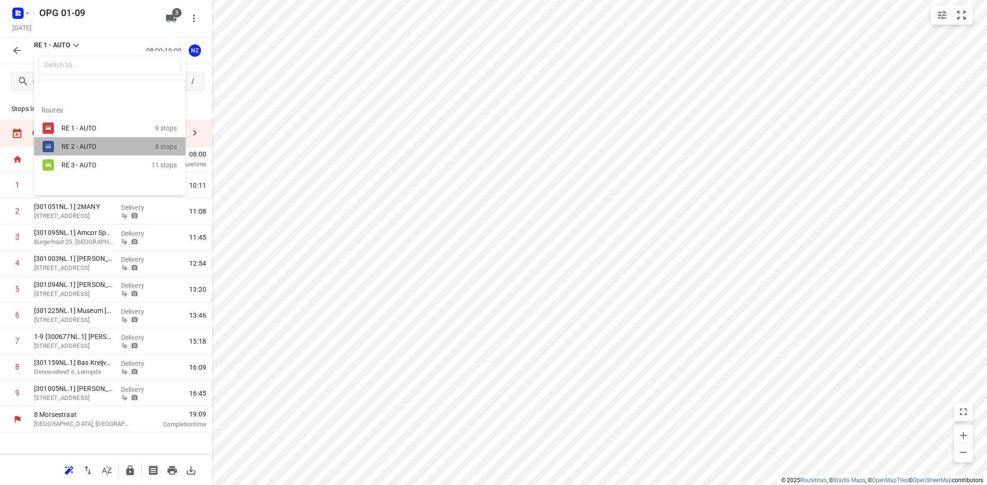
click at [74, 145] on div "RE 2 - AUTO" at bounding box center [102, 147] width 80 height 8
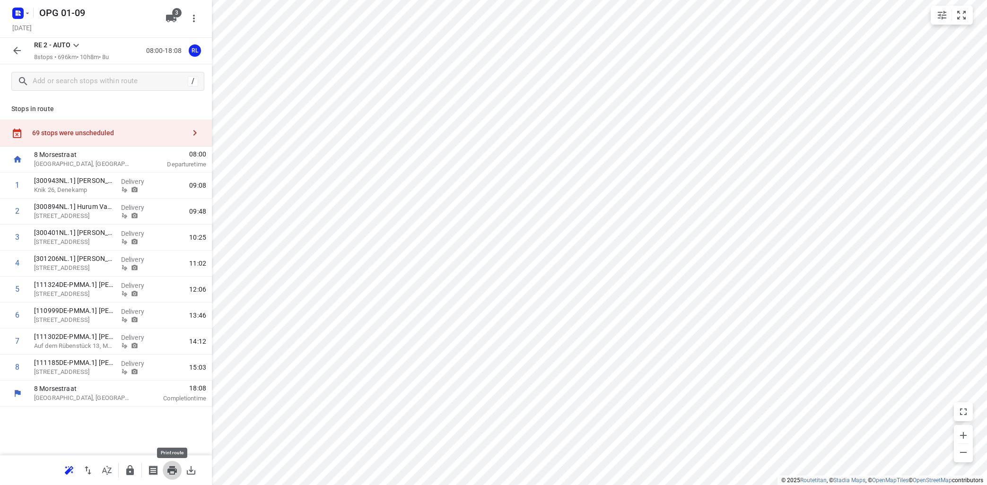
click at [171, 470] on icon "button" at bounding box center [171, 470] width 9 height 9
click at [74, 41] on icon at bounding box center [75, 45] width 11 height 11
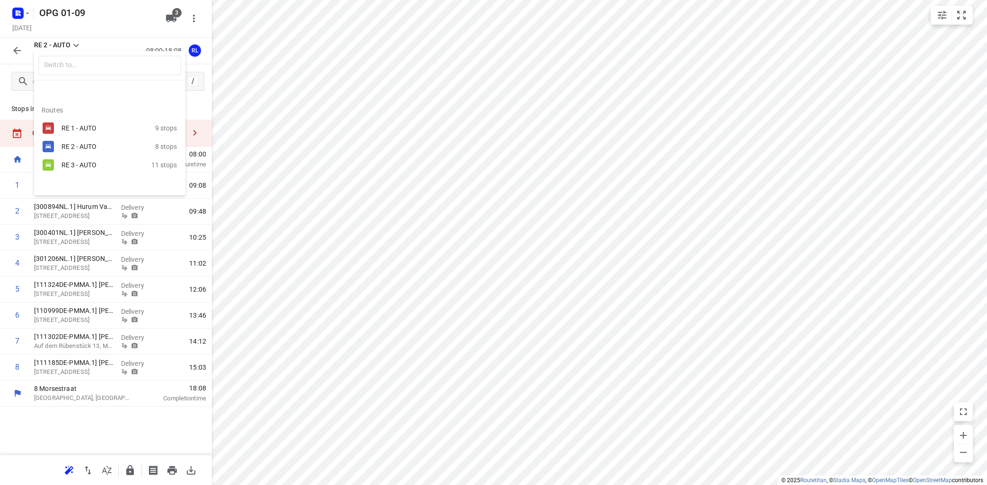
click at [61, 167] on div "RE 3 - AUTO 11 stops" at bounding box center [109, 165] width 151 height 18
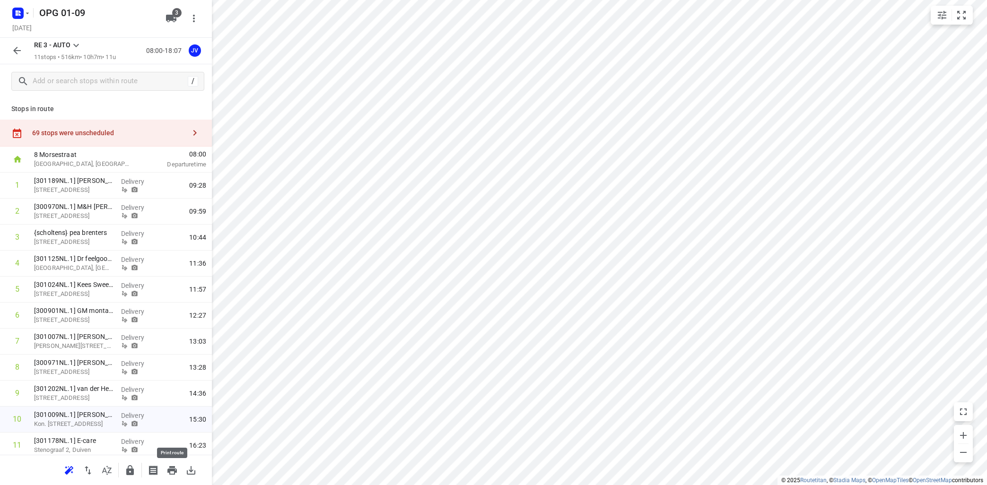
click at [172, 471] on icon "button" at bounding box center [171, 470] width 9 height 9
click at [77, 44] on icon at bounding box center [75, 45] width 11 height 11
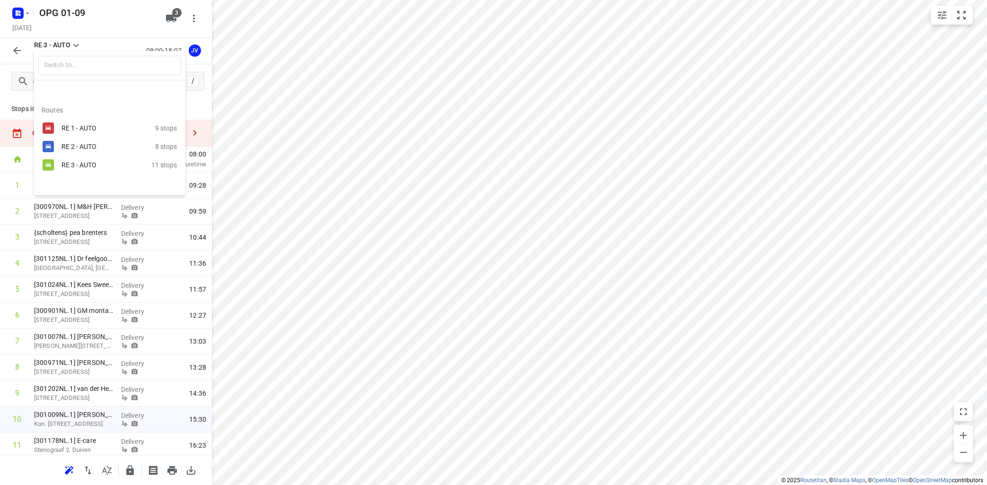
click at [432, 151] on div at bounding box center [493, 242] width 987 height 485
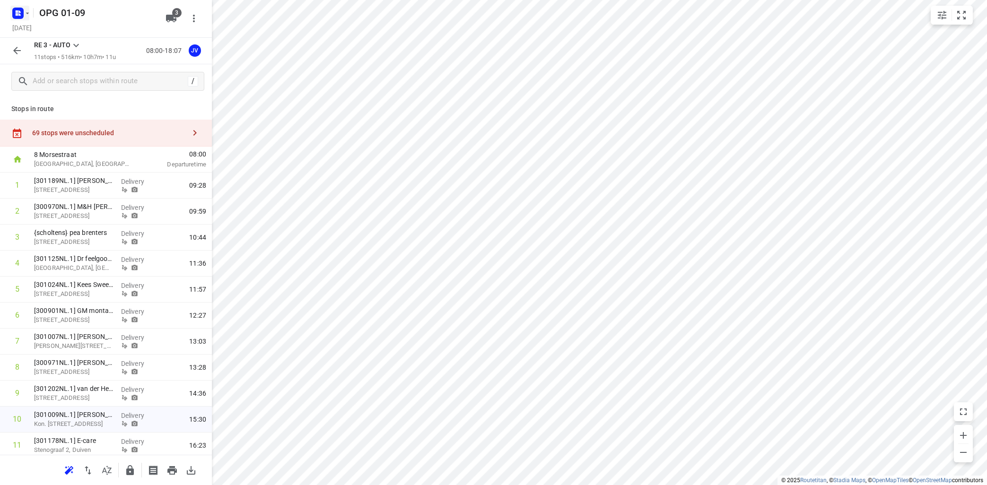
click at [26, 13] on icon "button" at bounding box center [28, 13] width 8 height 8
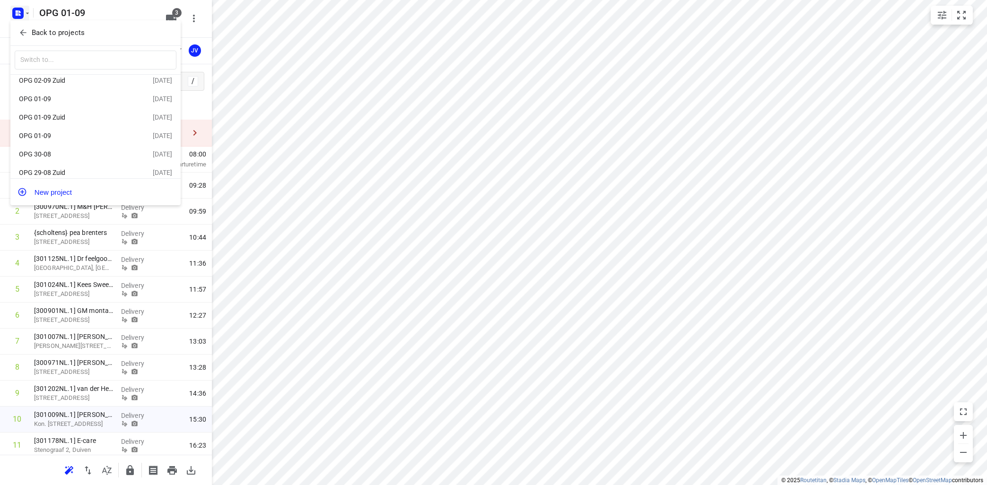
scroll to position [35, 0]
click at [49, 145] on div "OPG 30-08" at bounding box center [73, 147] width 109 height 8
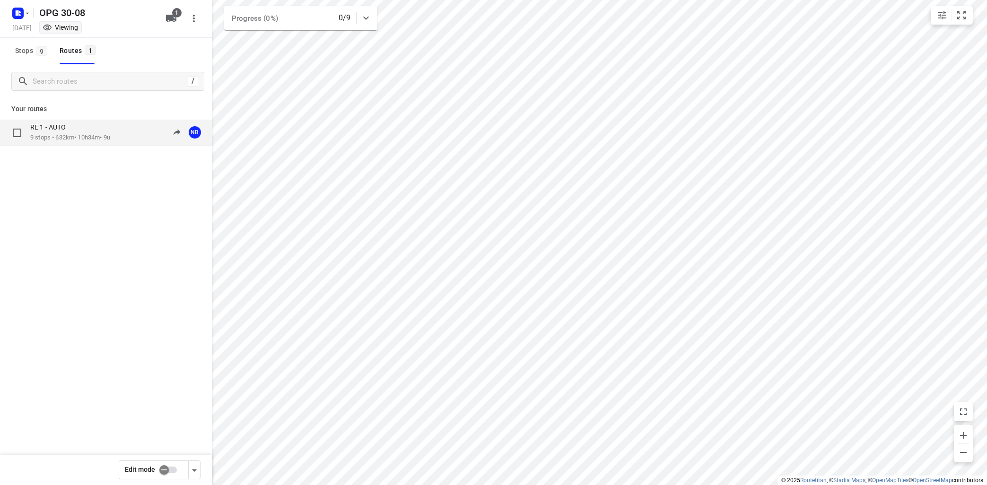
click at [68, 131] on p "RE 1 - AUTO" at bounding box center [50, 127] width 41 height 9
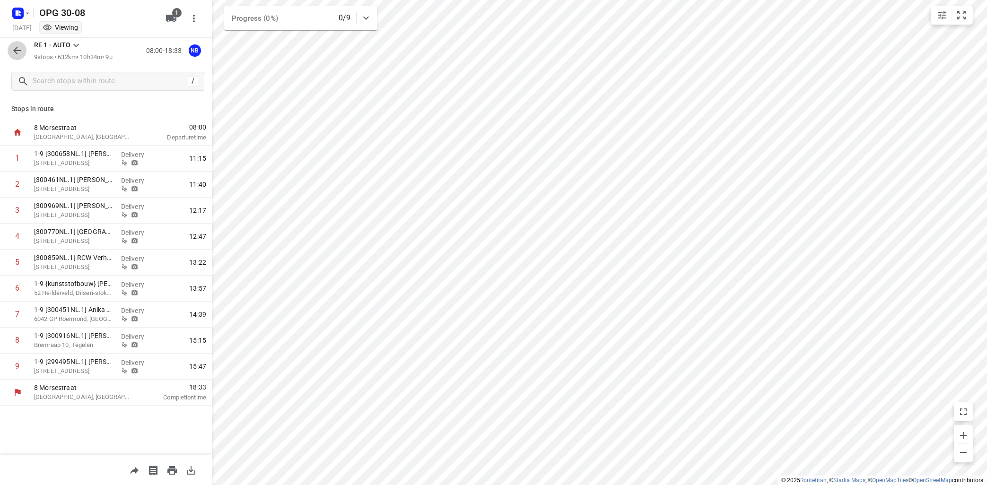
click at [17, 54] on icon "button" at bounding box center [17, 51] width 8 height 8
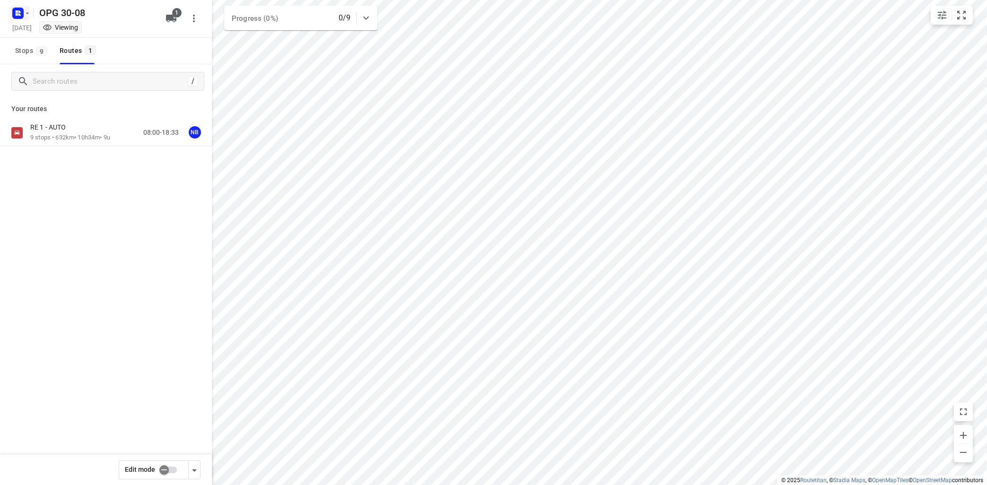
click at [26, 11] on icon "button" at bounding box center [28, 13] width 8 height 8
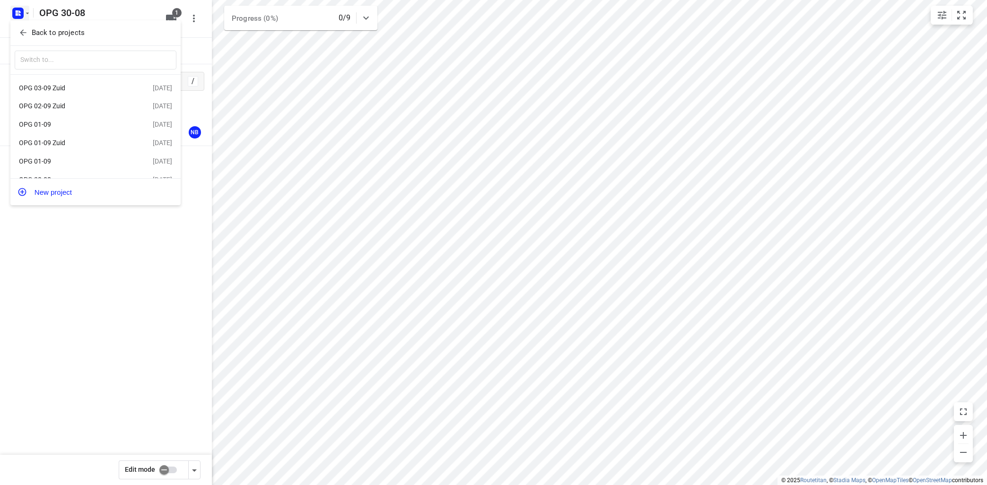
click at [55, 126] on div "OPG 01-09" at bounding box center [73, 125] width 109 height 8
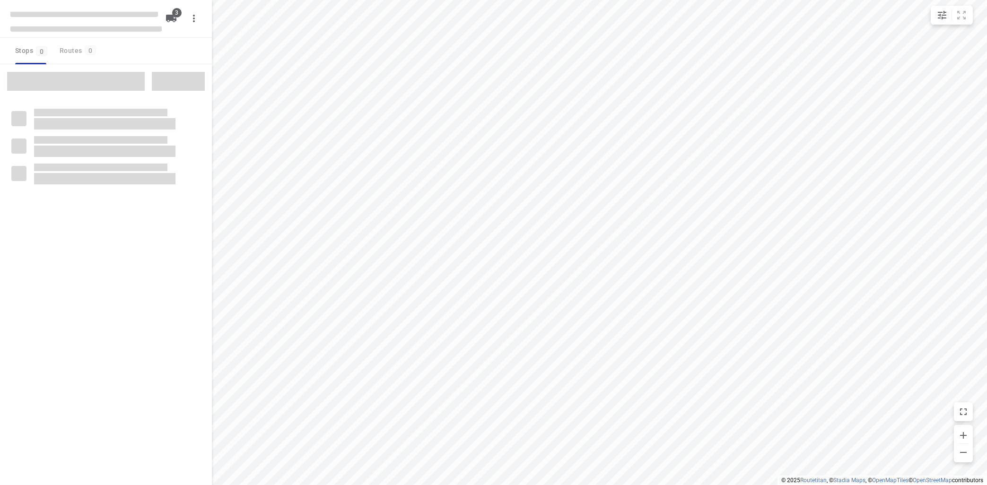
type input "distance"
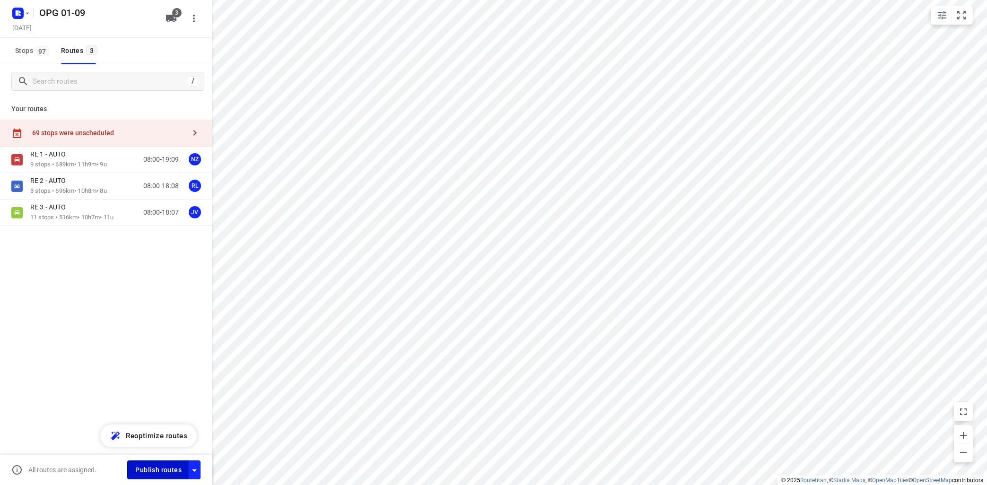
click at [158, 467] on span "Publish routes" at bounding box center [158, 471] width 46 height 12
